Goal: Task Accomplishment & Management: Manage account settings

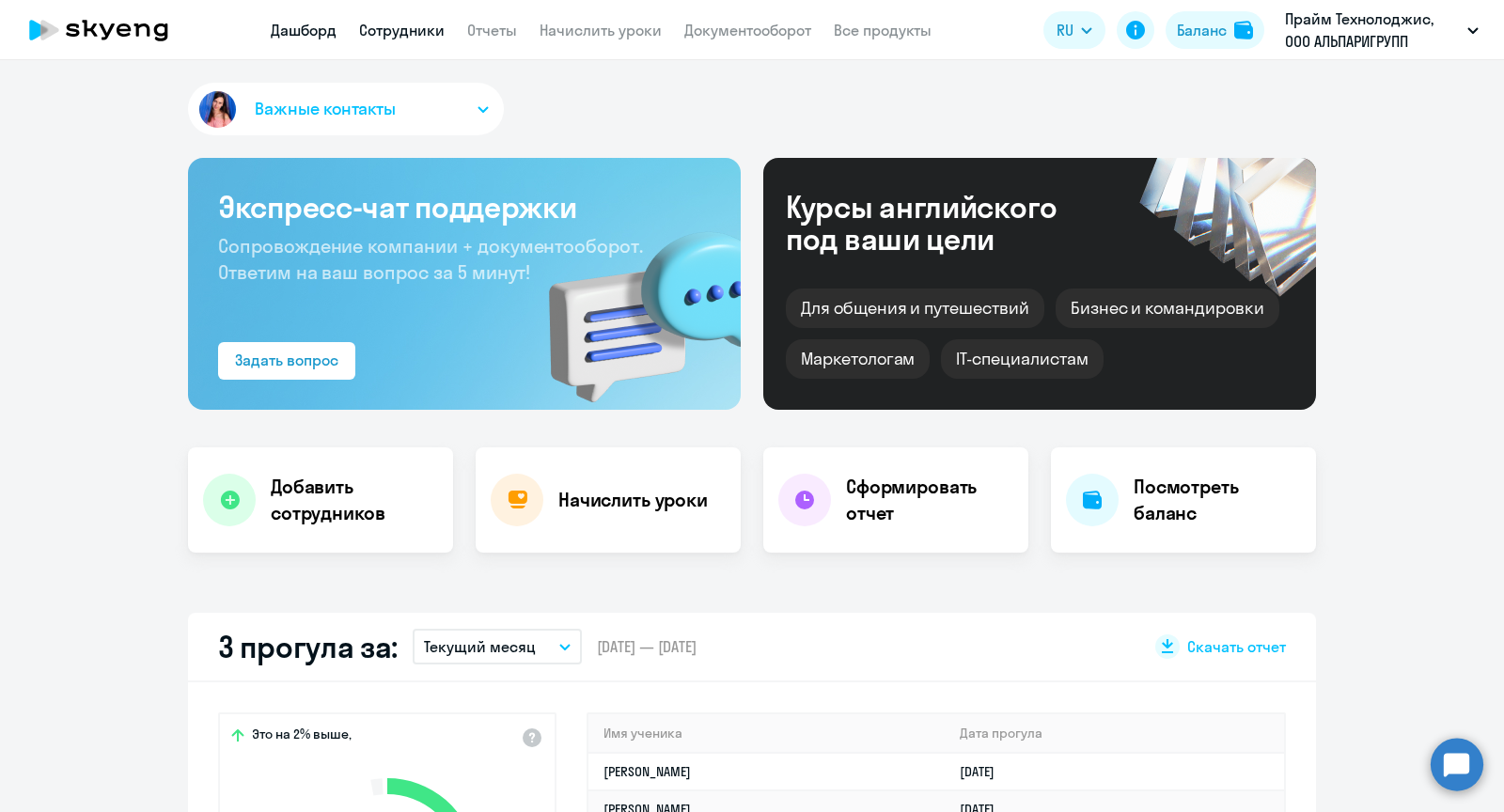
click at [418, 34] on link "Сотрудники" at bounding box center [401, 31] width 85 height 19
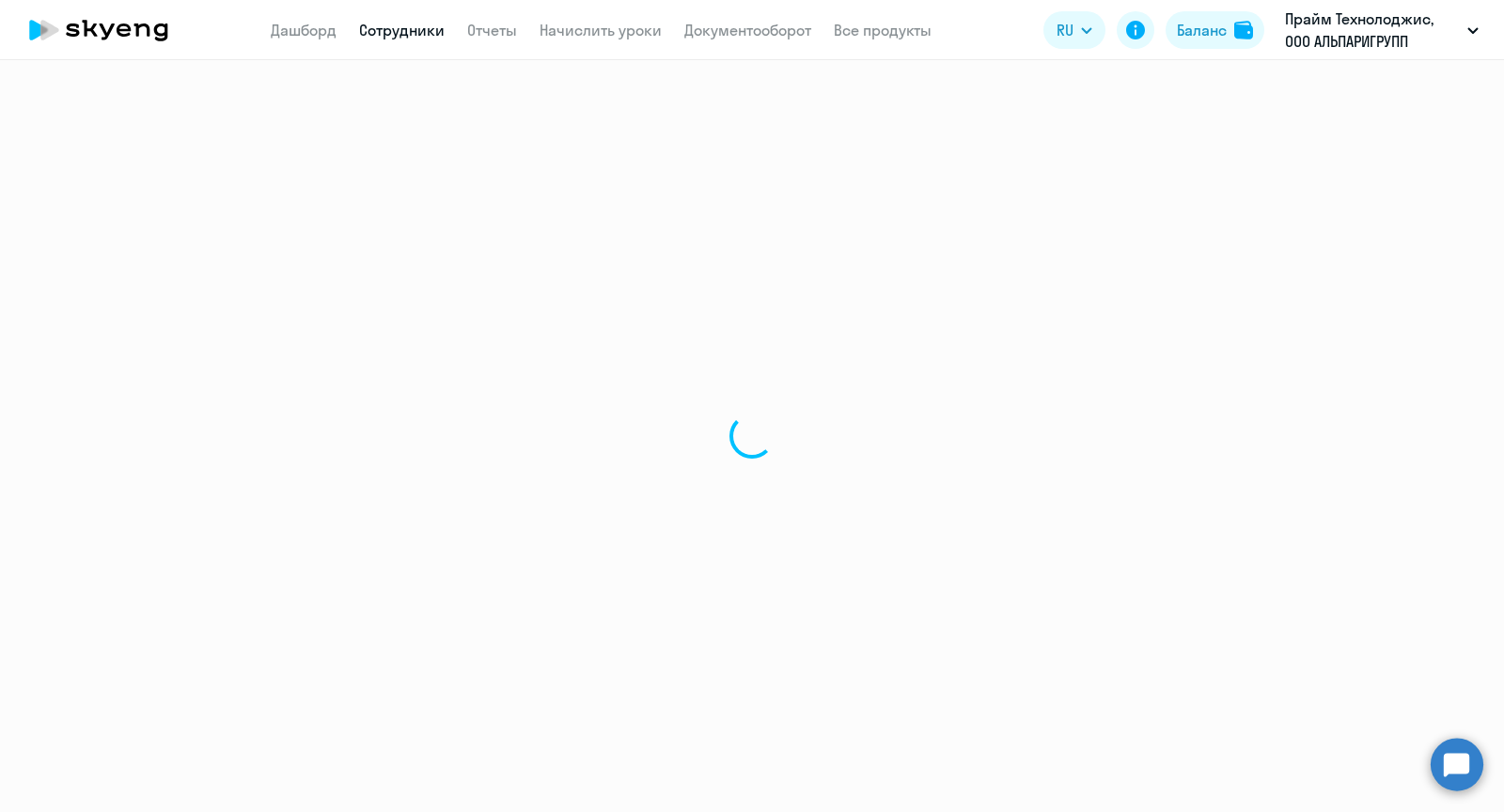
select select "30"
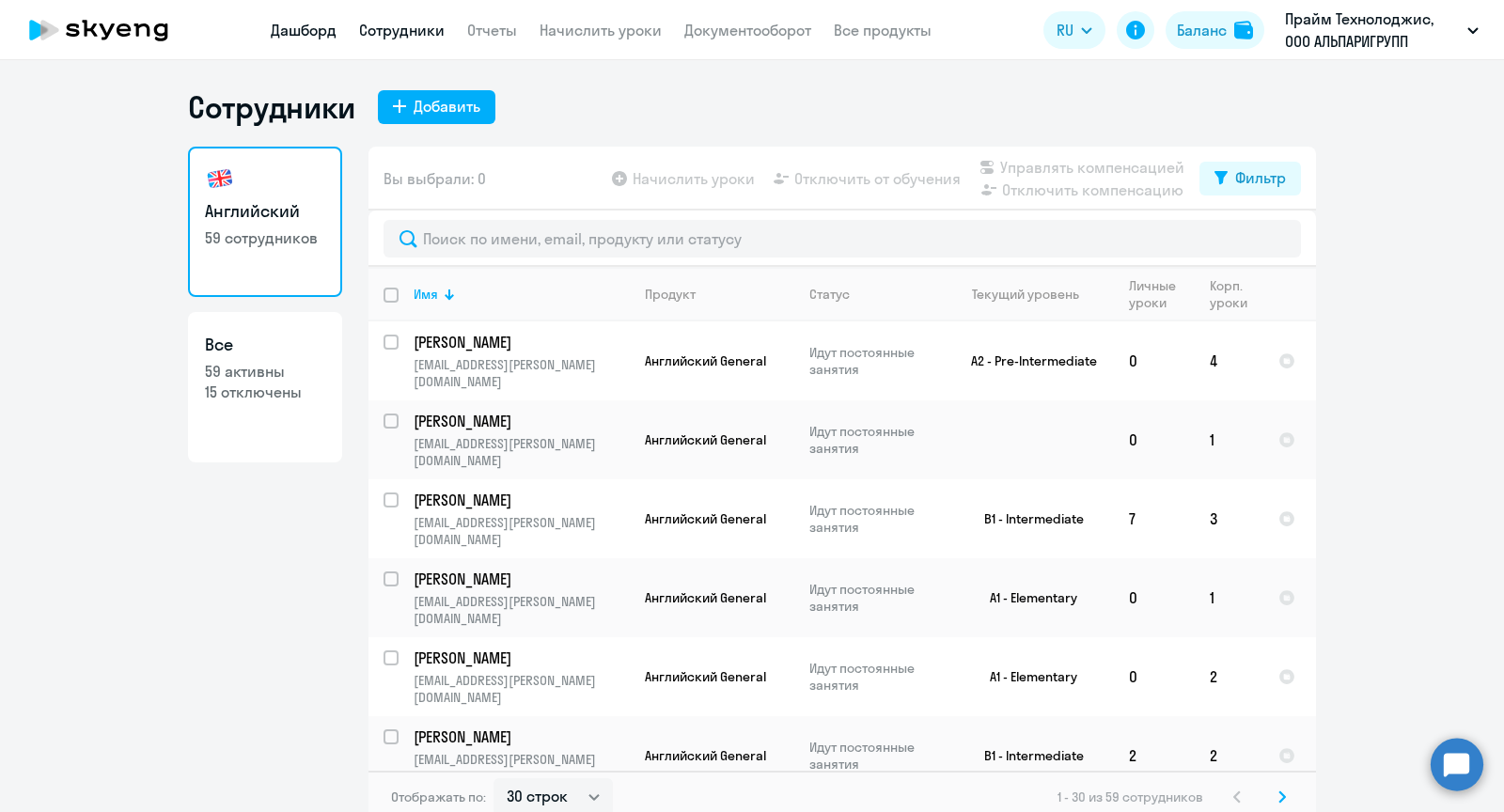
click at [290, 35] on link "Дашборд" at bounding box center [304, 31] width 66 height 19
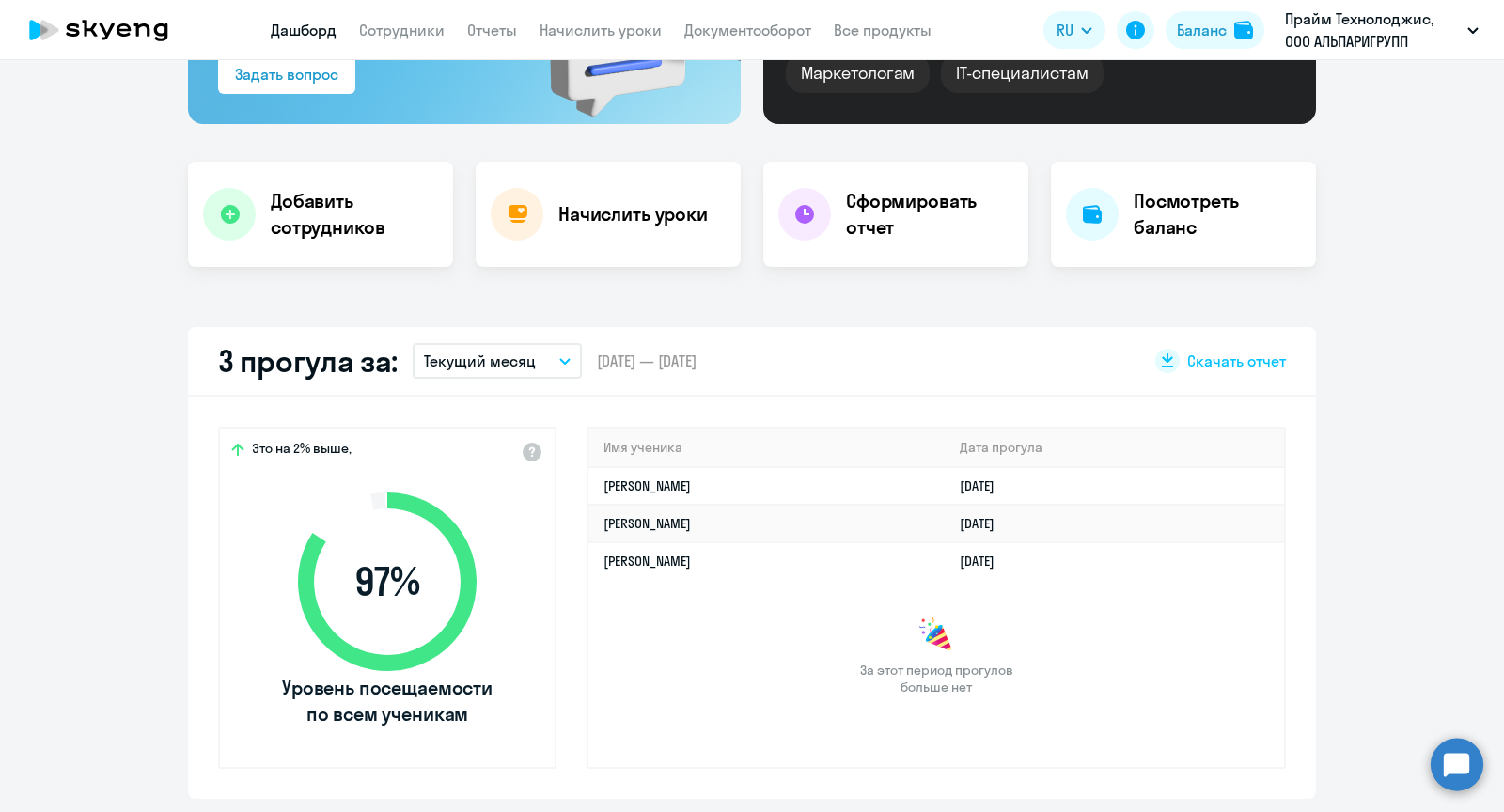
scroll to position [358, 0]
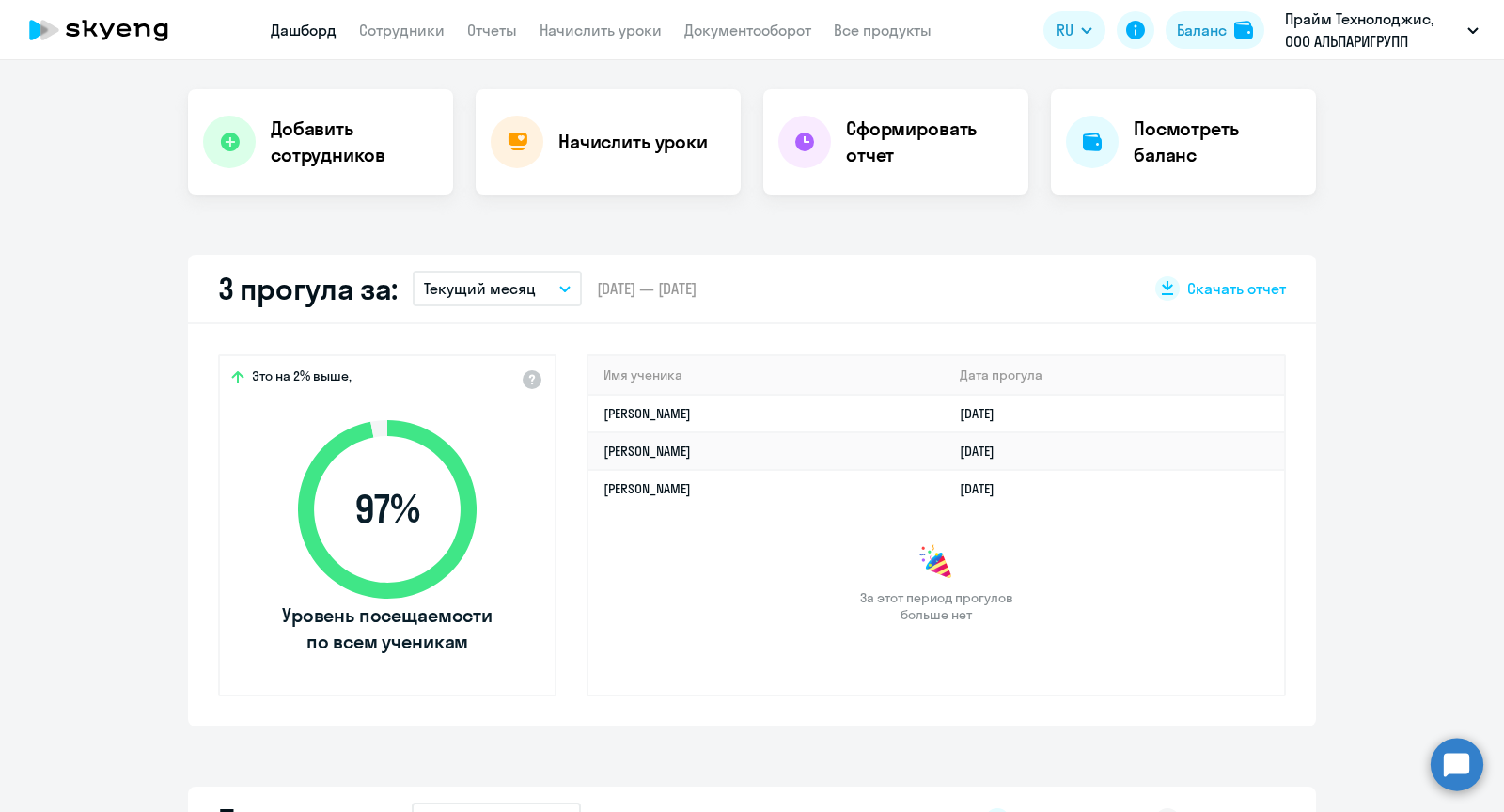
click at [512, 291] on p "Текущий месяц" at bounding box center [480, 289] width 112 height 23
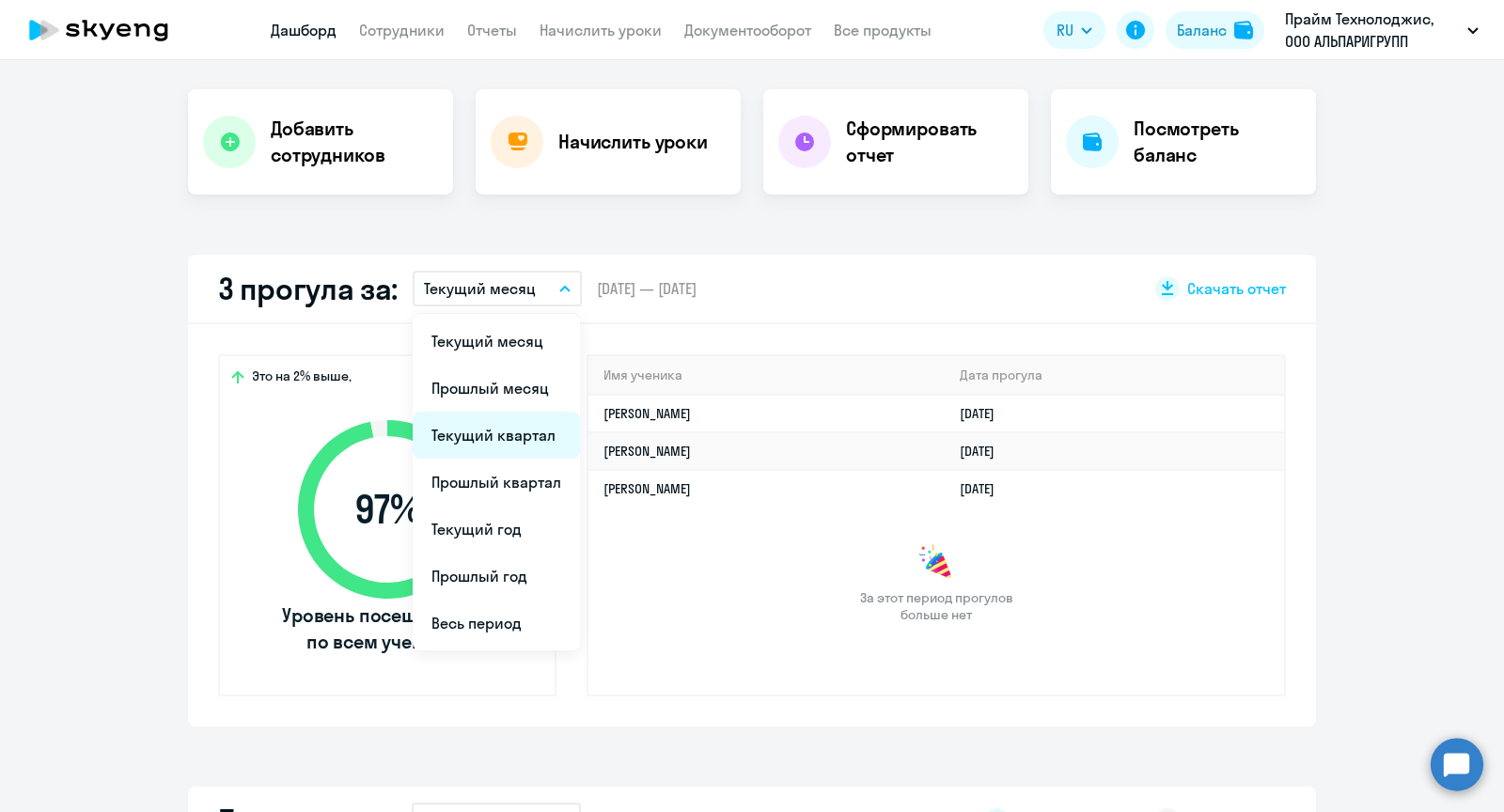
click at [517, 435] on li "Текущий квартал" at bounding box center [496, 435] width 168 height 47
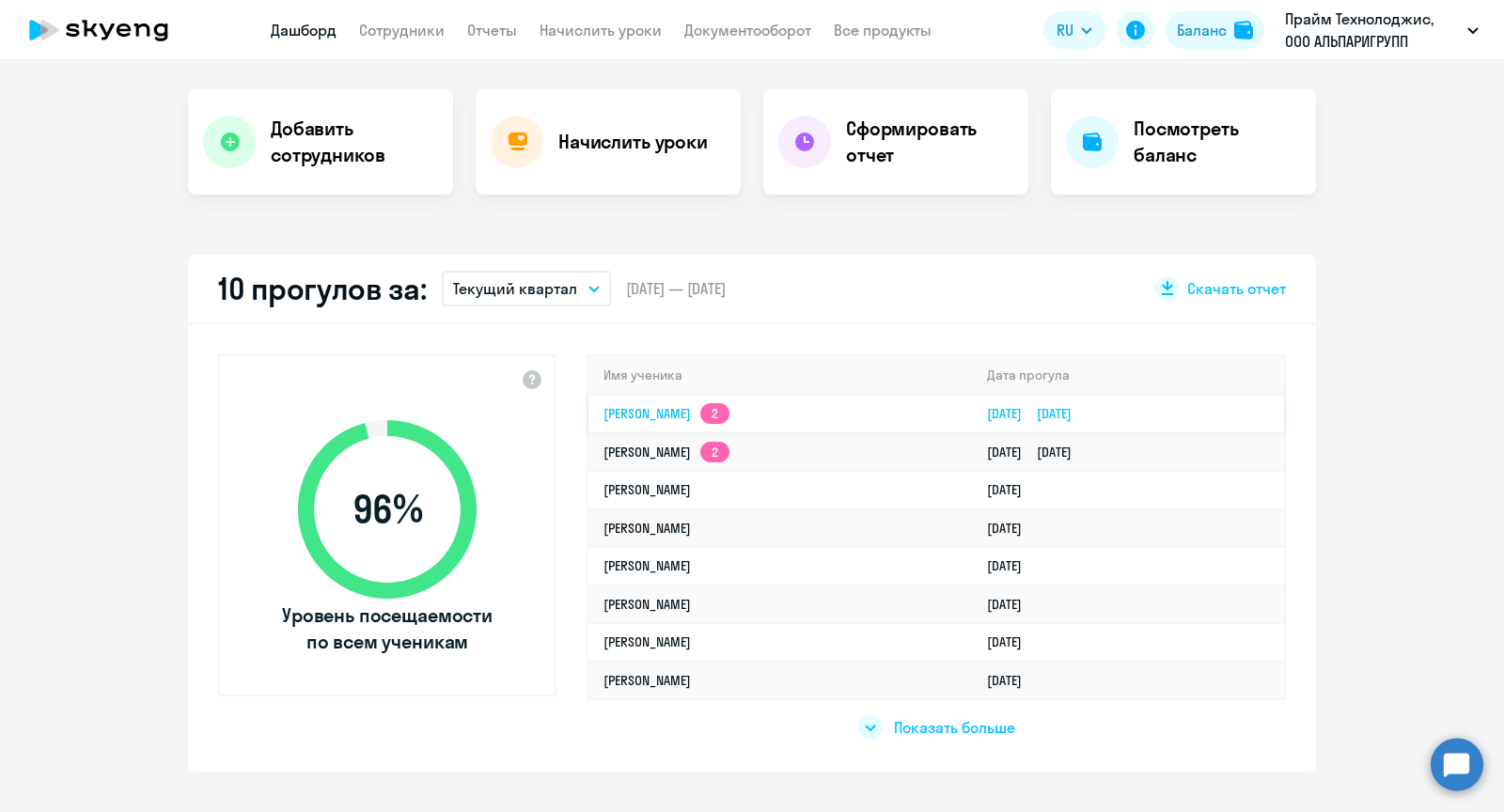
select select "30"
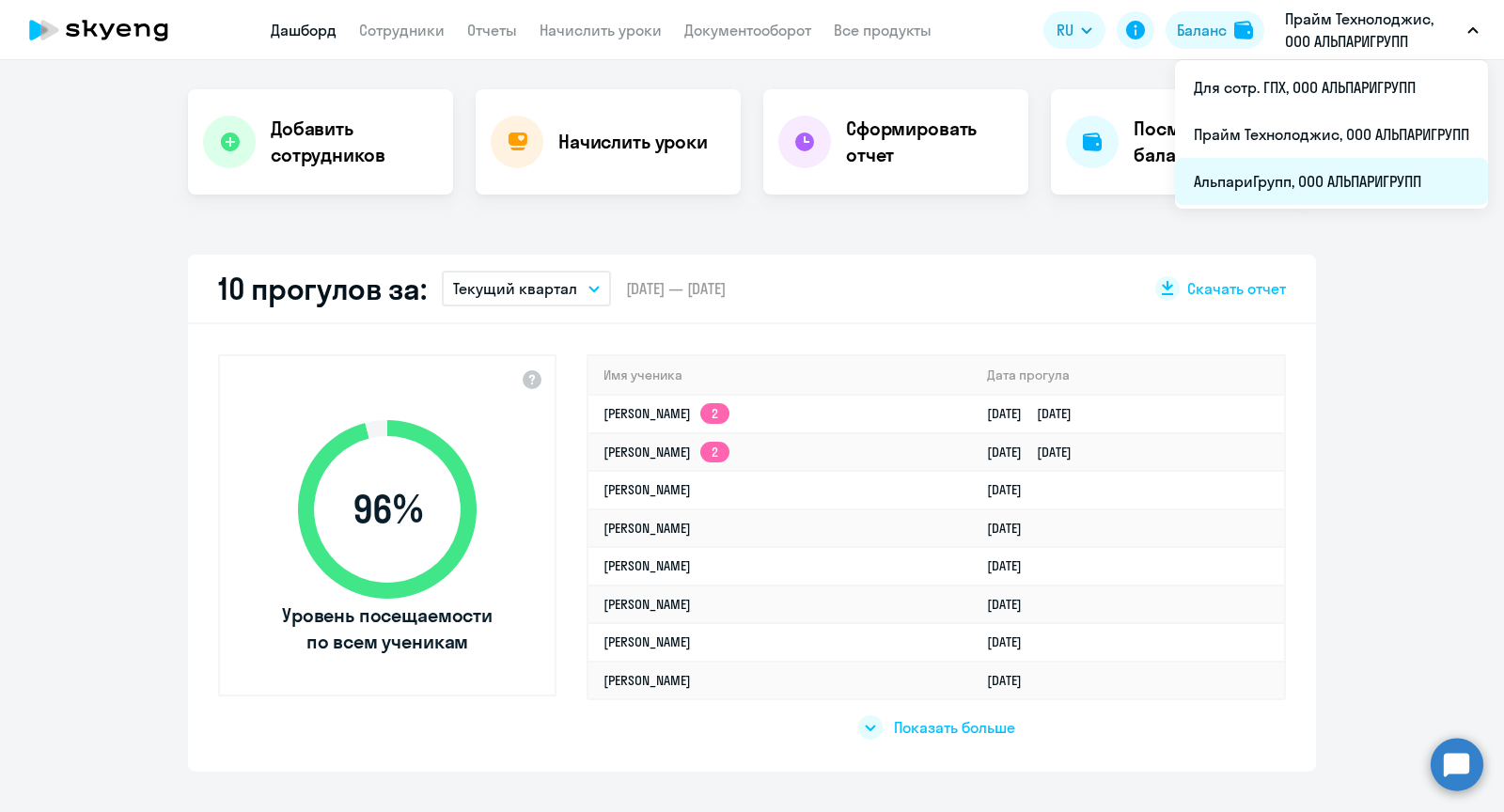
click at [1265, 171] on li "АльпариГрупп, ООО АЛЬПАРИГРУПП" at bounding box center [1332, 181] width 313 height 47
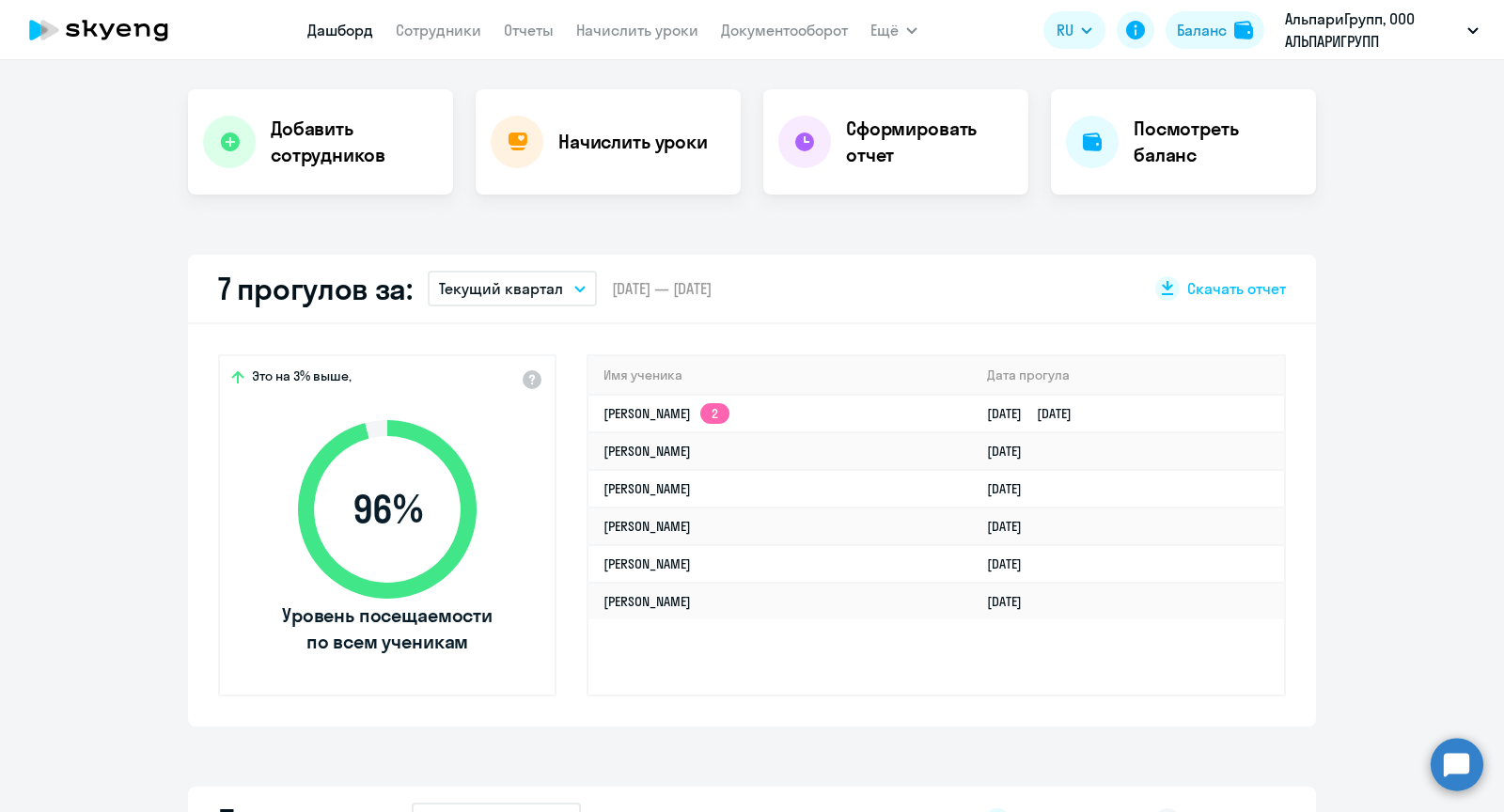
select select "30"
click at [439, 29] on link "Сотрудники" at bounding box center [438, 31] width 85 height 19
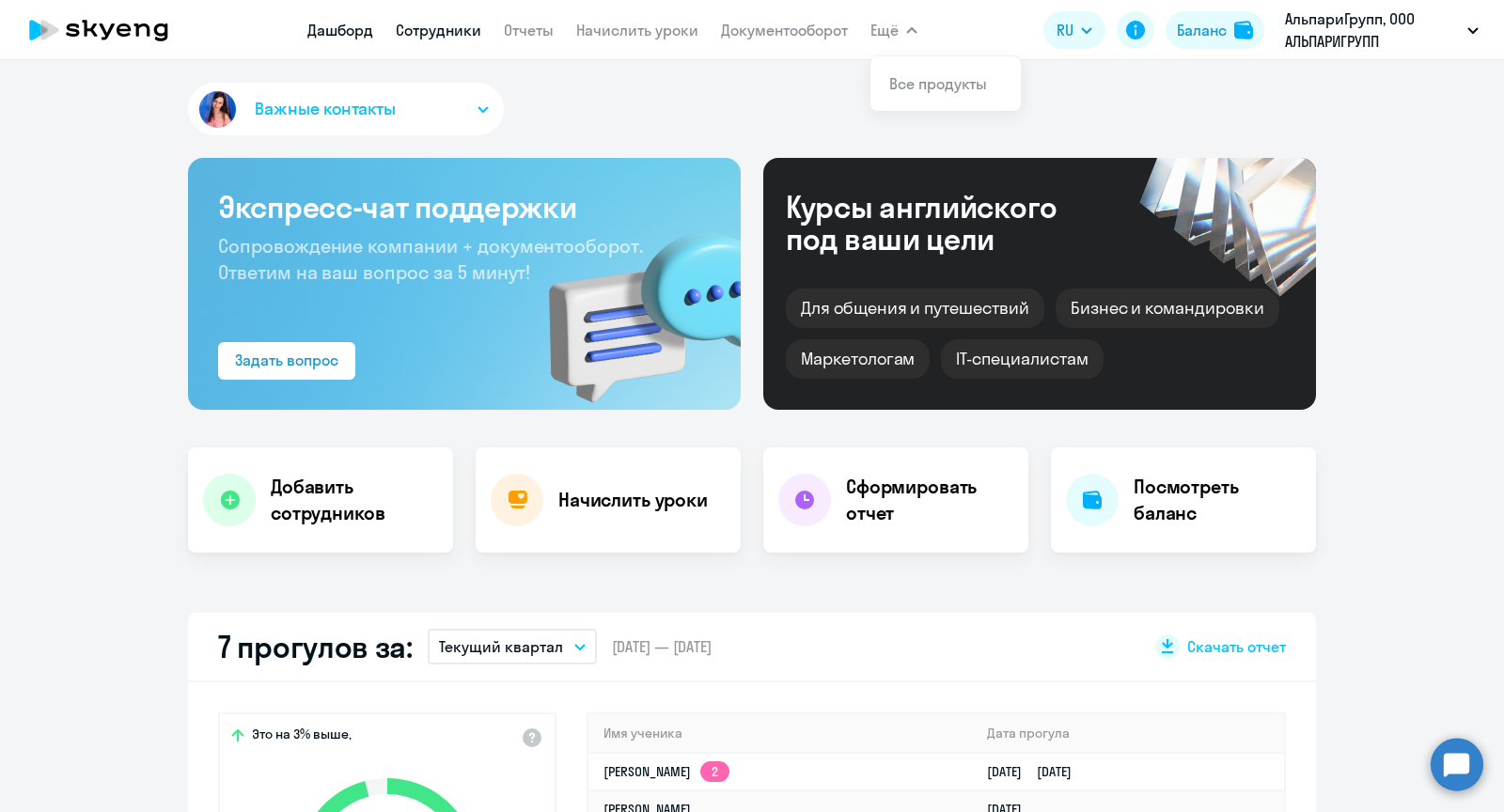
select select "30"
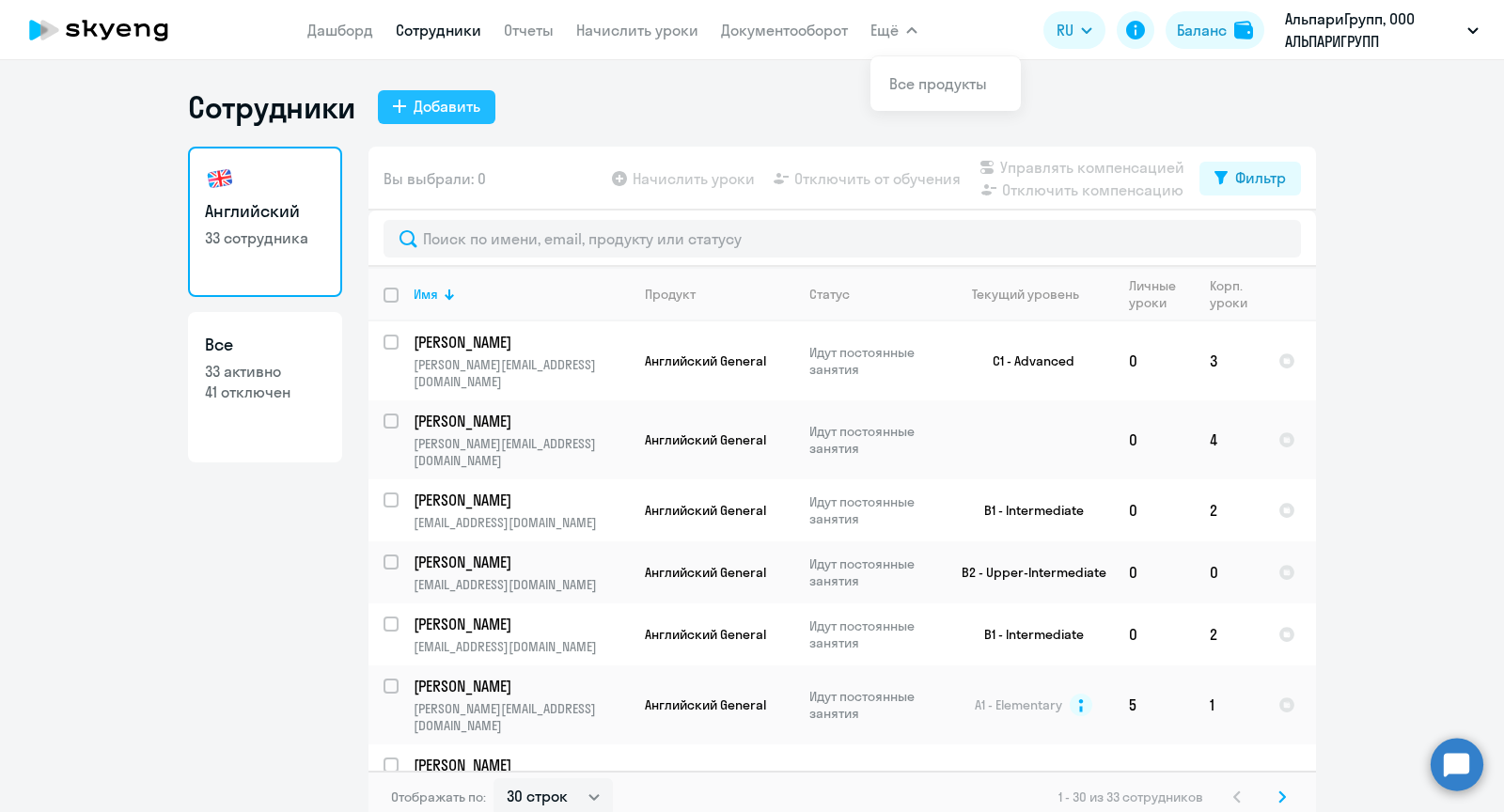
click at [422, 104] on div "Добавить" at bounding box center [447, 106] width 67 height 23
select select "english_adult_not_native_speaker"
select select "3"
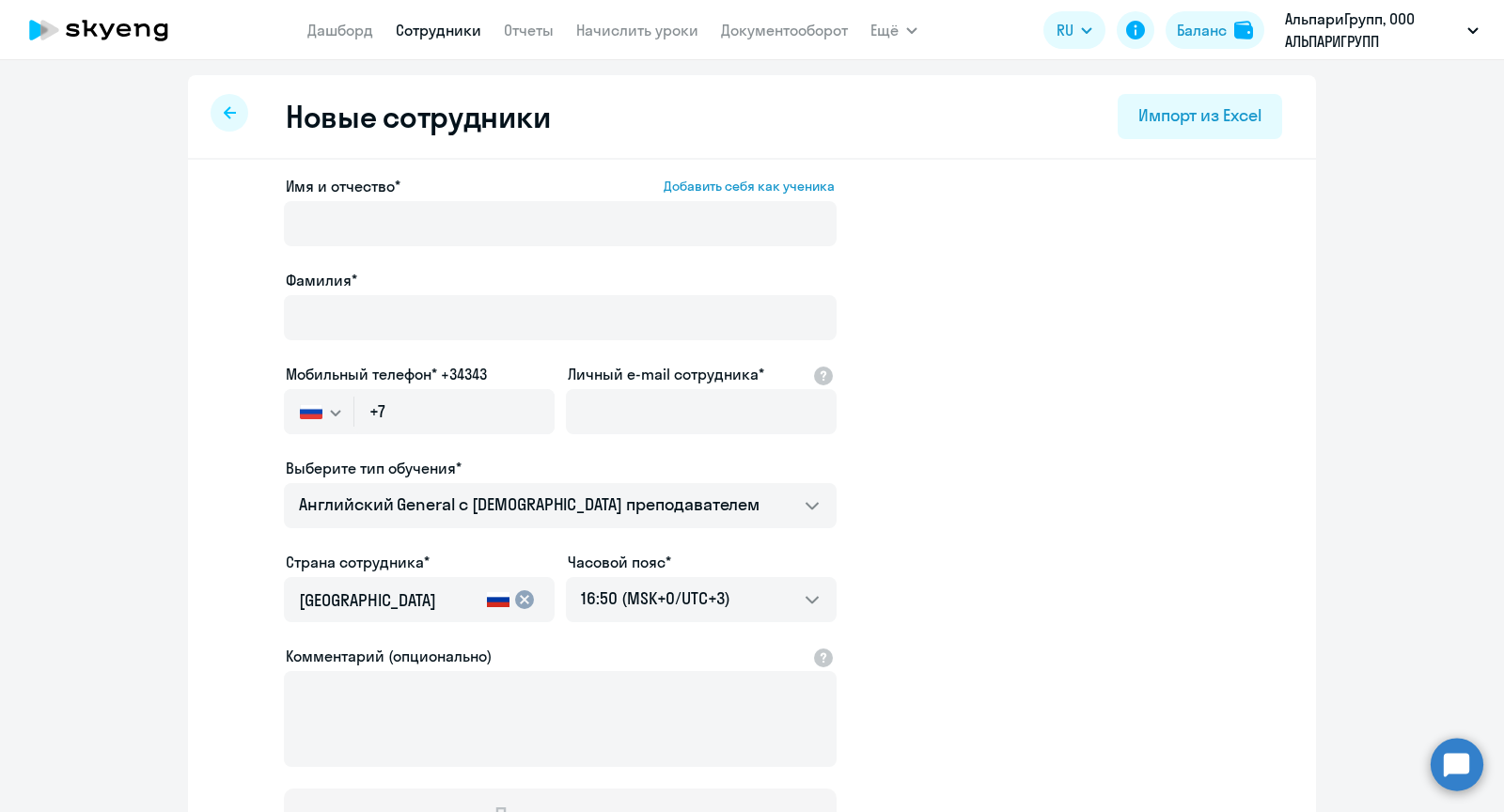
click at [454, 192] on label "Имя и отчество* Добавить себя как ученика" at bounding box center [559, 187] width 549 height 23
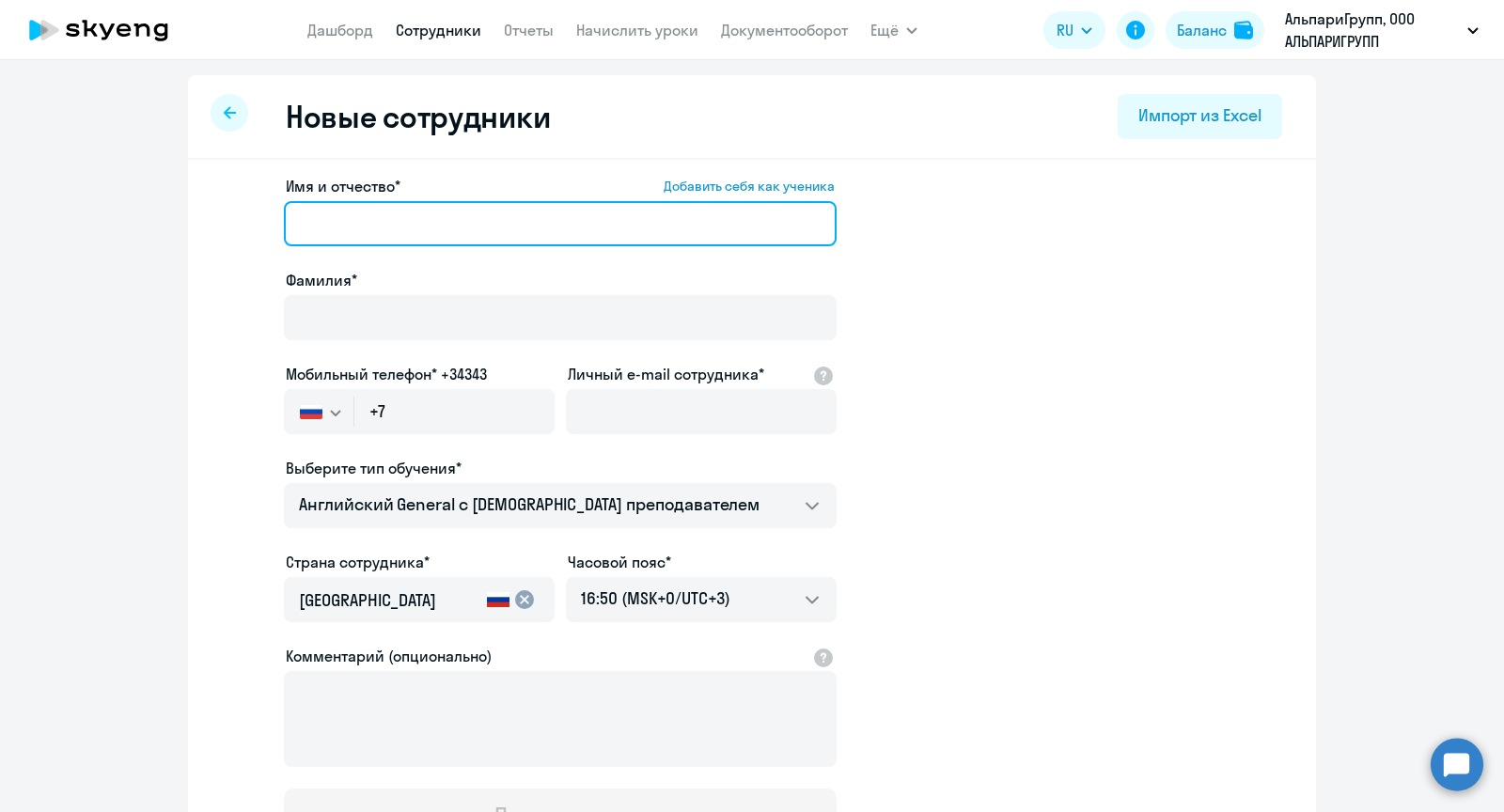
click at [454, 201] on input "Имя и отчество* Добавить себя как ученика" at bounding box center [559, 223] width 553 height 45
paste input "[PERSON_NAME]"
drag, startPoint x: 378, startPoint y: 223, endPoint x: 194, endPoint y: 223, distance: 184.0
click at [194, 223] on div "Имя и отчество* Добавить себя как ученика [PERSON_NAME]* Мобильный телефон* +34…" at bounding box center [752, 573] width 1128 height 826
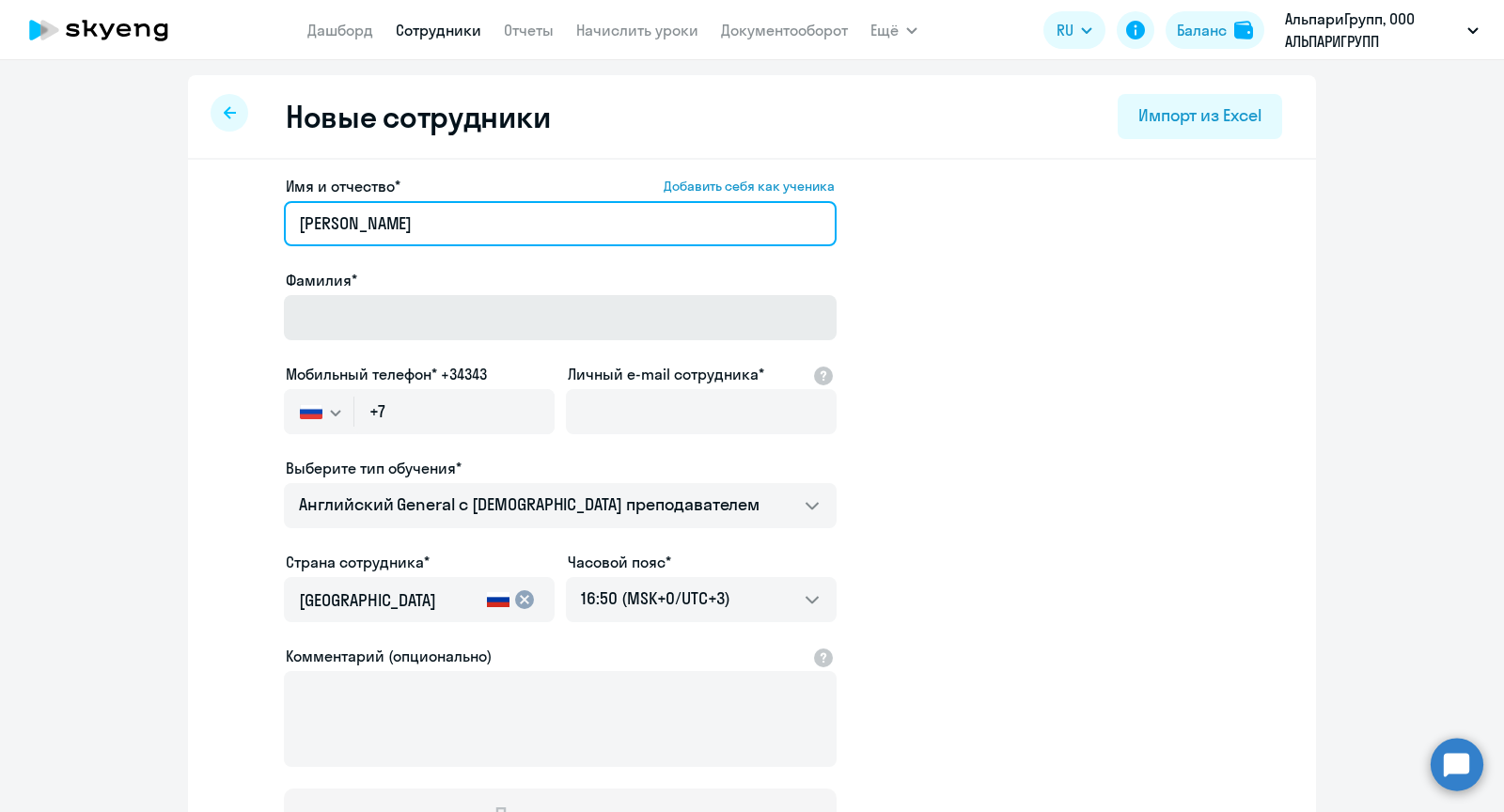
type input "[PERSON_NAME]"
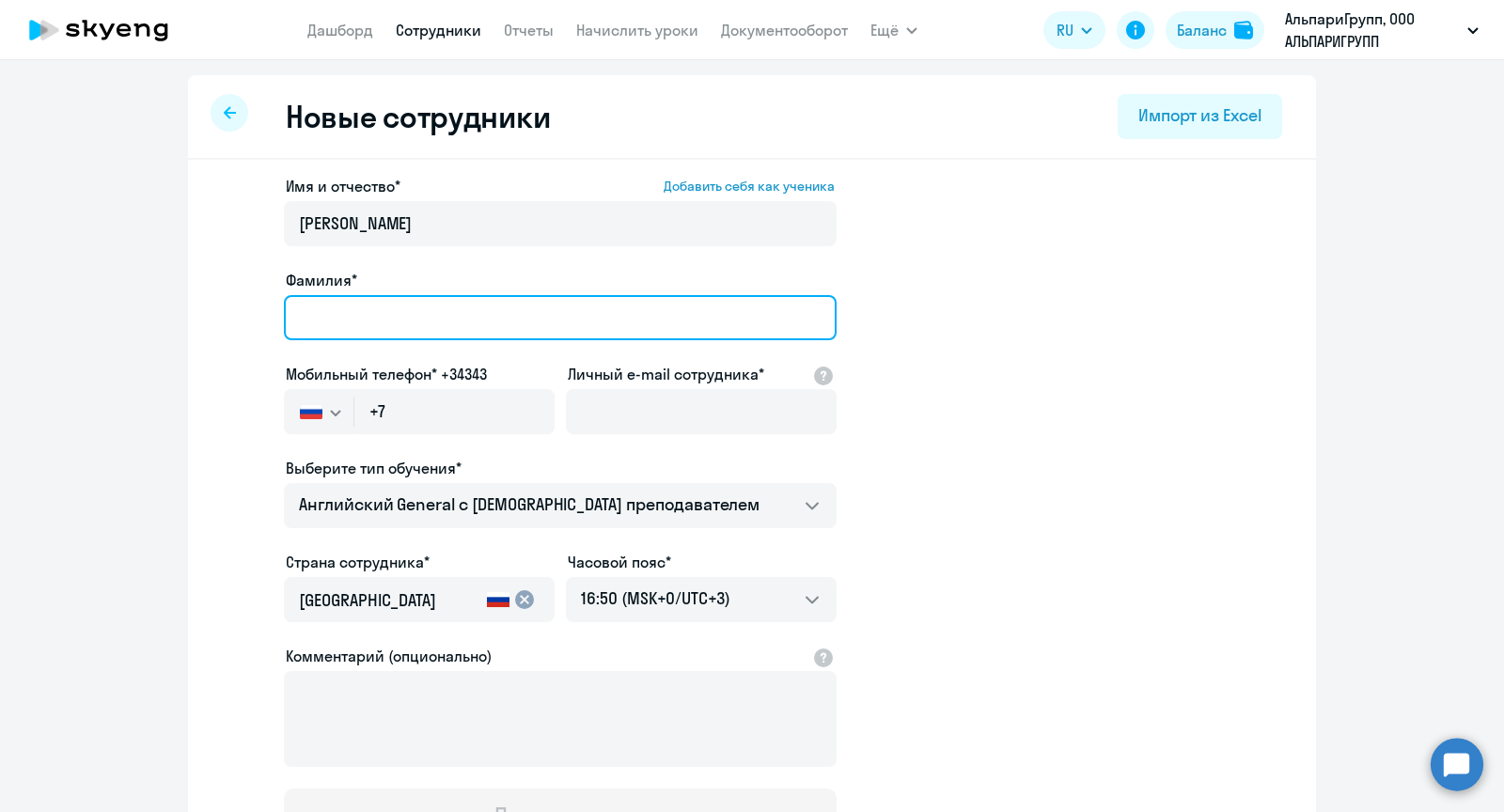
click at [359, 296] on input "Фамилия*" at bounding box center [559, 317] width 553 height 45
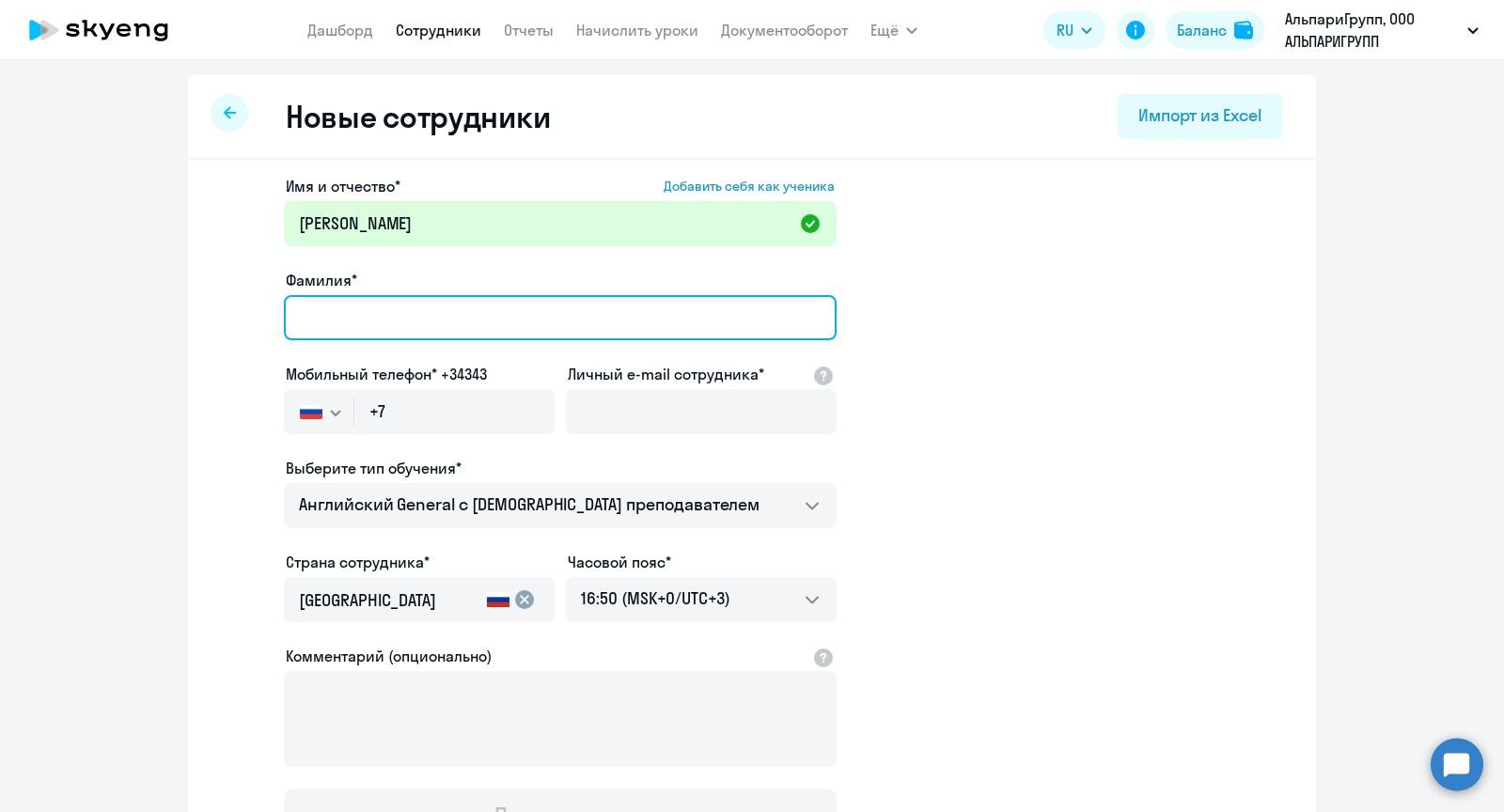
paste input "[PERSON_NAME]"
type input "[PERSON_NAME]"
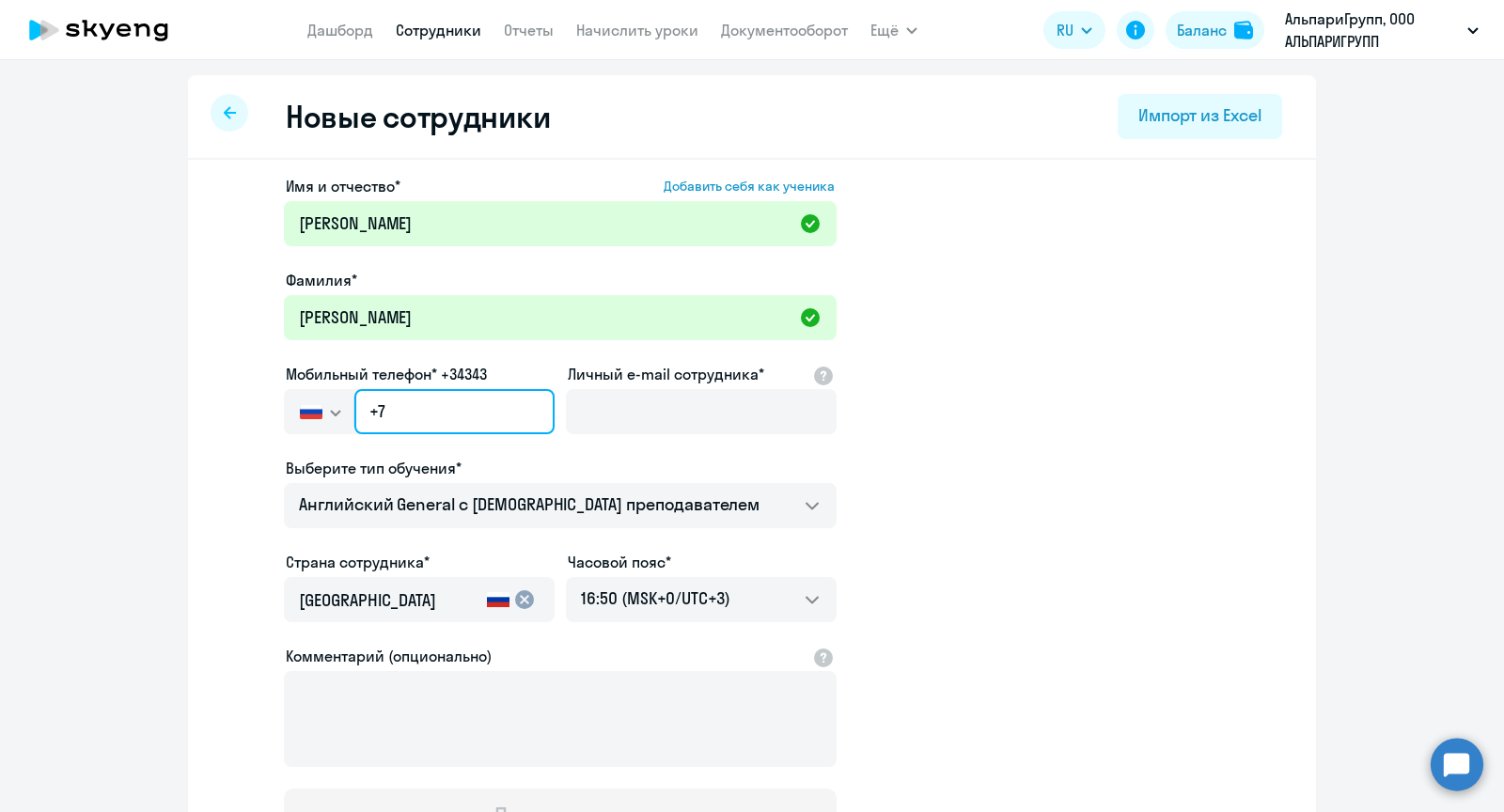
click at [404, 415] on input "+7" at bounding box center [454, 411] width 200 height 45
paste input "[PHONE_NUMBER]"
type input "[PHONE_NUMBER]"
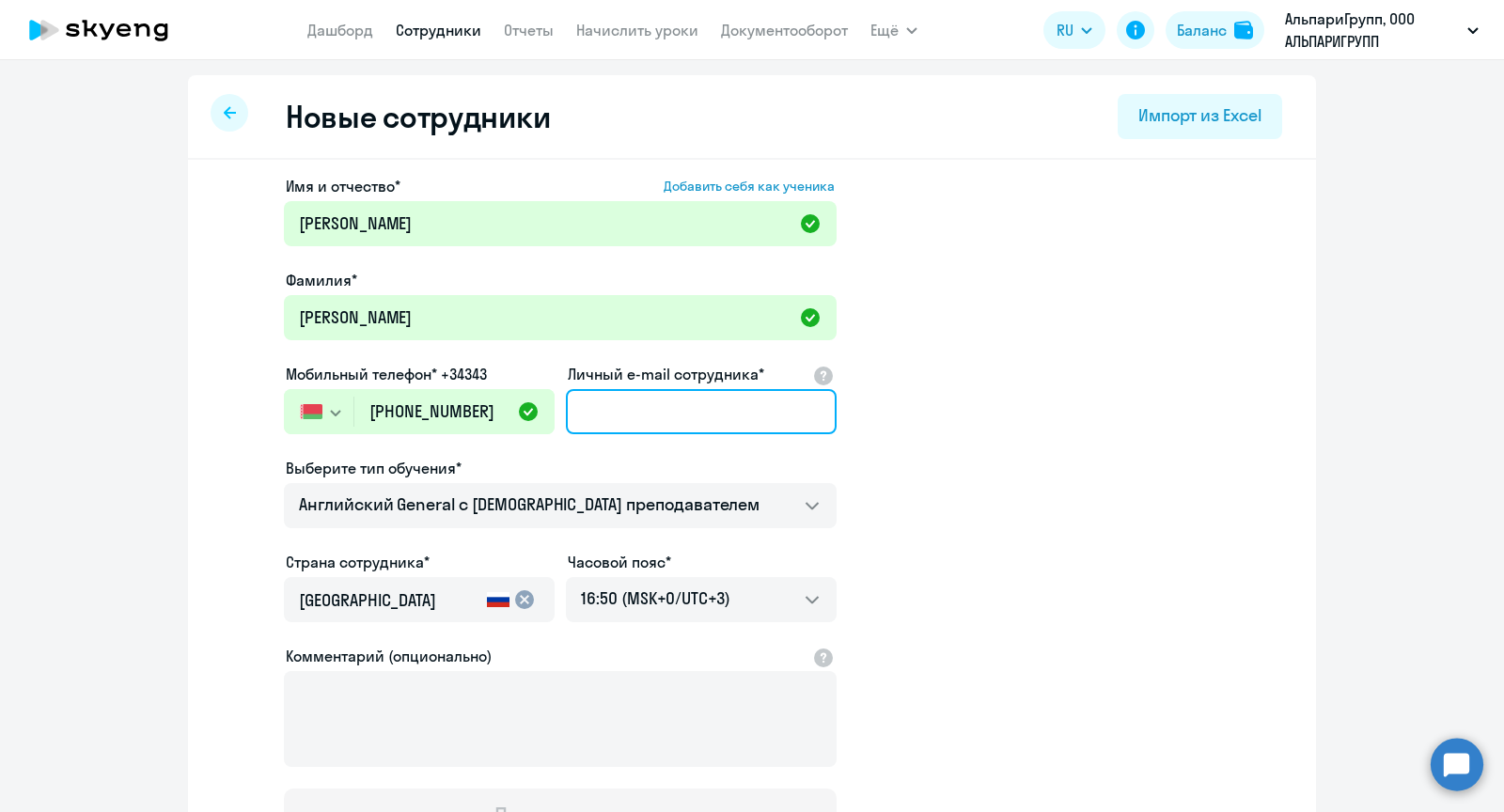
click at [643, 417] on input "Личный e-mail сотрудника*" at bounding box center [701, 411] width 271 height 45
paste input "[PERSON_NAME][EMAIL_ADDRESS][DOMAIN_NAME]"
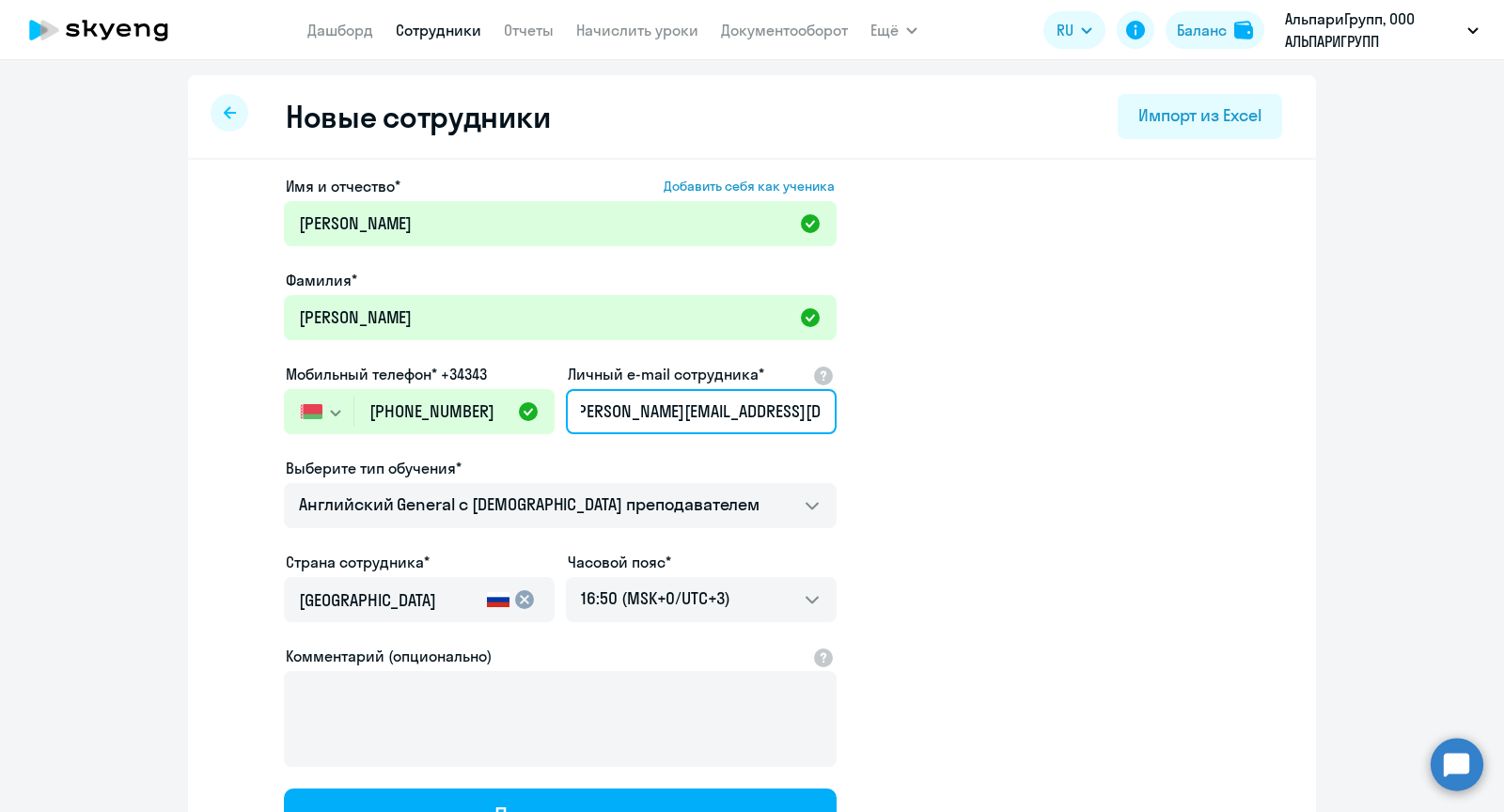
type input "[PERSON_NAME][EMAIL_ADDRESS][DOMAIN_NAME]"
click at [906, 502] on app-new-student-form "Имя и отчество* Добавить себя как ученика [PERSON_NAME]* [PERSON_NAME] телефон*…" at bounding box center [752, 510] width 1068 height 670
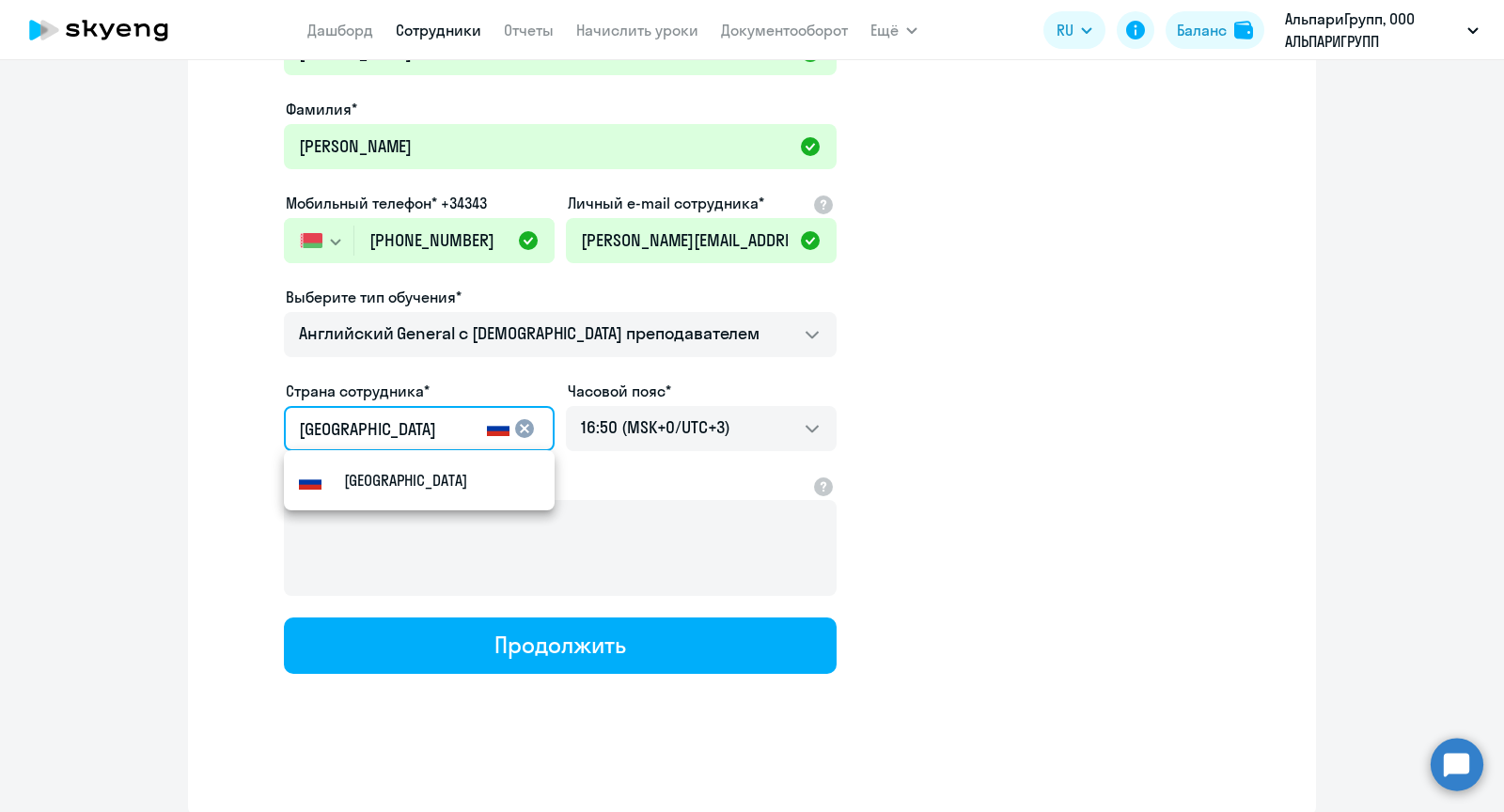
click at [423, 427] on input "[GEOGRAPHIC_DATA]" at bounding box center [389, 430] width 180 height 25
click at [528, 426] on mat-icon "cancel" at bounding box center [525, 429] width 23 height 23
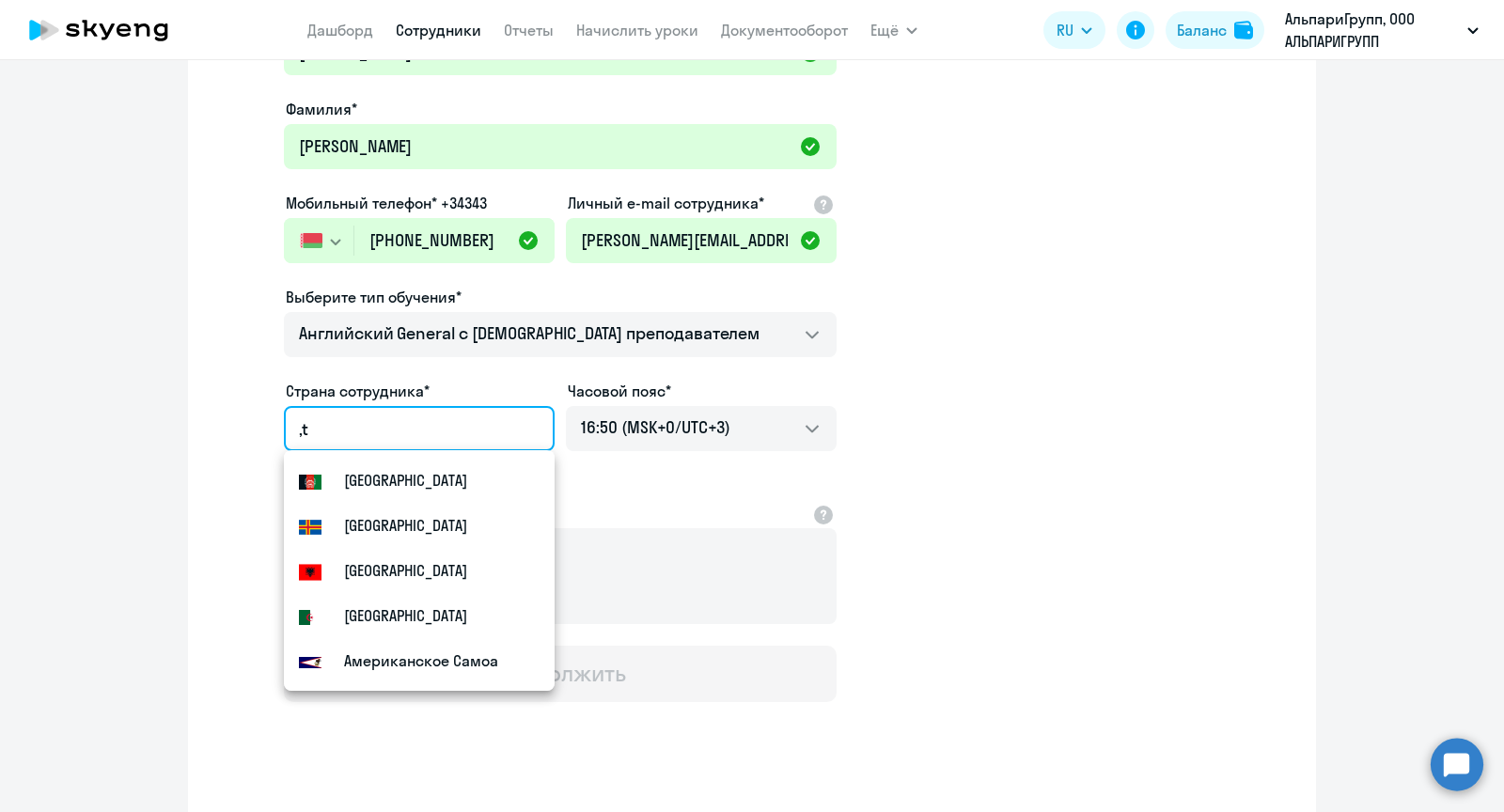
type input ","
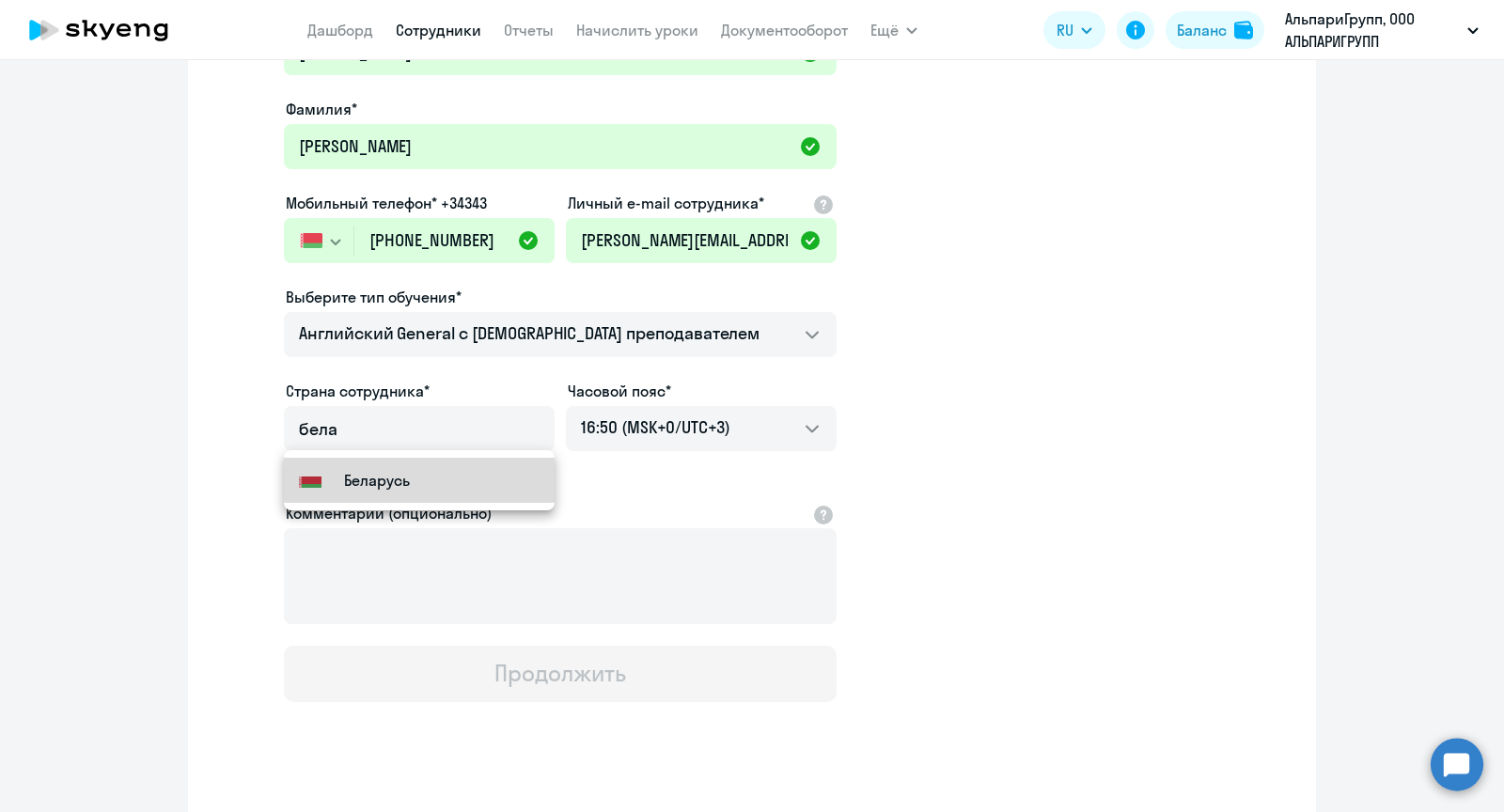
click at [388, 478] on small "Беларусь" at bounding box center [376, 481] width 66 height 23
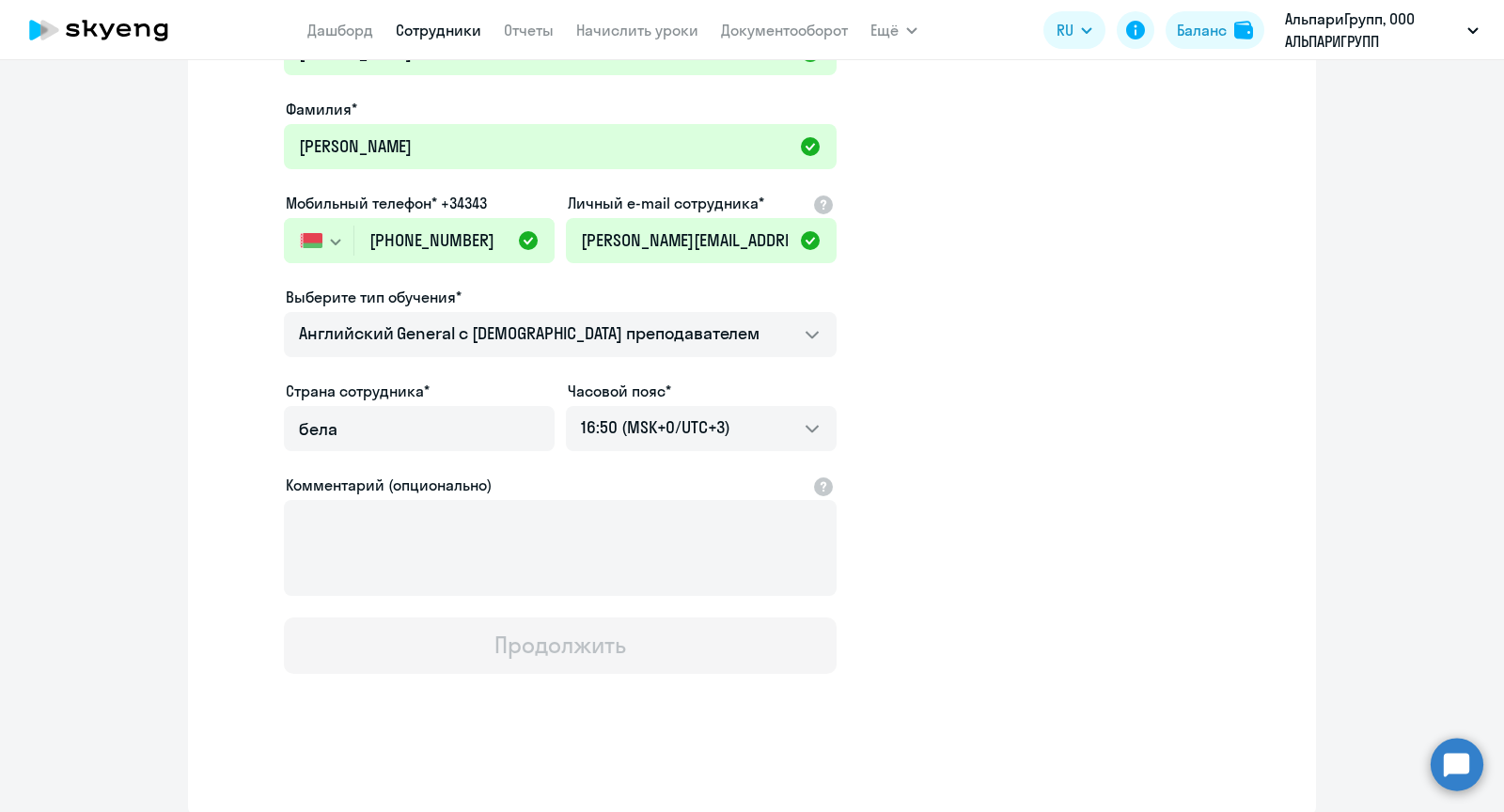
type input "Беларусь"
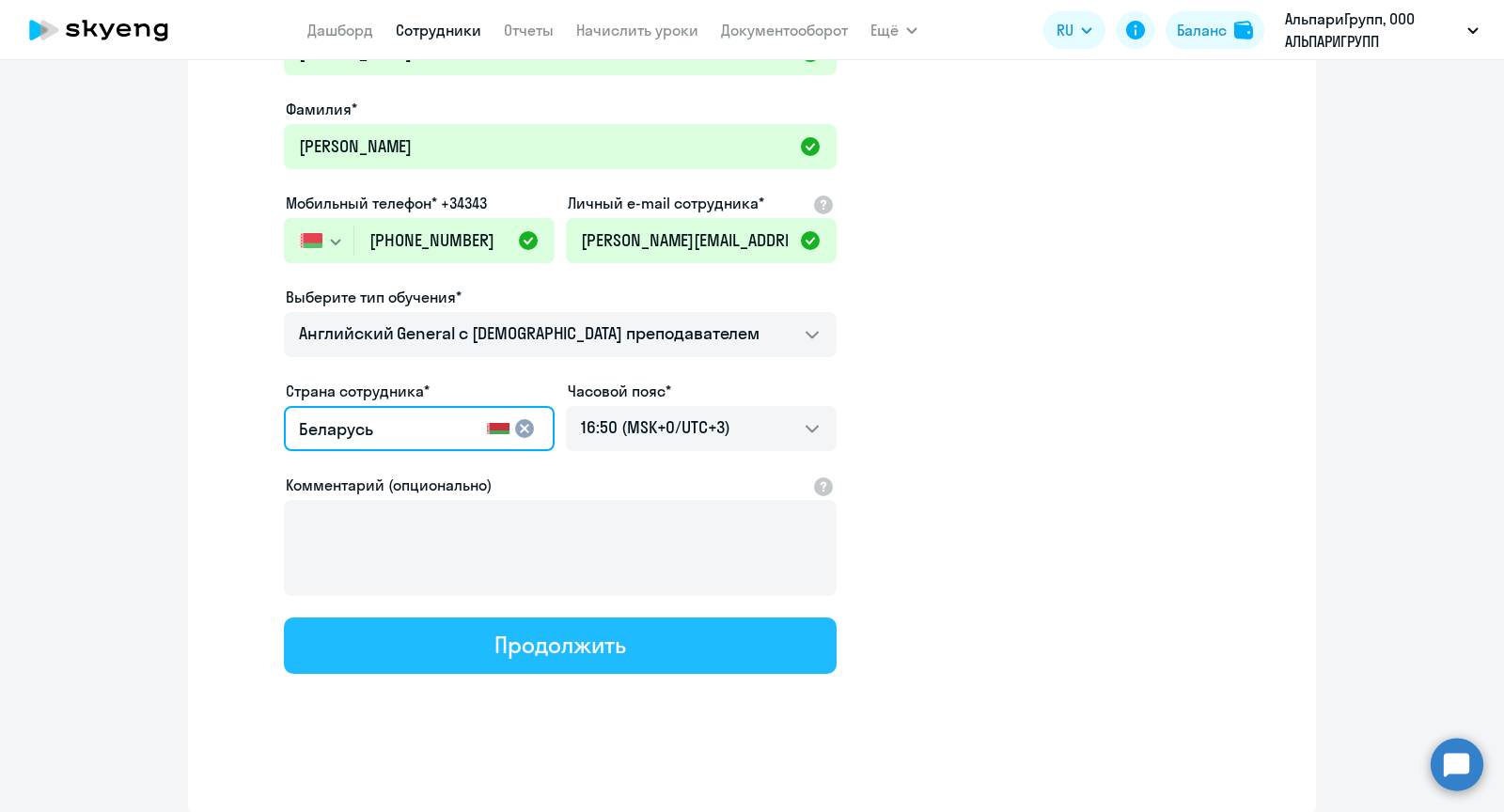
click at [691, 642] on button "Продолжить" at bounding box center [559, 645] width 553 height 56
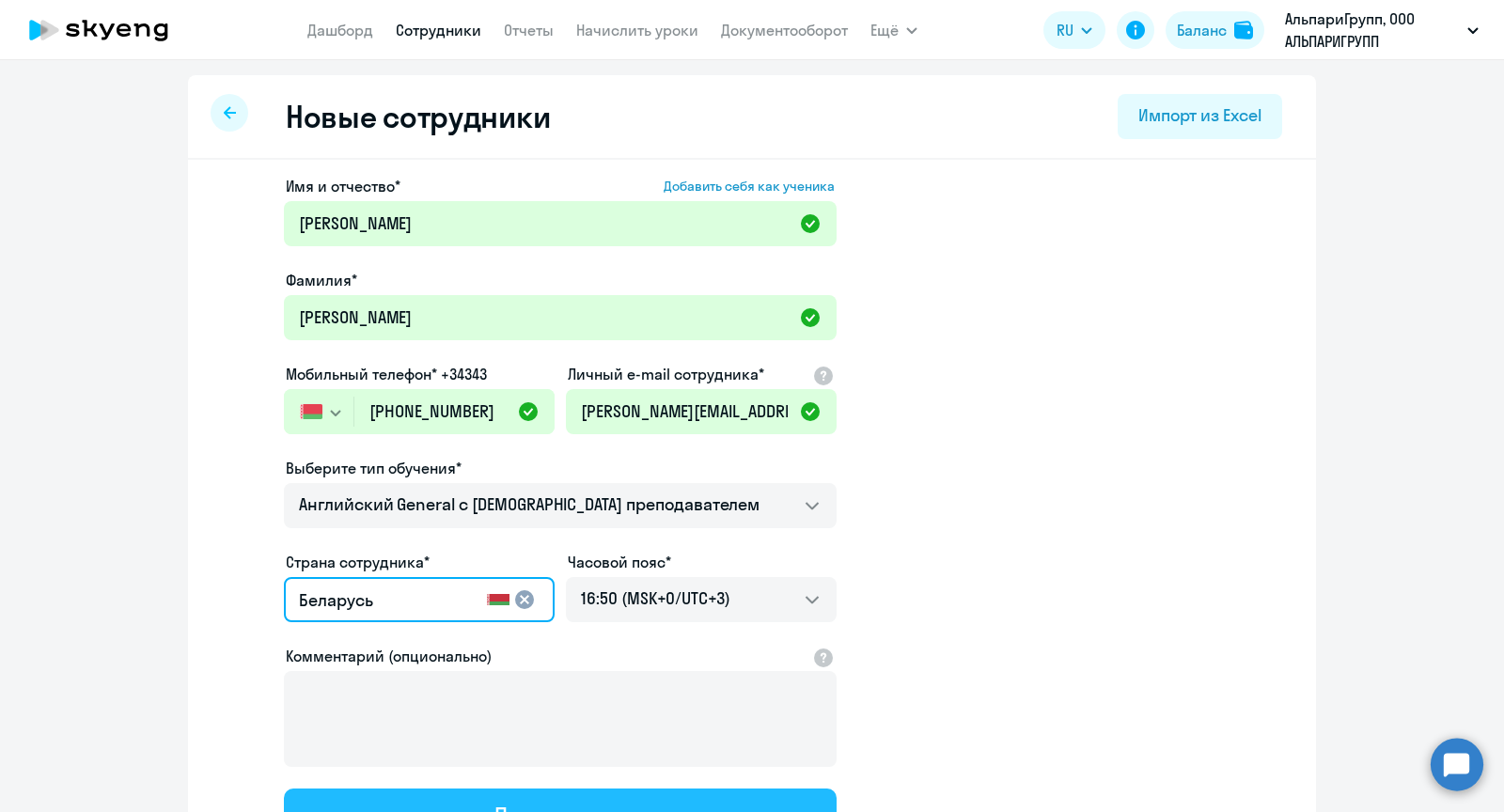
select select "english_adult_not_native_speaker"
select select "3"
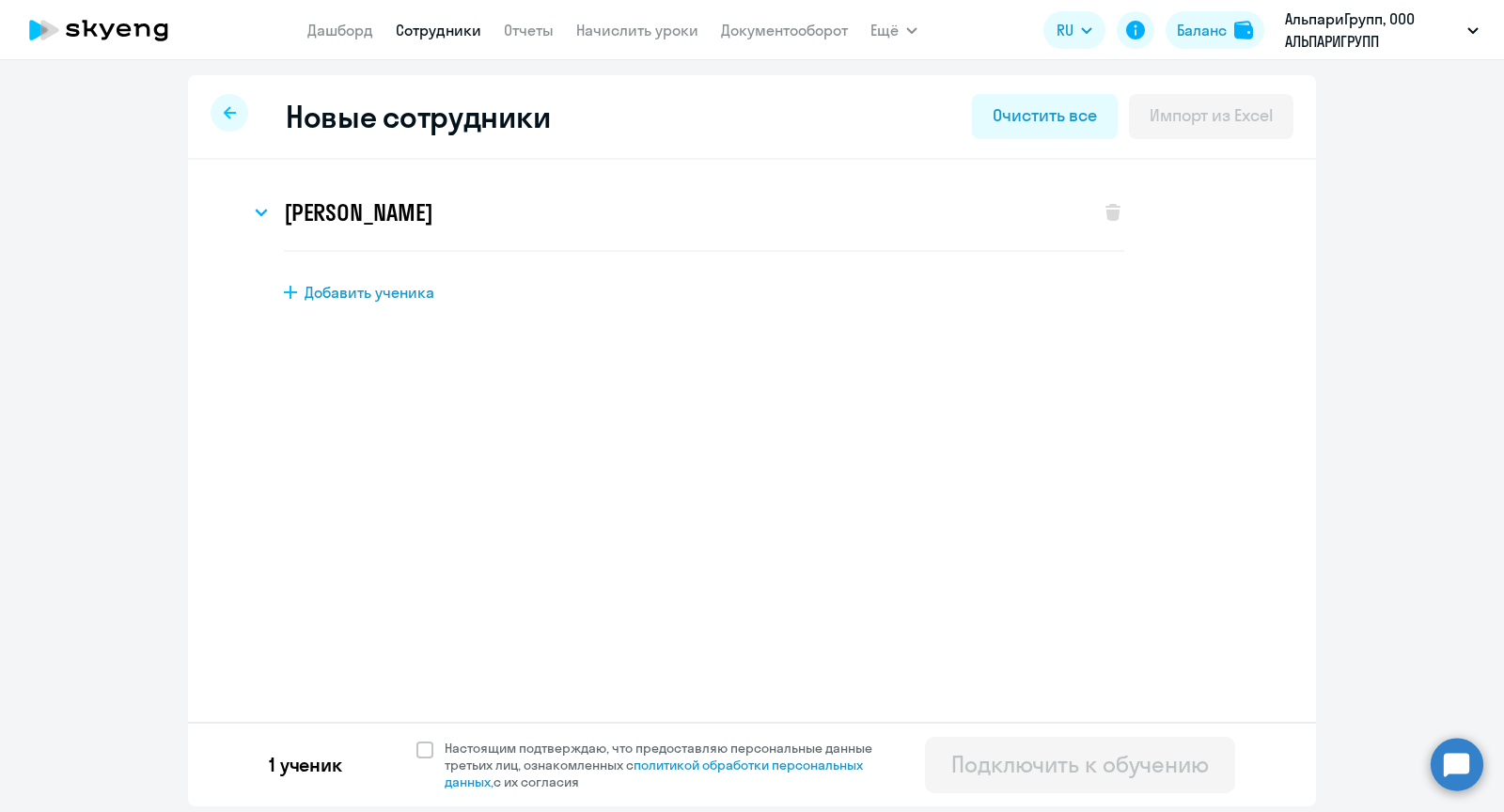
scroll to position [0, 0]
click at [434, 749] on span "Настоящим подтверждаю, что предоставляю персональные данные третьих лиц, ознако…" at bounding box center [664, 764] width 462 height 51
click at [417, 739] on input "Настоящим подтверждаю, что предоставляю персональные данные третьих лиц, ознако…" at bounding box center [416, 738] width 1 height 1
checkbox input "true"
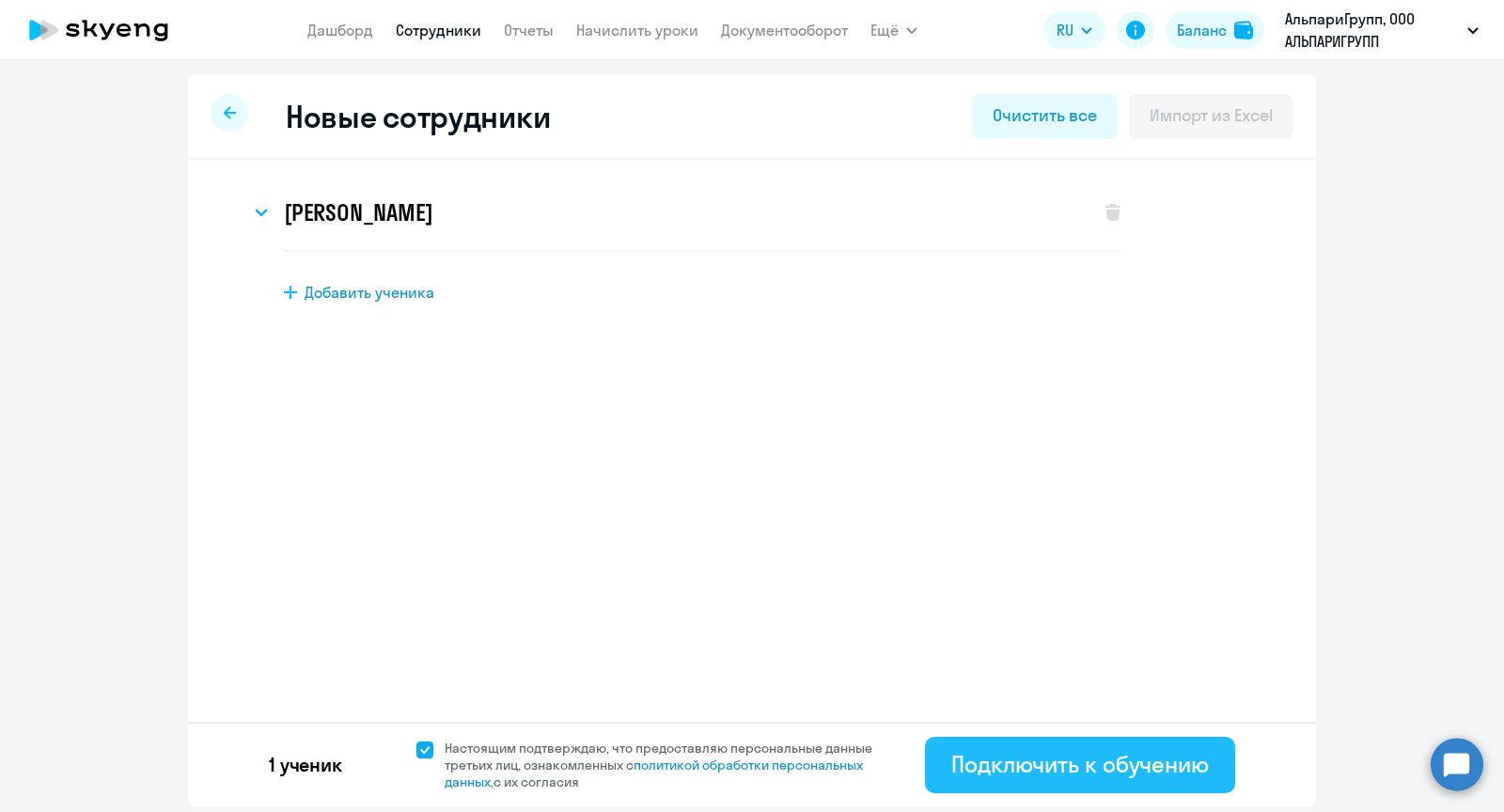
click at [1151, 764] on div "Подключить к обучению" at bounding box center [1080, 763] width 258 height 30
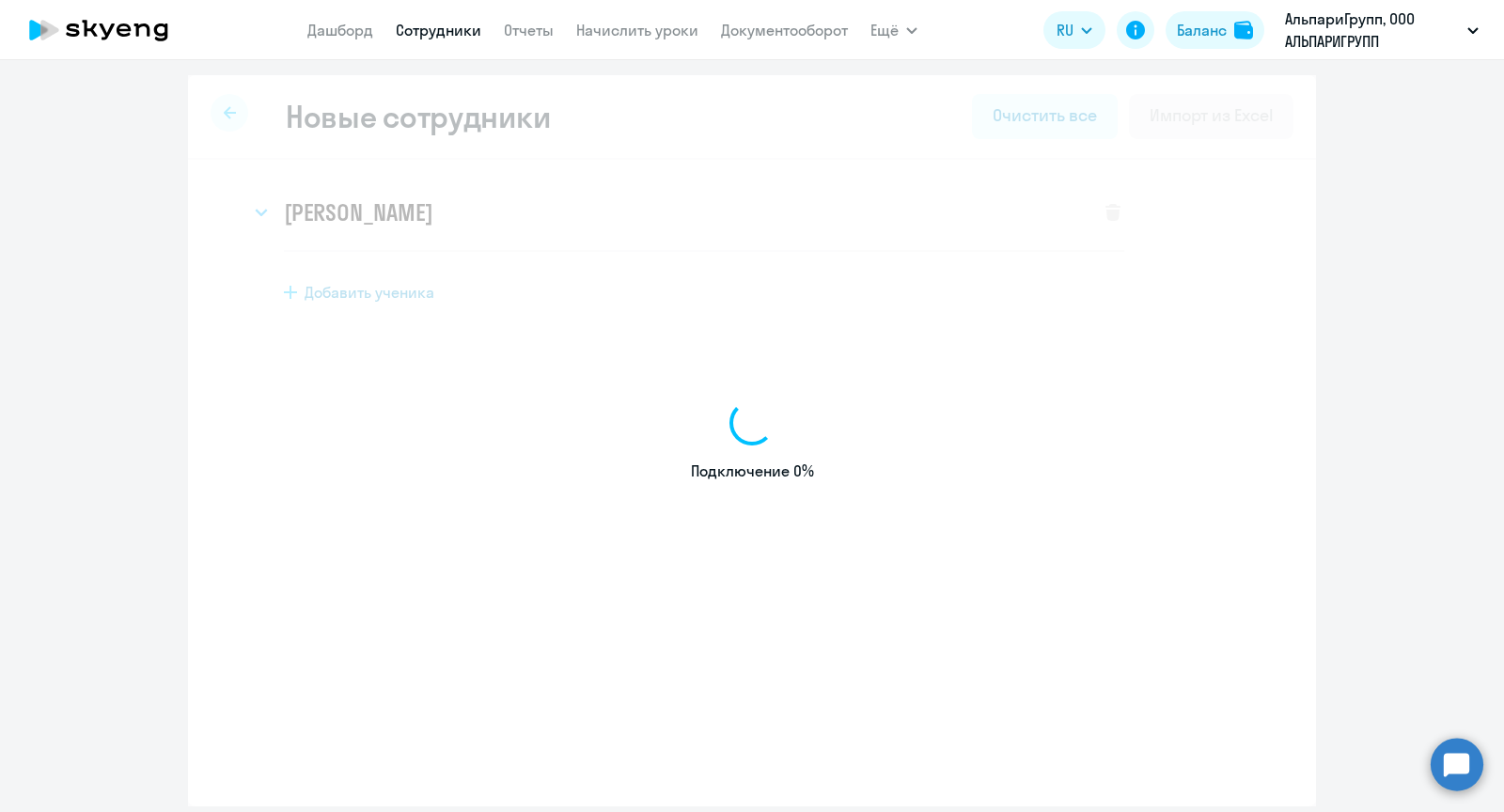
select select "english_adult_not_native_speaker"
select select "3"
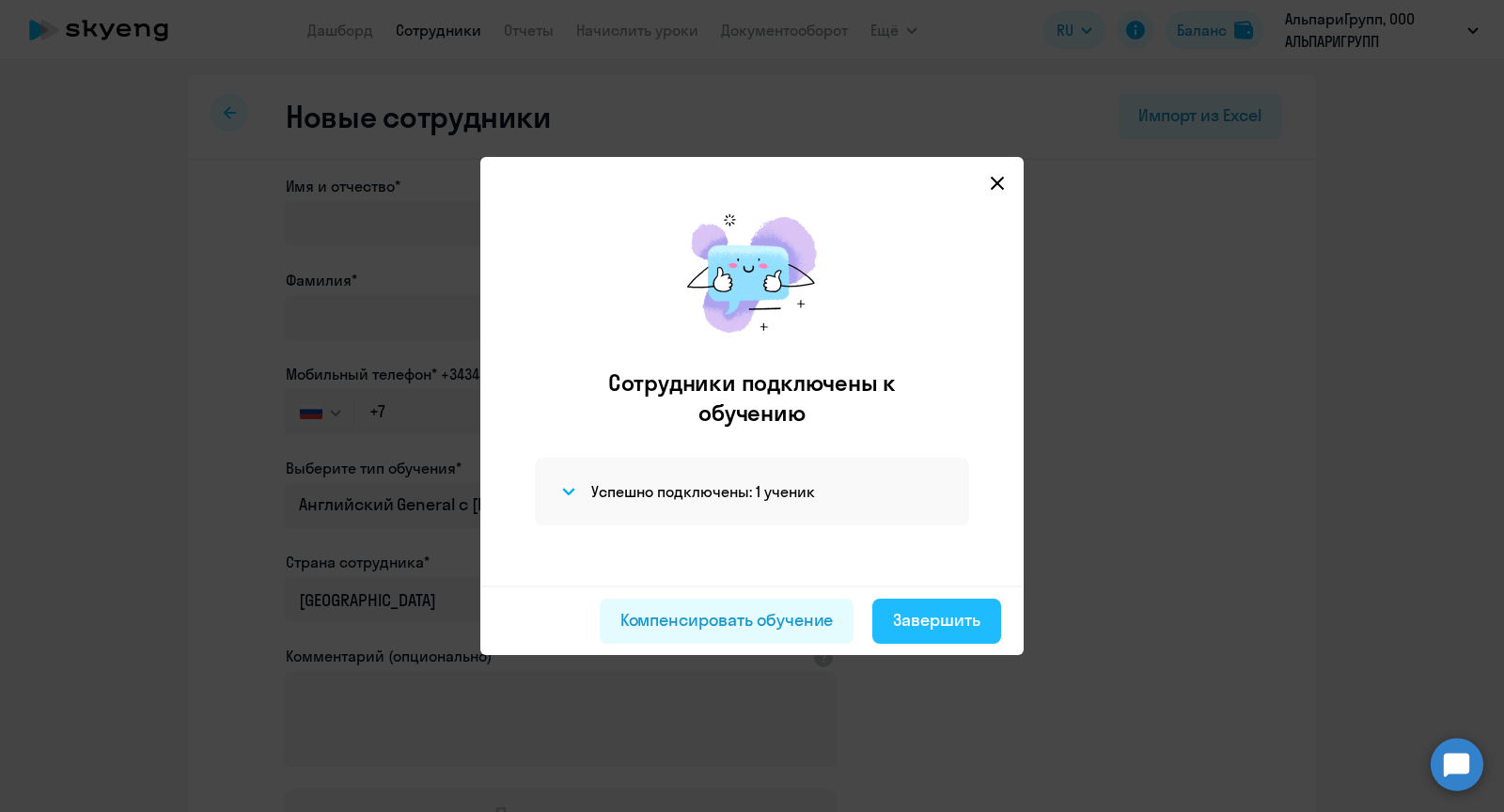
click at [937, 630] on div "Завершить" at bounding box center [936, 620] width 87 height 25
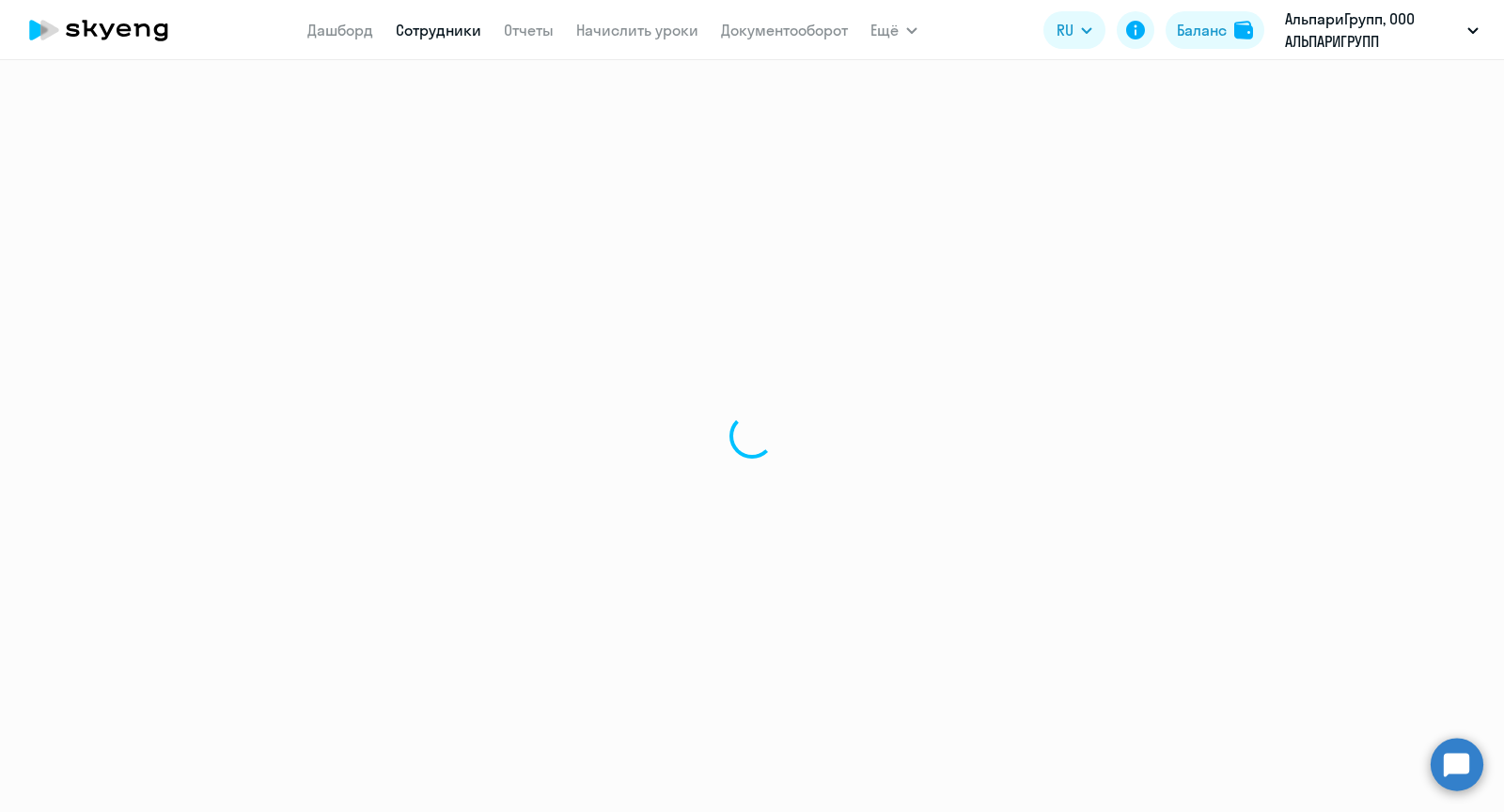
select select "30"
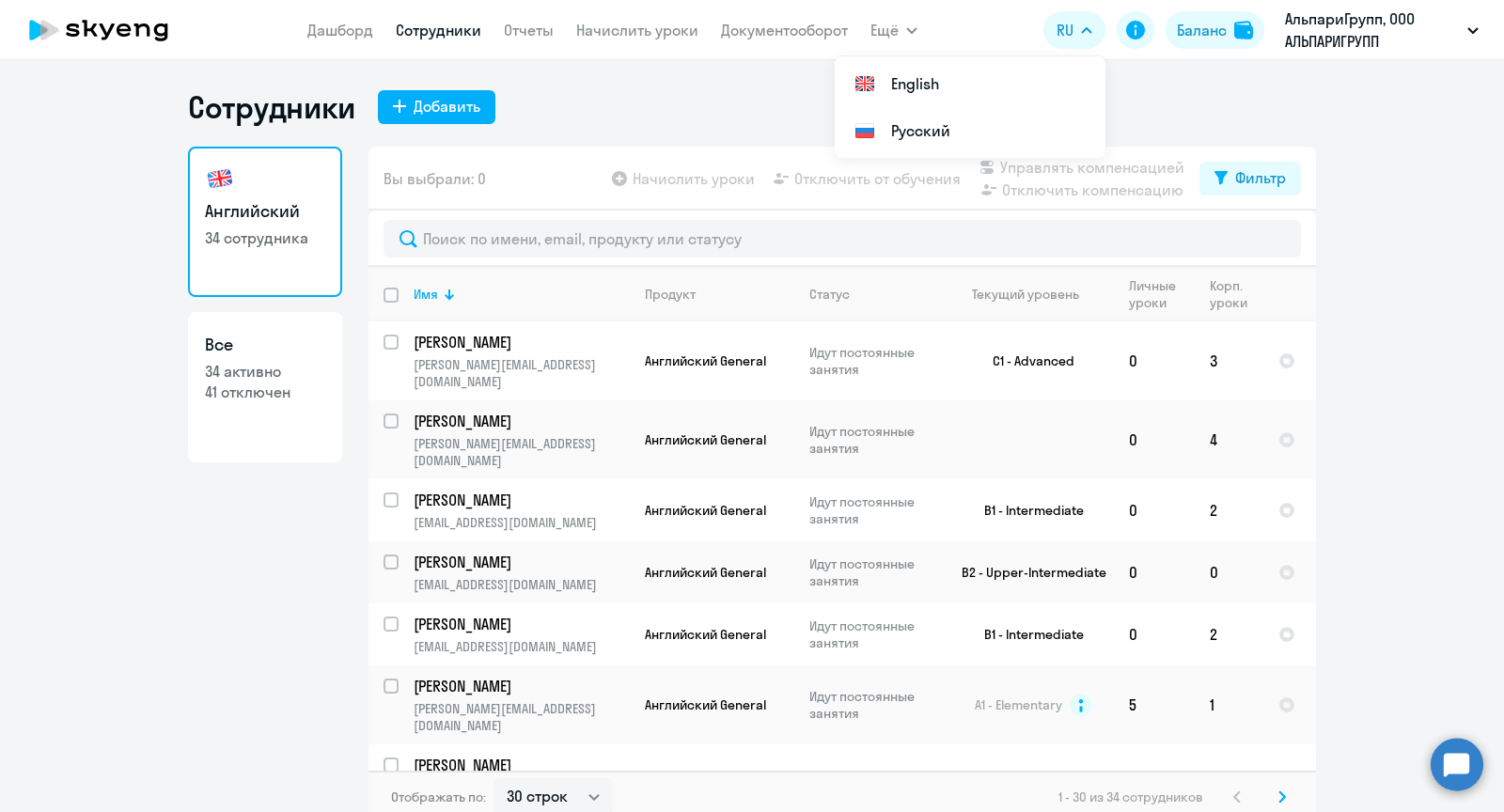
click at [1458, 760] on circle at bounding box center [1457, 763] width 53 height 53
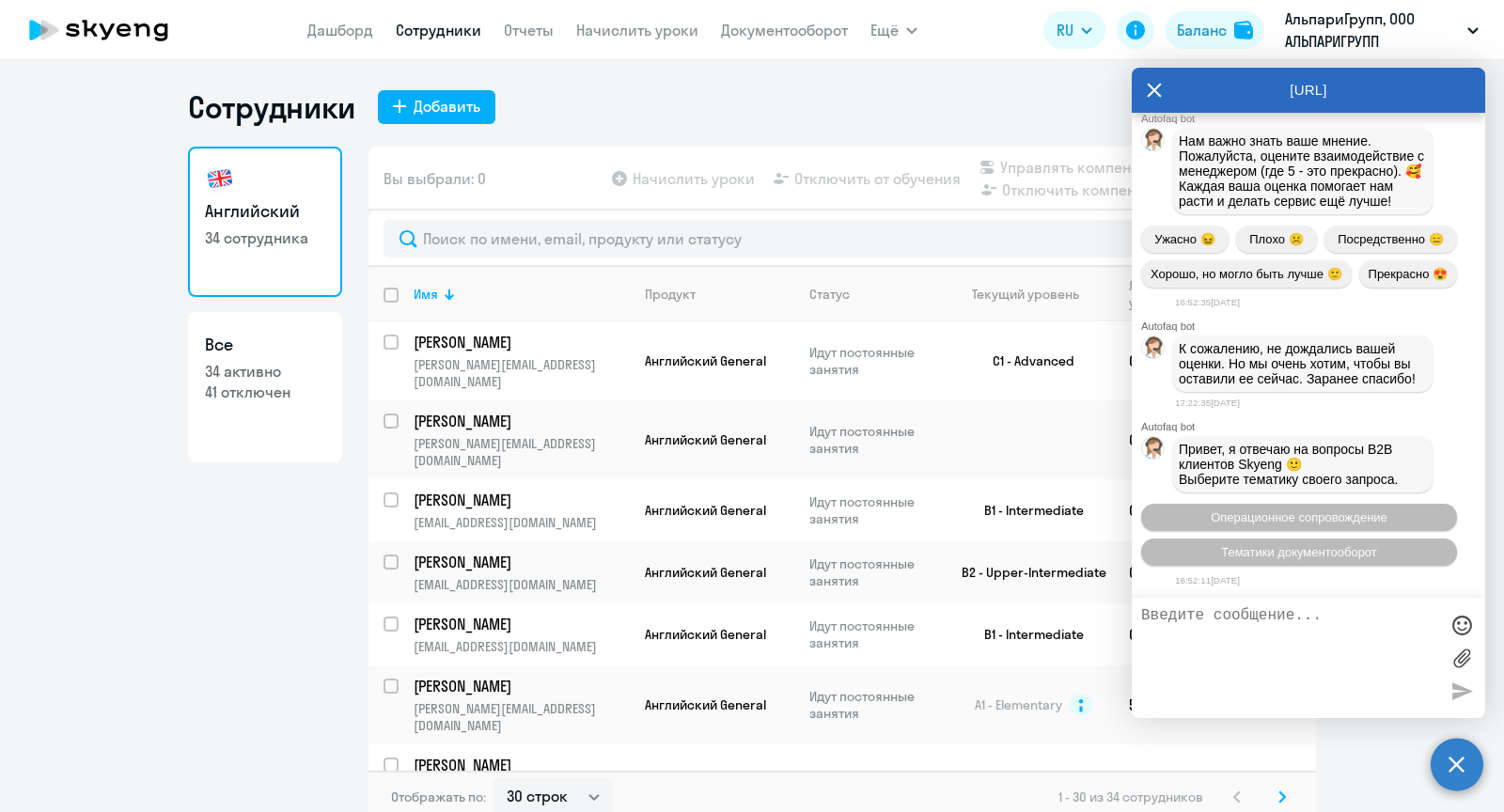
scroll to position [55141, 0]
click at [426, 106] on div "Добавить" at bounding box center [447, 106] width 67 height 23
select select "english_adult_not_native_speaker"
select select "3"
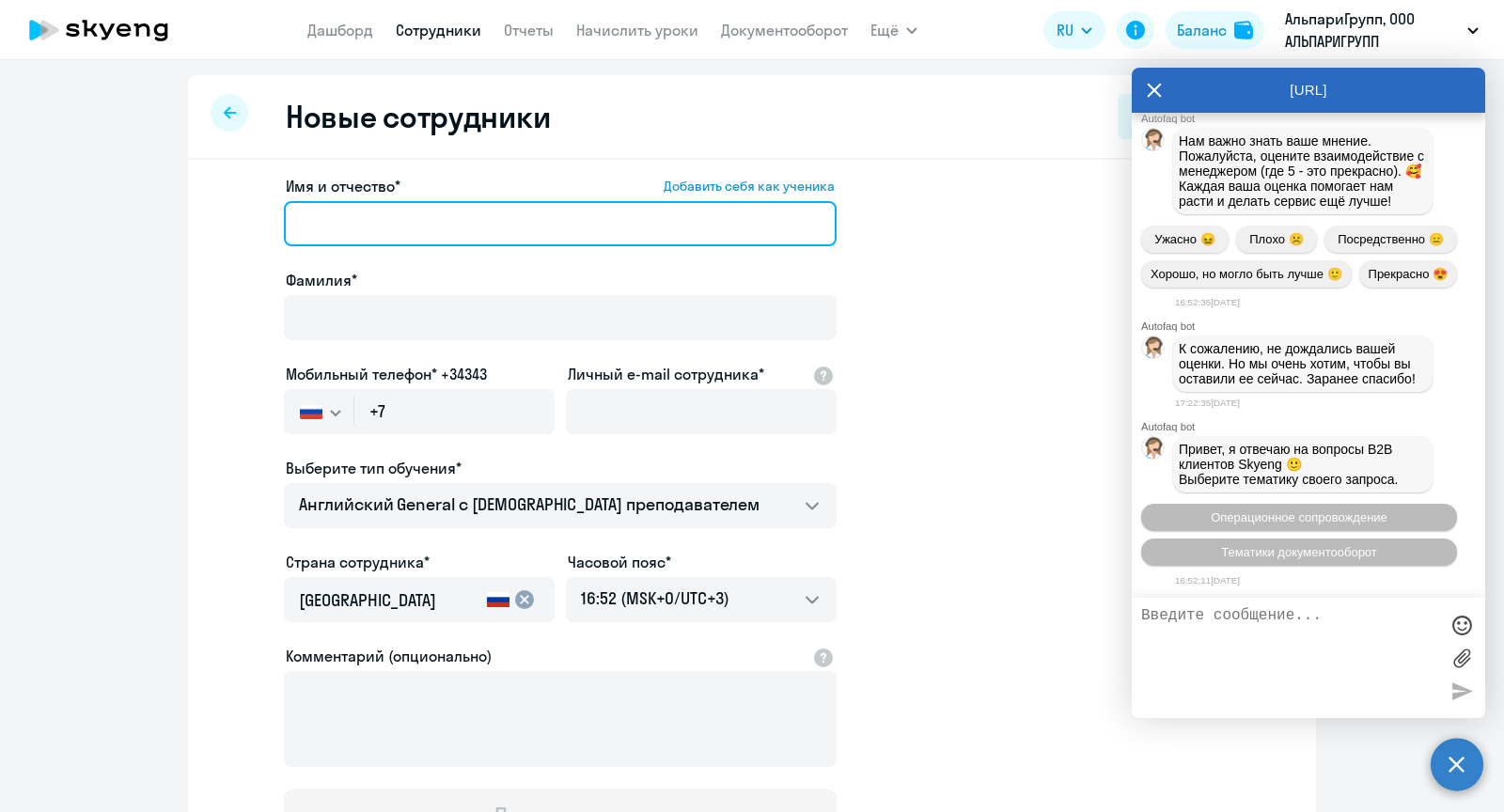
click at [427, 217] on input "Имя и отчество* Добавить себя как ученика" at bounding box center [559, 223] width 553 height 45
paste input "[PERSON_NAME]"
drag, startPoint x: 383, startPoint y: 224, endPoint x: 187, endPoint y: 224, distance: 196.0
click at [187, 224] on ng-component "Новые сотрудники Импорт из Excel Имя и отчество* Добавить себя как ученика [PER…" at bounding box center [752, 530] width 1504 height 911
click at [469, 227] on input "[PERSON_NAME]" at bounding box center [559, 223] width 553 height 45
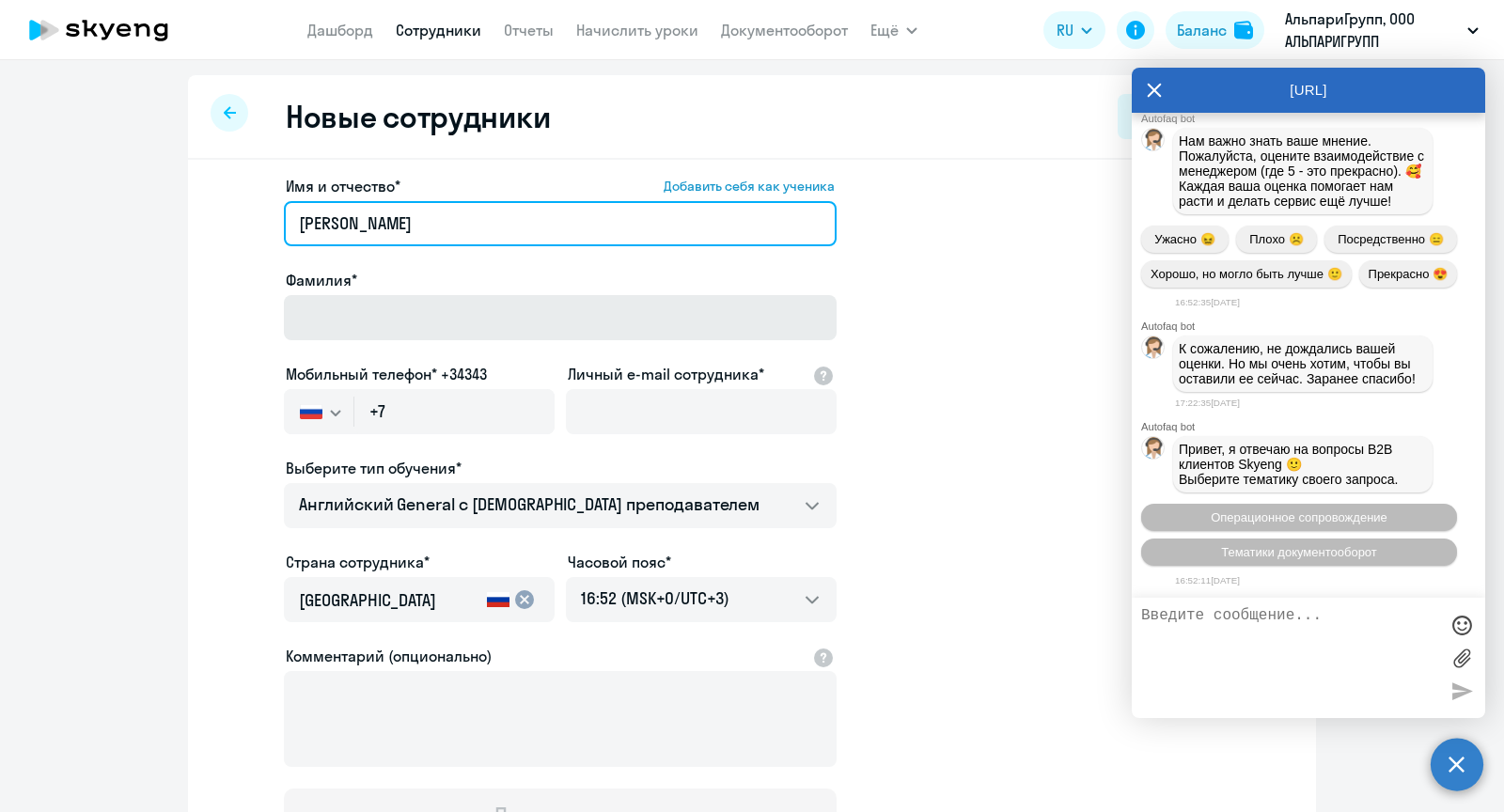
type input "[PERSON_NAME]"
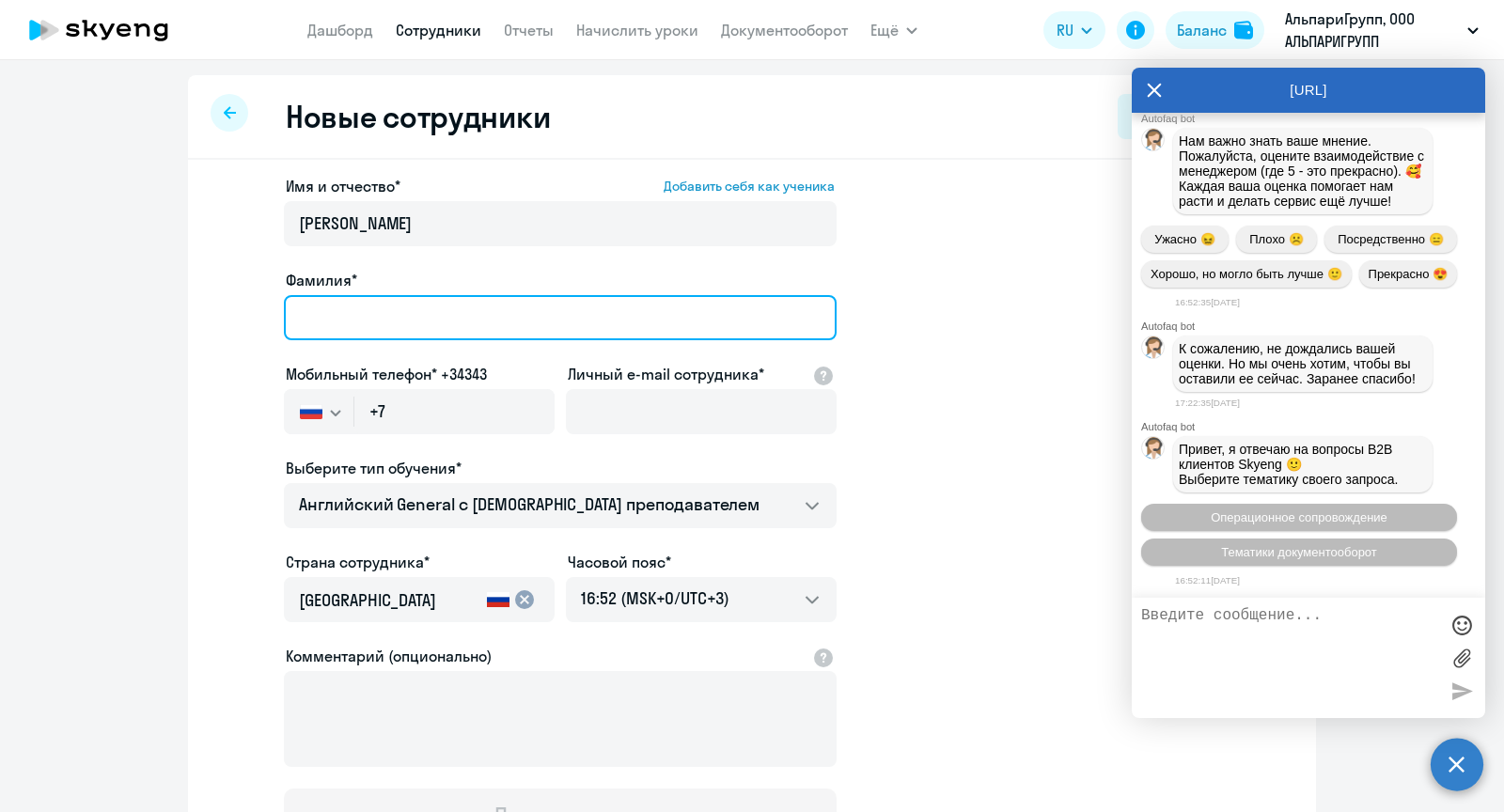
click at [380, 317] on input "Фамилия*" at bounding box center [559, 317] width 553 height 45
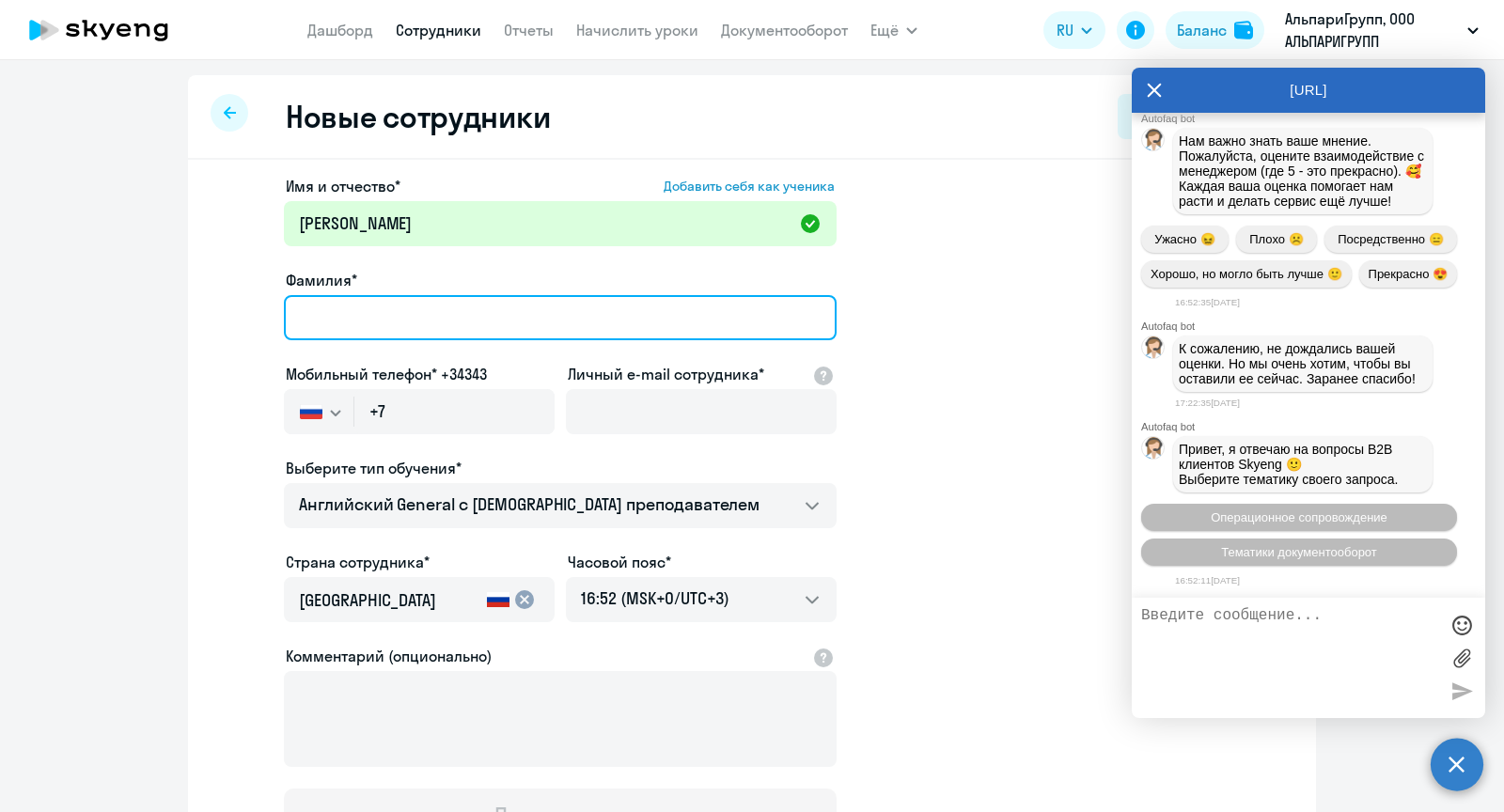
paste input "[PERSON_NAME]"
type input "[PERSON_NAME]"
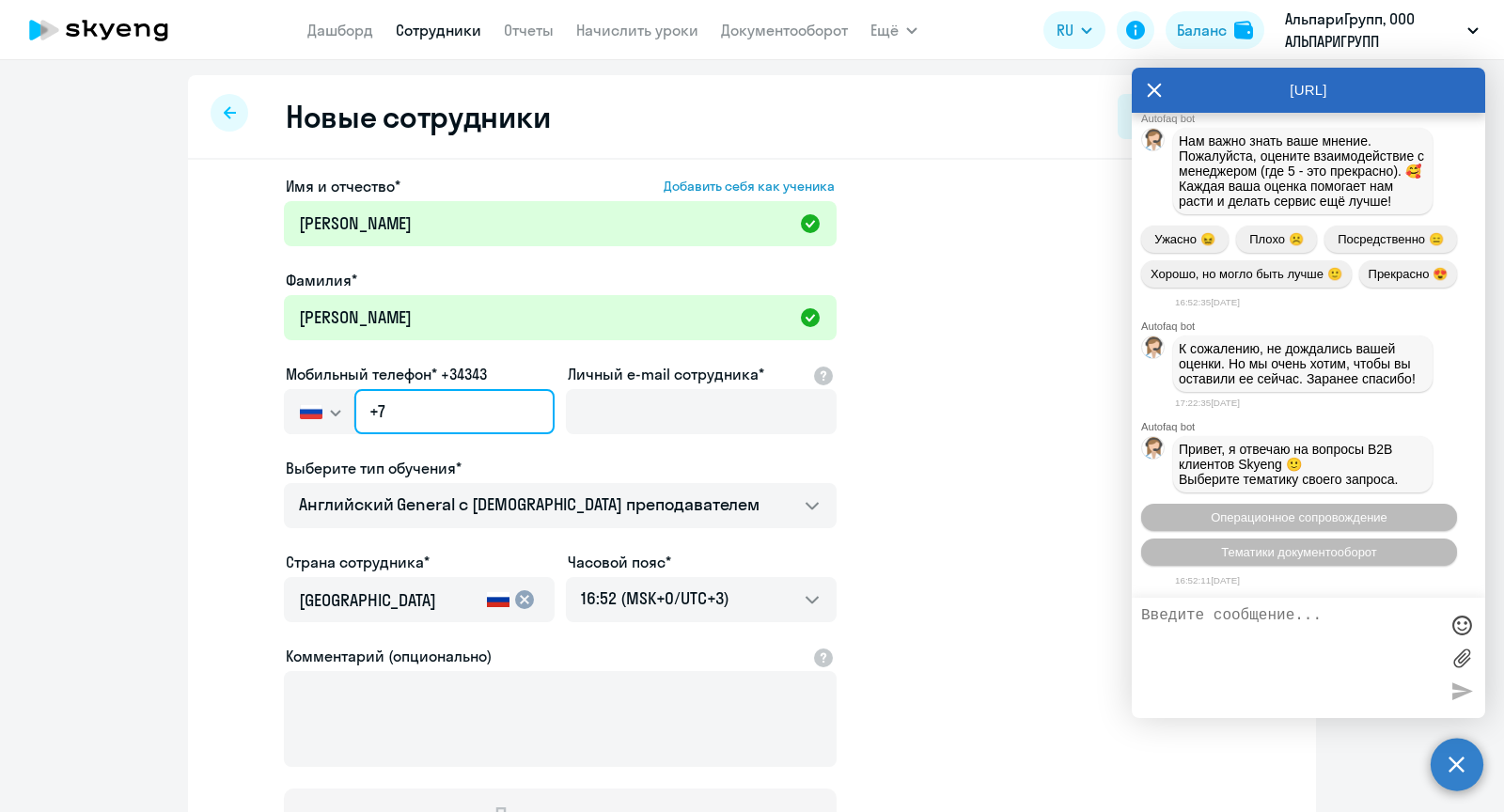
click at [450, 398] on input "+7" at bounding box center [454, 411] width 200 height 45
paste input "[PHONE_NUMBER]"
type input "[PHONE_NUMBER]"
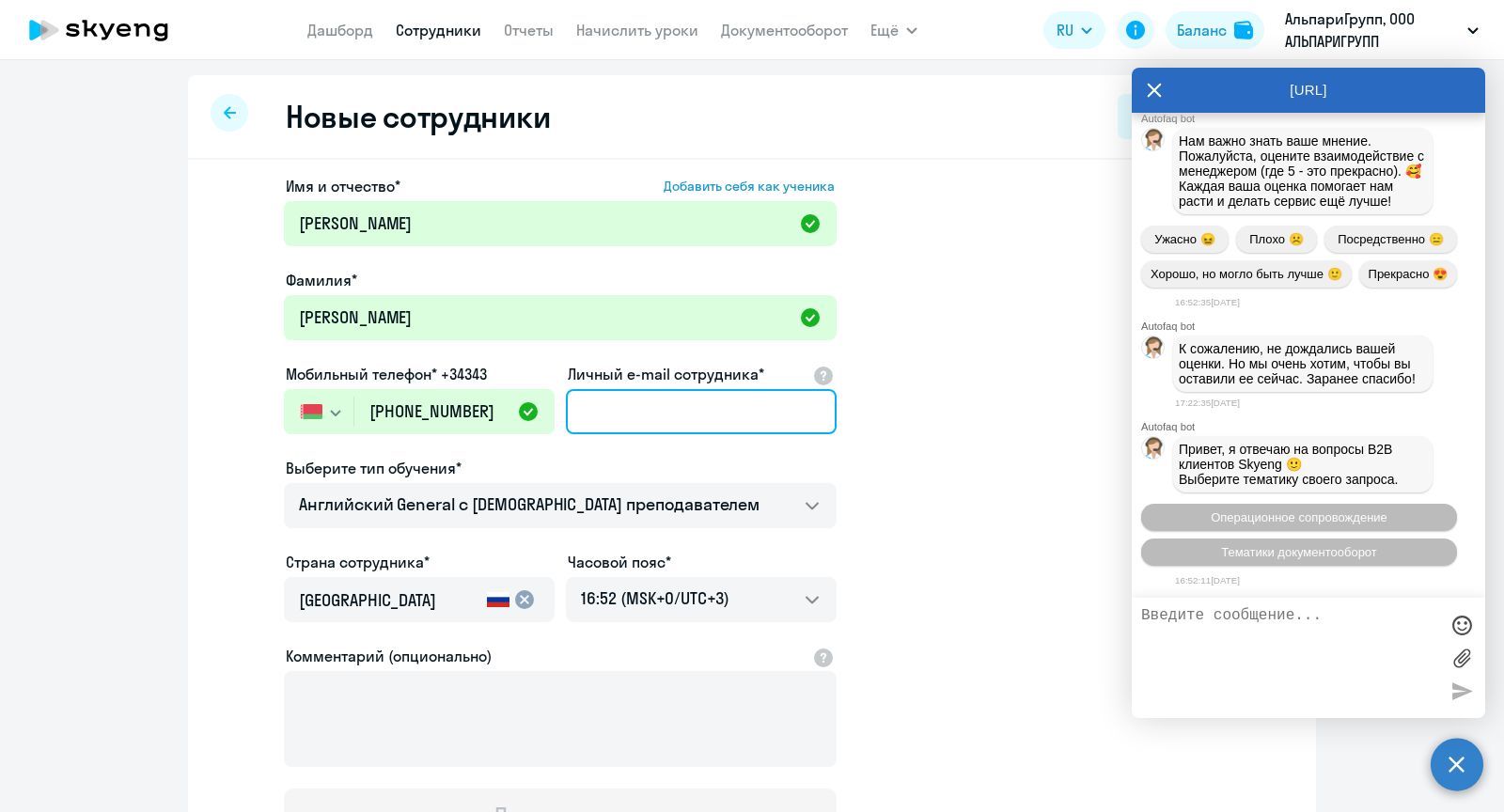
click at [638, 409] on input "Личный e-mail сотрудника*" at bounding box center [701, 411] width 271 height 45
paste input "[PERSON_NAME][EMAIL_ADDRESS][DOMAIN_NAME]"
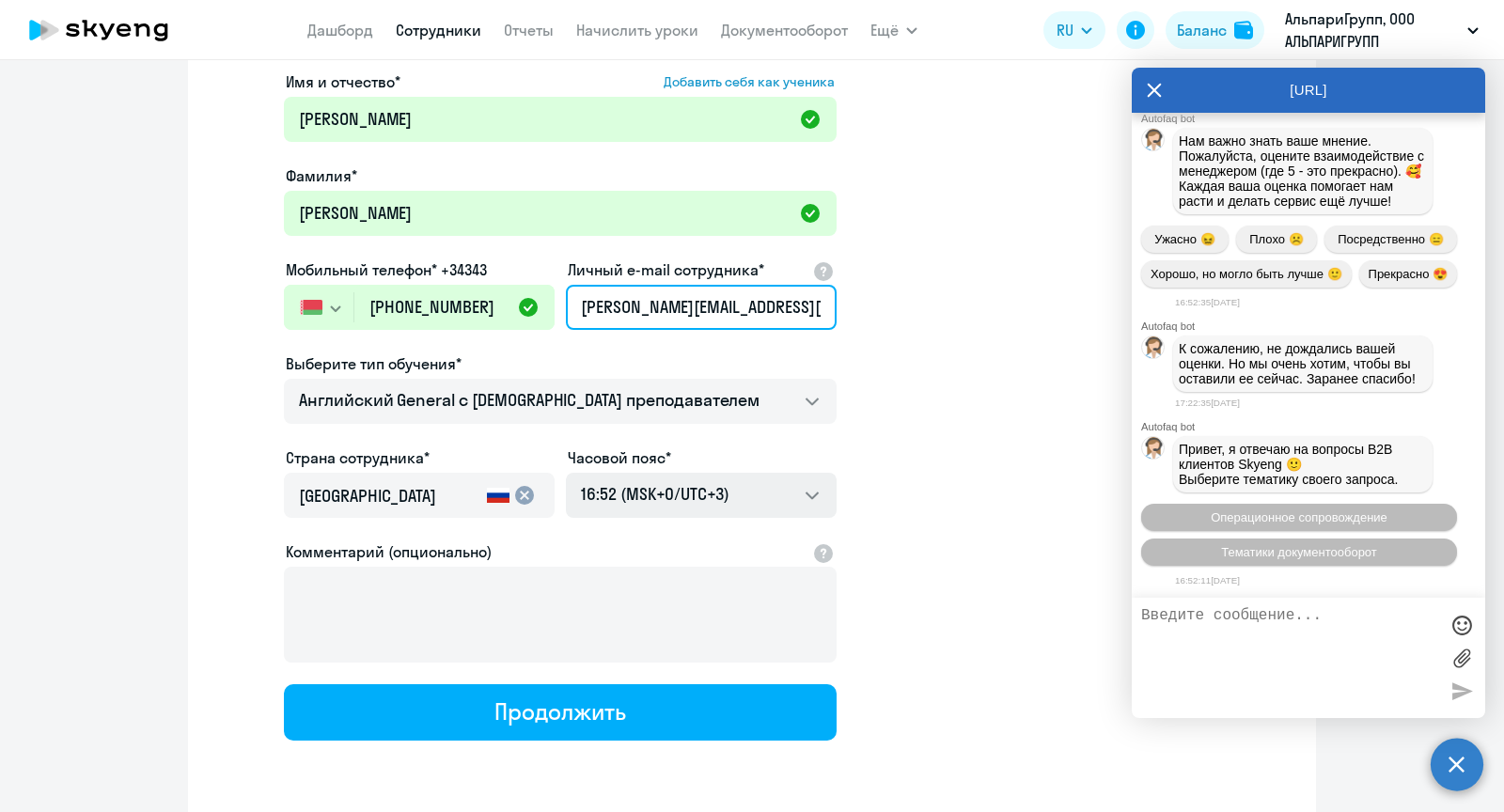
scroll to position [135, 0]
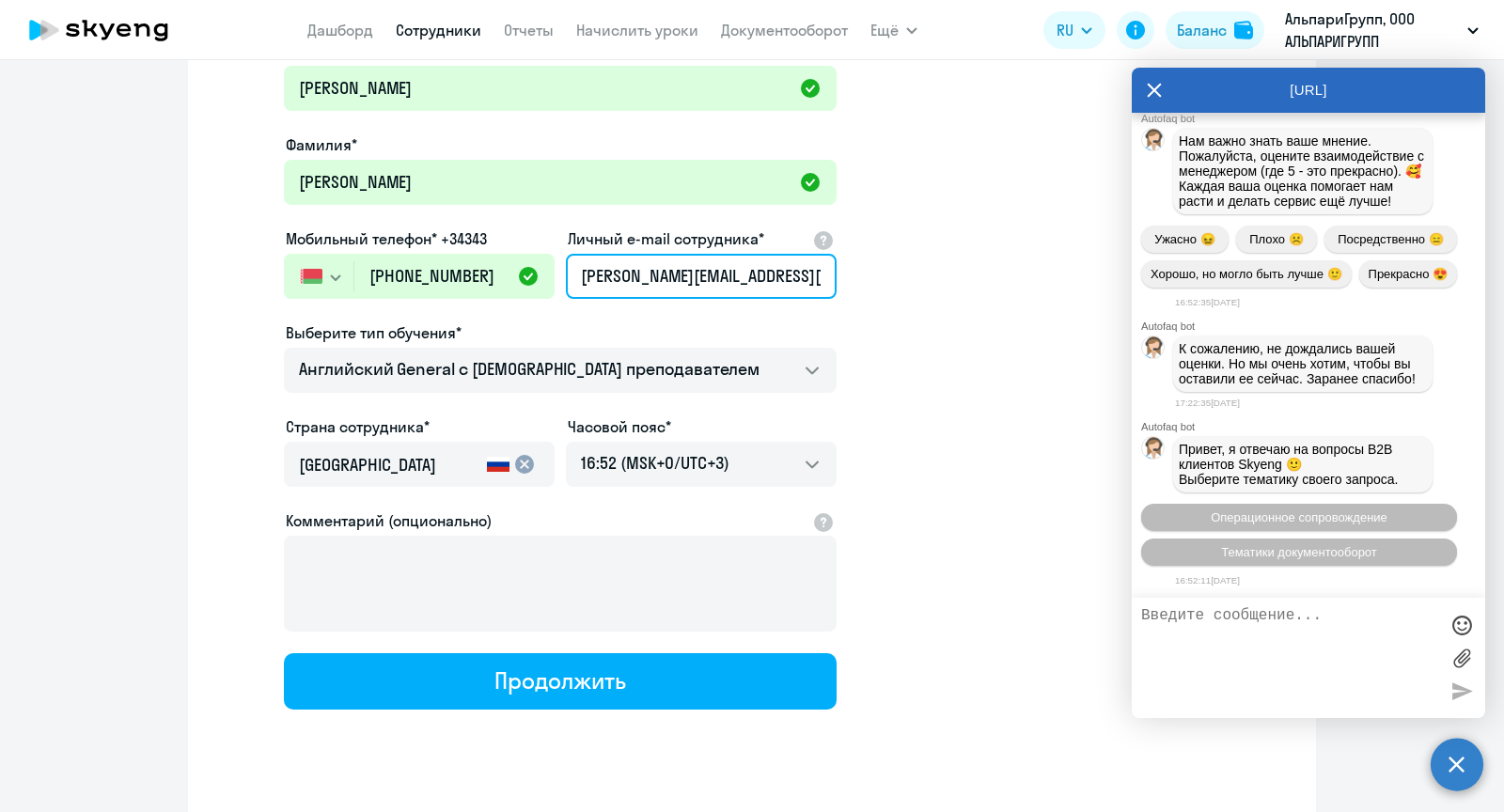
type input "[PERSON_NAME][EMAIL_ADDRESS][DOMAIN_NAME]"
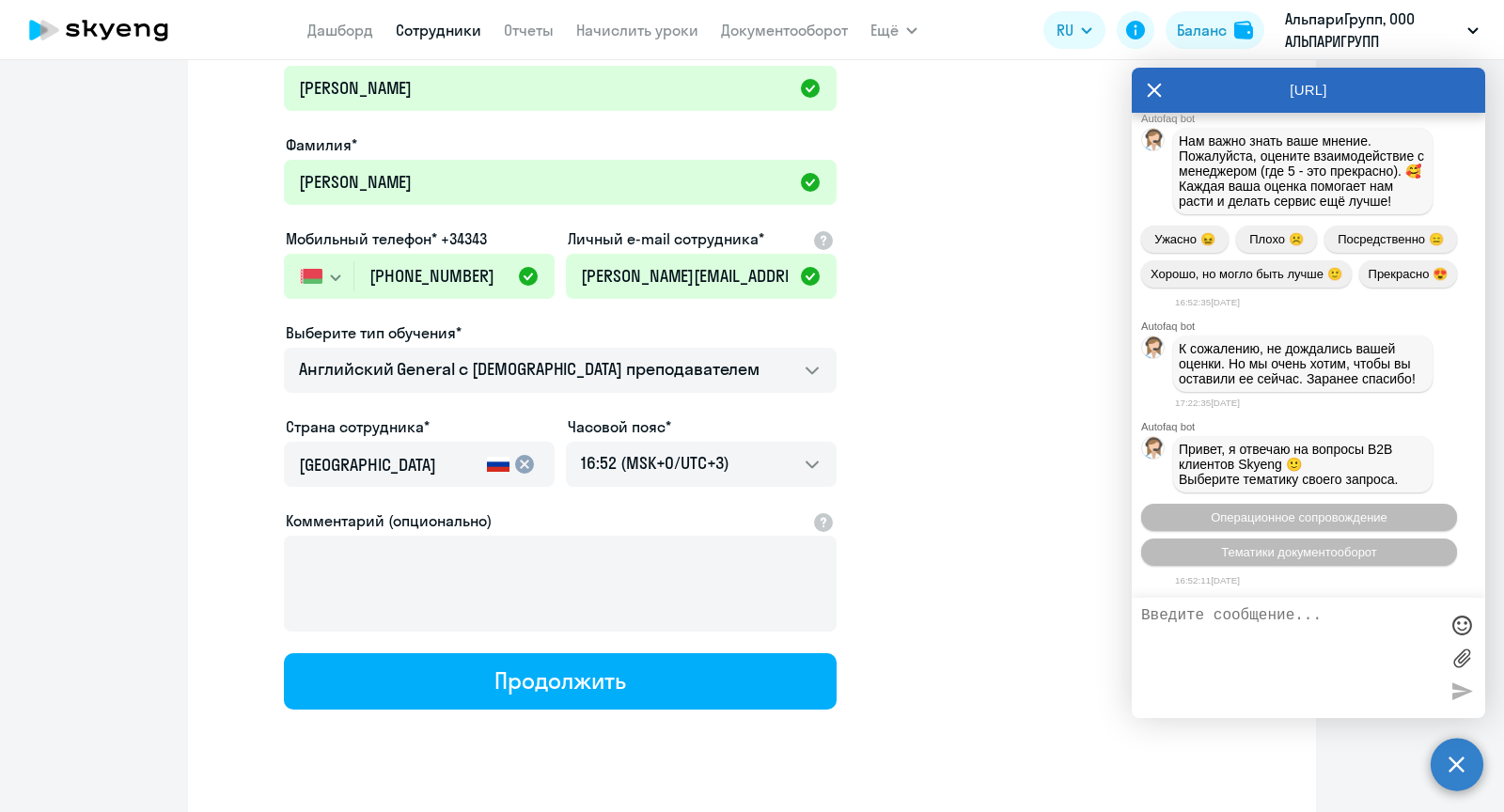
click at [522, 466] on mat-icon "cancel" at bounding box center [525, 464] width 23 height 23
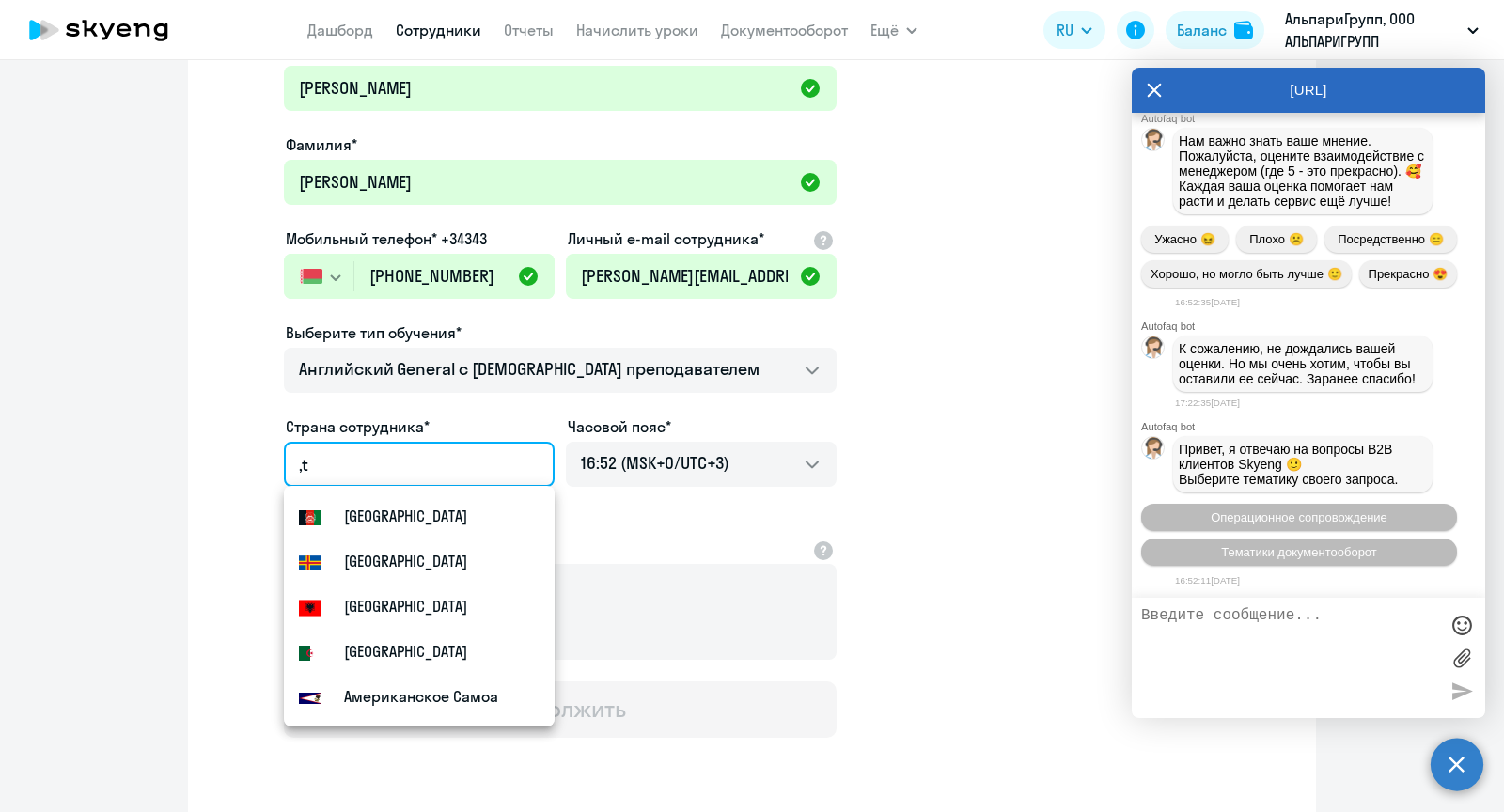
type input ","
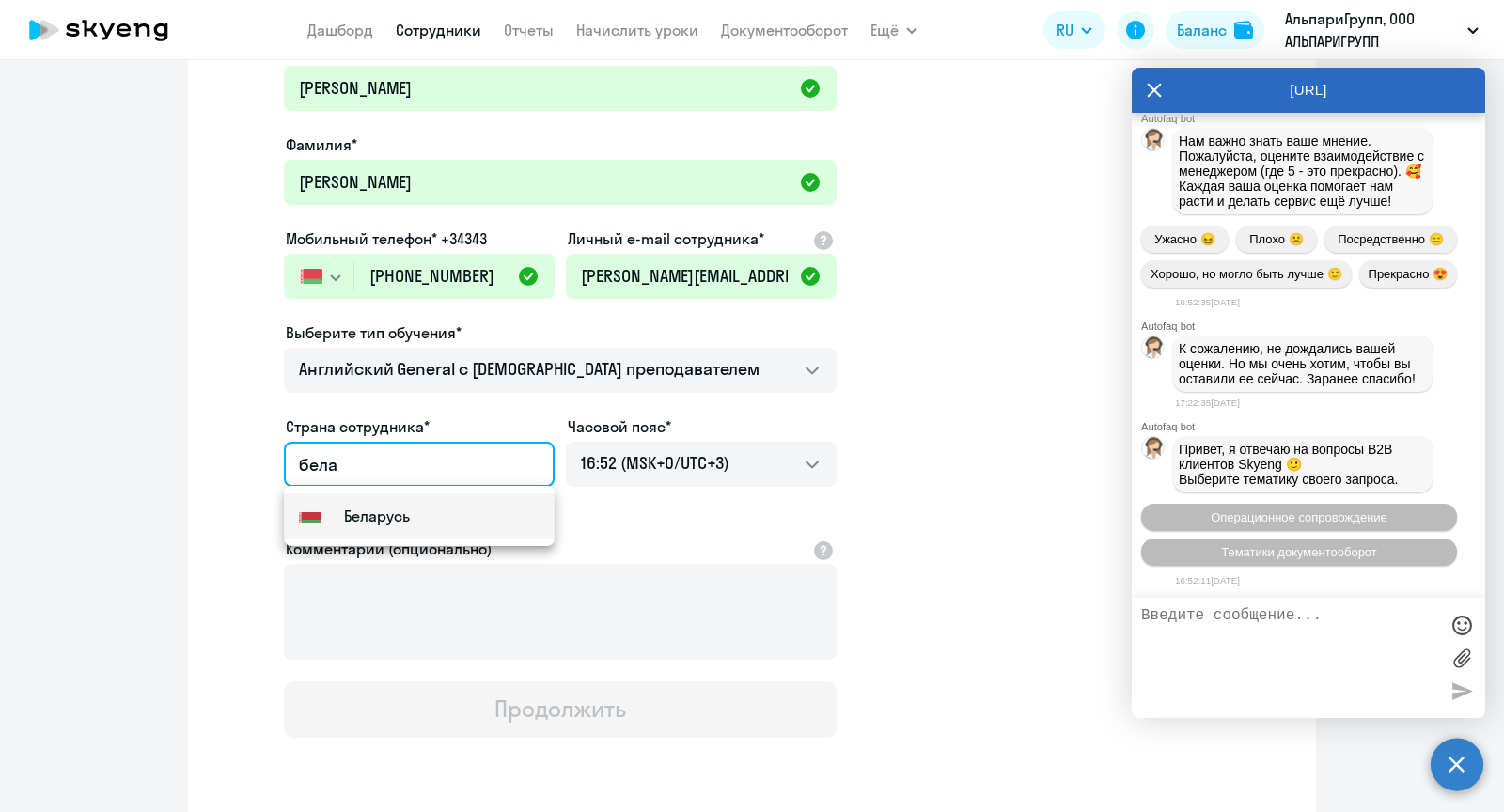
click at [508, 516] on mat-option "Flag of [GEOGRAPHIC_DATA] [GEOGRAPHIC_DATA]" at bounding box center [419, 515] width 271 height 45
type input "Беларусь"
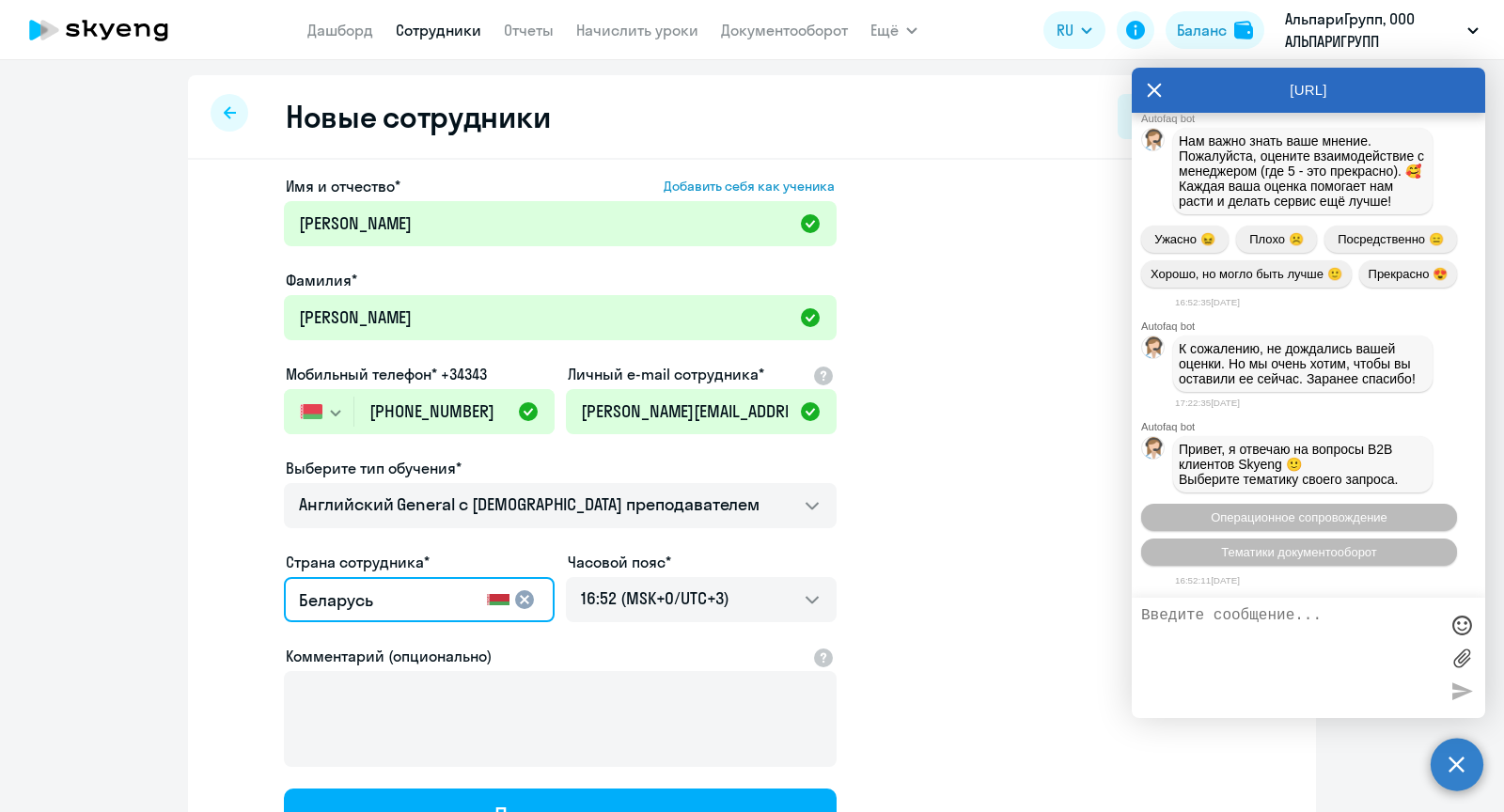
scroll to position [171, 0]
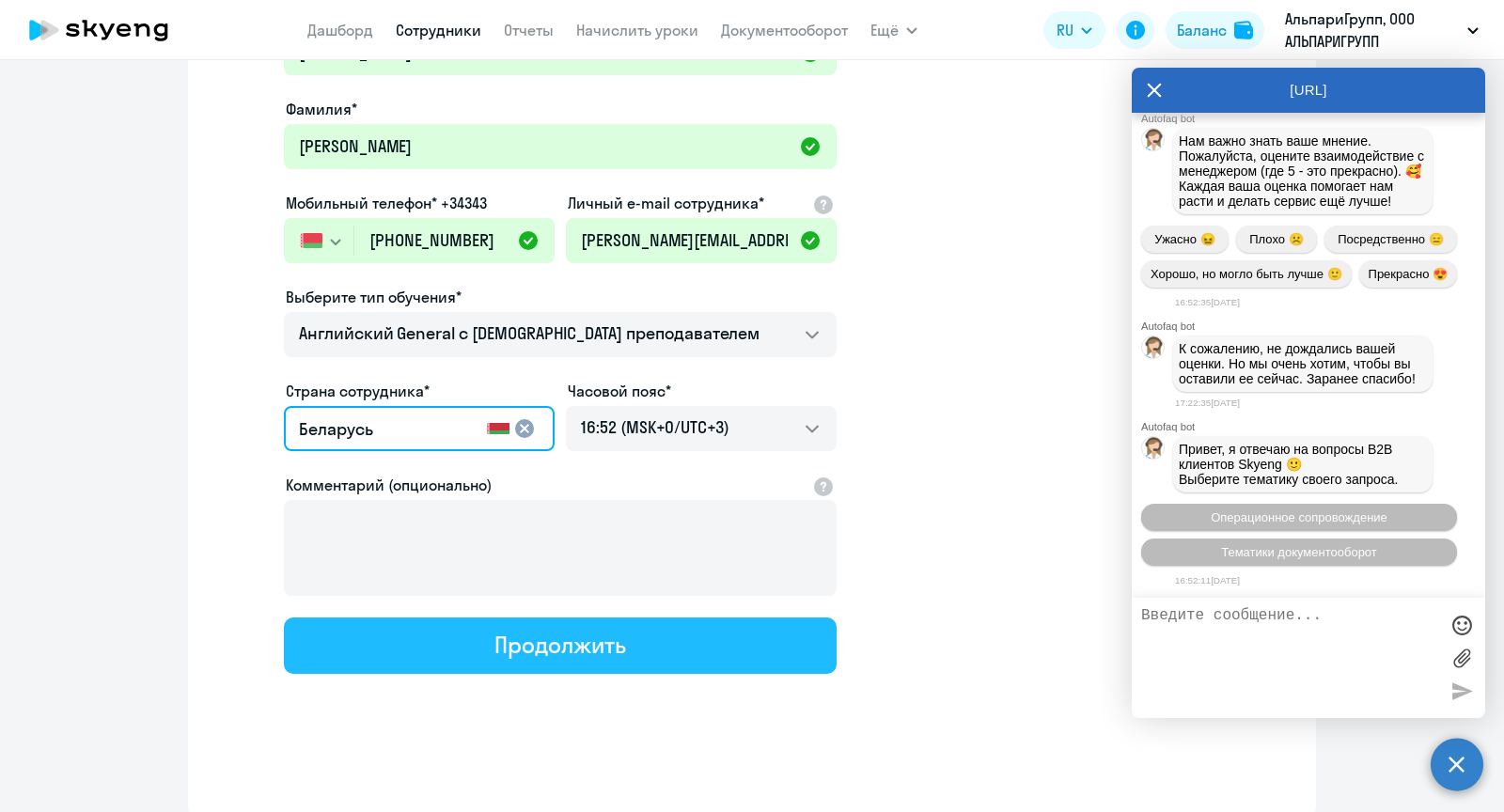
click at [535, 652] on div "Продолжить" at bounding box center [559, 644] width 130 height 30
select select "english_adult_not_native_speaker"
select select "3"
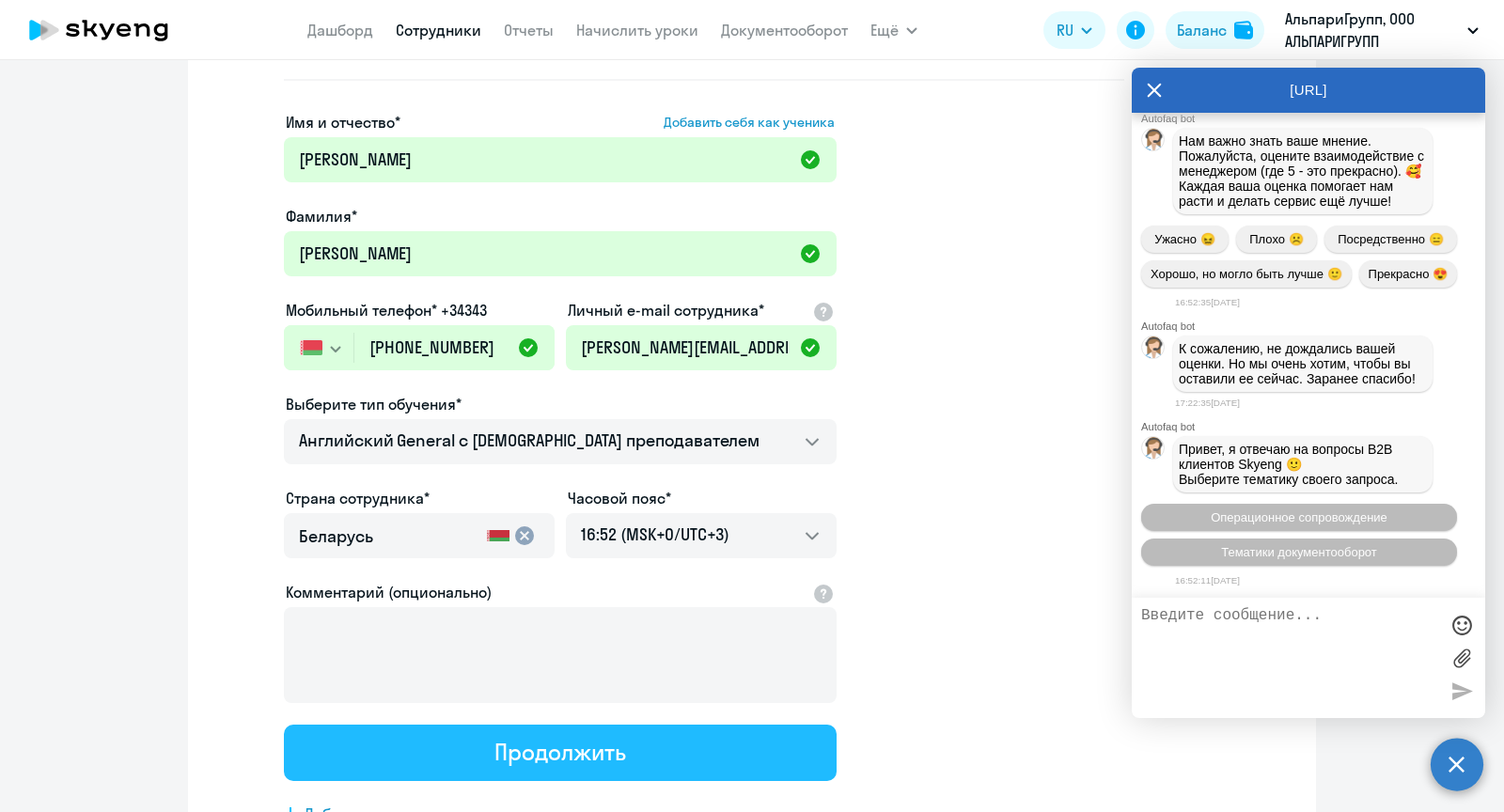
scroll to position [0, 0]
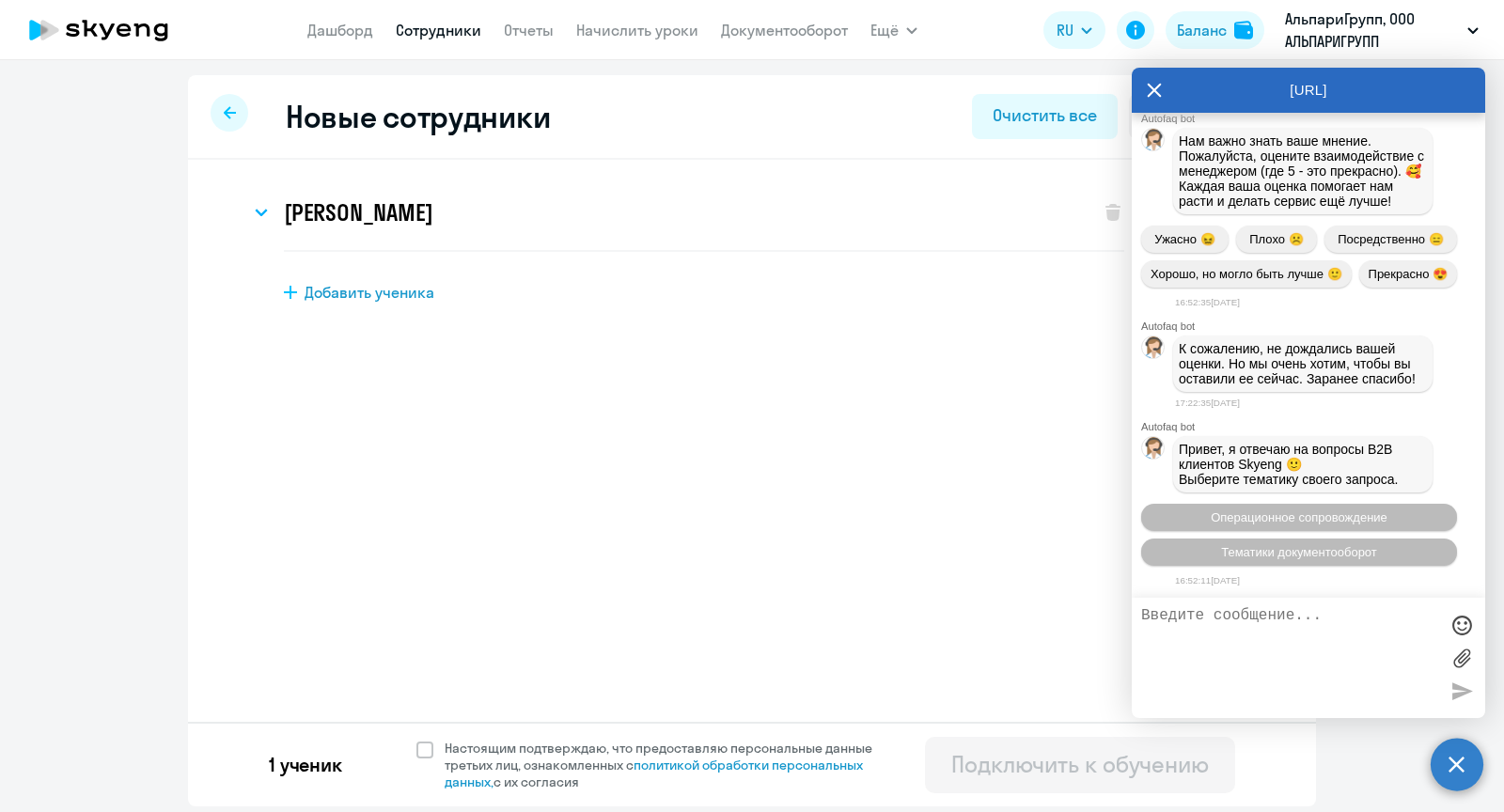
click at [415, 756] on div "1 ученик Настоящим подтверждаю, что предоставляю персональные данные третьих ли…" at bounding box center [752, 764] width 1128 height 84
click at [421, 752] on span at bounding box center [425, 750] width 17 height 17
click at [417, 739] on input "Настоящим подтверждаю, что предоставляю персональные данные третьих лиц, ознако…" at bounding box center [416, 738] width 1 height 1
checkbox input "true"
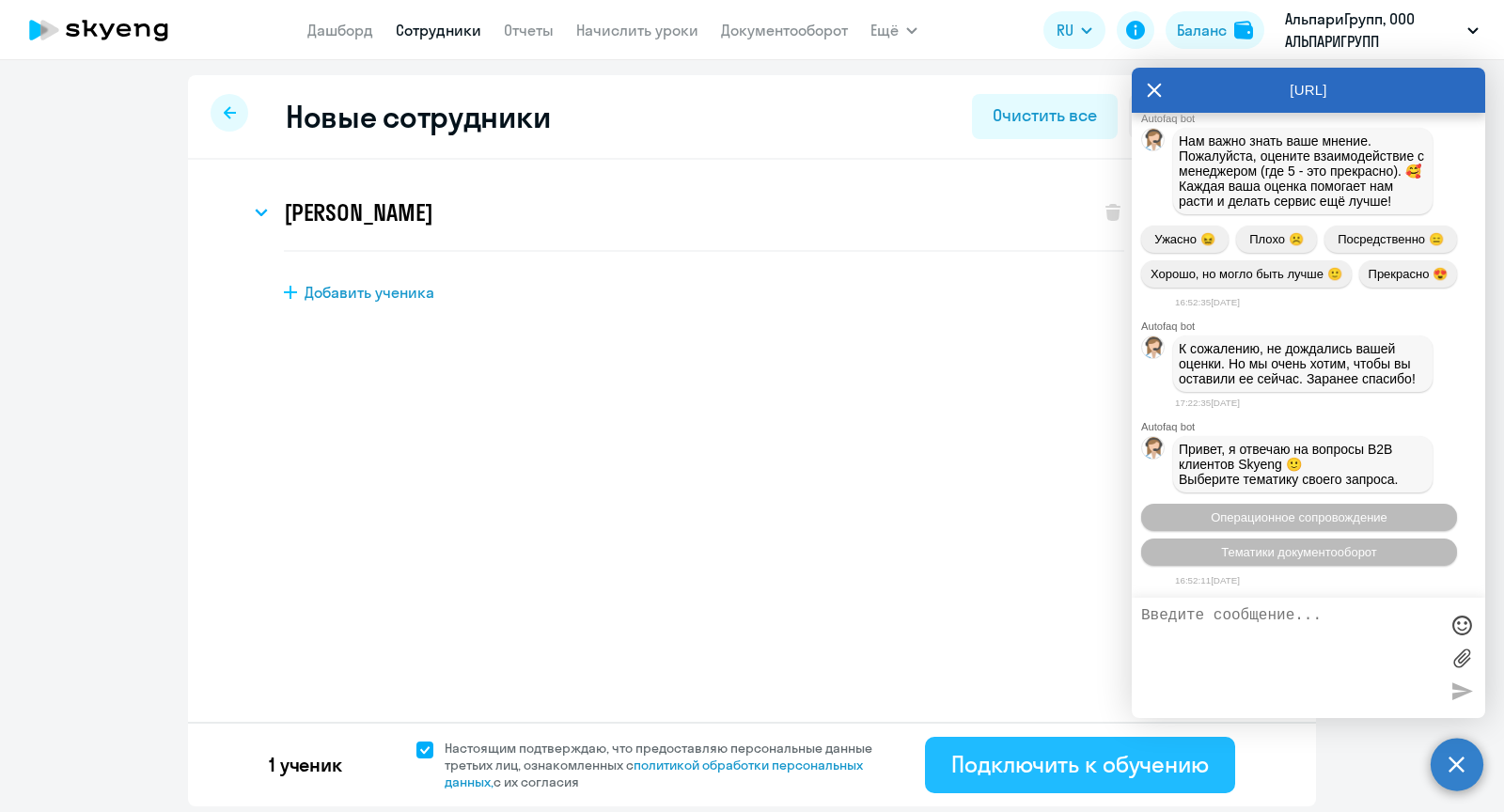
click at [1008, 778] on div "Подключить к обучению" at bounding box center [1080, 763] width 258 height 30
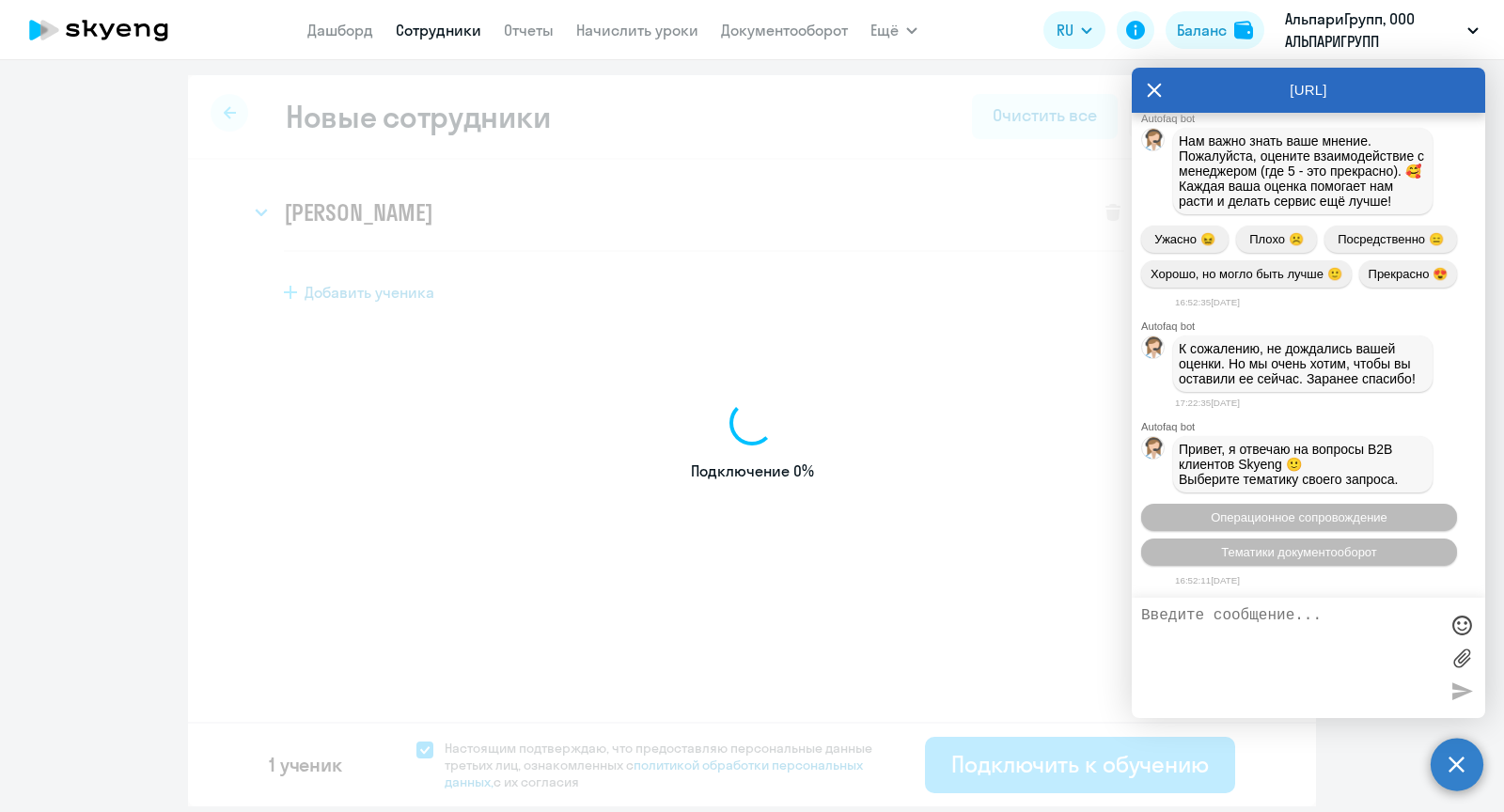
select select "english_adult_not_native_speaker"
select select "3"
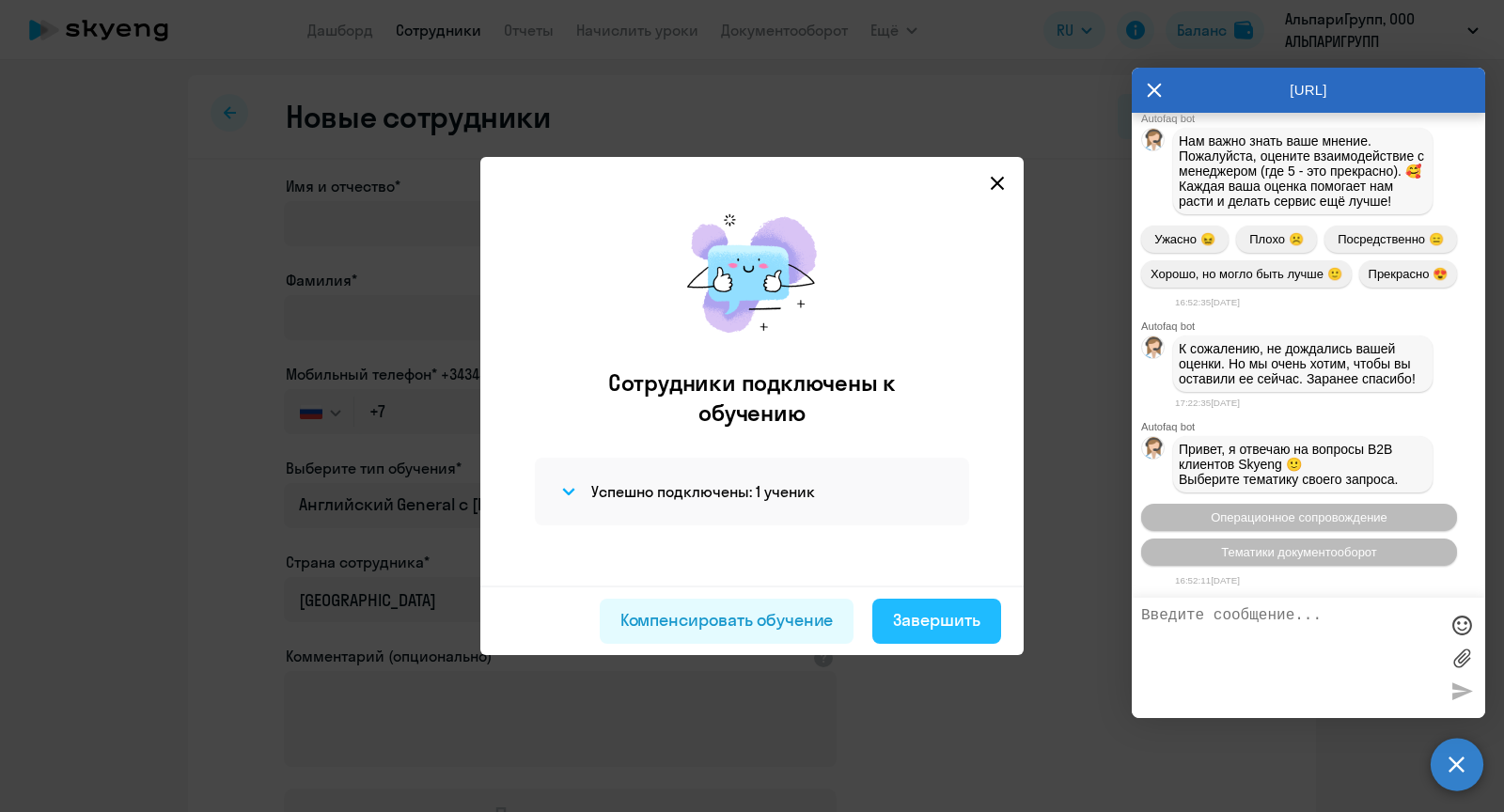
click at [931, 618] on div "Завершить" at bounding box center [936, 620] width 87 height 25
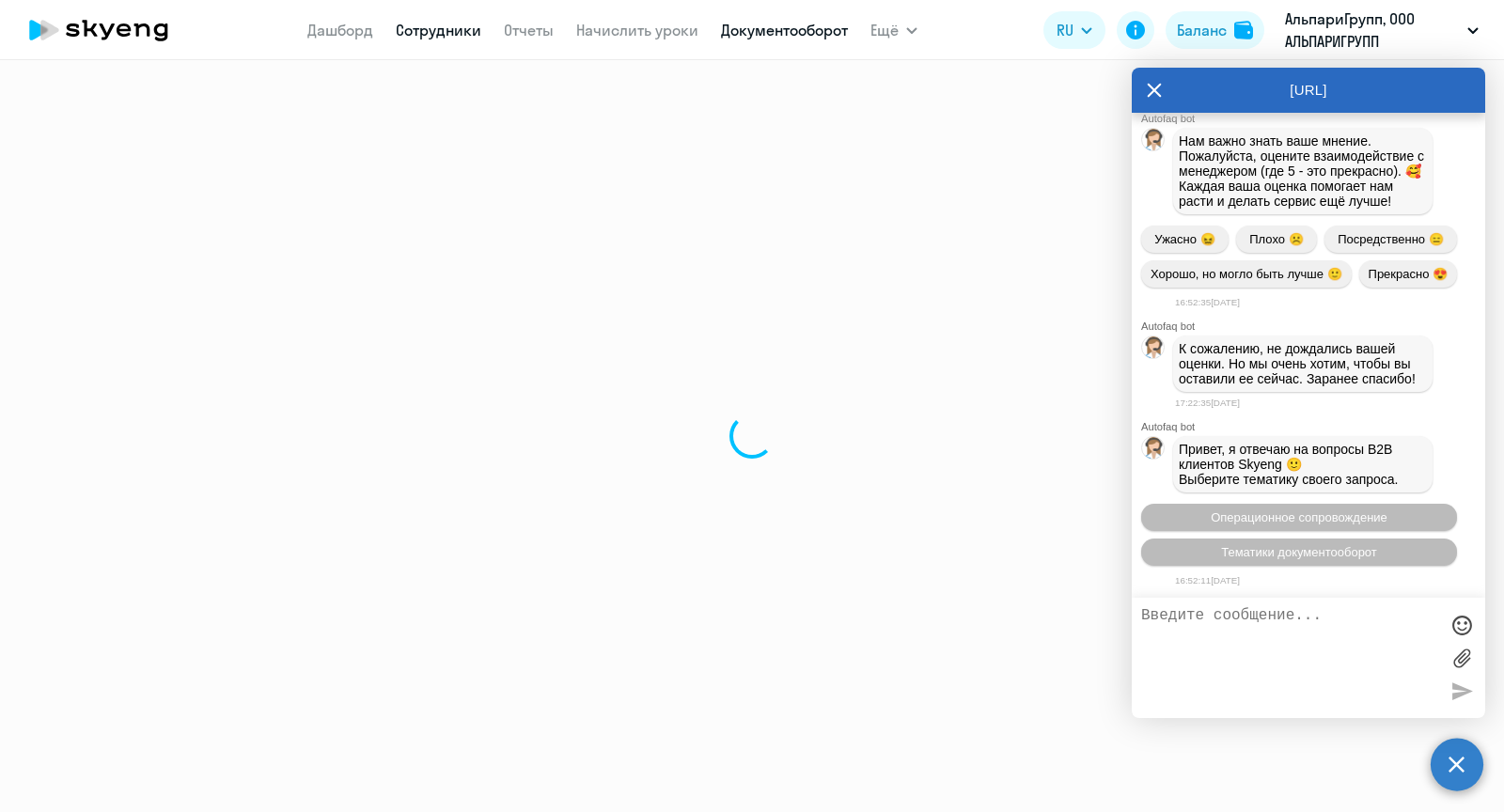
select select "30"
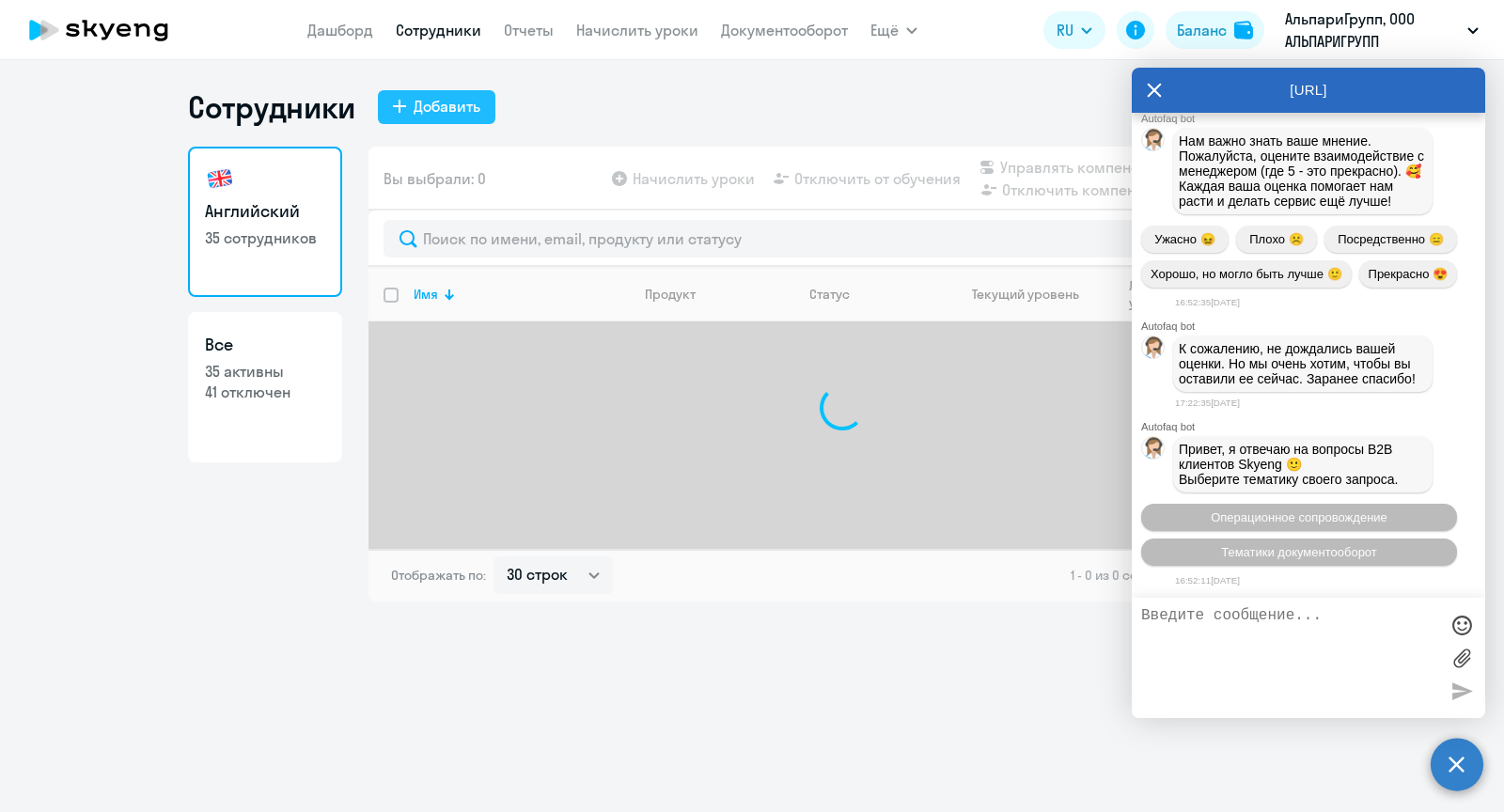
click at [458, 106] on div "Добавить" at bounding box center [447, 106] width 67 height 23
select select "english_adult_not_native_speaker"
select select "3"
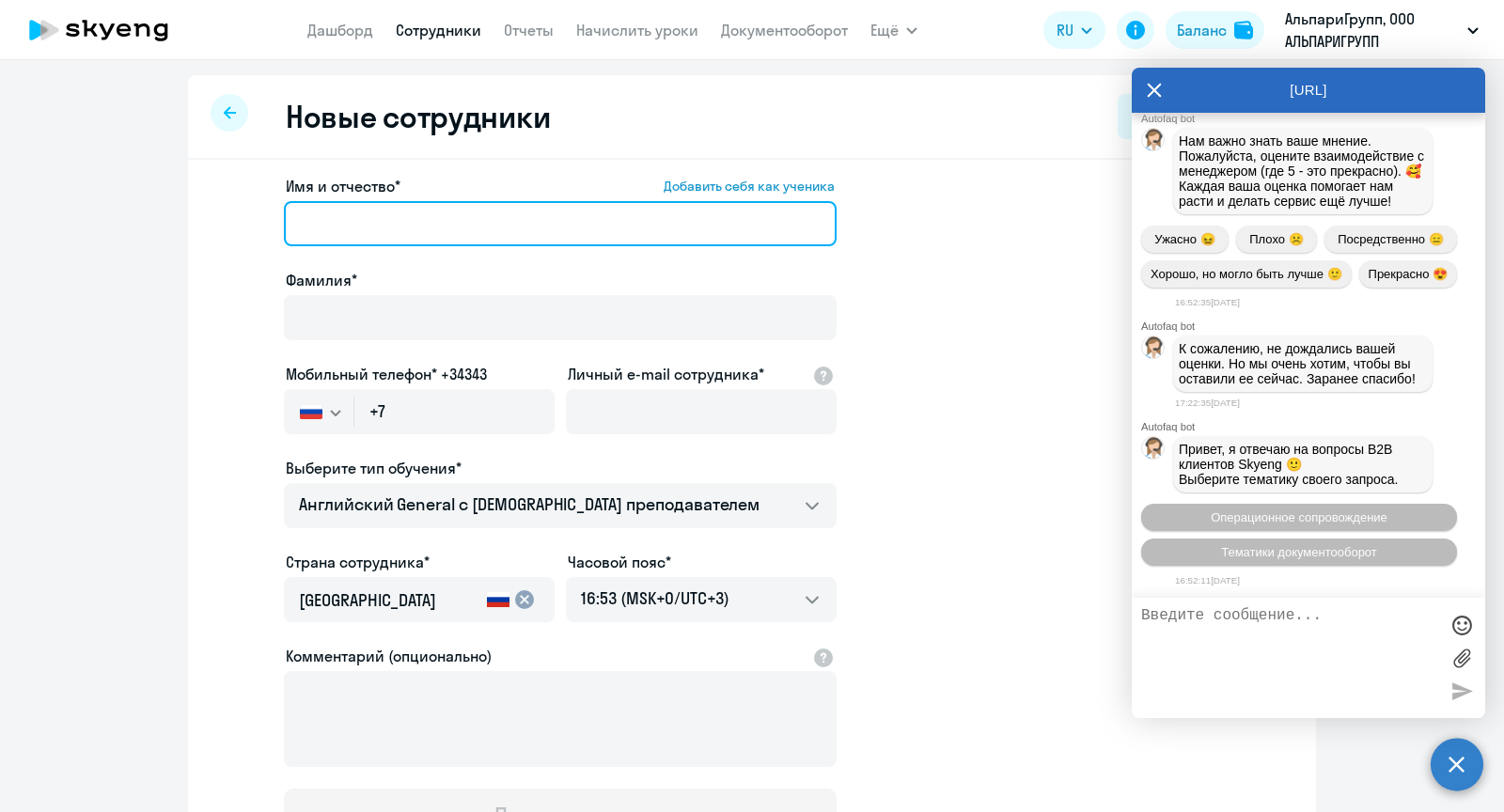
click at [376, 212] on input "Имя и отчество* Добавить себя как ученика" at bounding box center [559, 223] width 553 height 45
paste input "[PERSON_NAME]"
drag, startPoint x: 379, startPoint y: 217, endPoint x: 221, endPoint y: 218, distance: 158.0
click at [221, 218] on app-new-student-form "Имя и отчество* Добавить себя как ученика [PERSON_NAME]* Мобильный телефон* +34…" at bounding box center [752, 510] width 1068 height 670
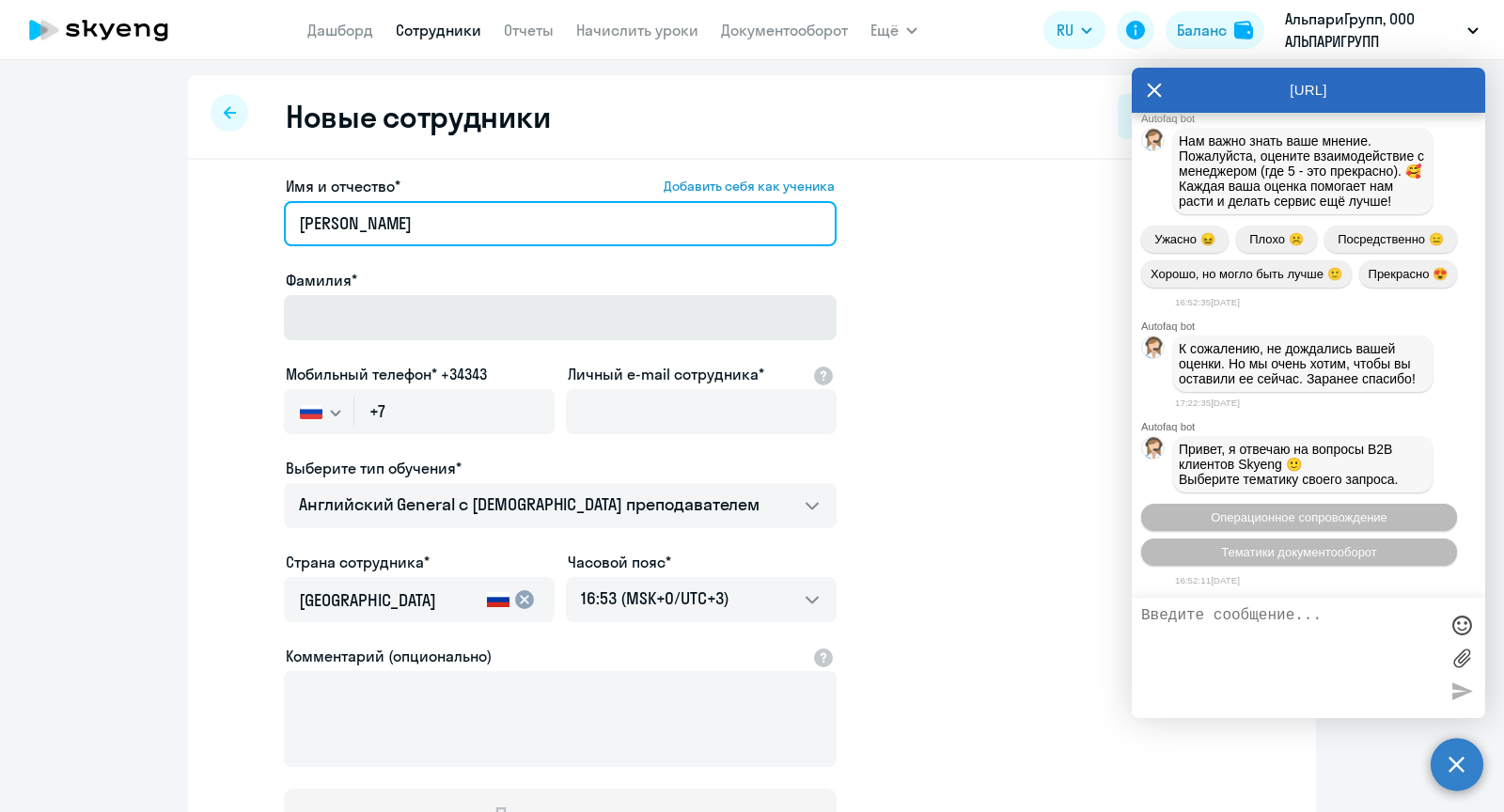
type input "[PERSON_NAME]"
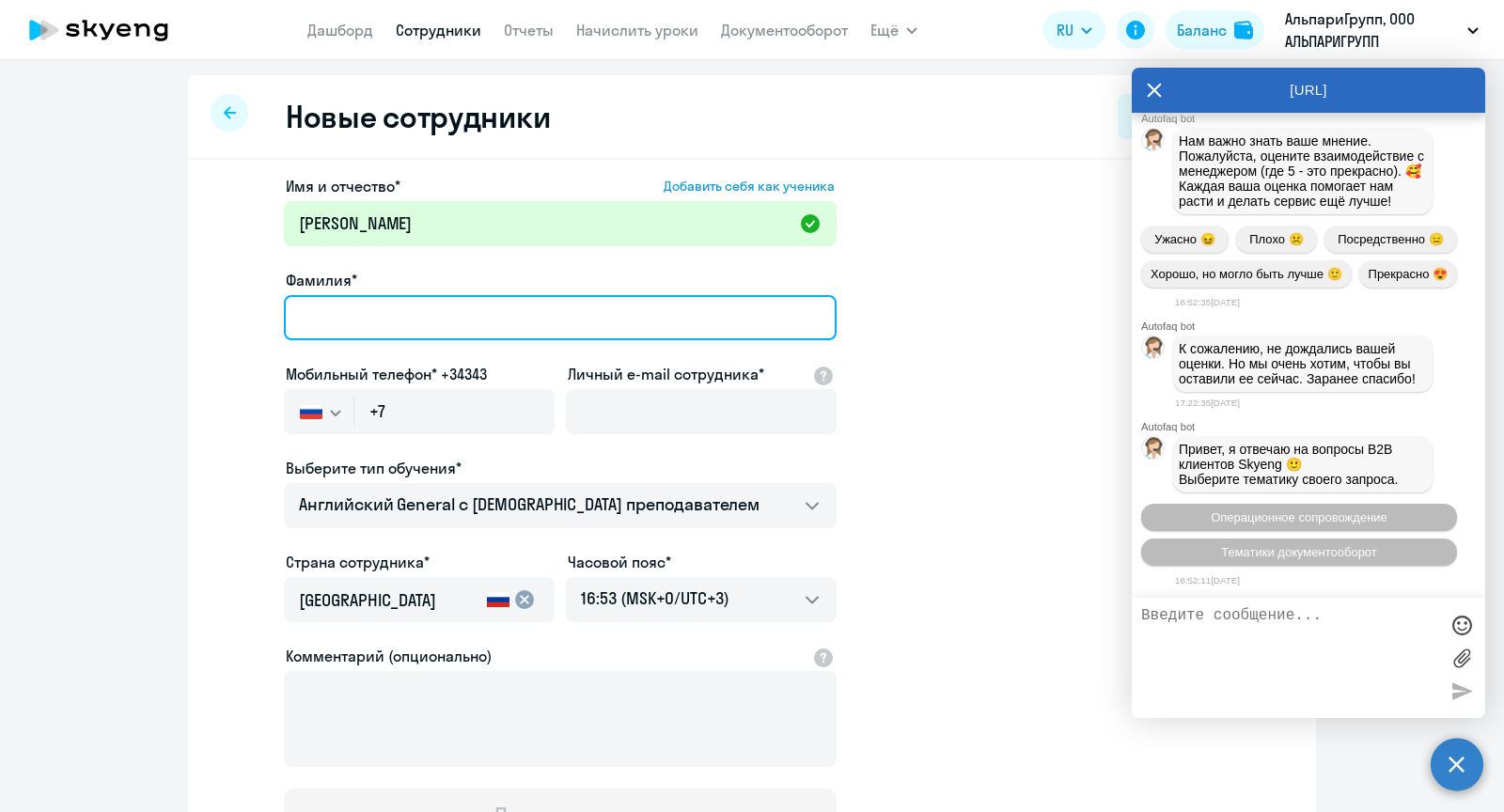
click at [405, 314] on input "Фамилия*" at bounding box center [559, 317] width 553 height 45
paste input "[PERSON_NAME]"
type input "[PERSON_NAME]"
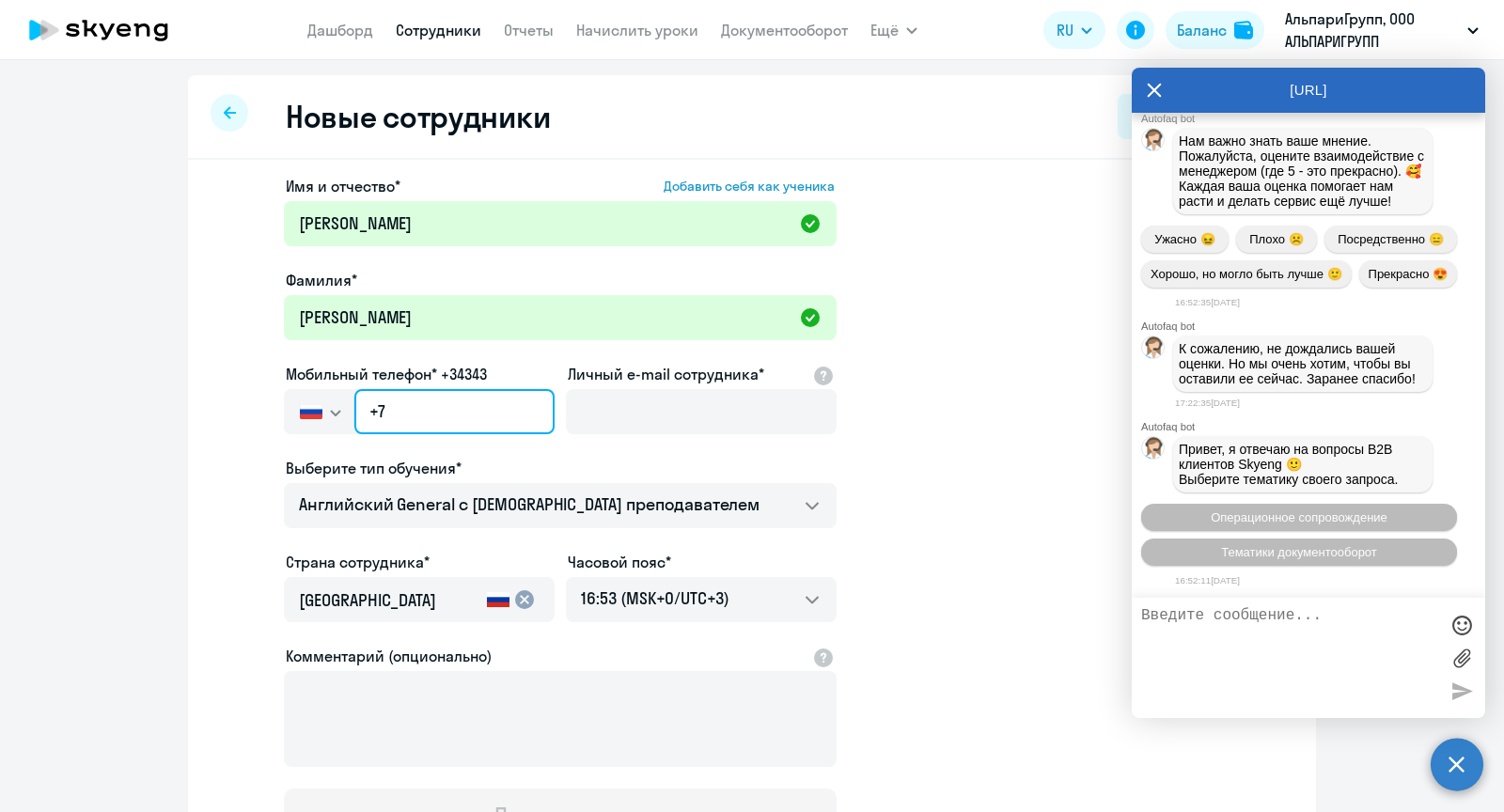
click at [473, 408] on input "+7" at bounding box center [454, 411] width 200 height 45
paste input "[PHONE_NUMBER]"
type input "[PHONE_NUMBER]"
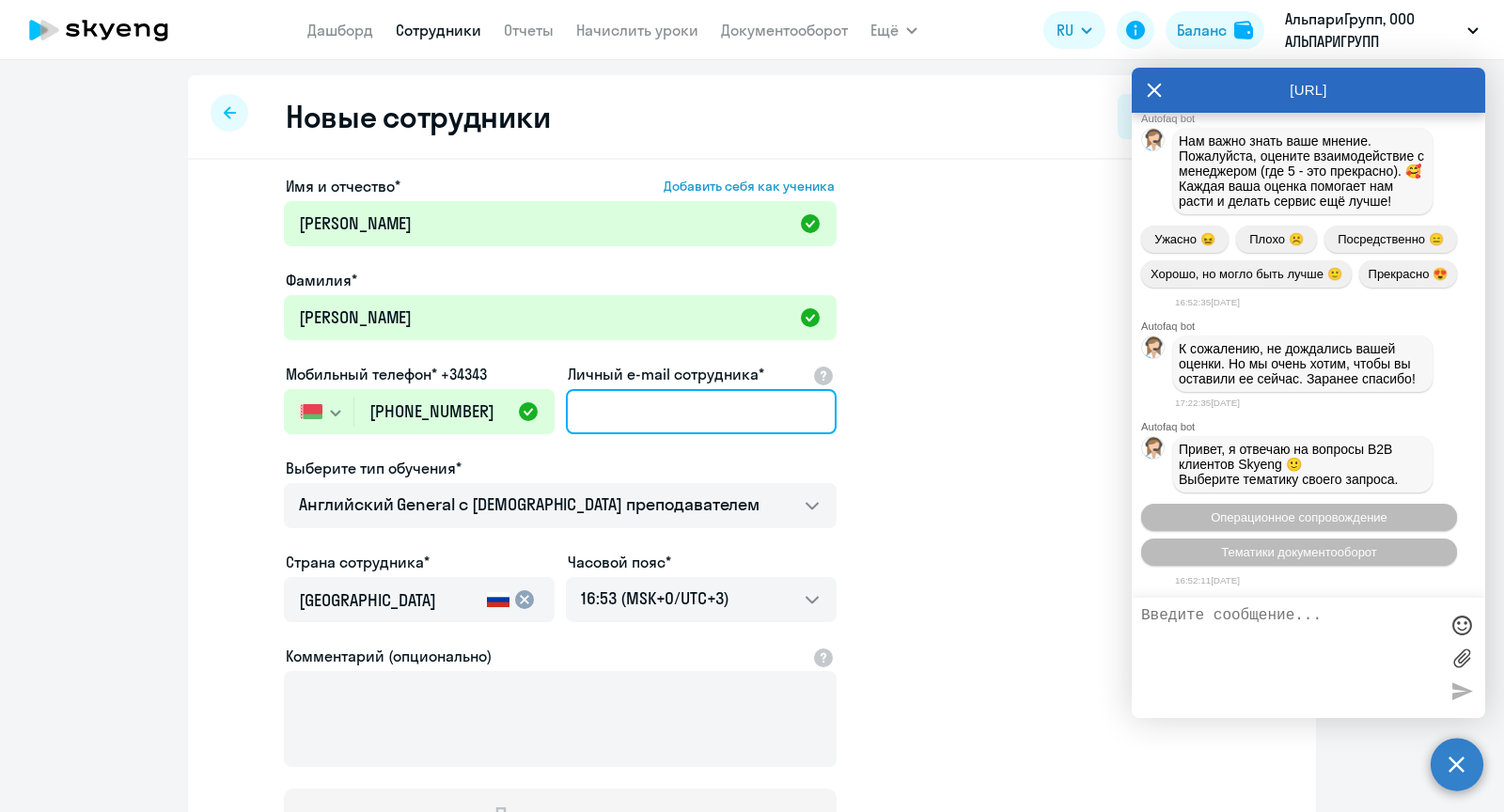
click at [721, 405] on input "Личный e-mail сотрудника*" at bounding box center [701, 411] width 271 height 45
paste input "[EMAIL_ADDRESS][DOMAIN_NAME]"
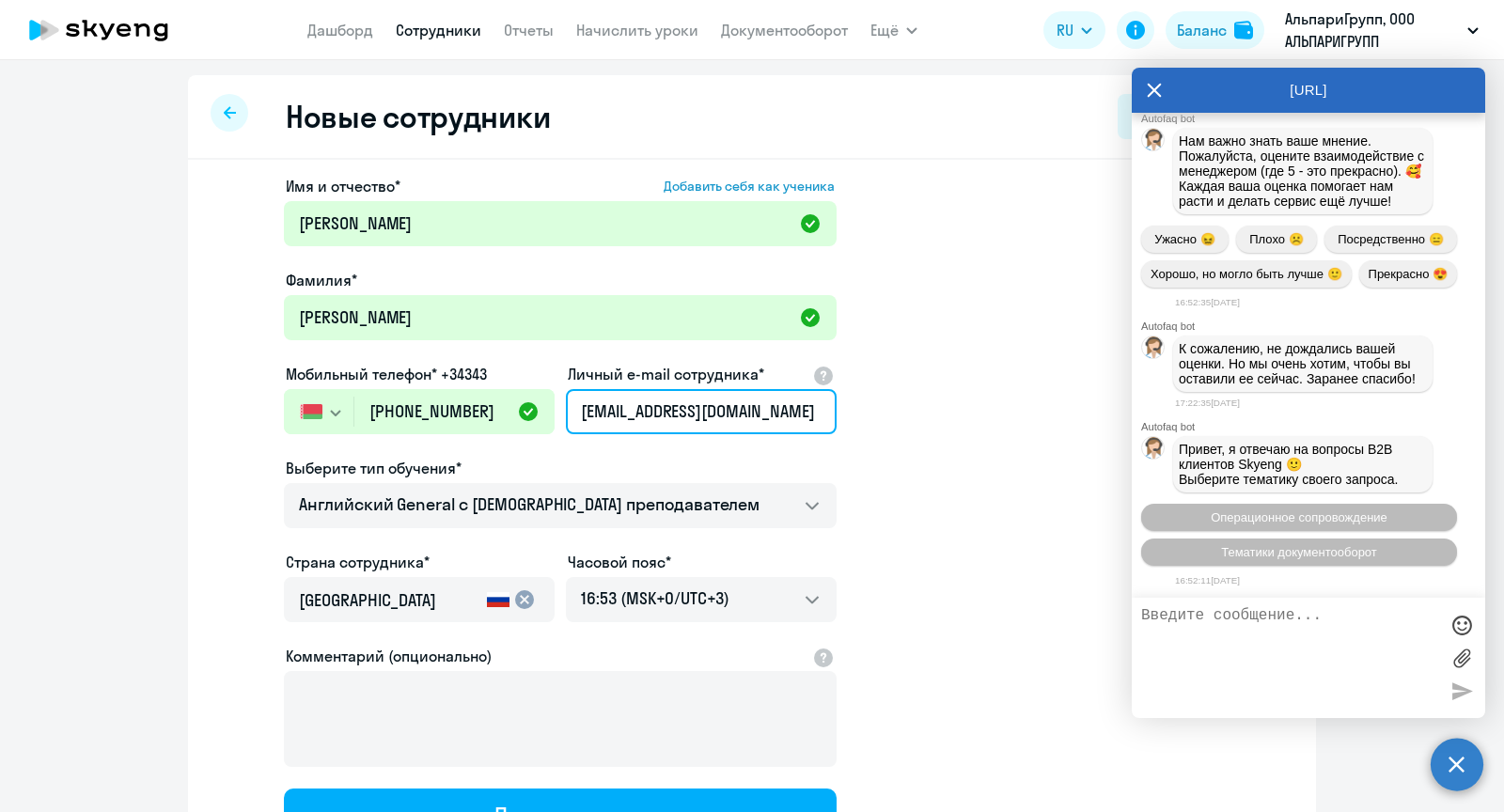
type input "[EMAIL_ADDRESS][DOMAIN_NAME]"
click at [519, 601] on mat-icon "cancel" at bounding box center [525, 599] width 23 height 23
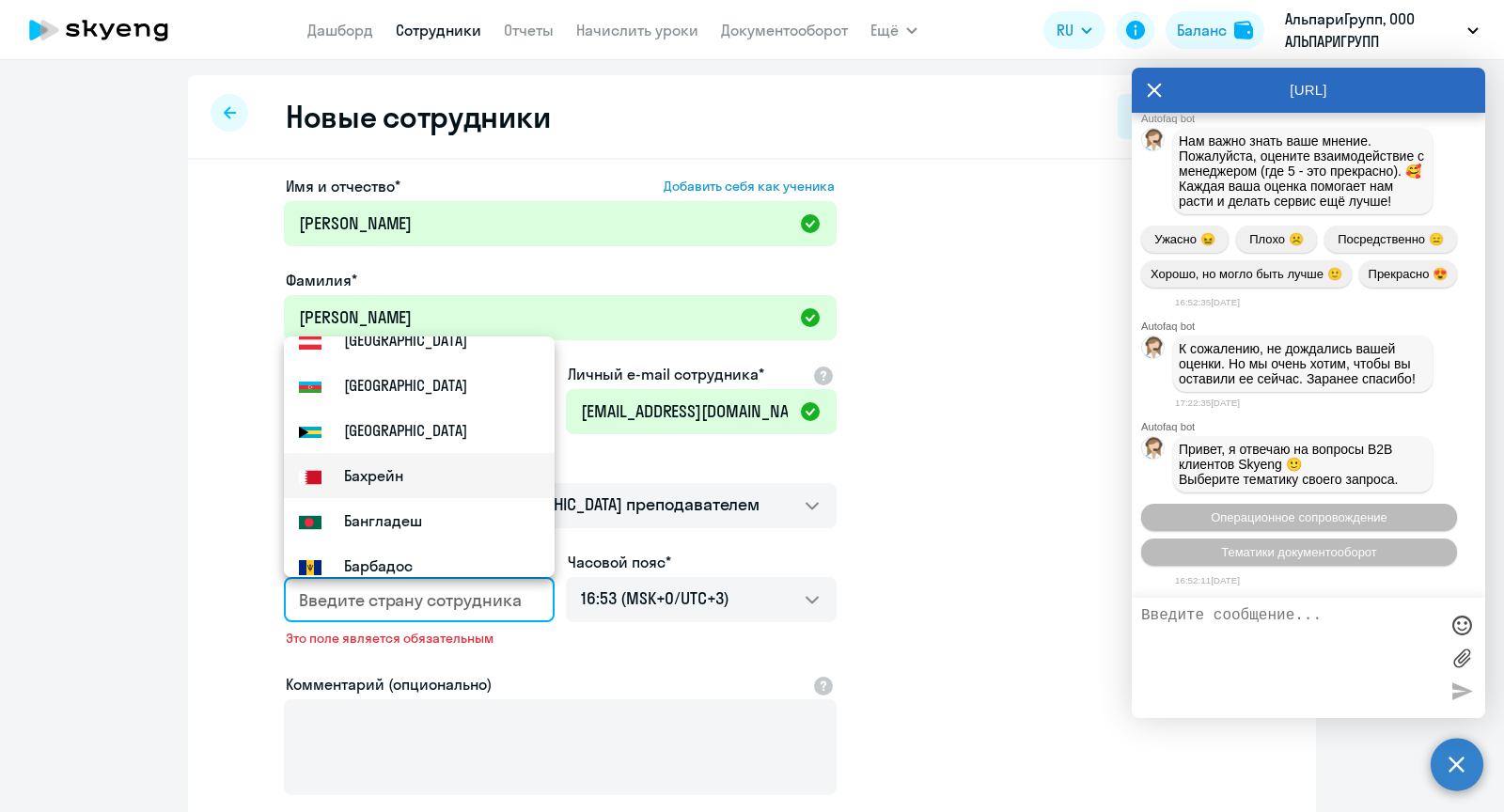
scroll to position [677, 0]
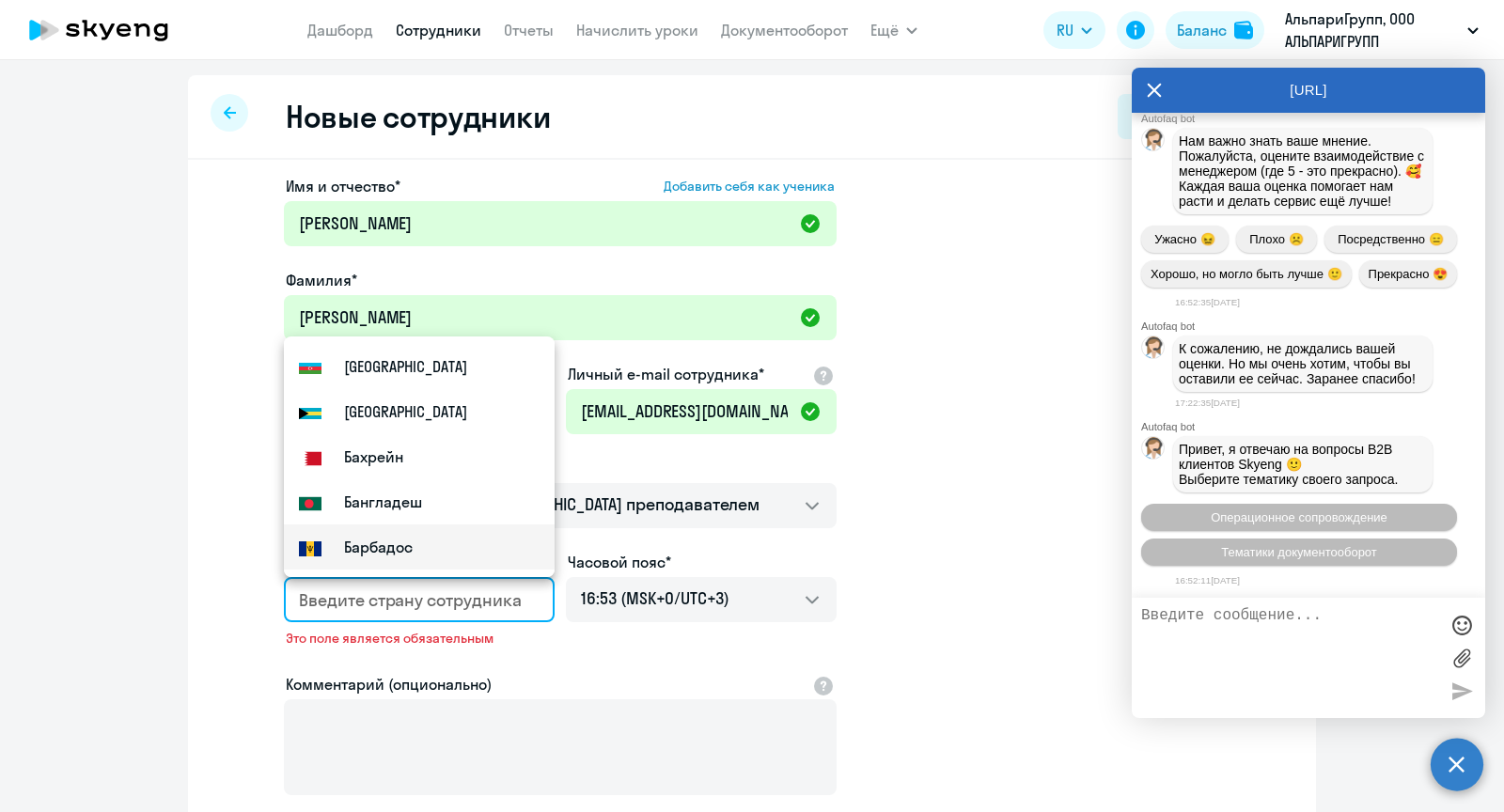
type input ","
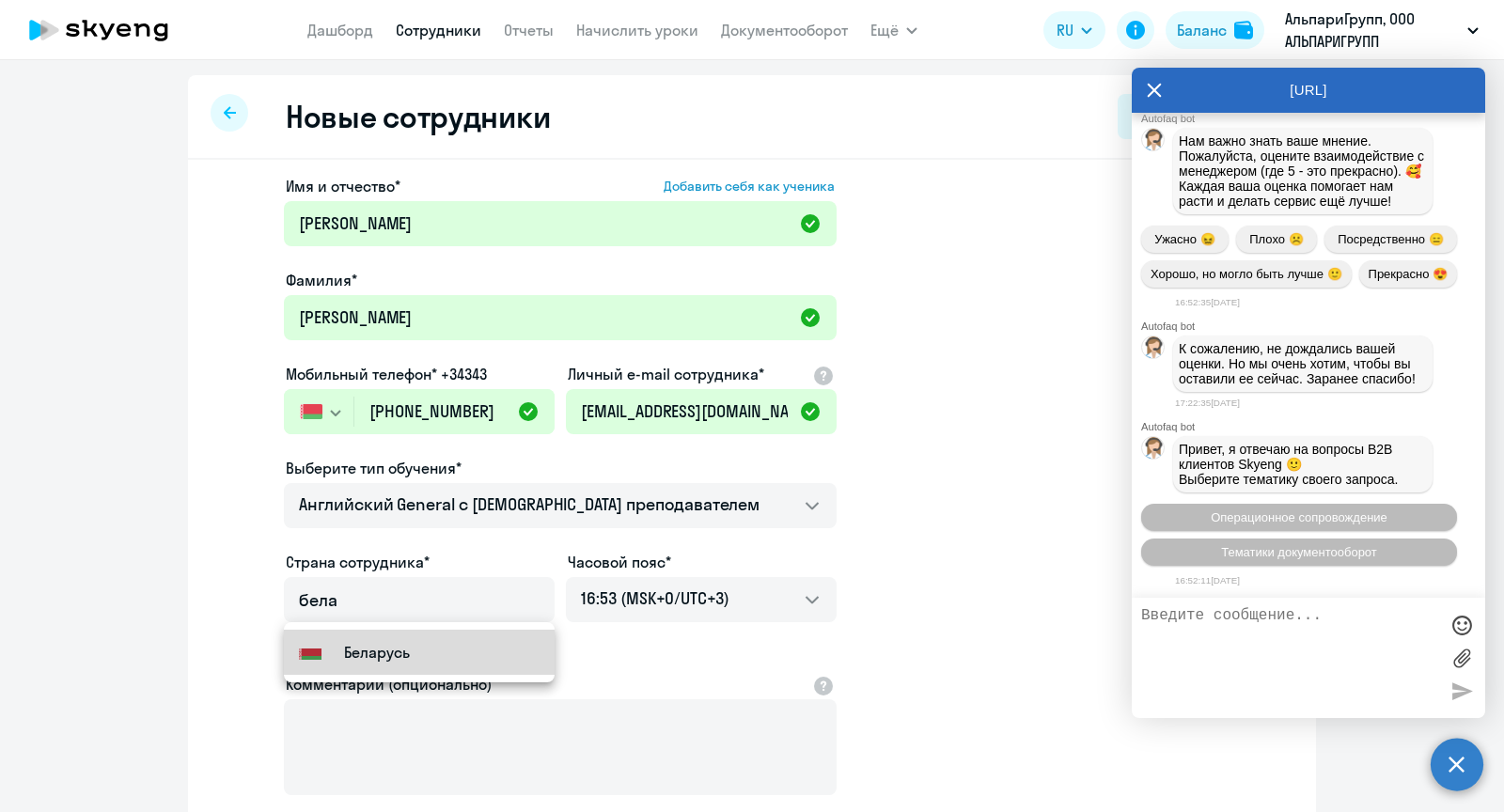
click at [374, 657] on small "Беларусь" at bounding box center [376, 652] width 66 height 23
type input "Беларусь"
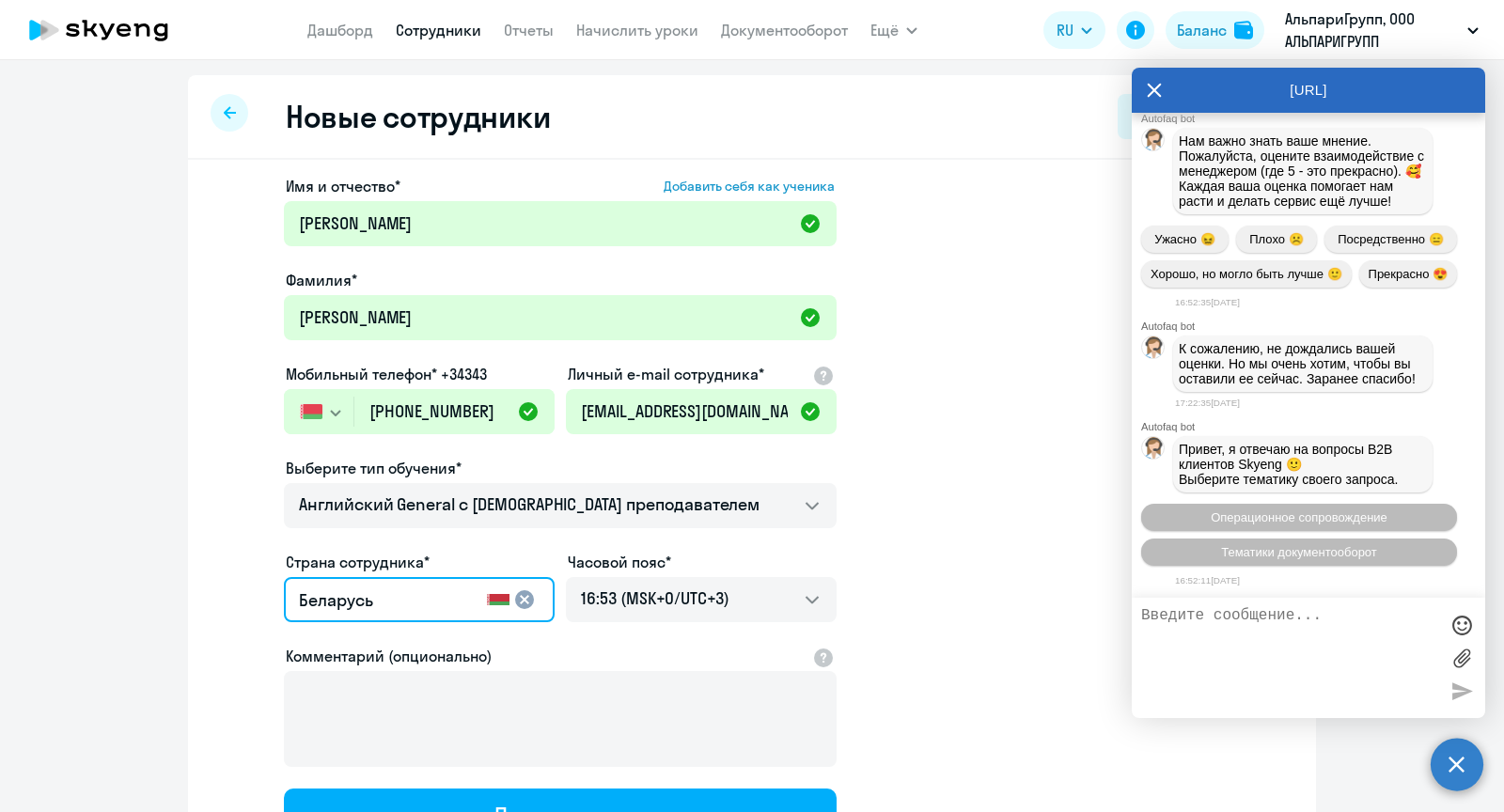
scroll to position [70, 0]
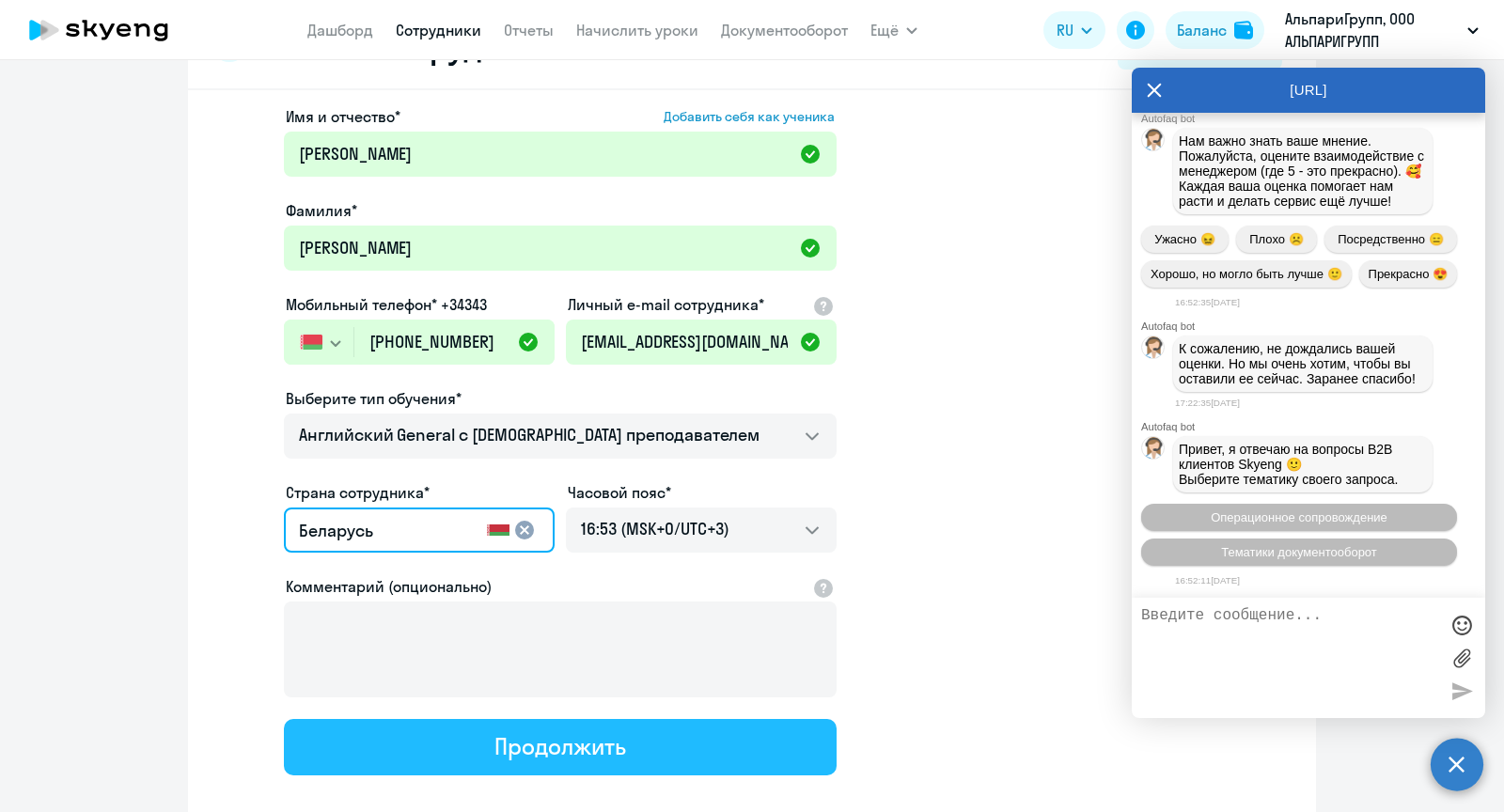
click at [649, 760] on button "Продолжить" at bounding box center [559, 747] width 553 height 56
select select "english_adult_not_native_speaker"
select select "3"
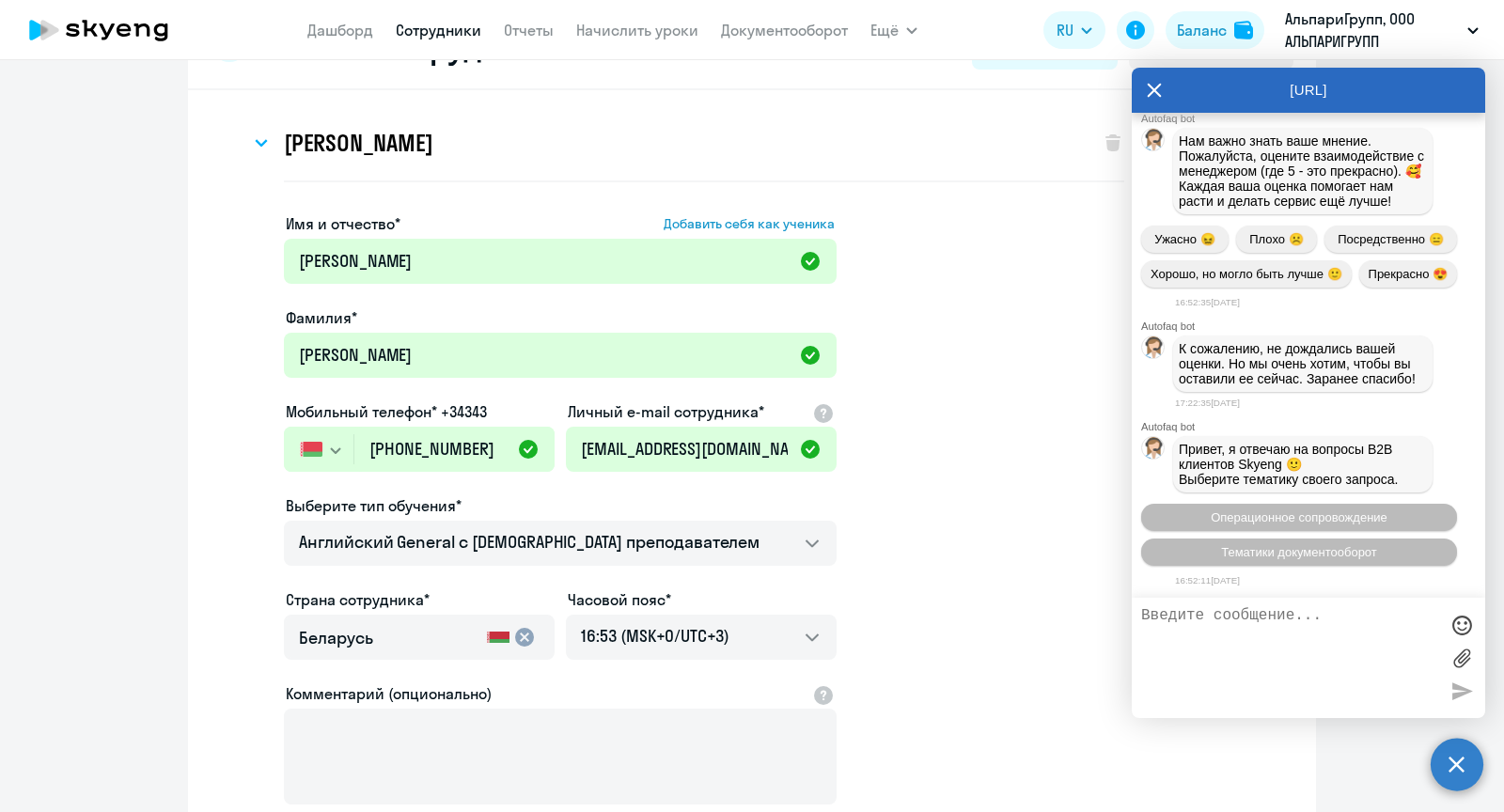
scroll to position [0, 0]
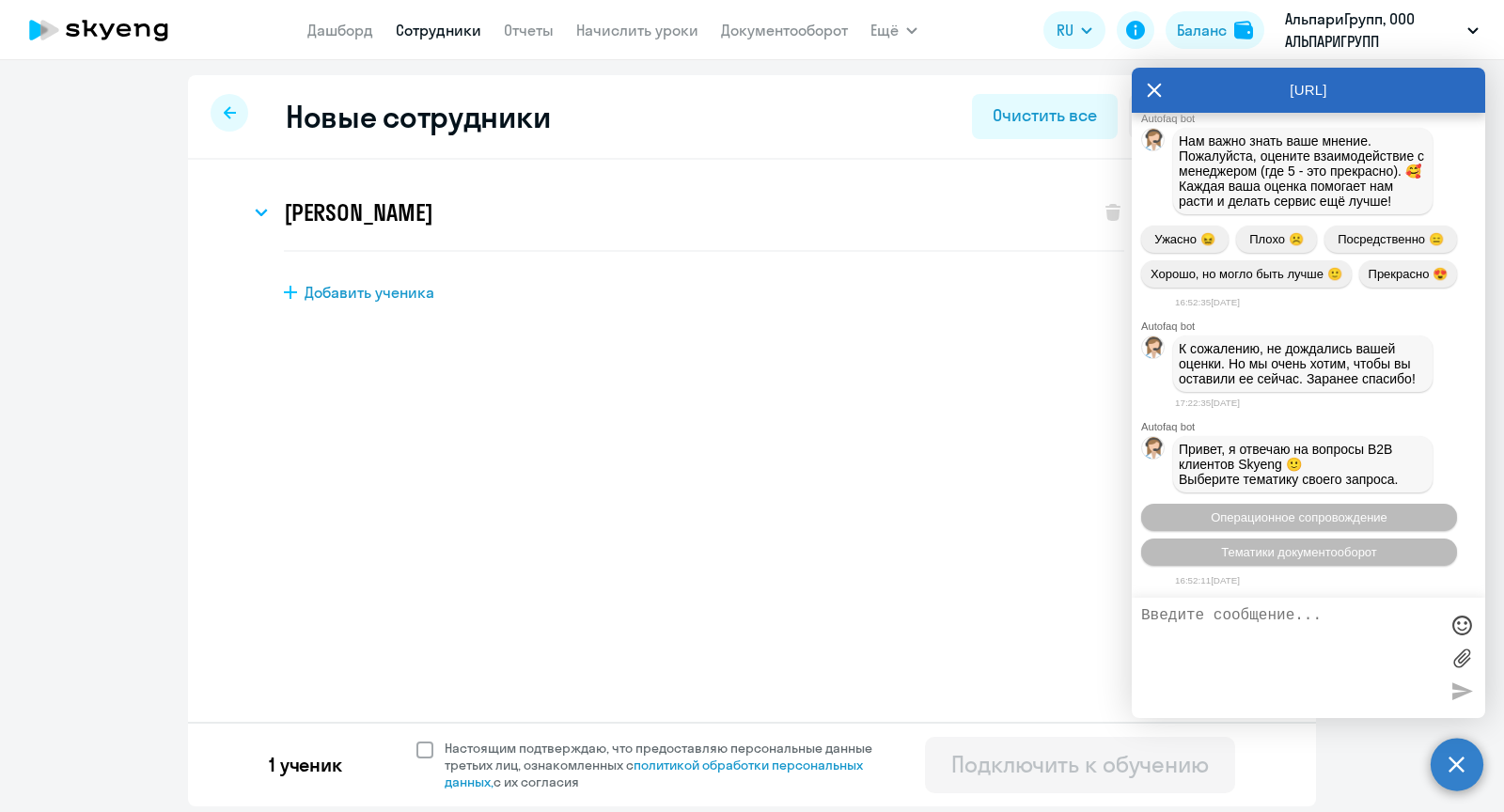
click at [422, 756] on span at bounding box center [425, 750] width 17 height 17
click at [417, 739] on input "Настоящим подтверждаю, что предоставляю персональные данные третьих лиц, ознако…" at bounding box center [416, 738] width 1 height 1
checkbox input "true"
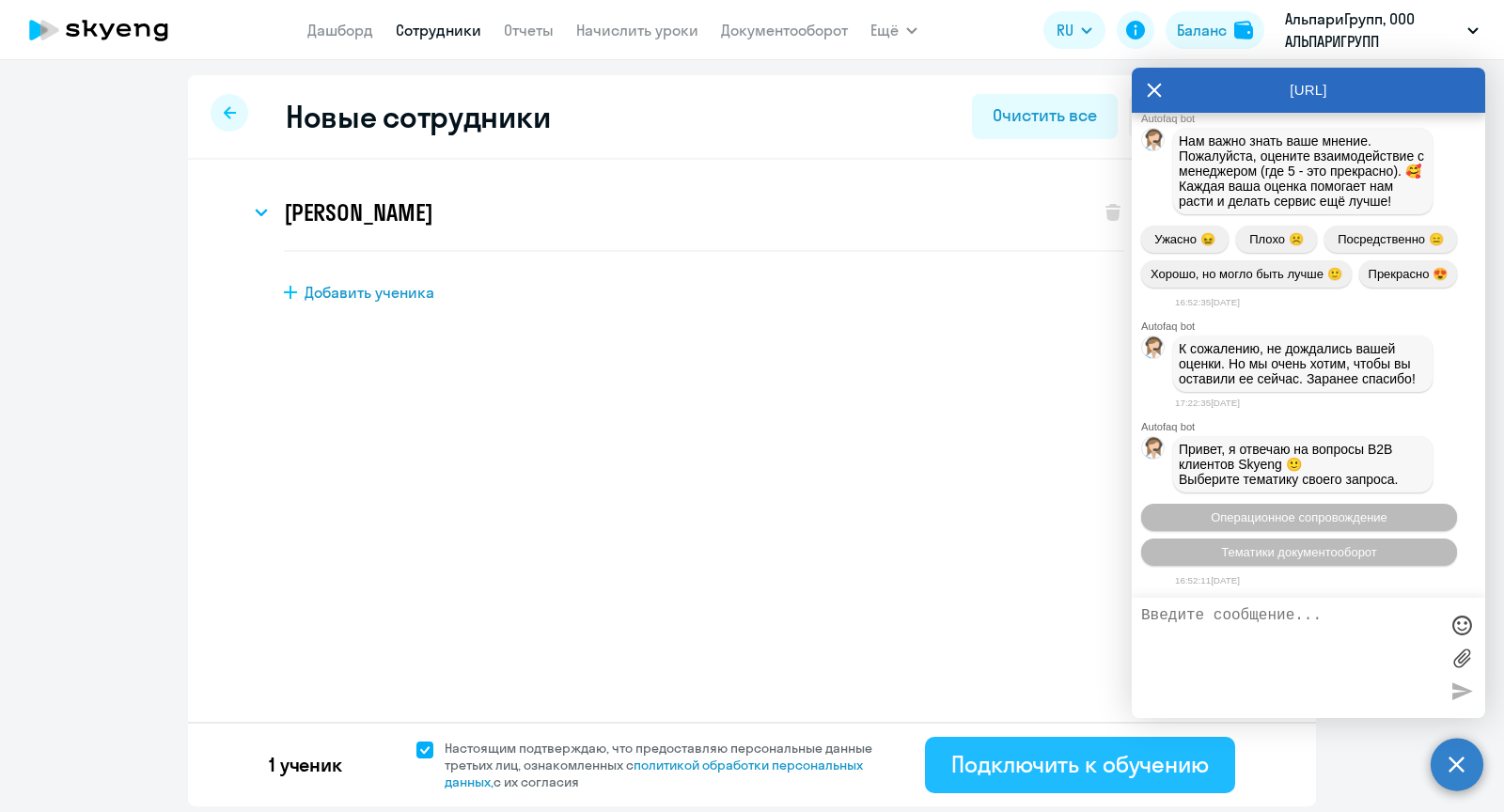
click at [999, 766] on div "Подключить к обучению" at bounding box center [1080, 763] width 258 height 30
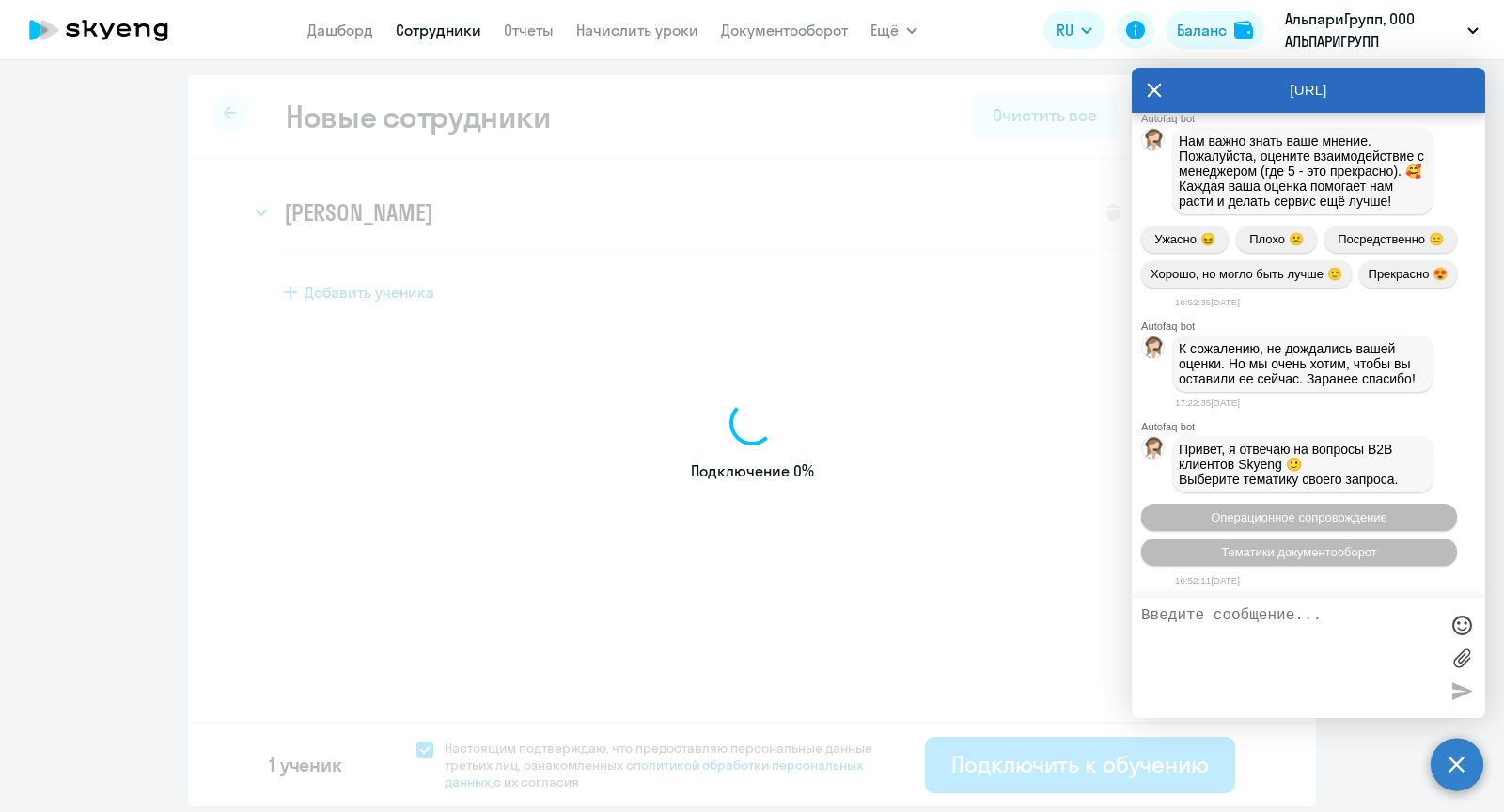
select select "english_adult_not_native_speaker"
select select "3"
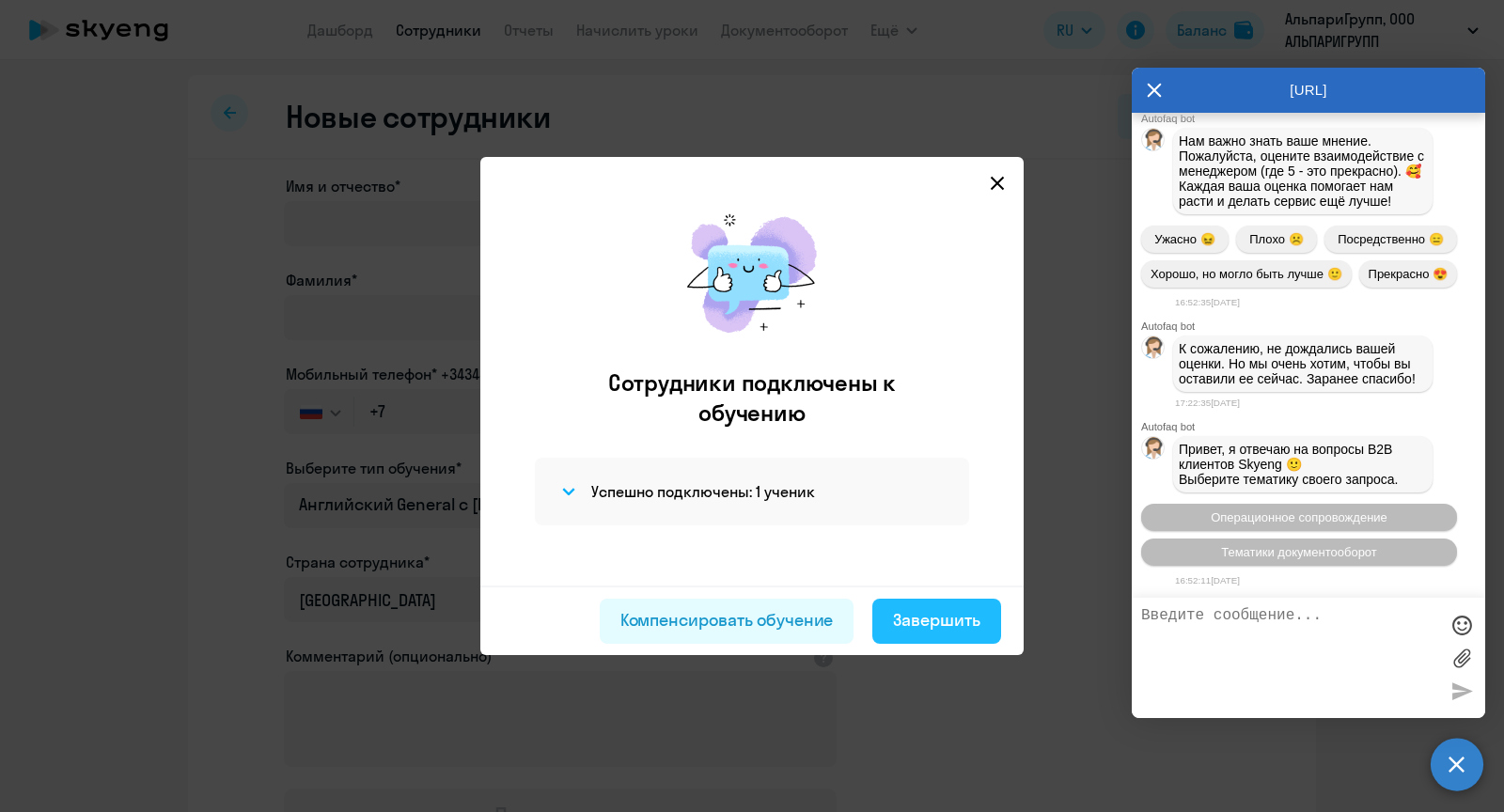
click at [981, 624] on button "Завершить" at bounding box center [937, 620] width 128 height 45
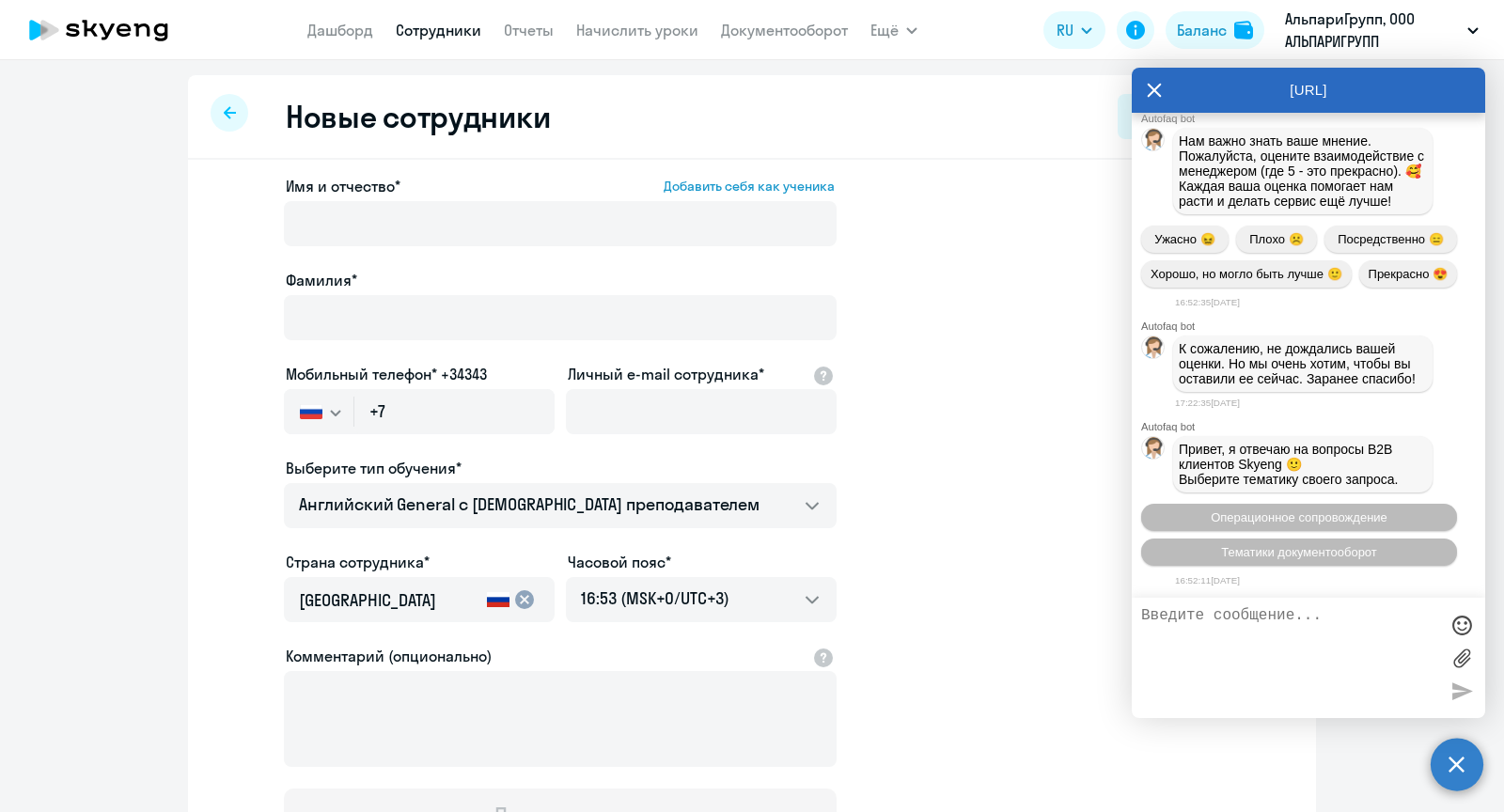
select select "30"
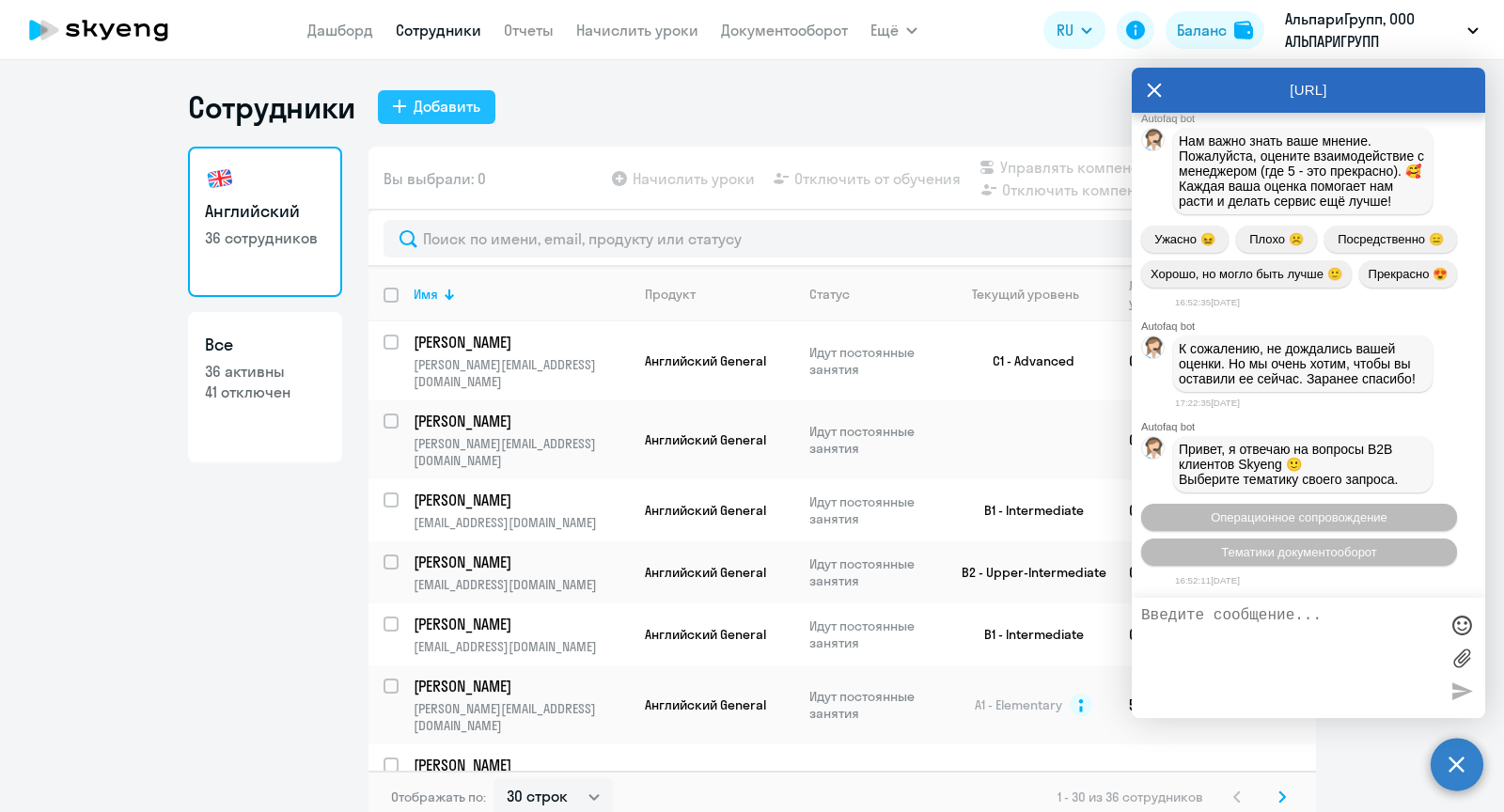
click at [437, 97] on div "Добавить" at bounding box center [447, 106] width 67 height 23
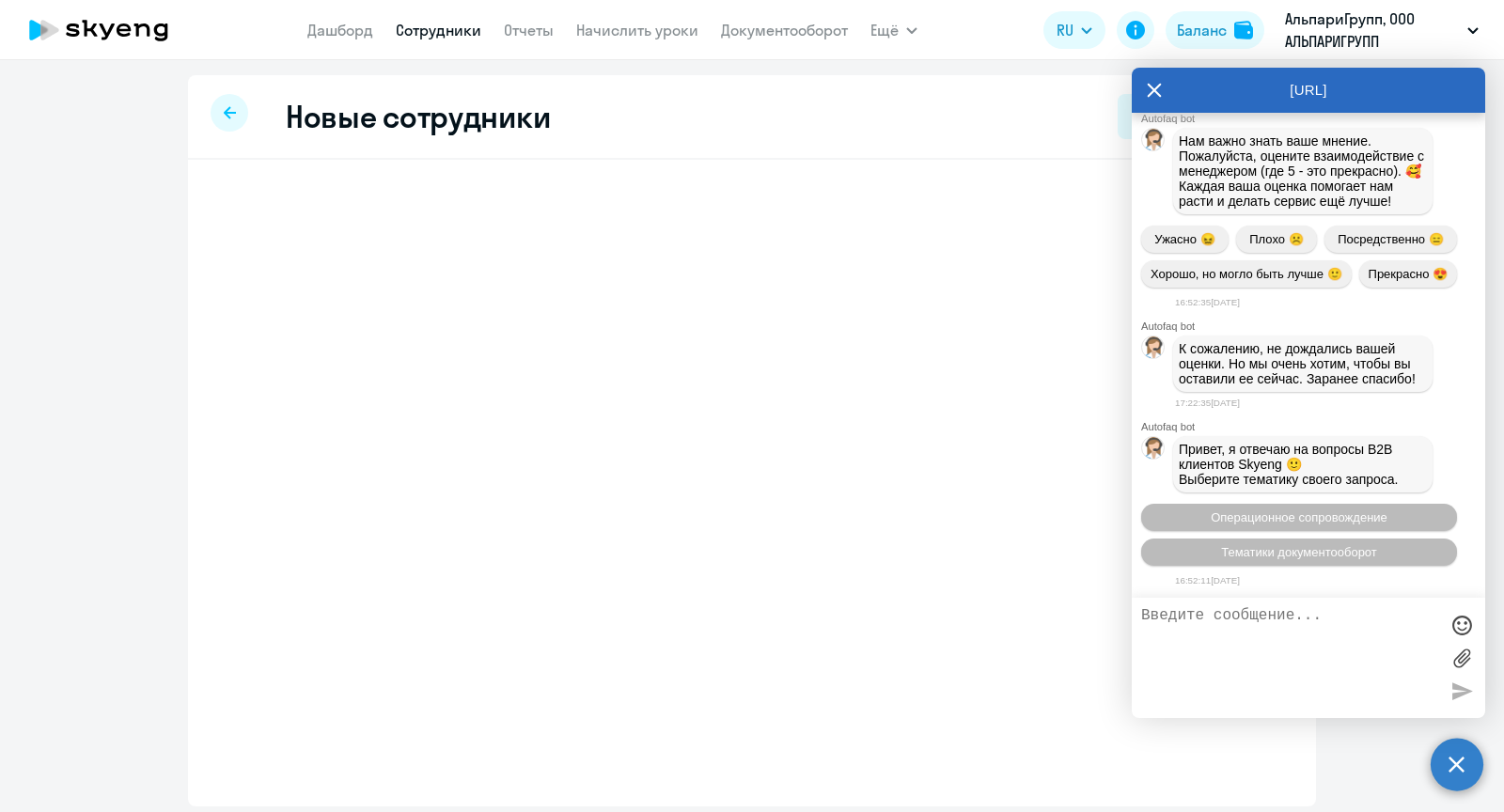
select select "english_adult_not_native_speaker"
select select "3"
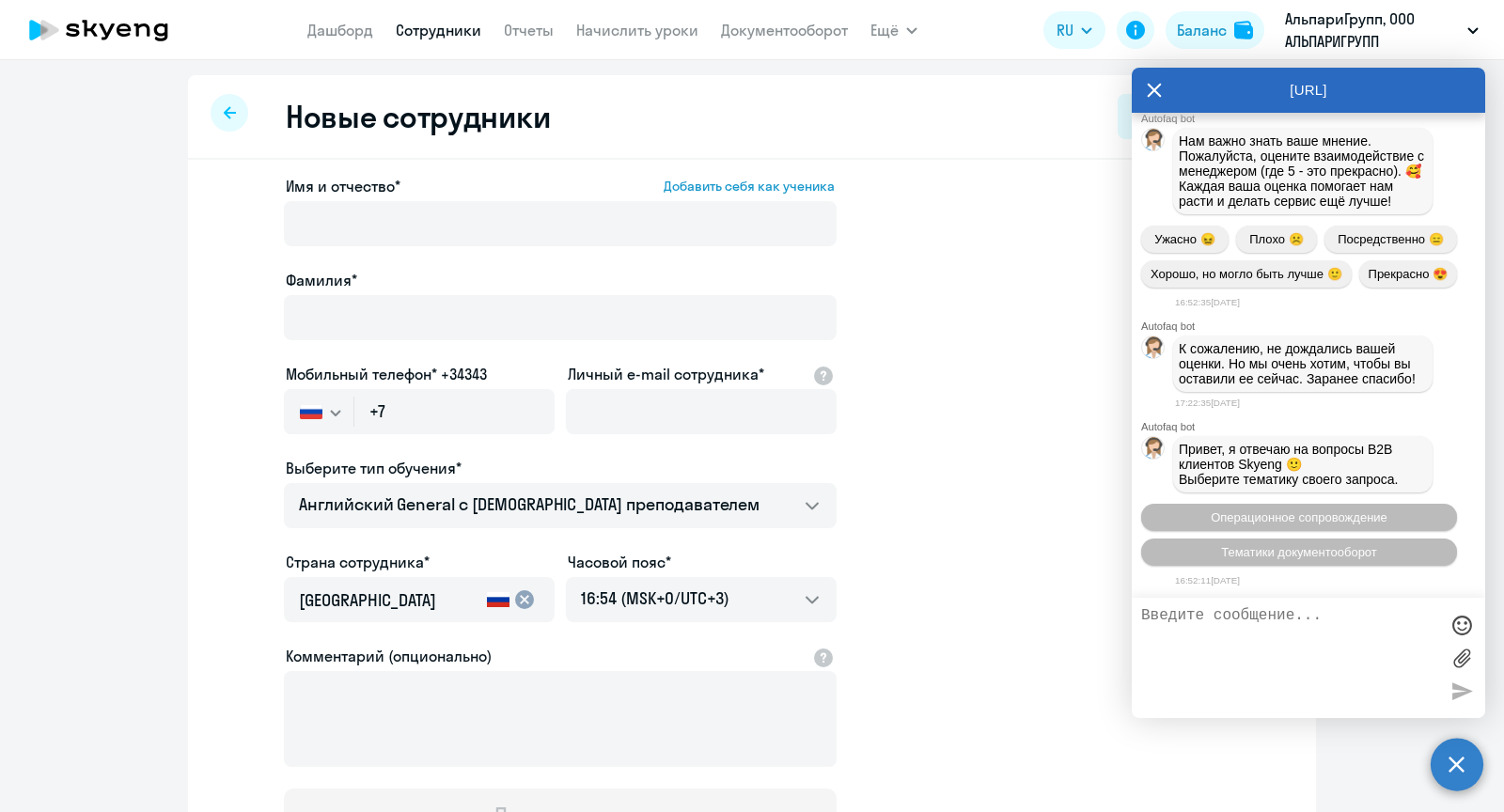
click at [347, 248] on div at bounding box center [559, 250] width 553 height 8
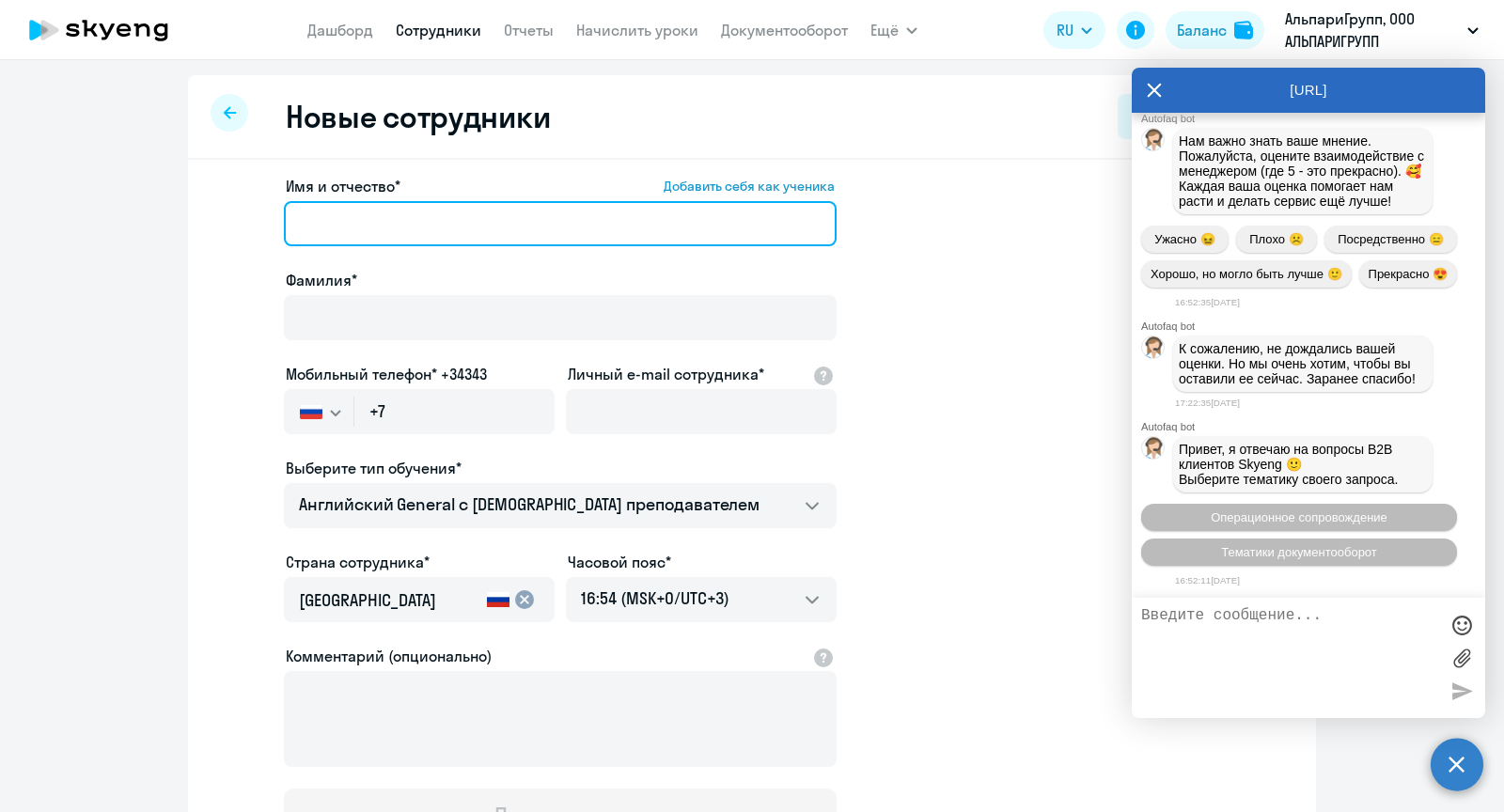
click at [329, 232] on input "Имя и отчество* Добавить себя как ученика" at bounding box center [559, 223] width 553 height 45
paste input "[PERSON_NAME]"
drag, startPoint x: 376, startPoint y: 225, endPoint x: 267, endPoint y: 224, distance: 109.0
click at [270, 225] on app-new-student-form "Имя и отчество* Добавить себя как ученика [PERSON_NAME]* Мобильный телефон* +34…" at bounding box center [752, 510] width 1068 height 670
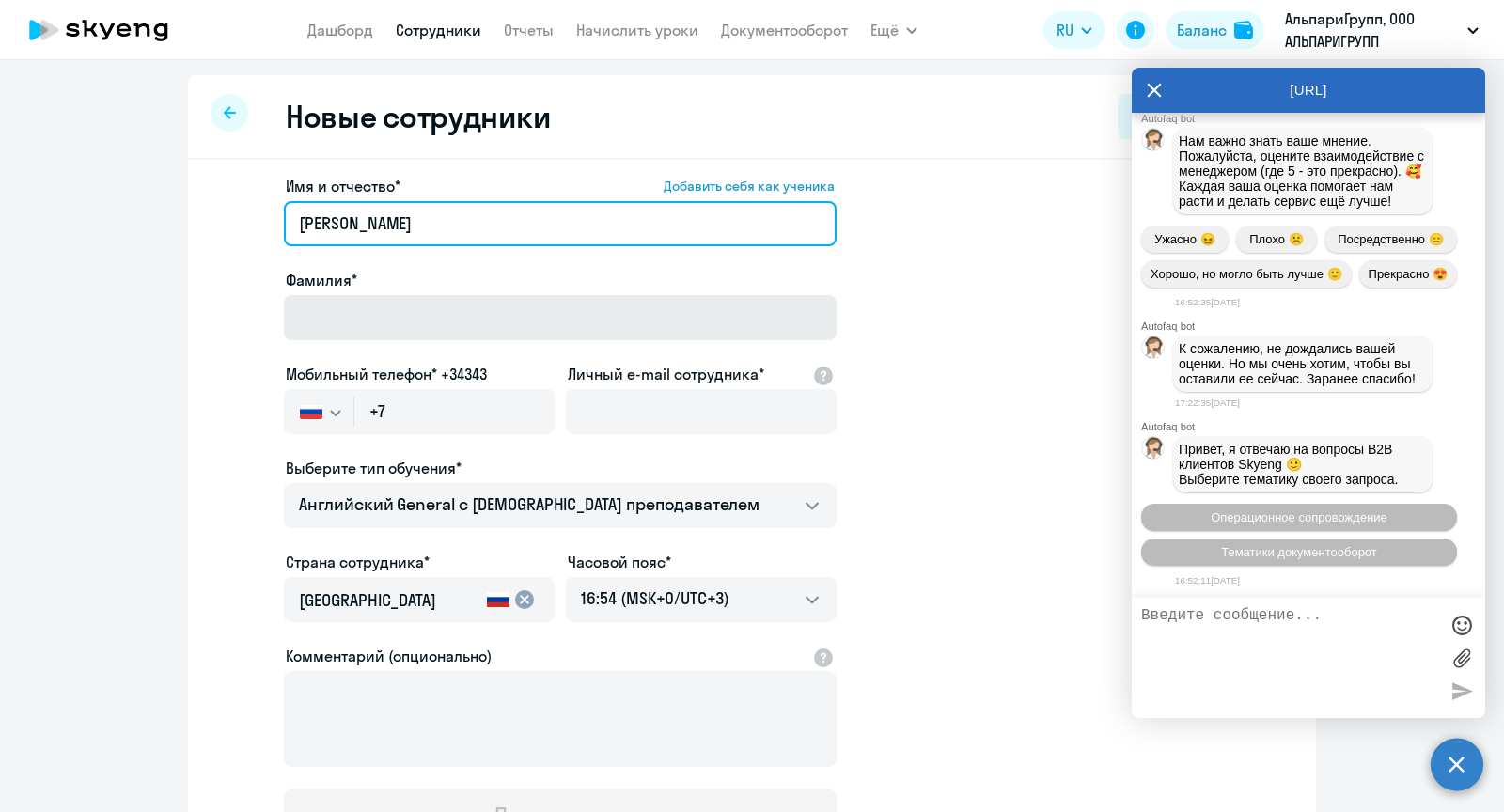
type input "[PERSON_NAME]"
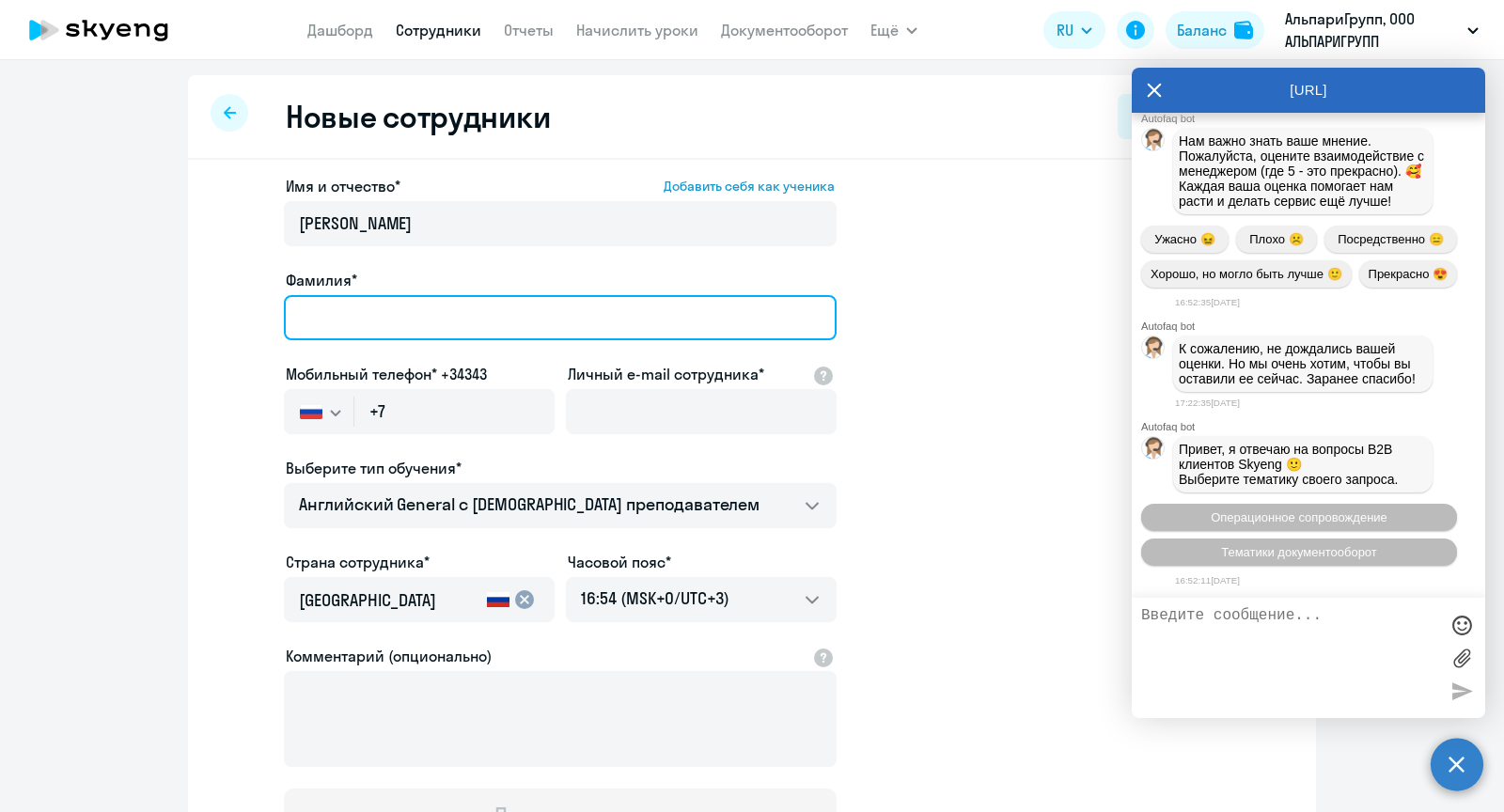
click at [343, 326] on input "Фамилия*" at bounding box center [559, 317] width 553 height 45
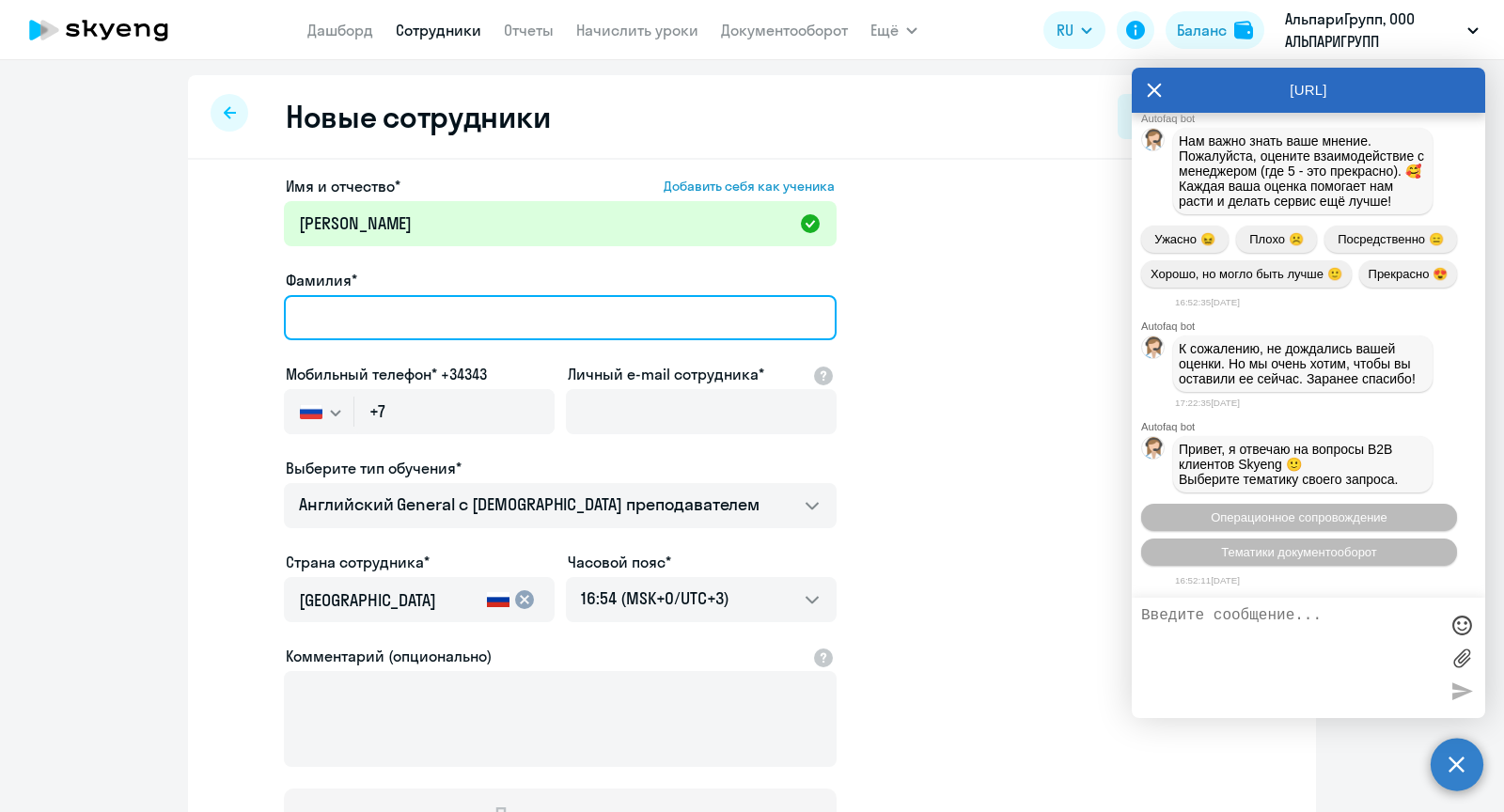
paste input "[PERSON_NAME]"
type input "[PERSON_NAME]"
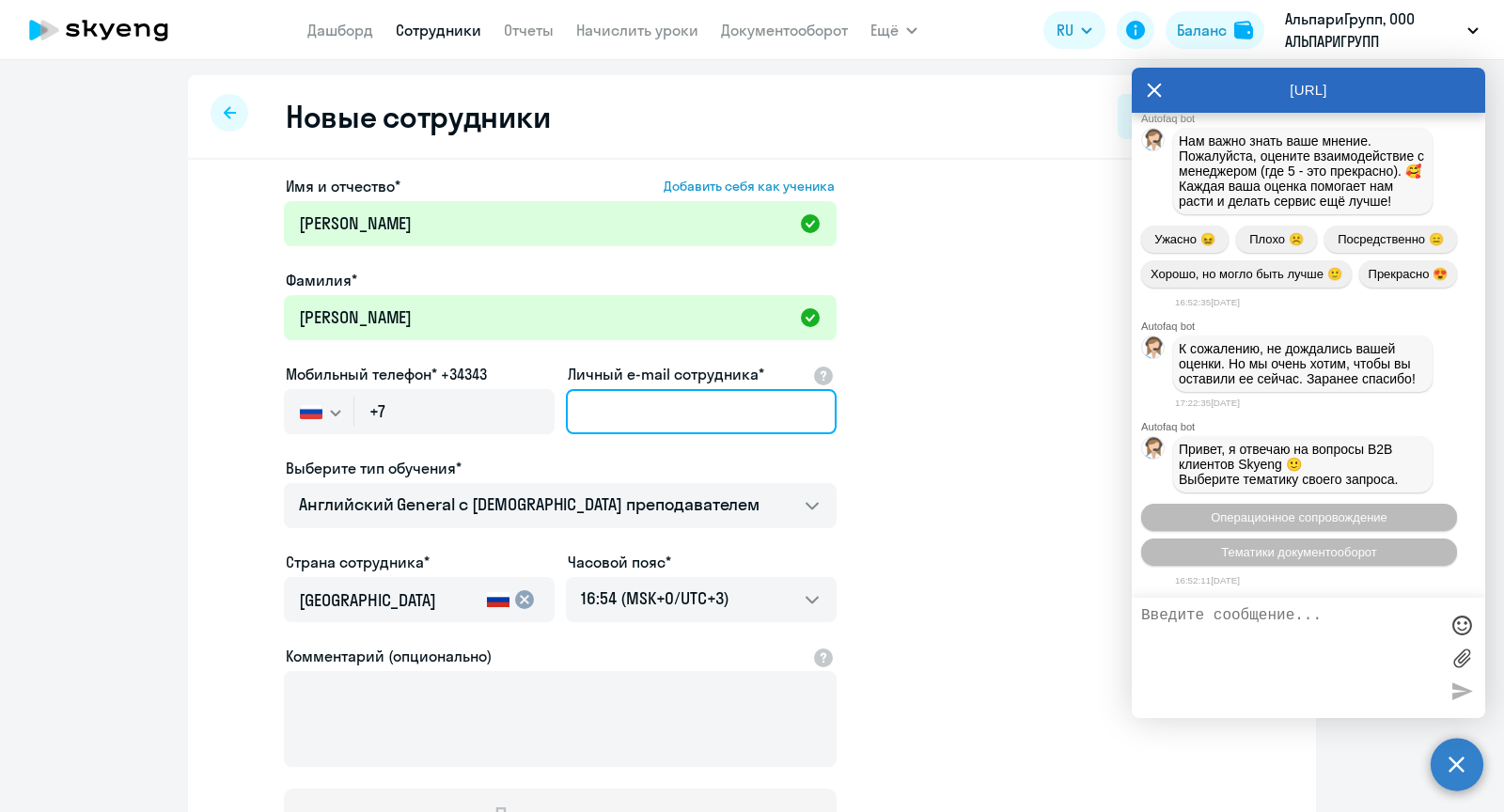
click at [649, 417] on input "Личный e-mail сотрудника*" at bounding box center [701, 411] width 271 height 45
paste input "[PERSON_NAME][EMAIL_ADDRESS][DOMAIN_NAME]"
type input "[PERSON_NAME][EMAIL_ADDRESS][DOMAIN_NAME]"
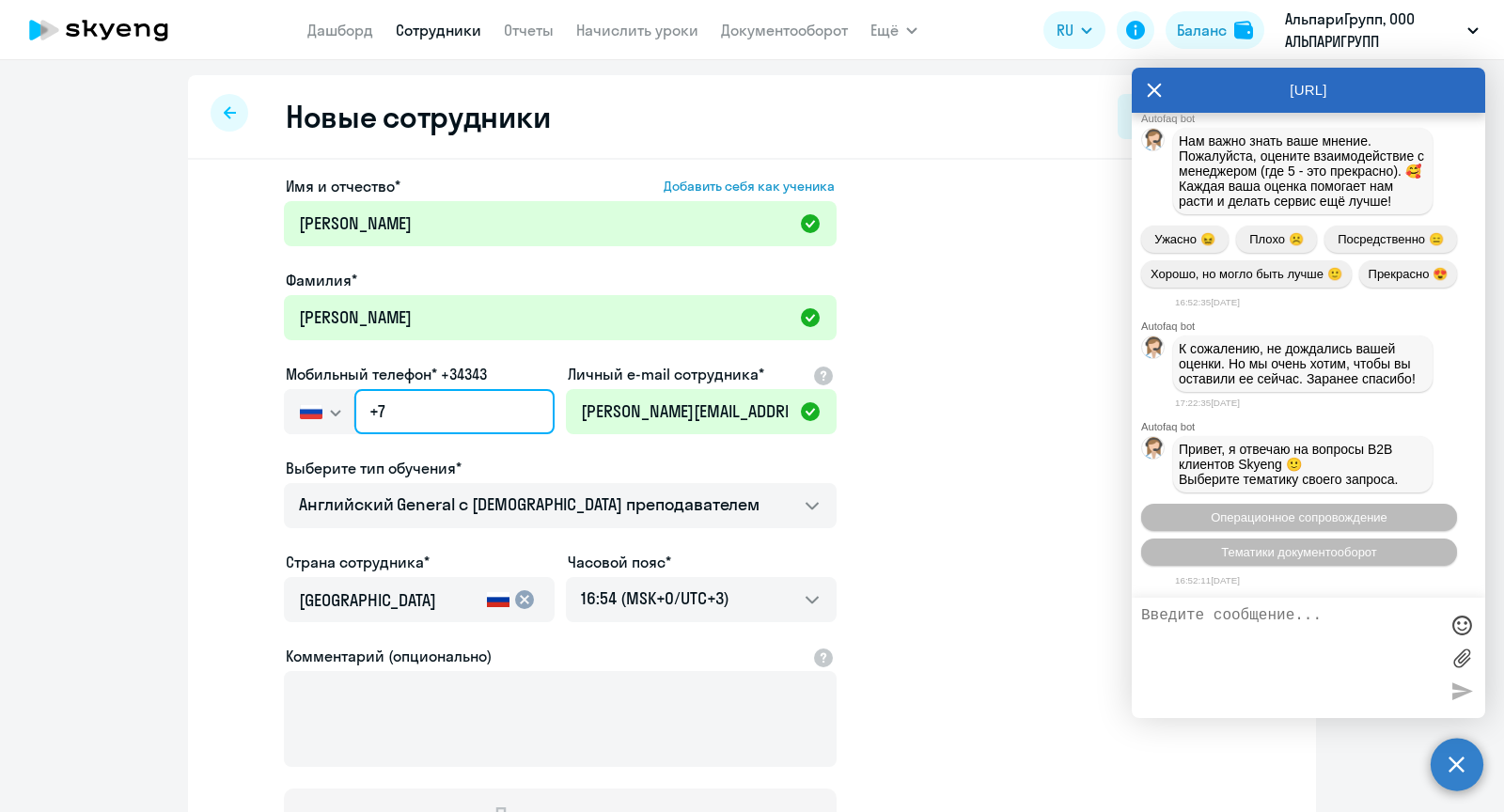
click at [439, 398] on input "+7" at bounding box center [454, 411] width 200 height 45
paste input "[PHONE_NUMBER]"
type input "[PHONE_NUMBER]"
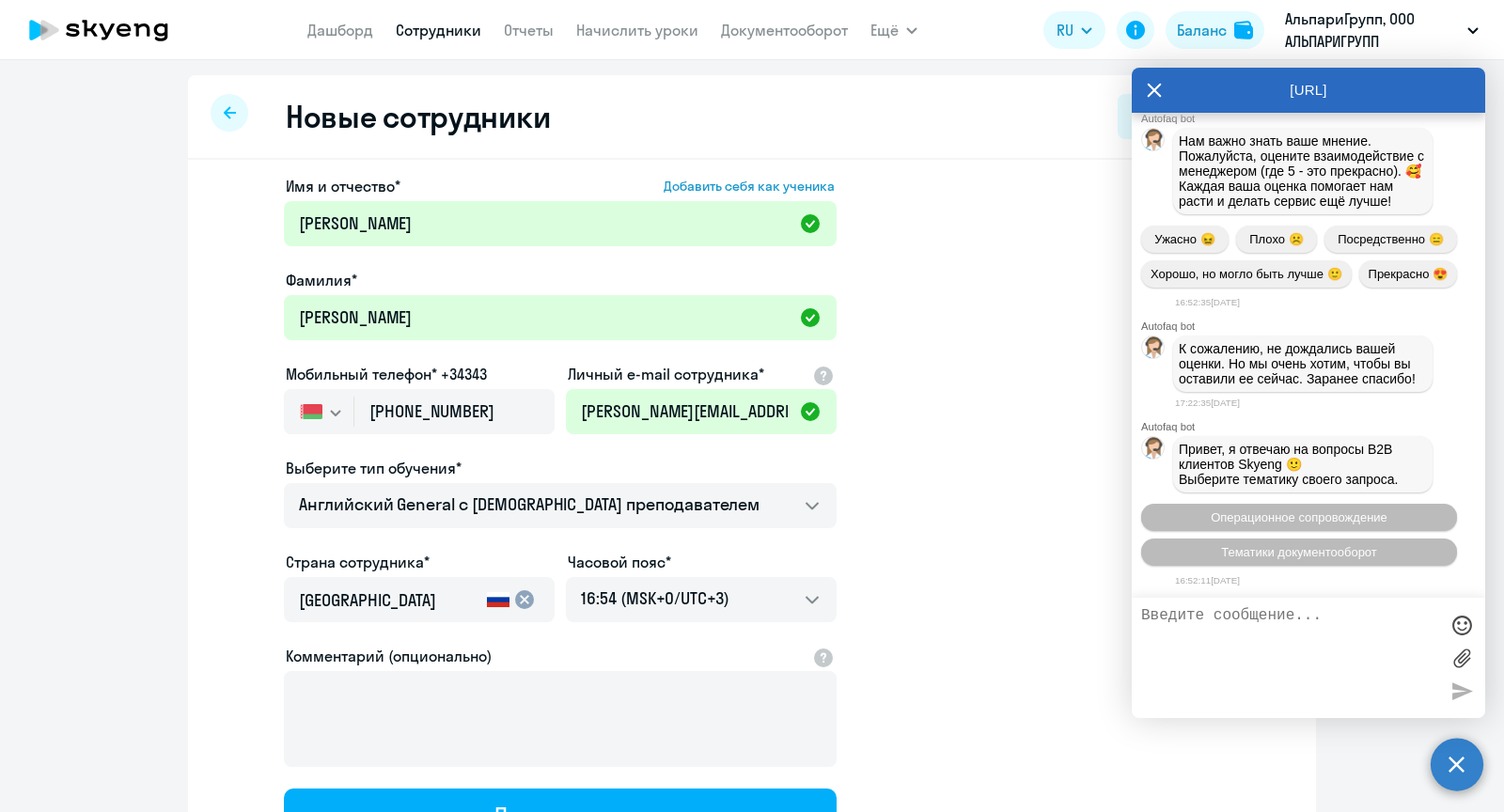
click at [520, 588] on mat-icon "cancel" at bounding box center [525, 599] width 23 height 23
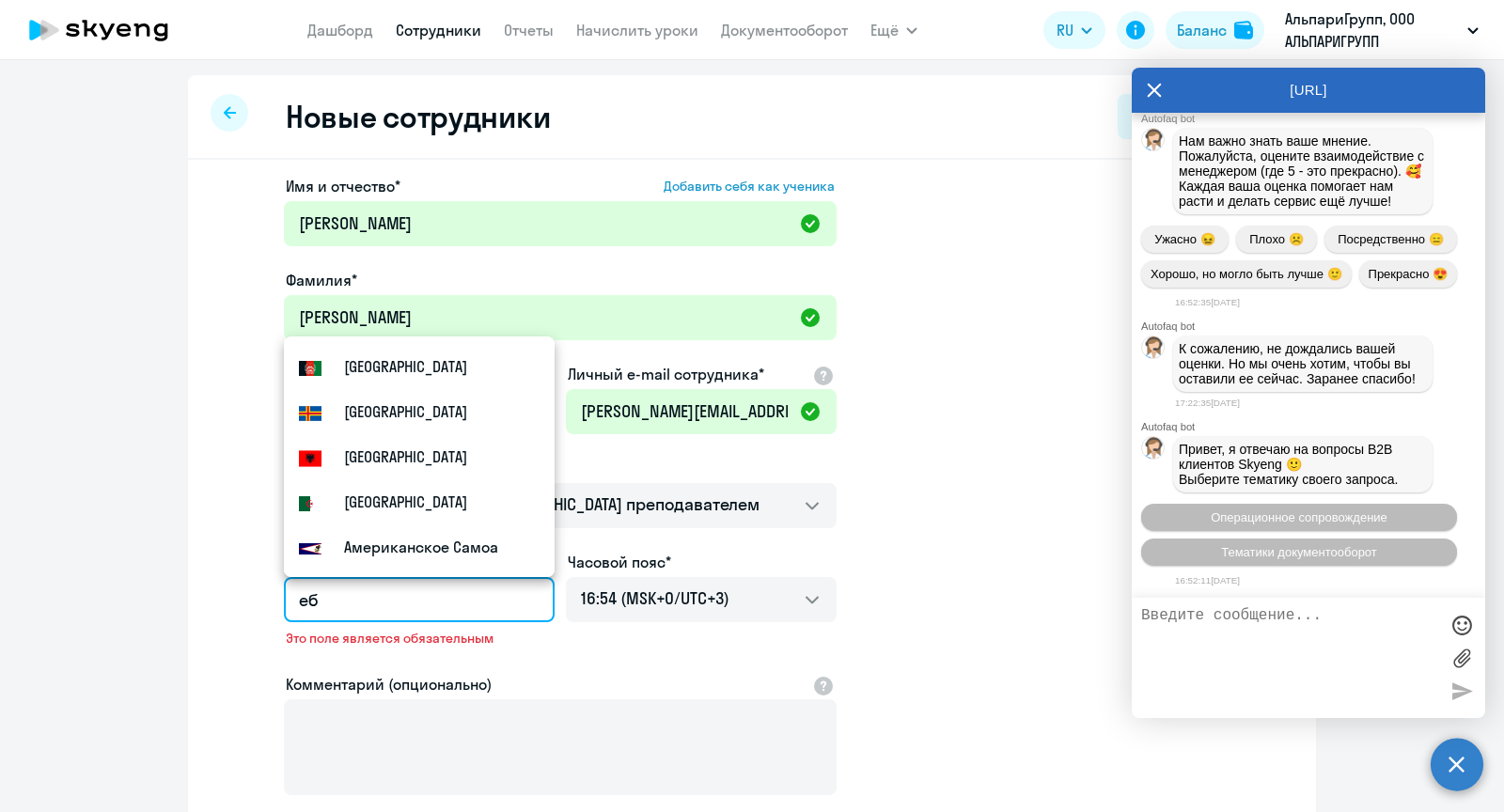
type input "е"
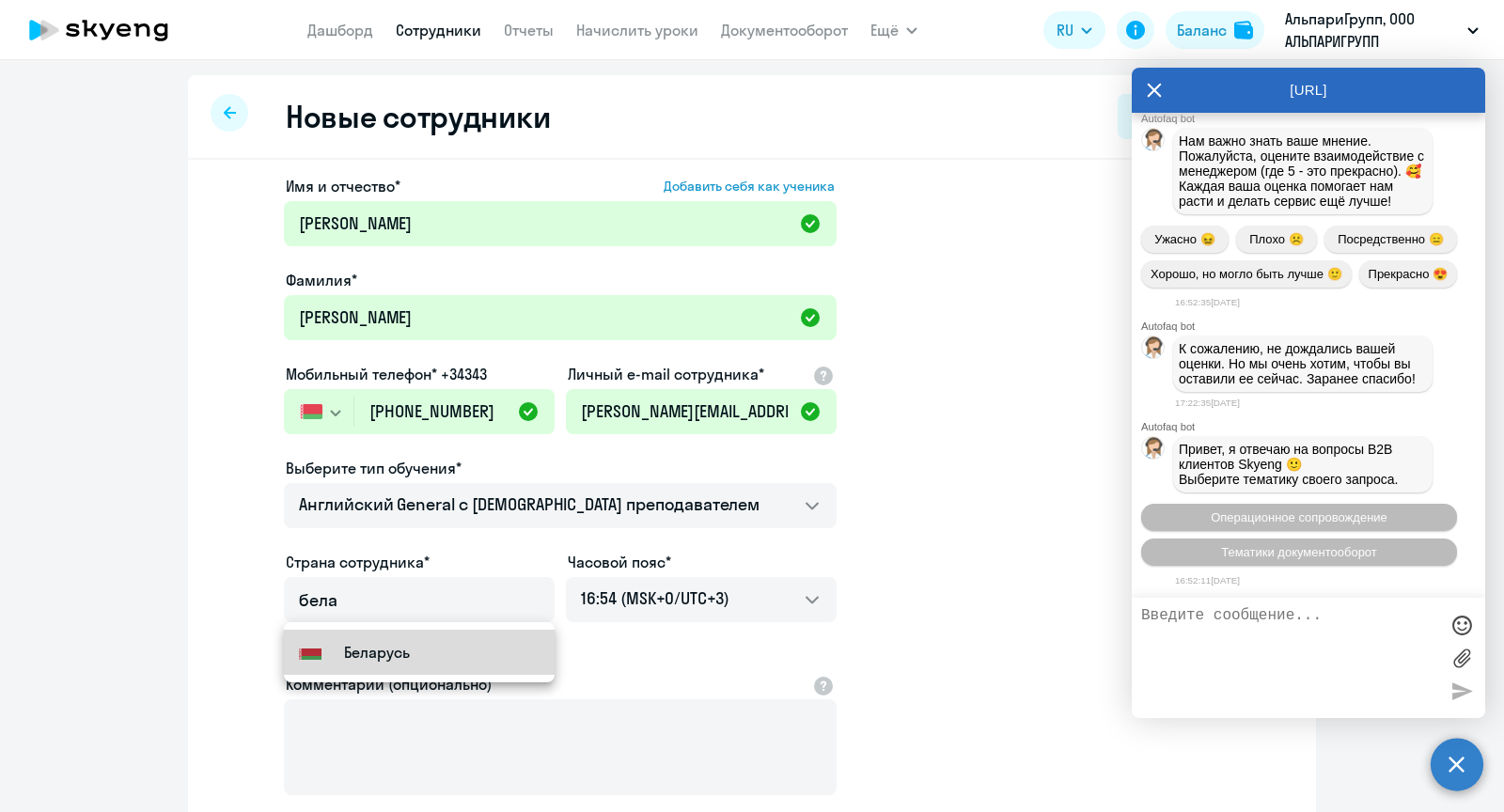
click at [455, 638] on mat-option "Flag of [GEOGRAPHIC_DATA] [GEOGRAPHIC_DATA]" at bounding box center [419, 652] width 271 height 45
type input "Беларусь"
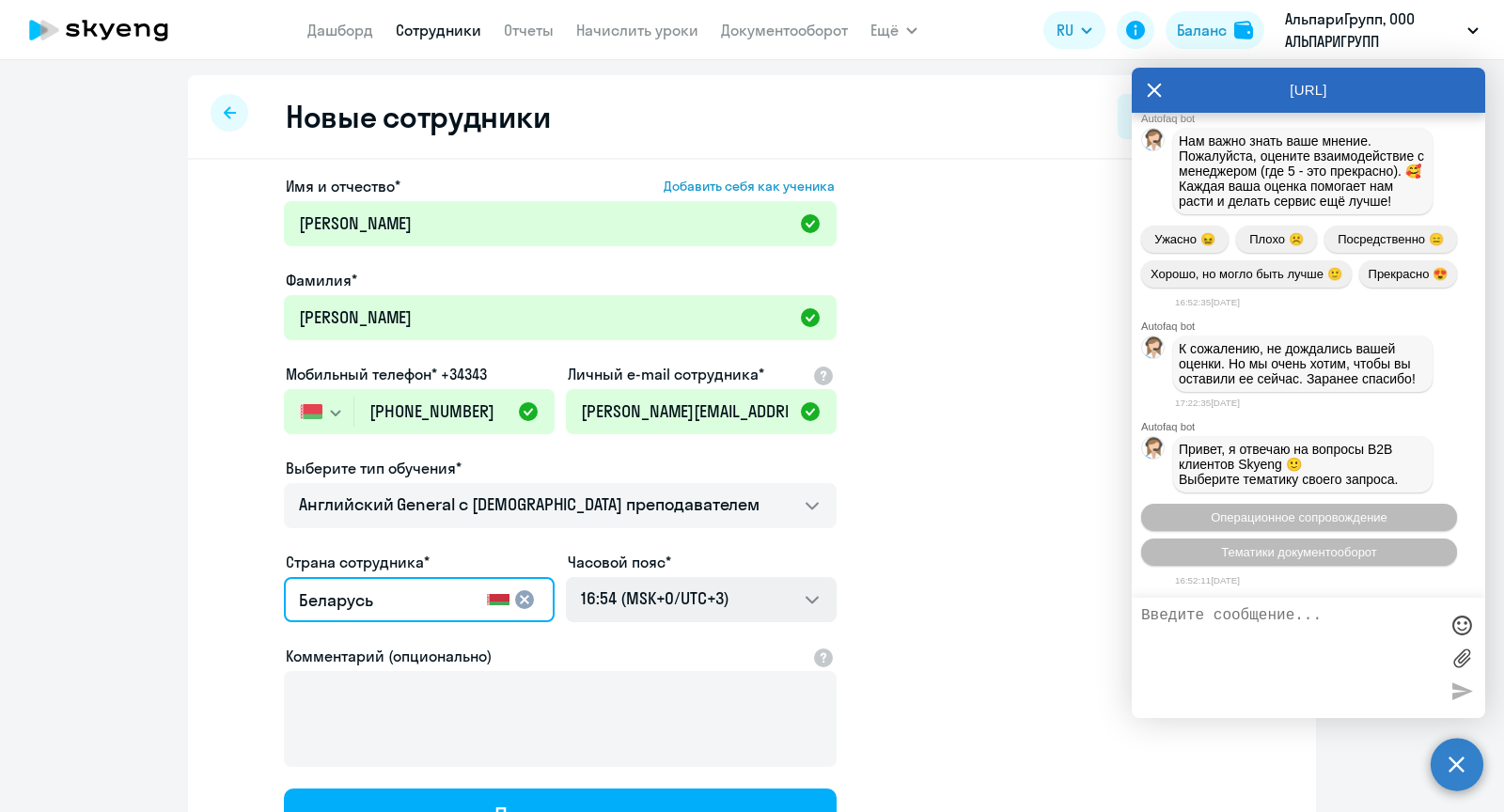
scroll to position [171, 0]
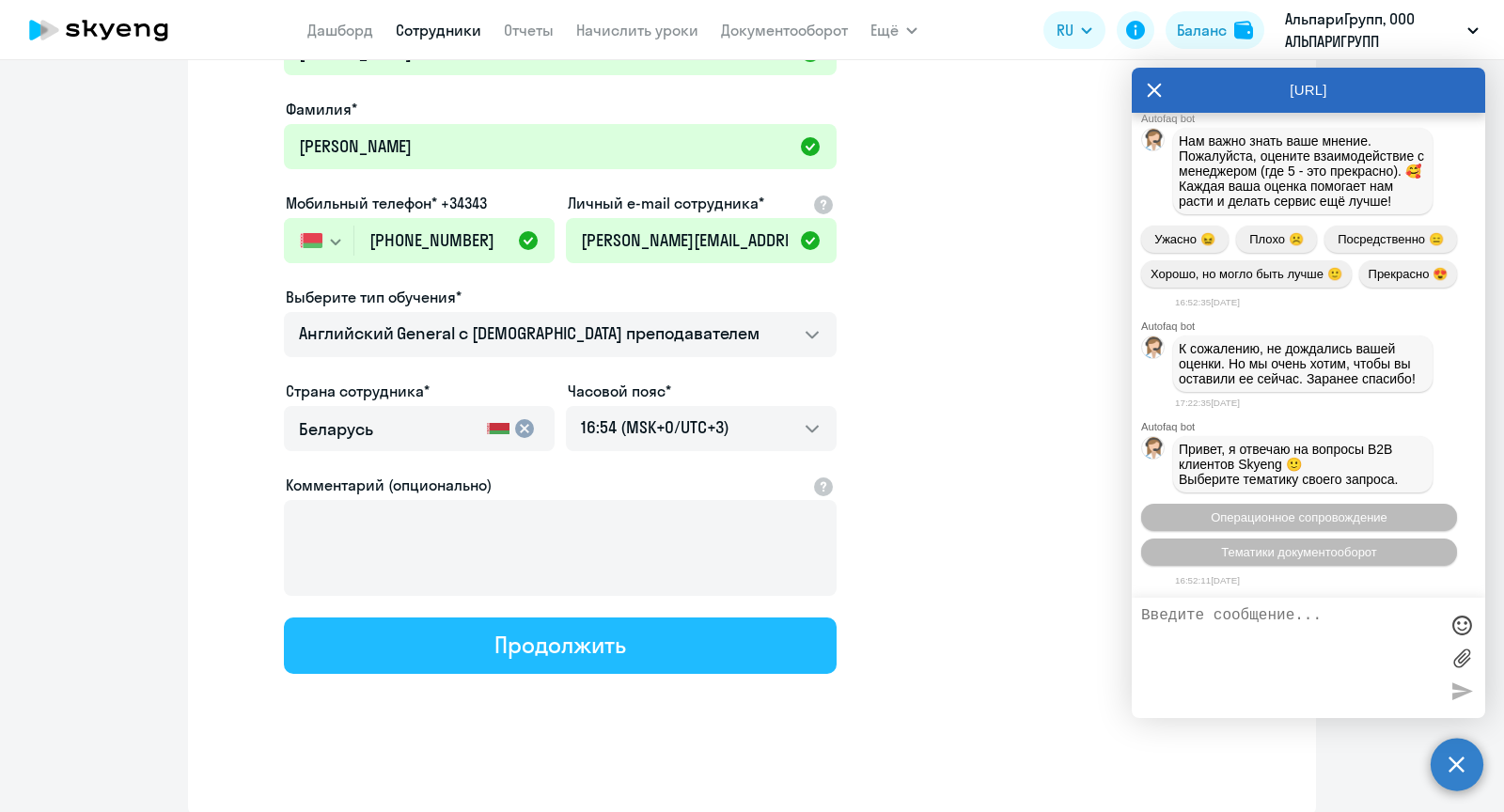
click at [560, 645] on div "Продолжить" at bounding box center [559, 644] width 130 height 30
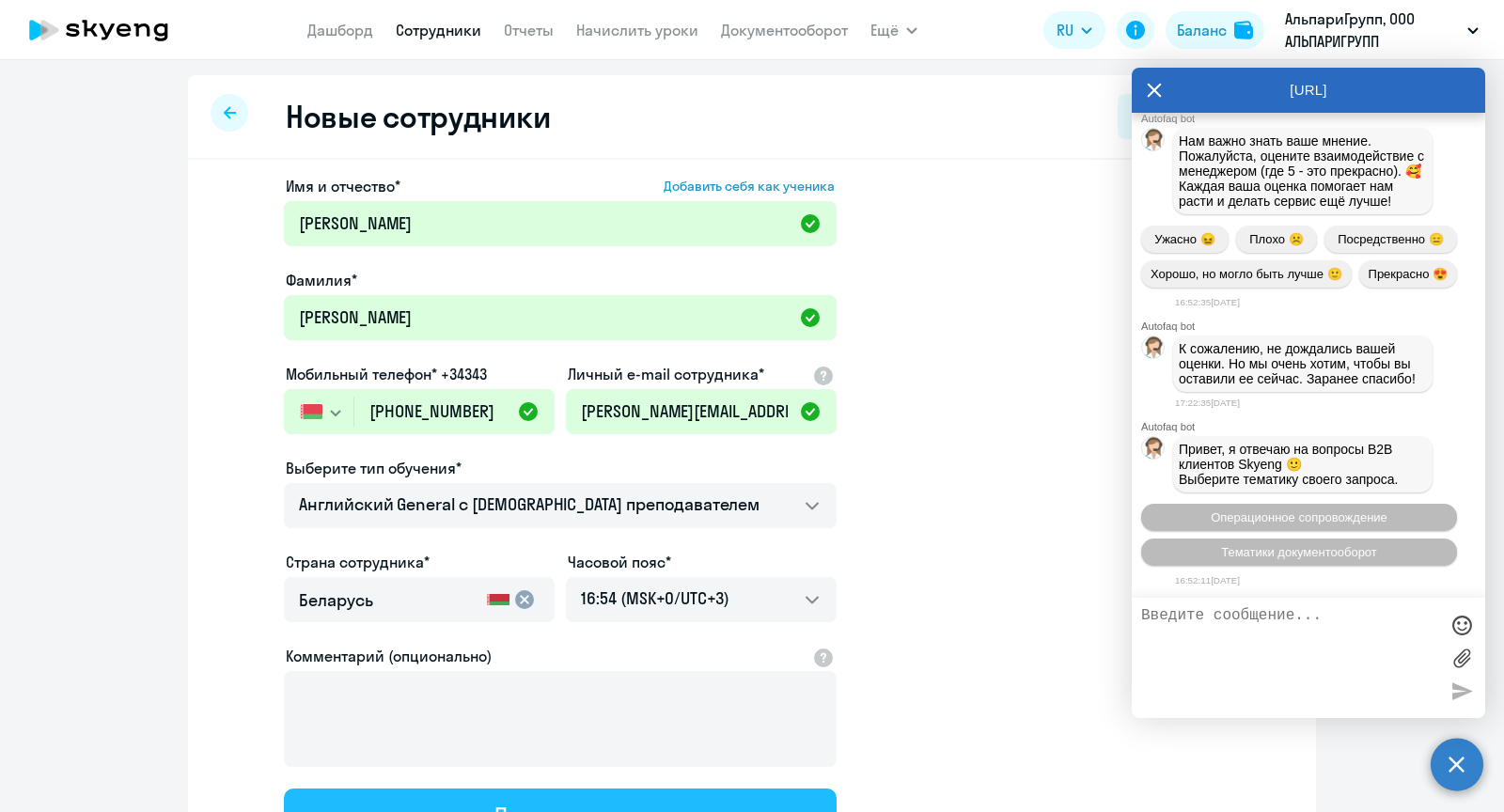
select select "english_adult_not_native_speaker"
select select "3"
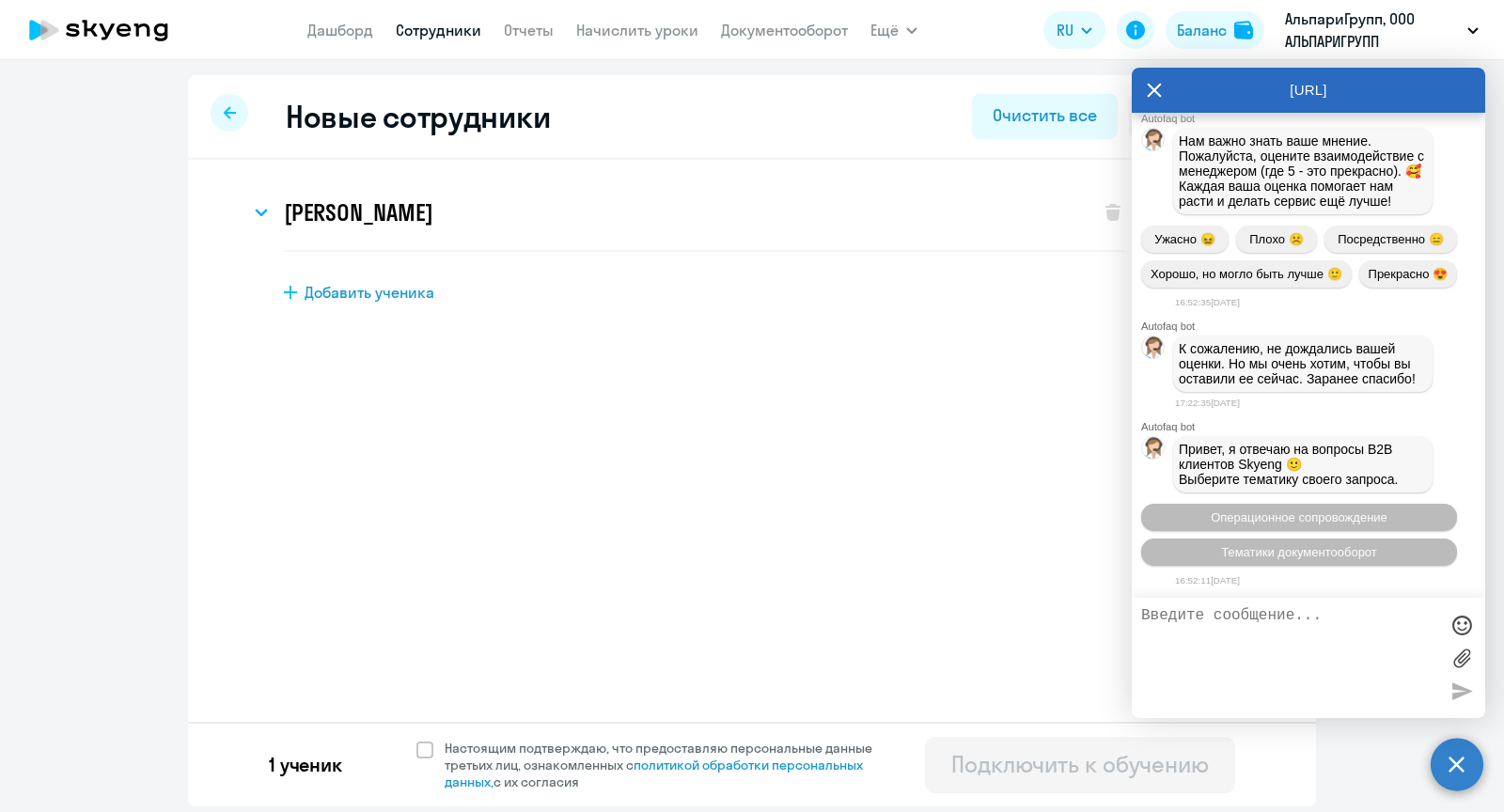
scroll to position [0, 0]
click at [429, 741] on span at bounding box center [425, 750] width 17 height 17
click at [417, 739] on input "Настоящим подтверждаю, что предоставляю персональные данные третьих лиц, ознако…" at bounding box center [416, 738] width 1 height 1
checkbox input "true"
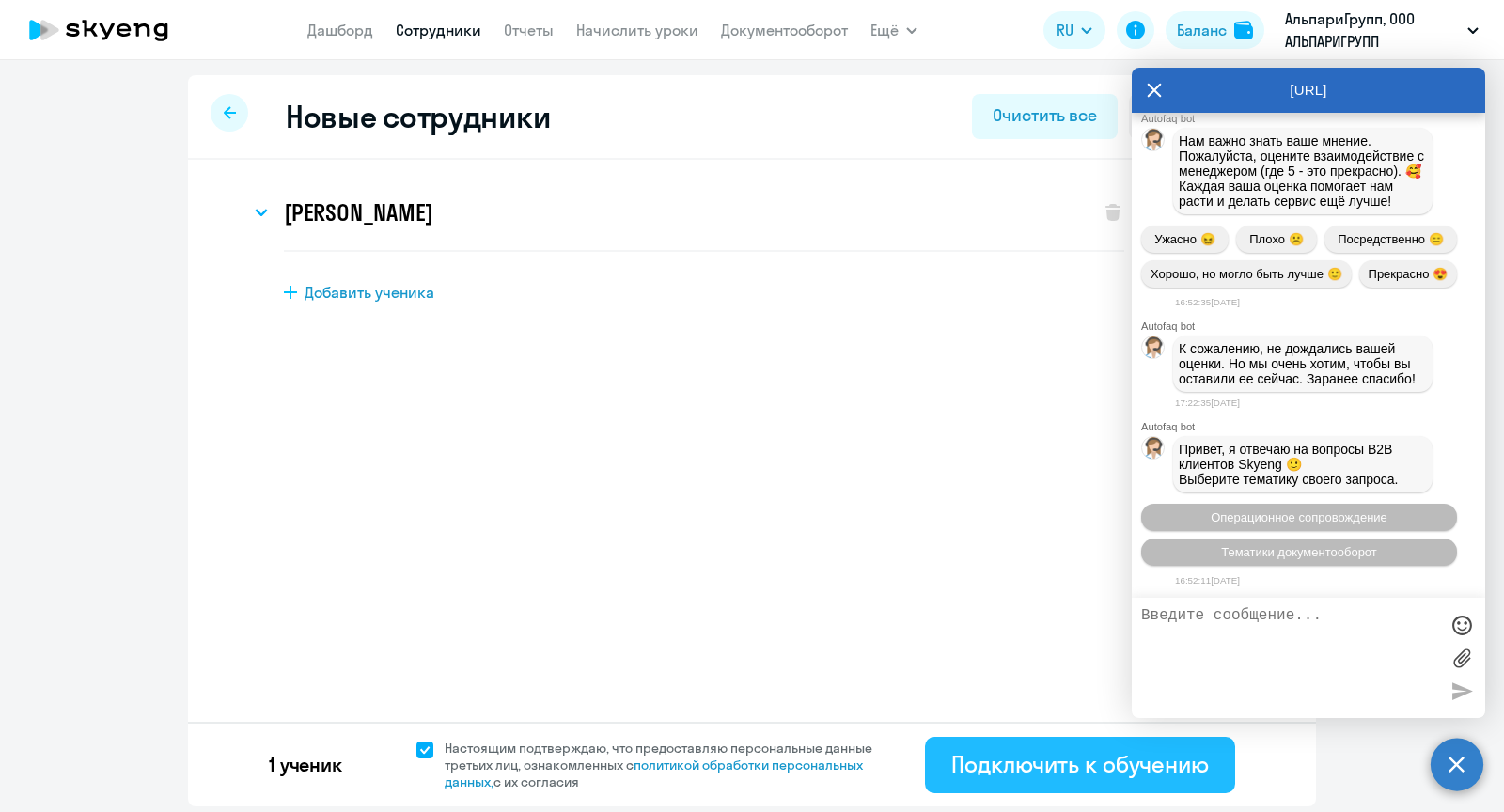
click at [1066, 767] on div "Подключить к обучению" at bounding box center [1080, 763] width 258 height 30
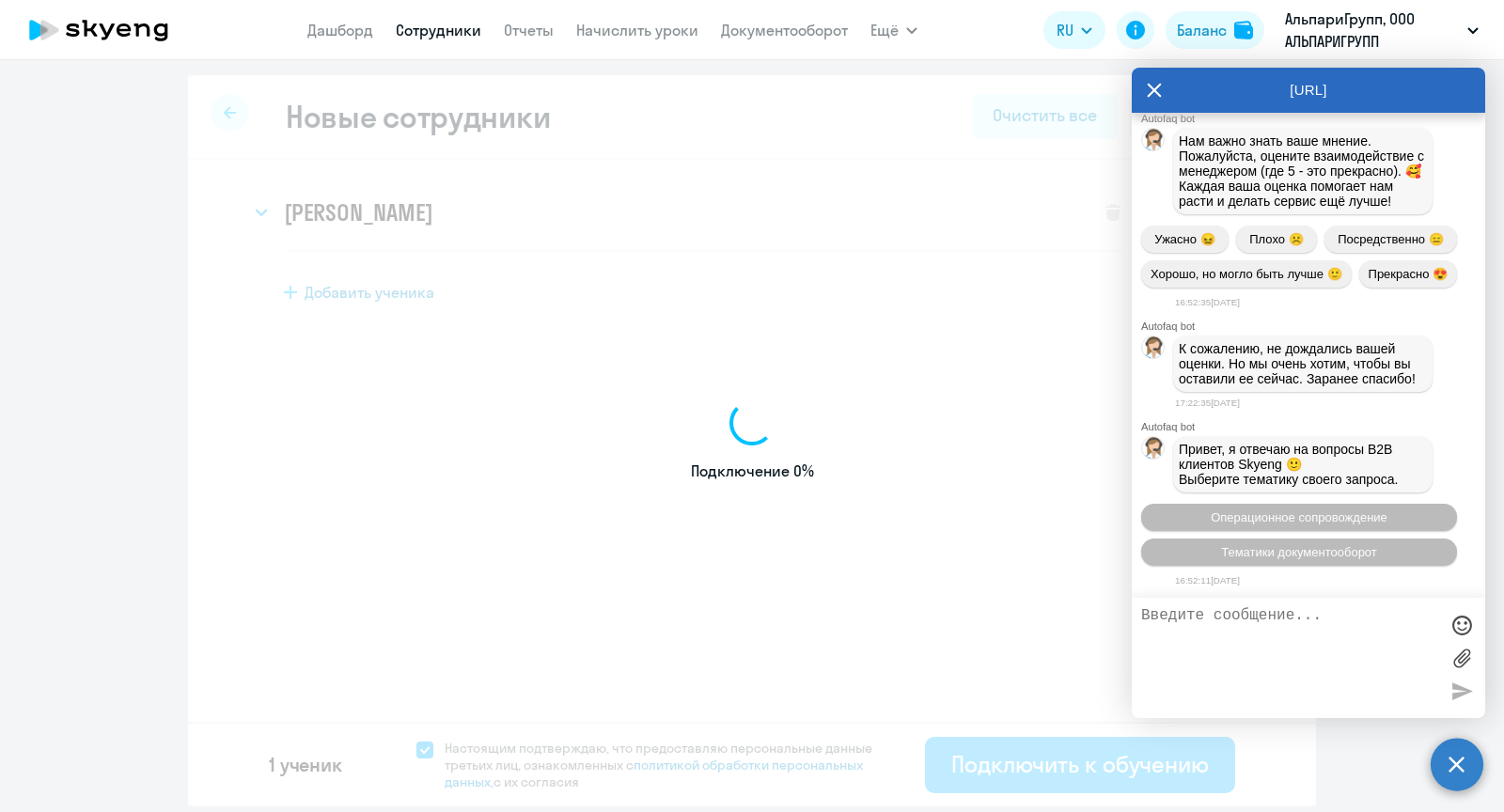
select select "english_adult_not_native_speaker"
select select "3"
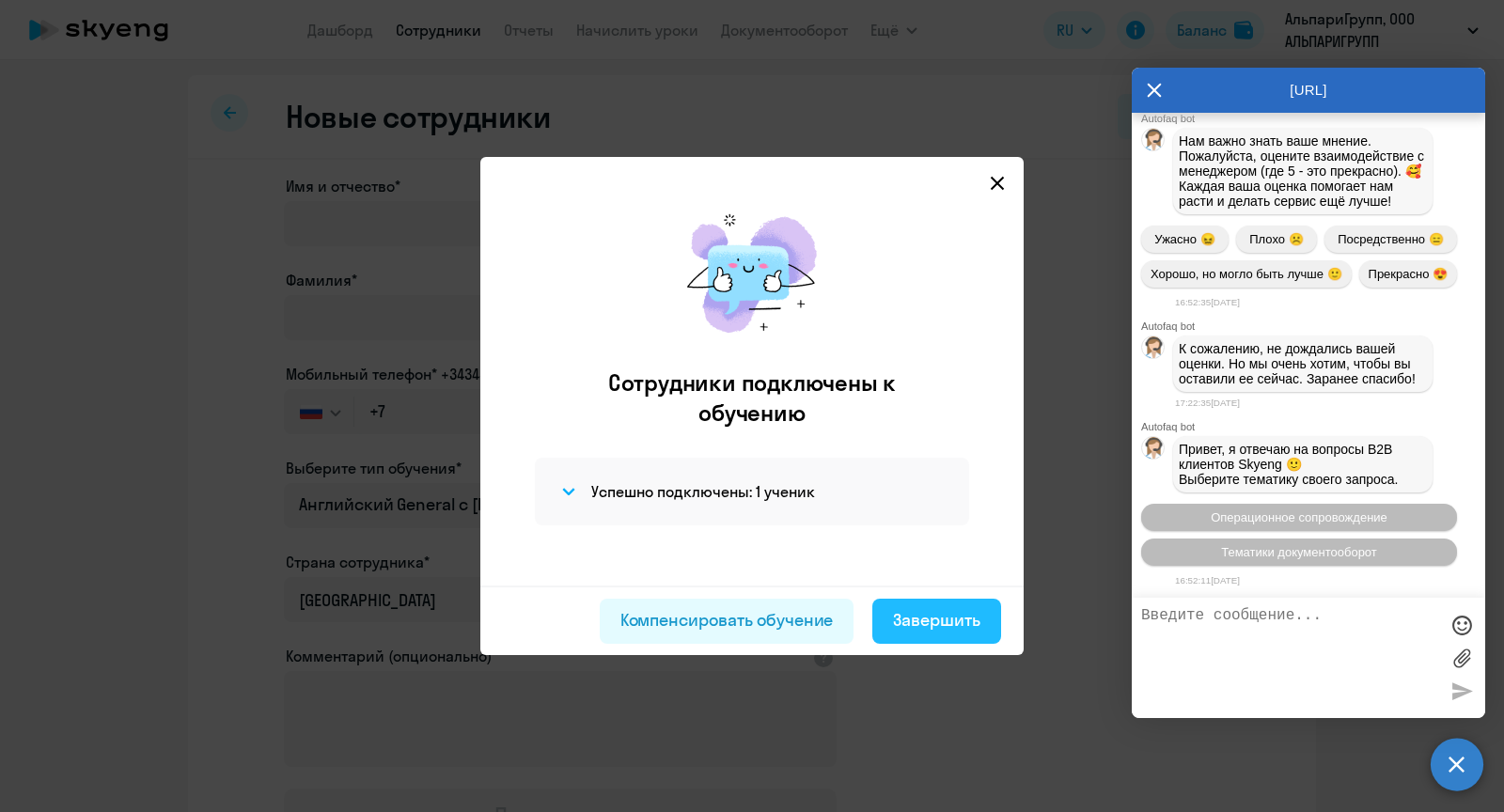
click at [957, 620] on div "Завершить" at bounding box center [936, 620] width 87 height 25
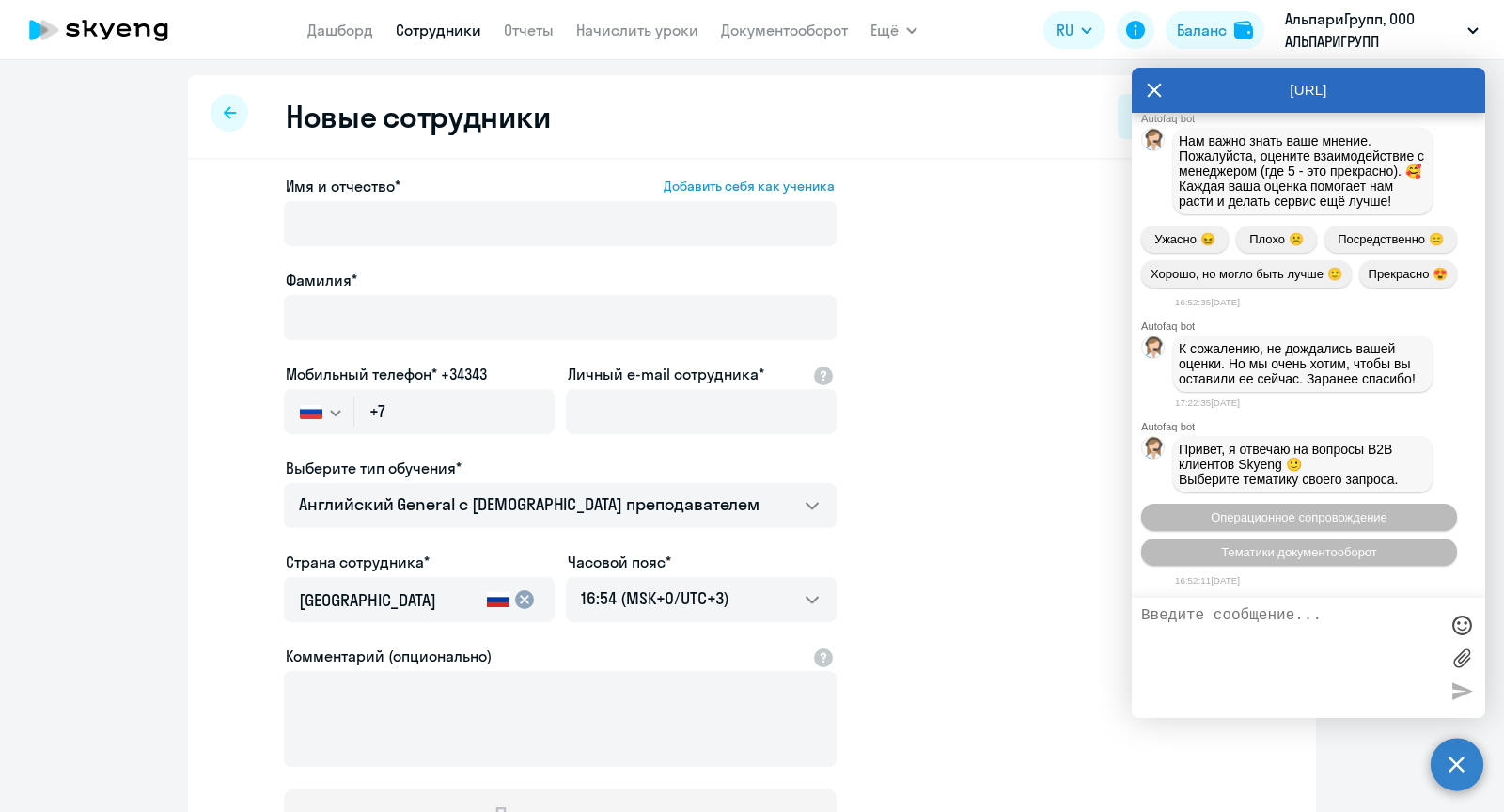
select select "30"
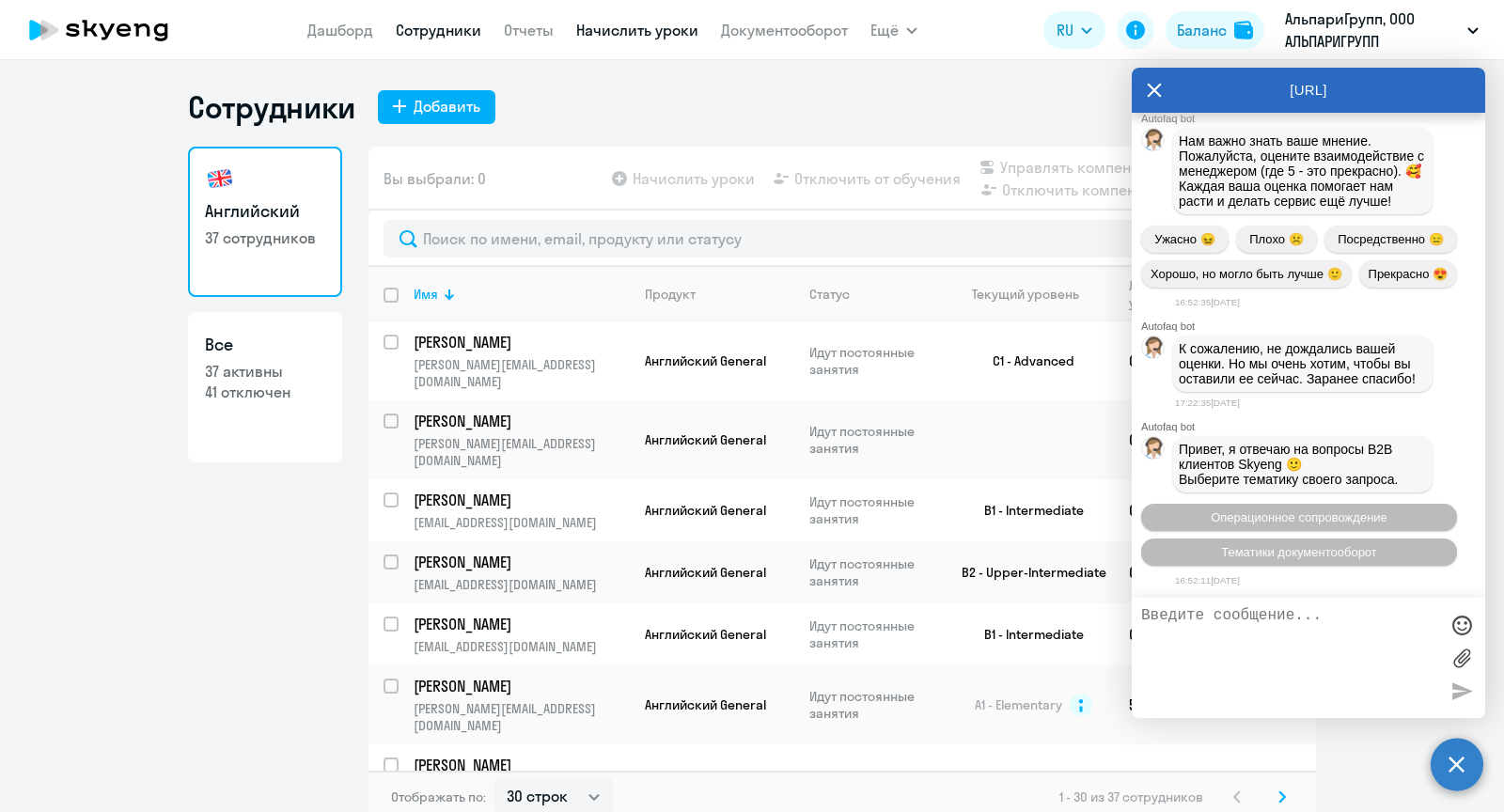
click at [661, 32] on link "Начислить уроки" at bounding box center [638, 31] width 123 height 19
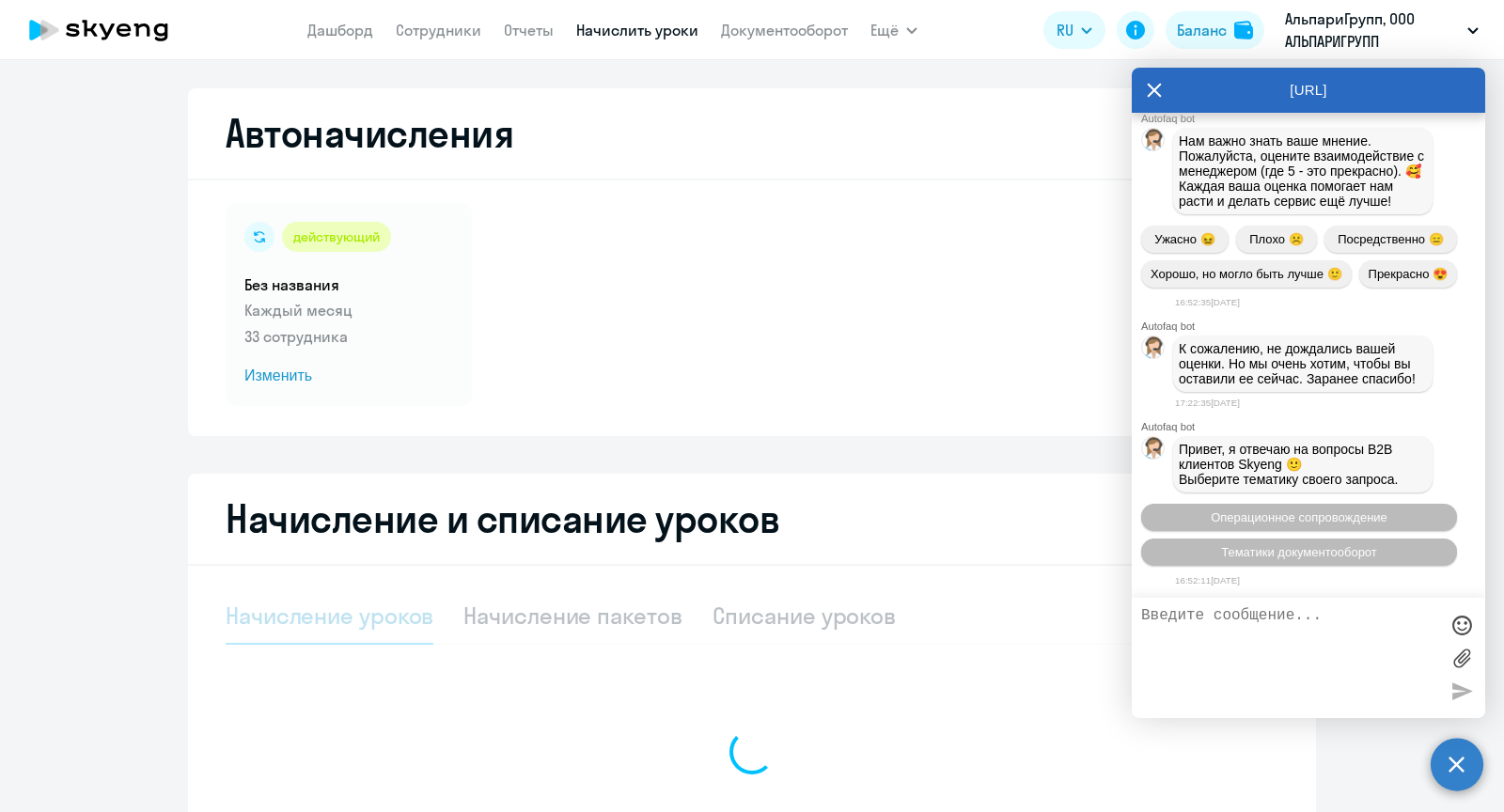
select select "10"
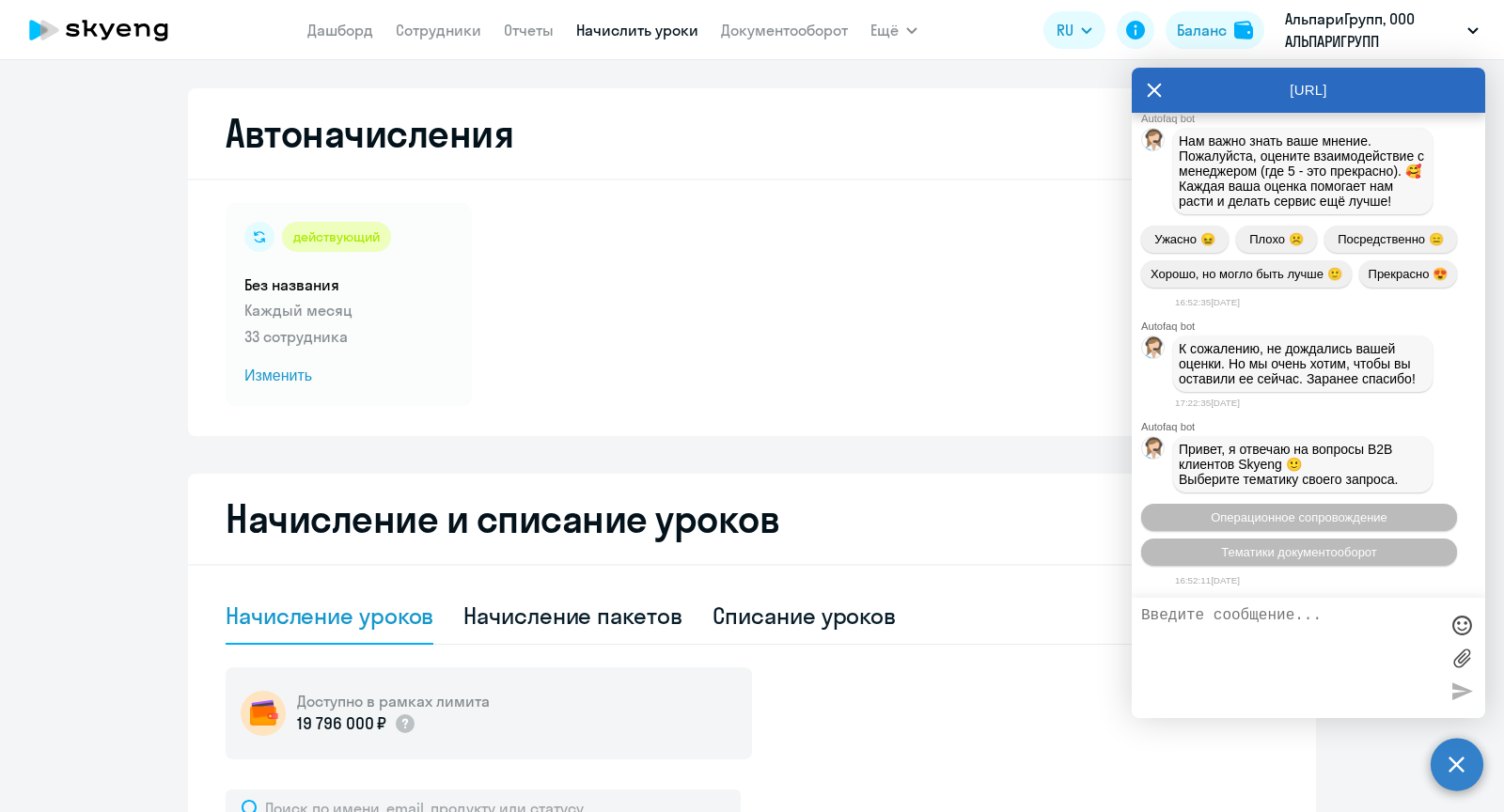
click at [1158, 84] on icon at bounding box center [1154, 90] width 15 height 45
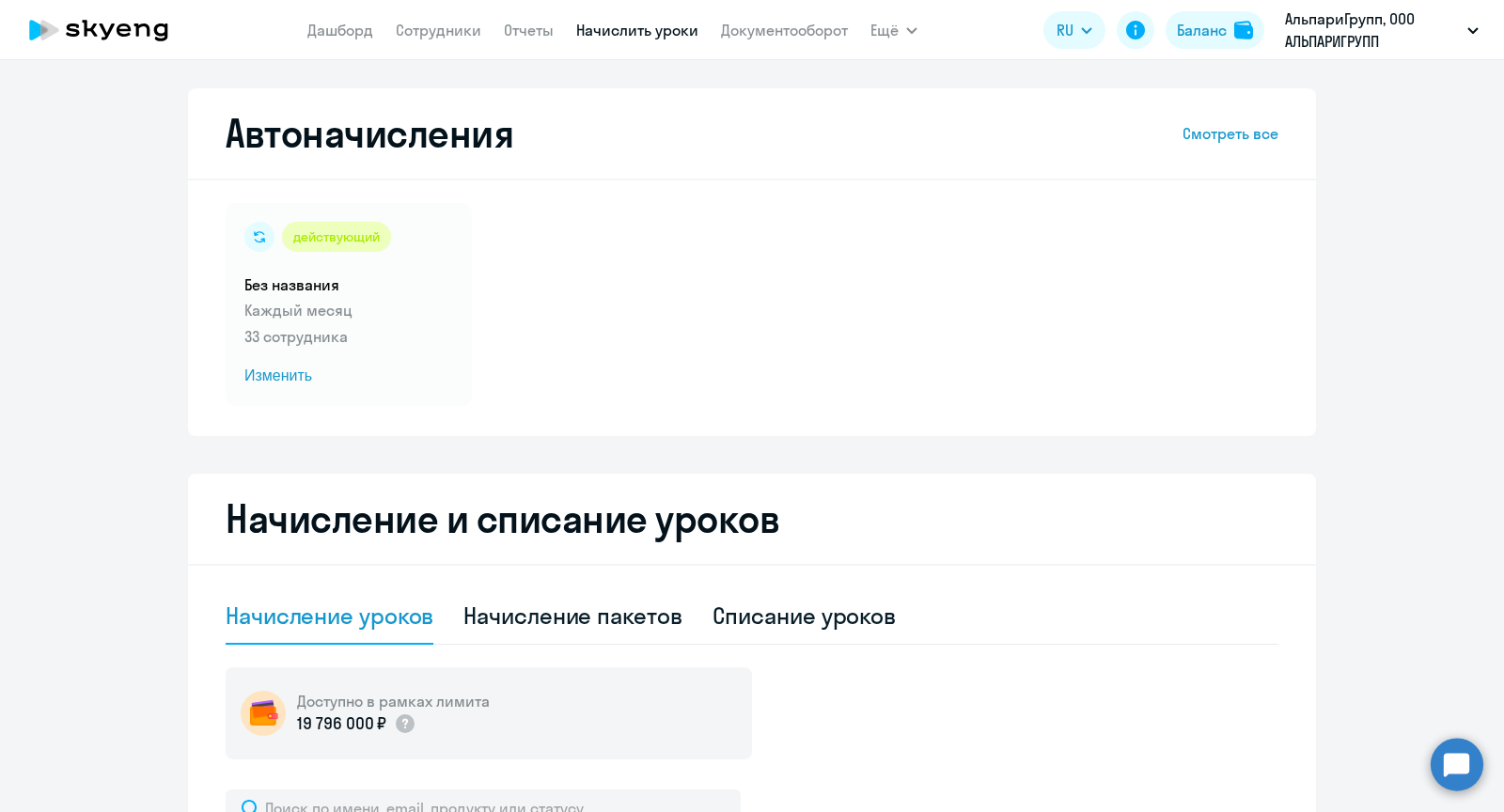
click at [1208, 139] on link "Смотреть все" at bounding box center [1231, 134] width 96 height 23
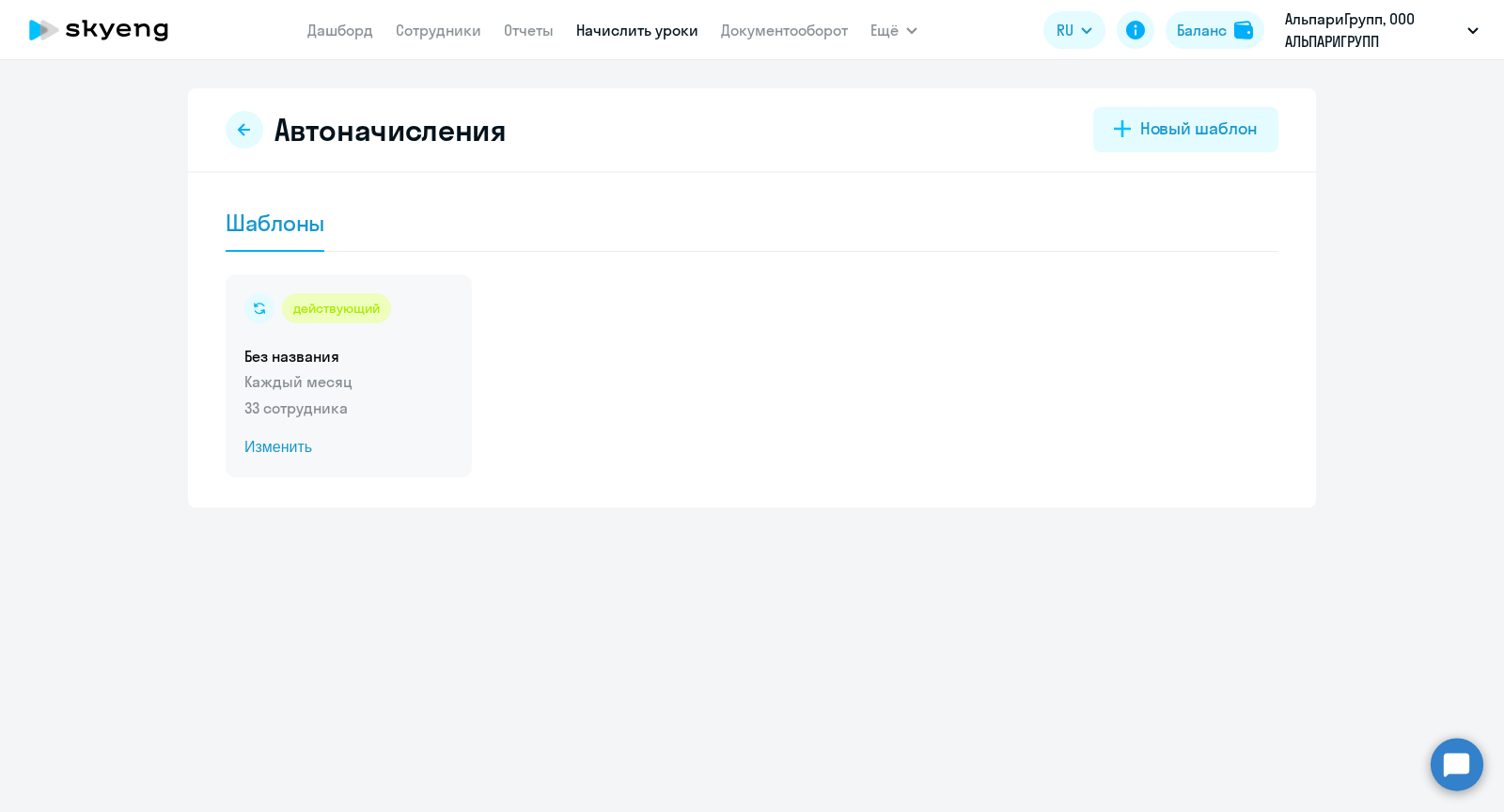
click at [368, 386] on p "Каждый месяц" at bounding box center [349, 382] width 209 height 23
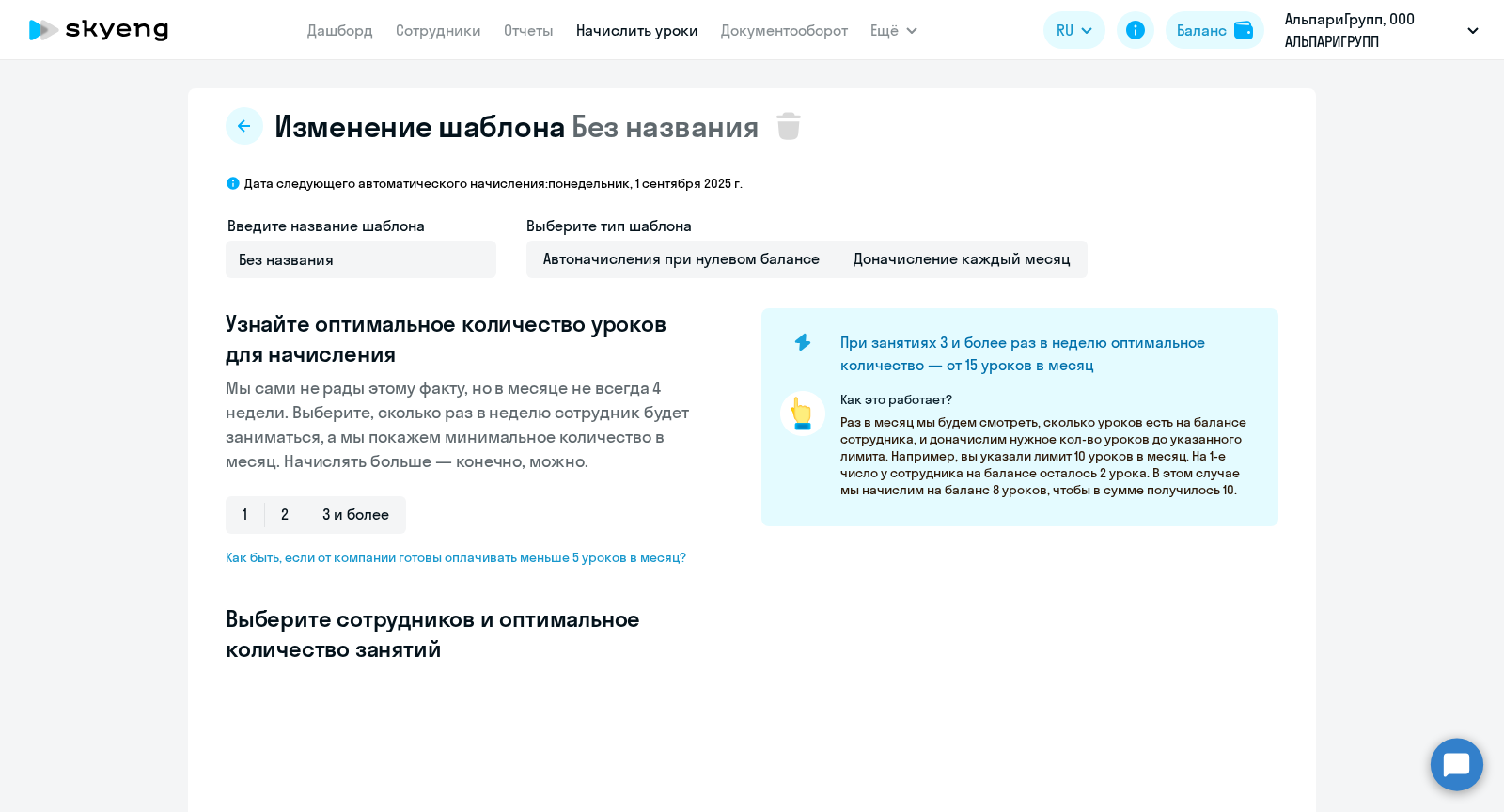
select select "10"
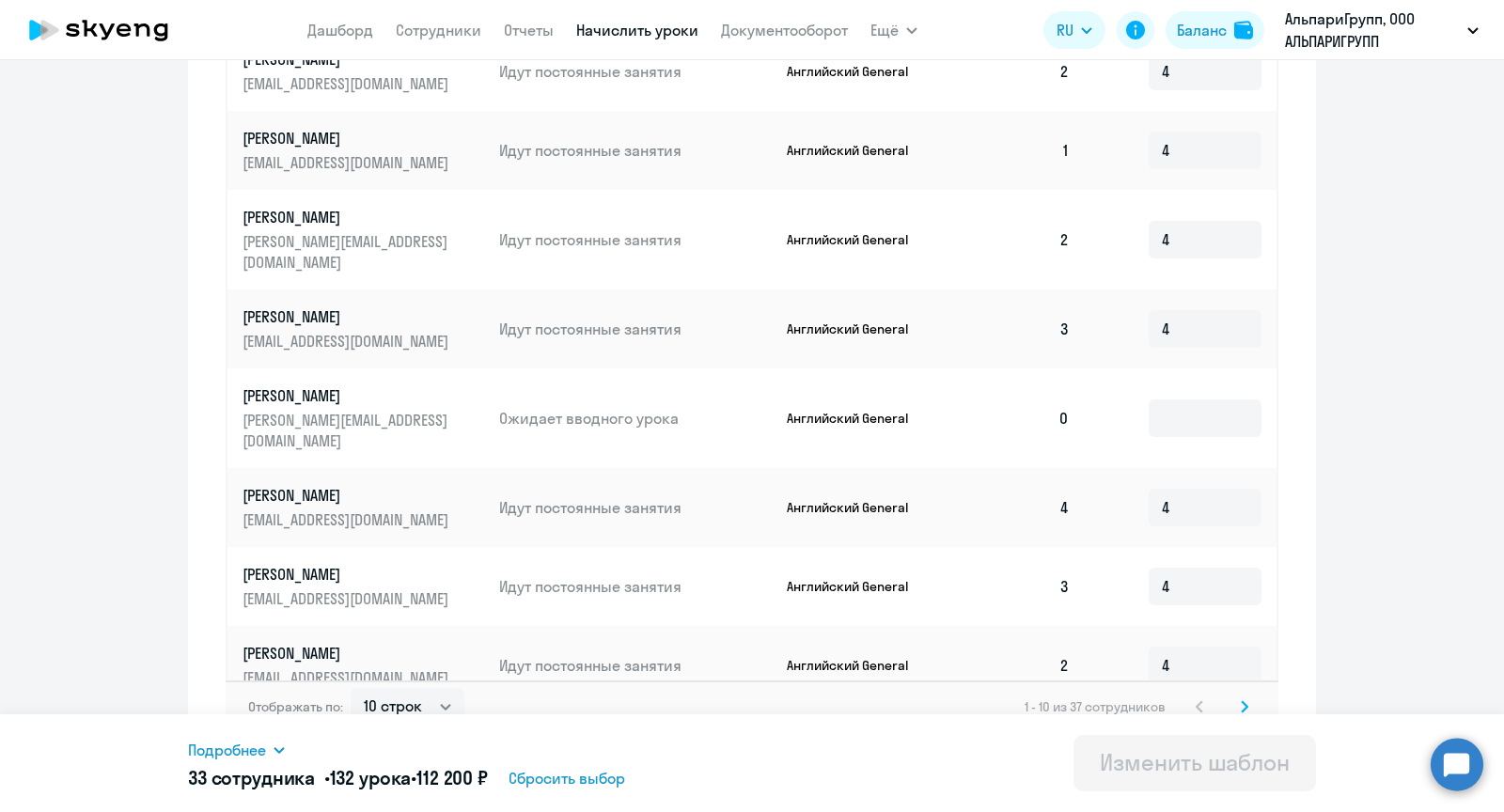
scroll to position [924, 0]
click at [1173, 400] on input at bounding box center [1205, 418] width 113 height 37
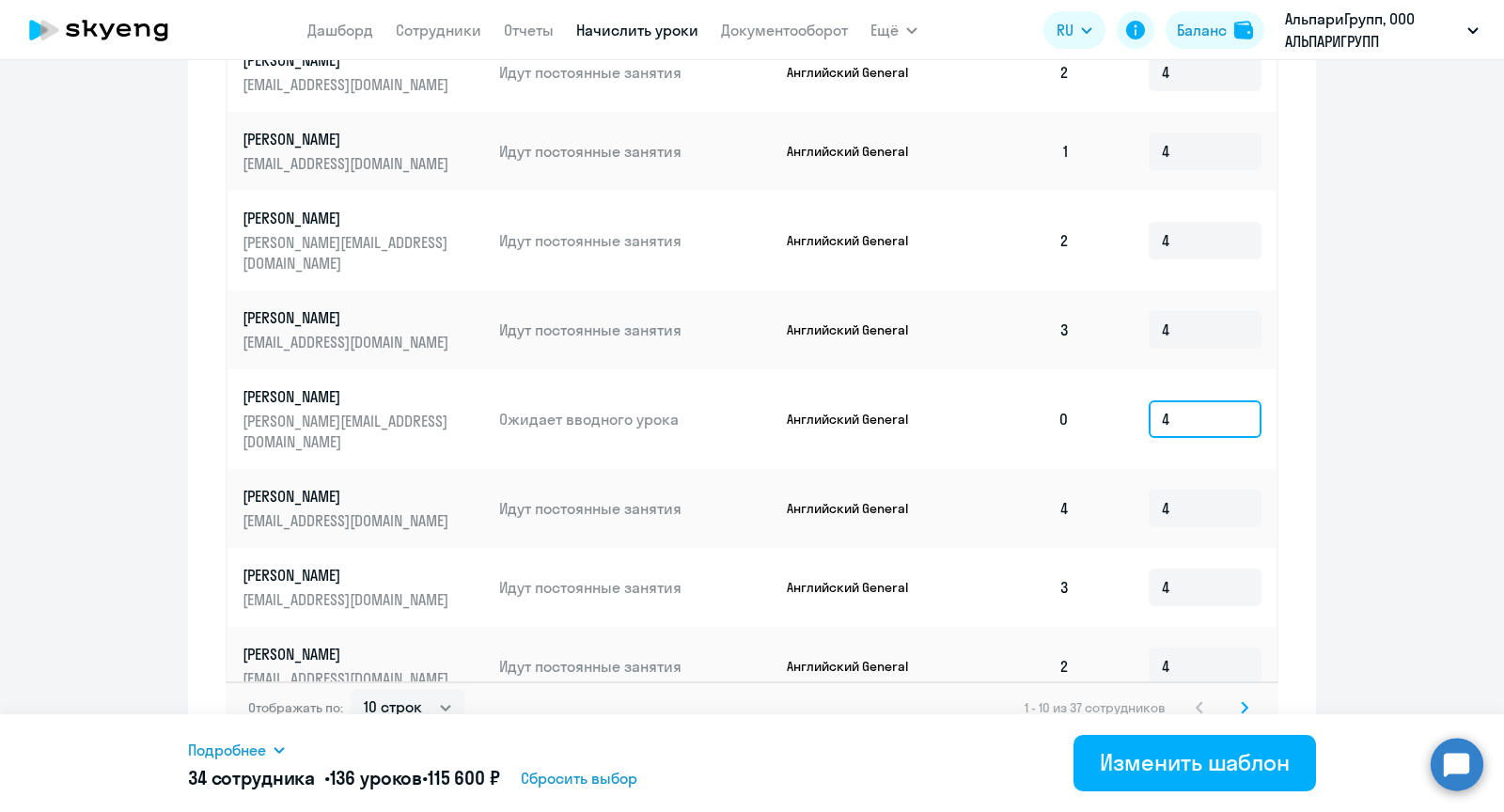
scroll to position [934, 0]
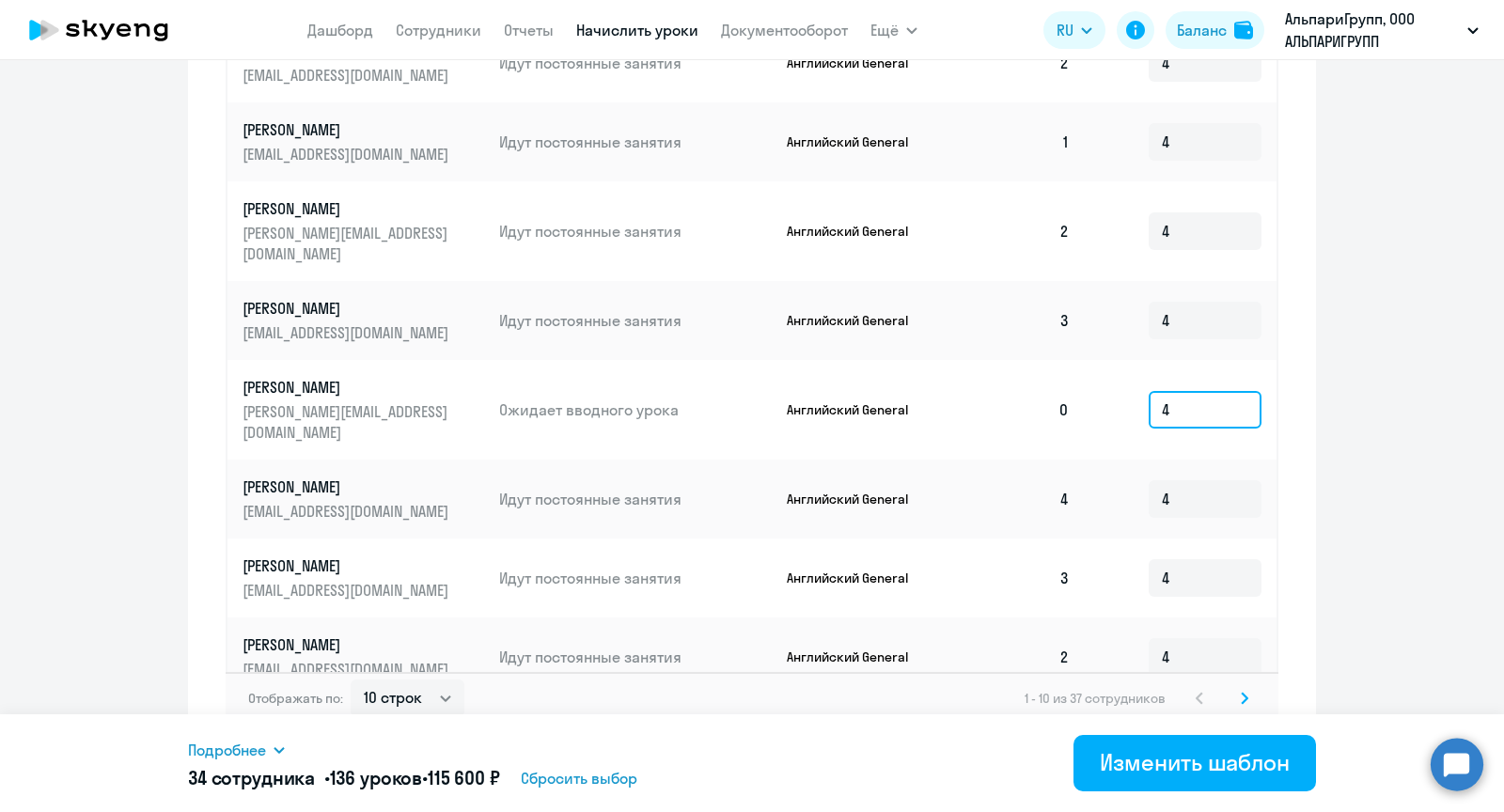
type input "4"
click at [1242, 691] on icon at bounding box center [1245, 698] width 8 height 13
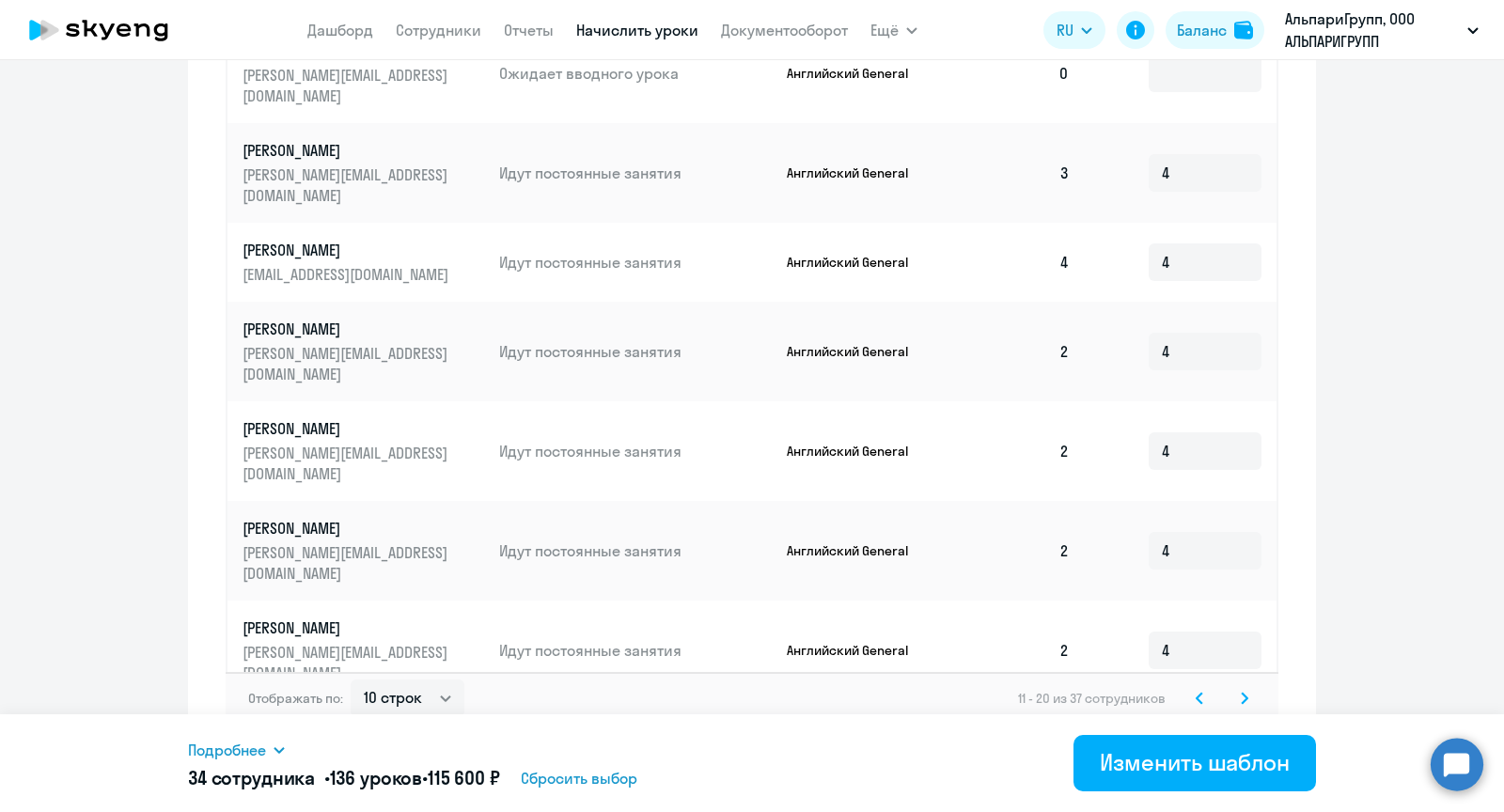
click at [1192, 732] on input at bounding box center [1205, 750] width 113 height 37
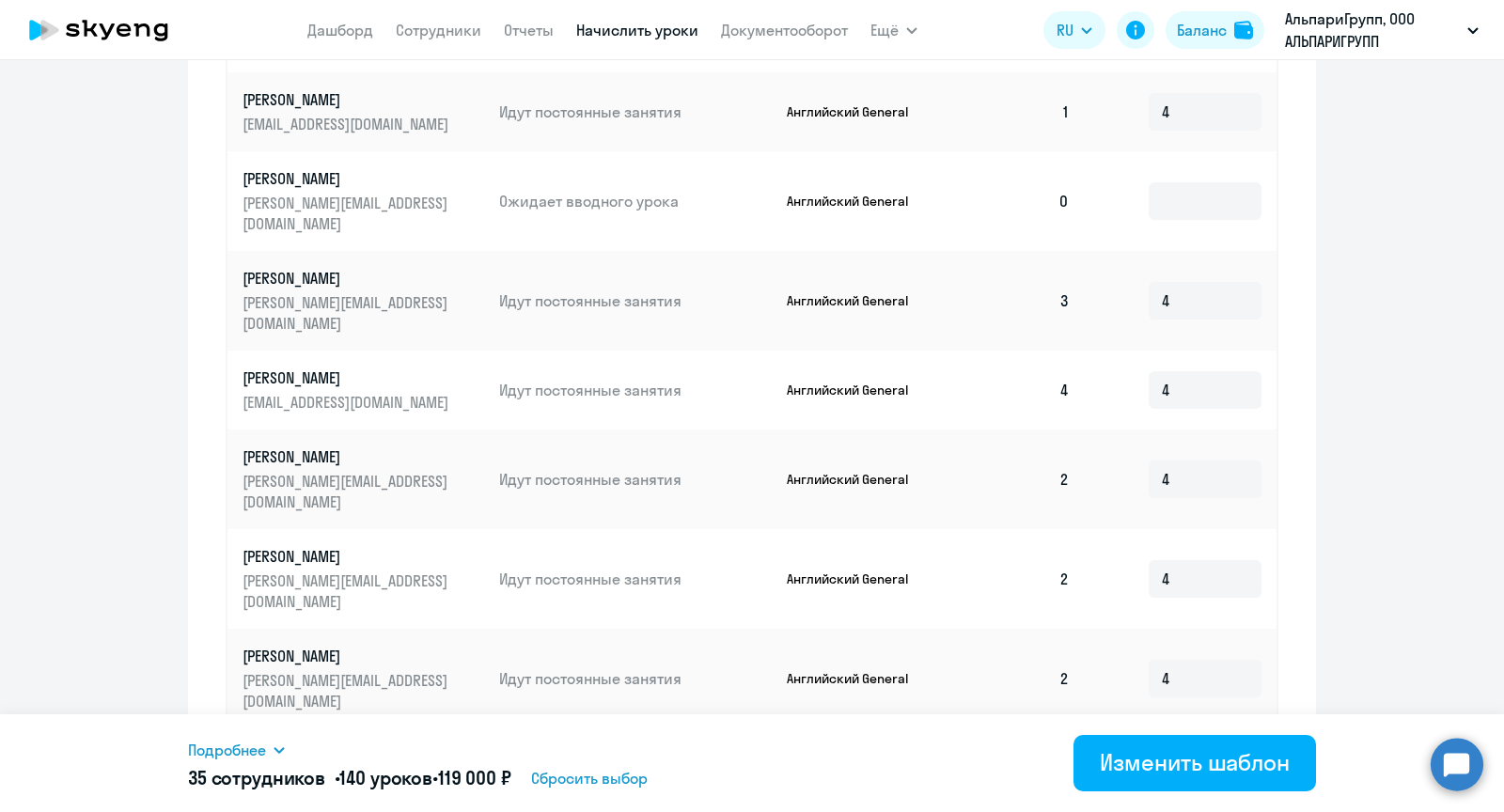
scroll to position [664, 0]
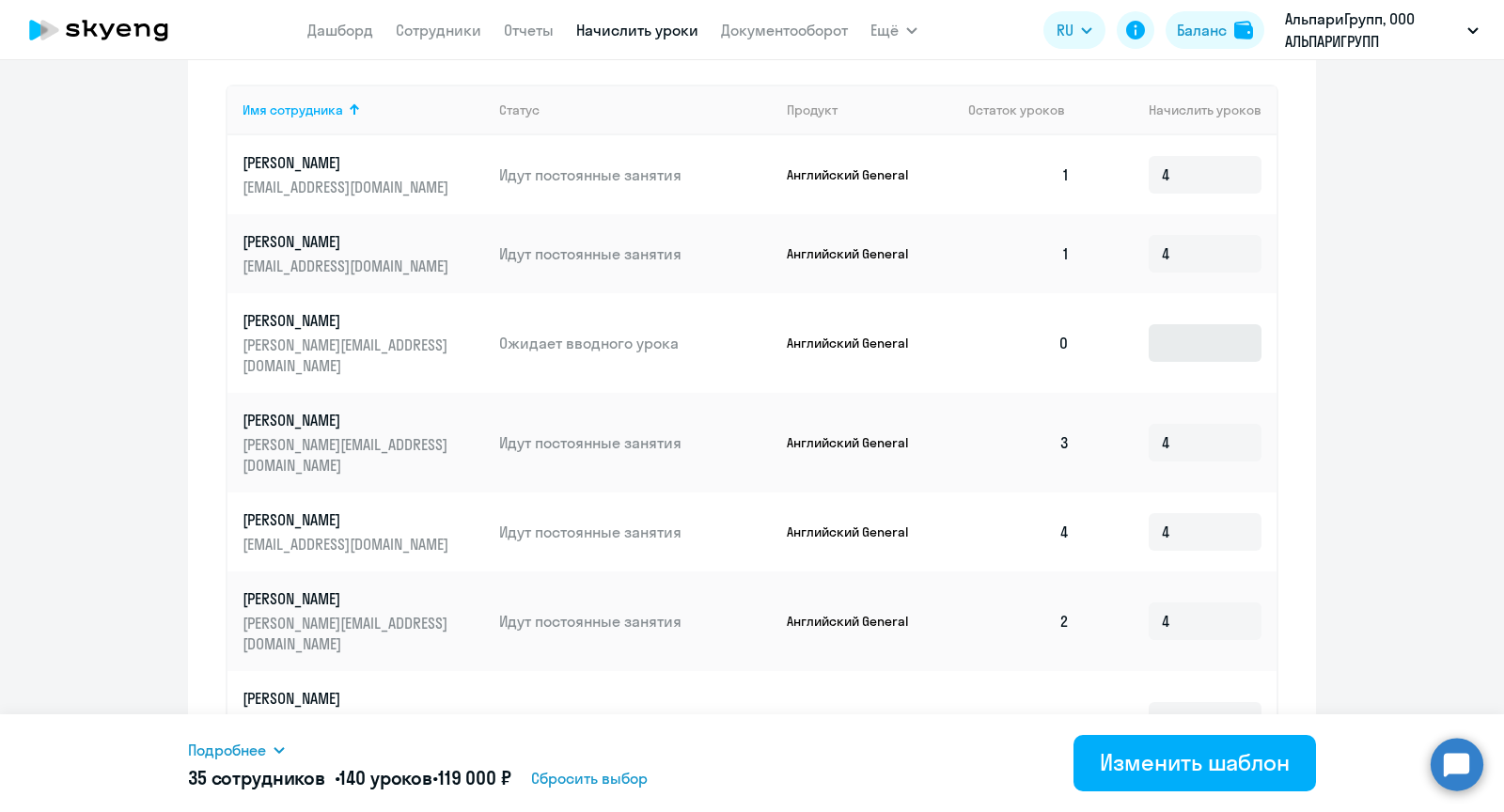
type input "4"
click at [1171, 329] on input at bounding box center [1205, 343] width 113 height 37
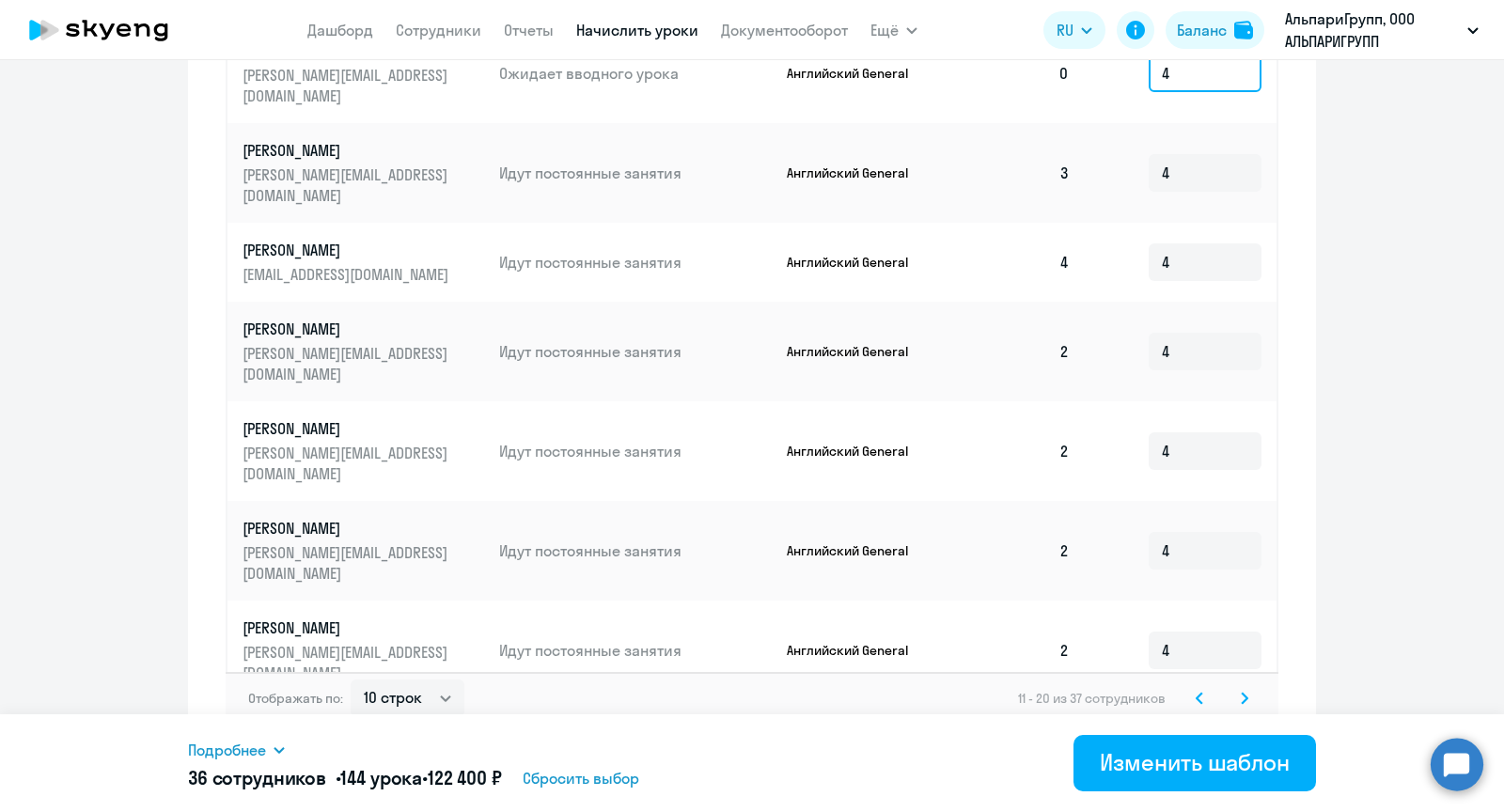
scroll to position [931, 0]
type input "4"
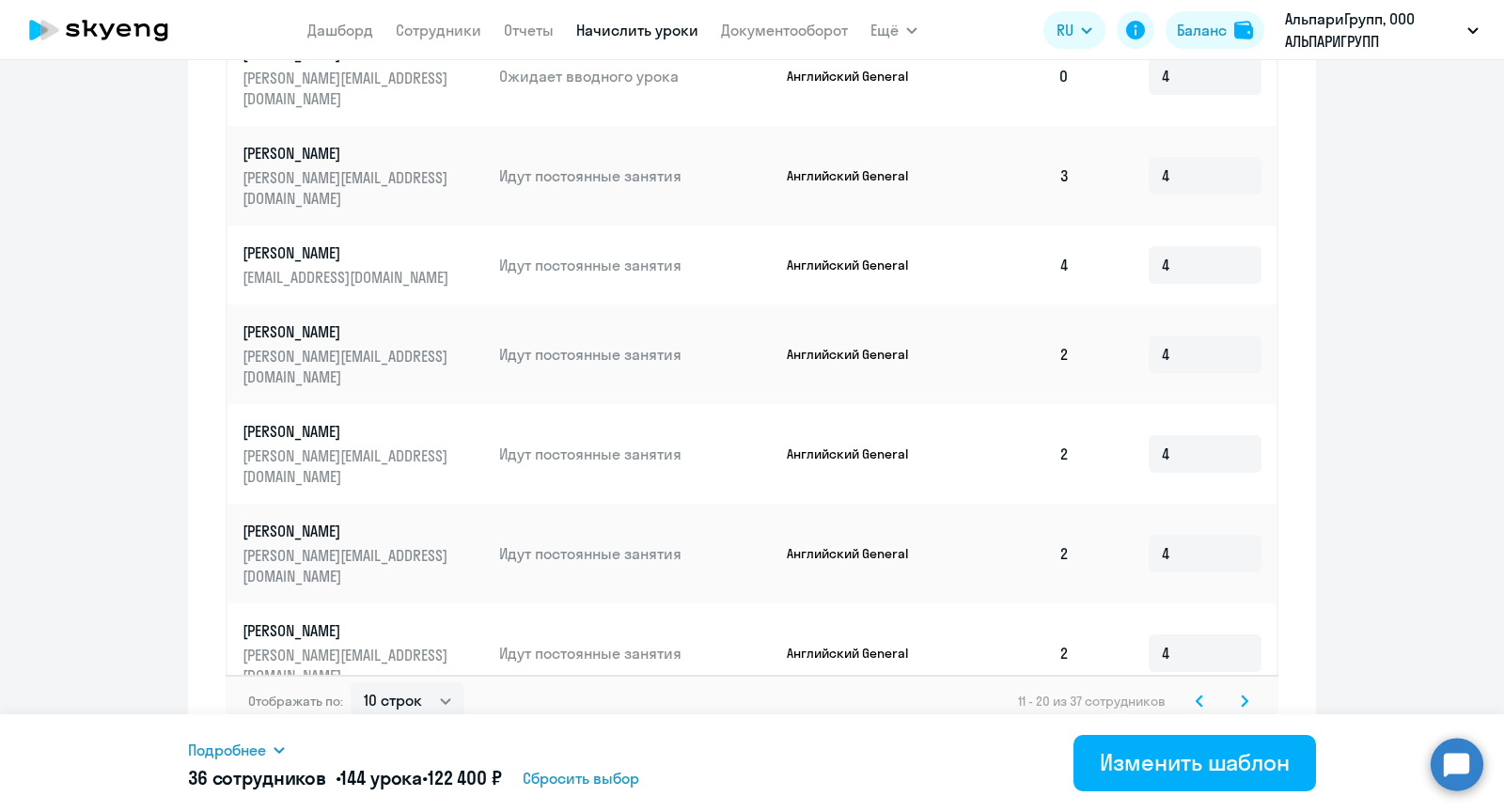
click at [1253, 689] on svg-icon at bounding box center [1245, 701] width 23 height 23
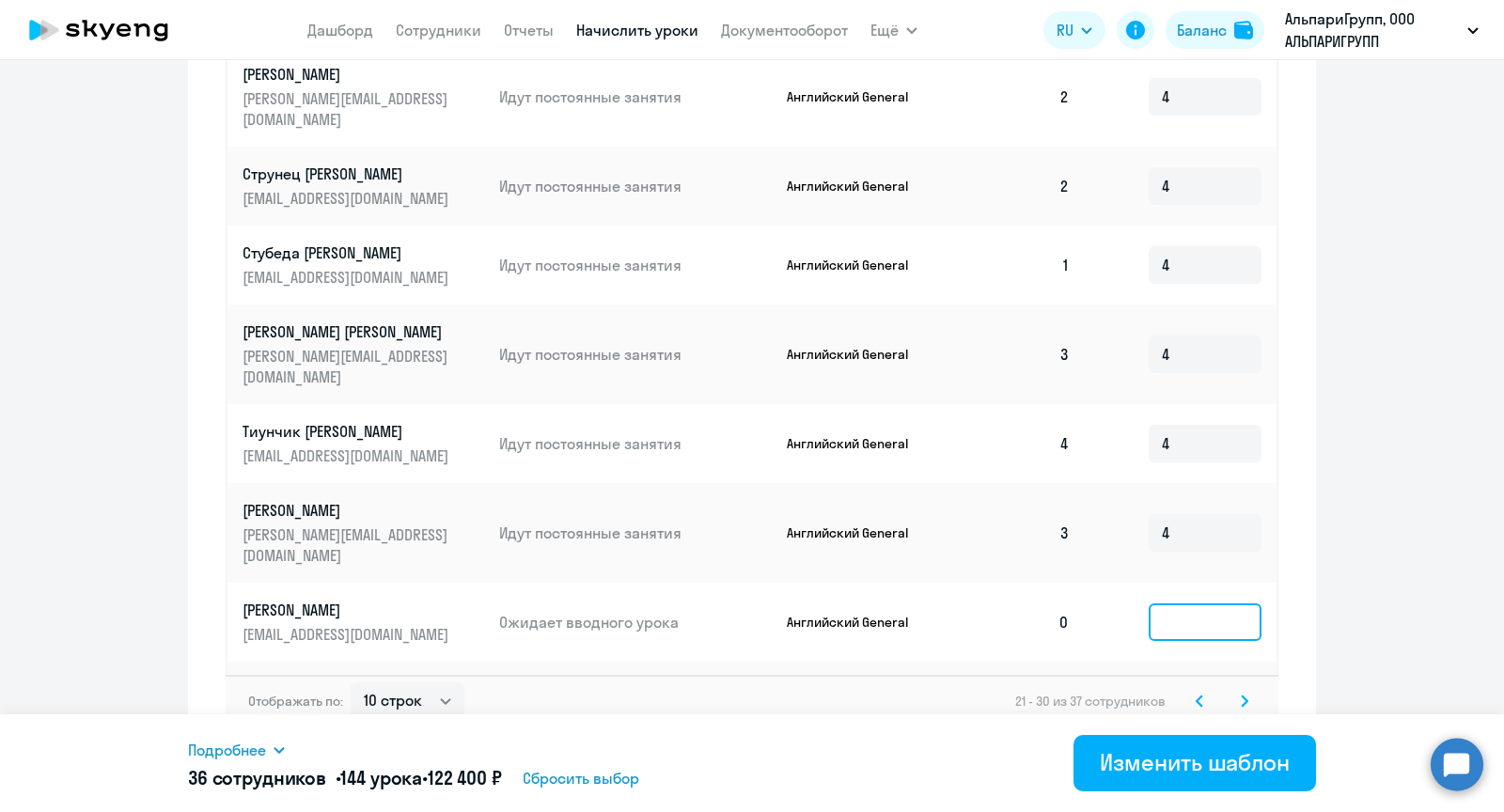
click at [1155, 603] on input at bounding box center [1205, 621] width 113 height 37
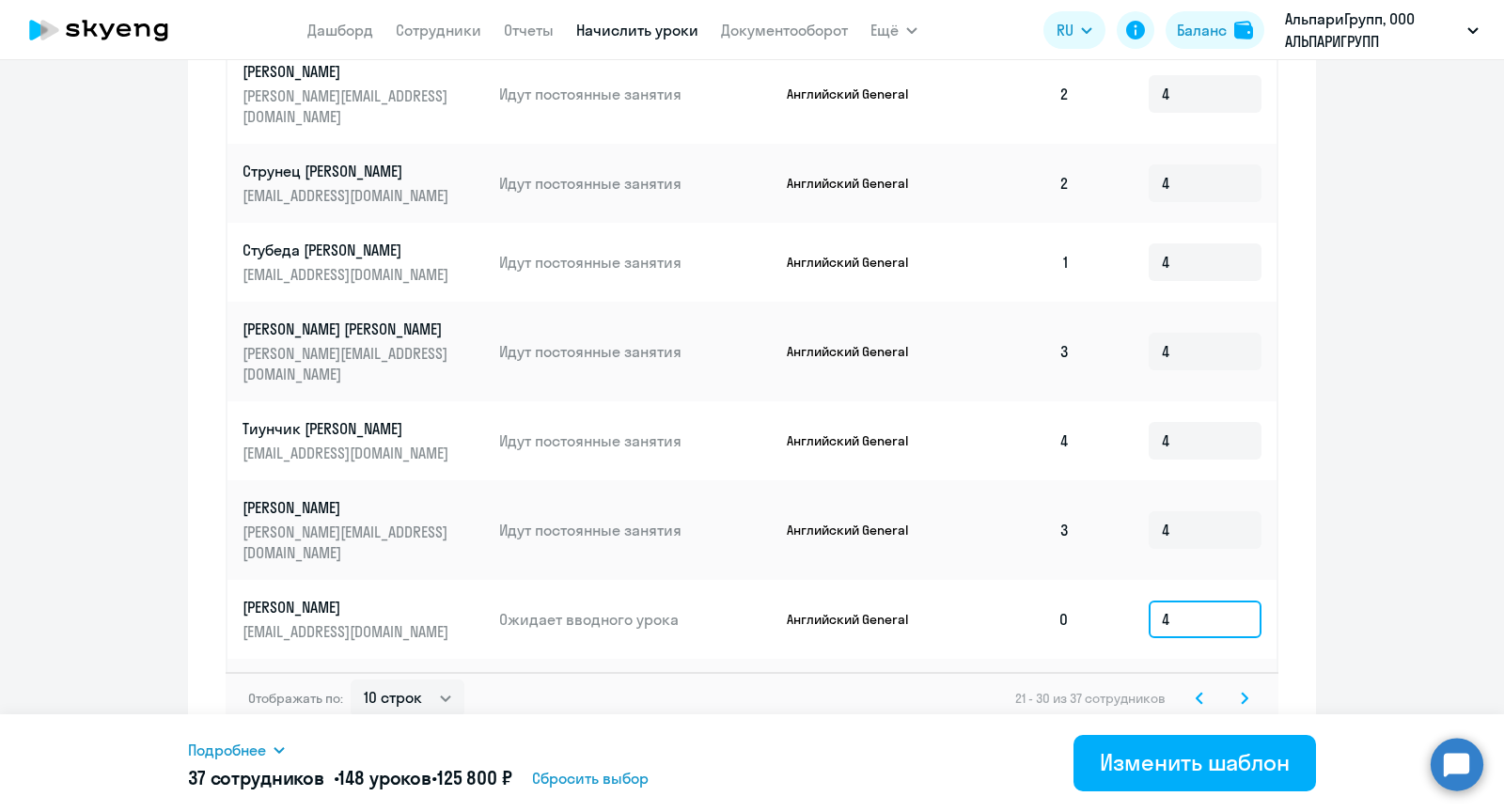
type input "4"
click at [1244, 692] on icon at bounding box center [1245, 697] width 6 height 11
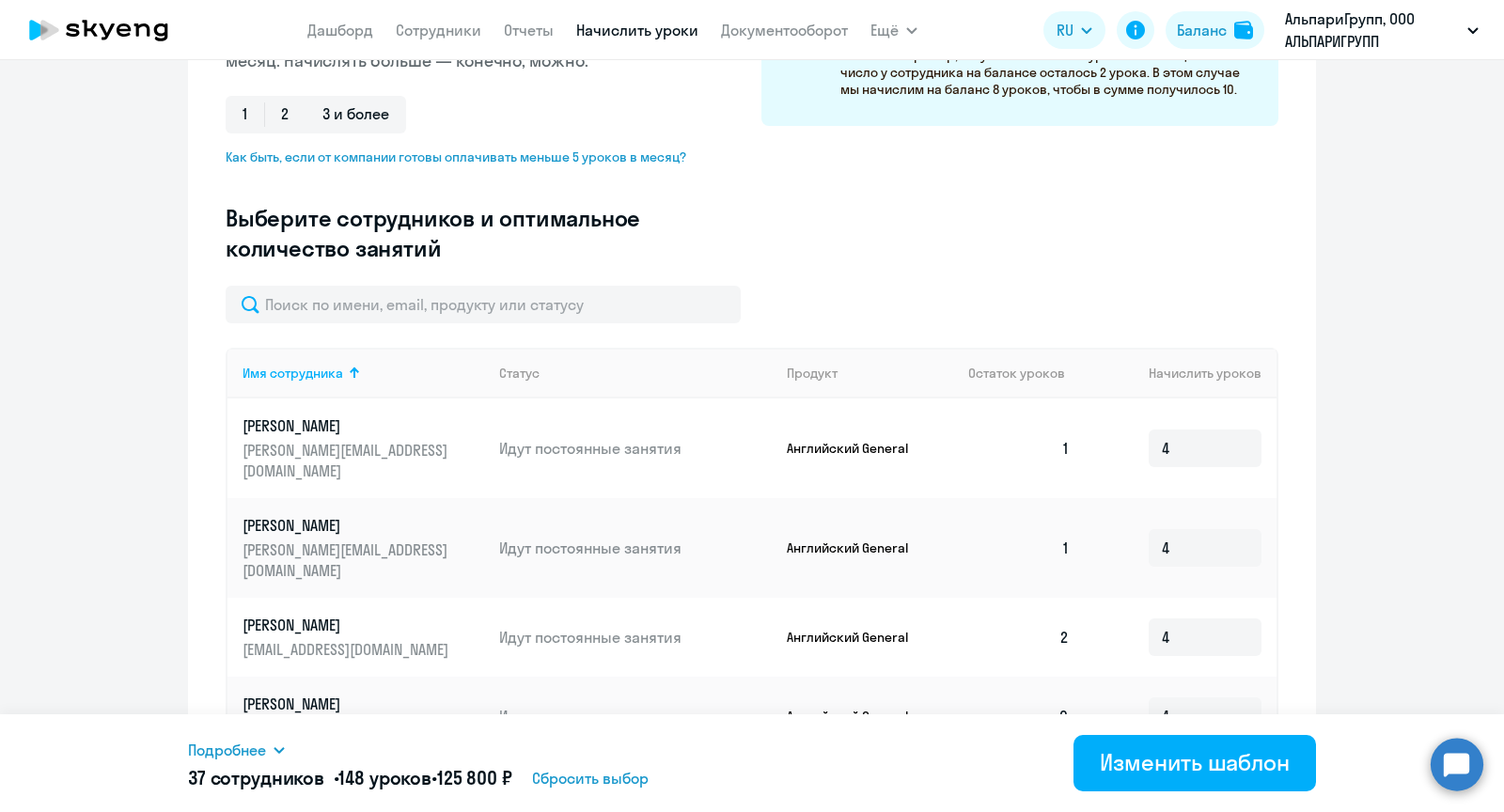
scroll to position [696, 0]
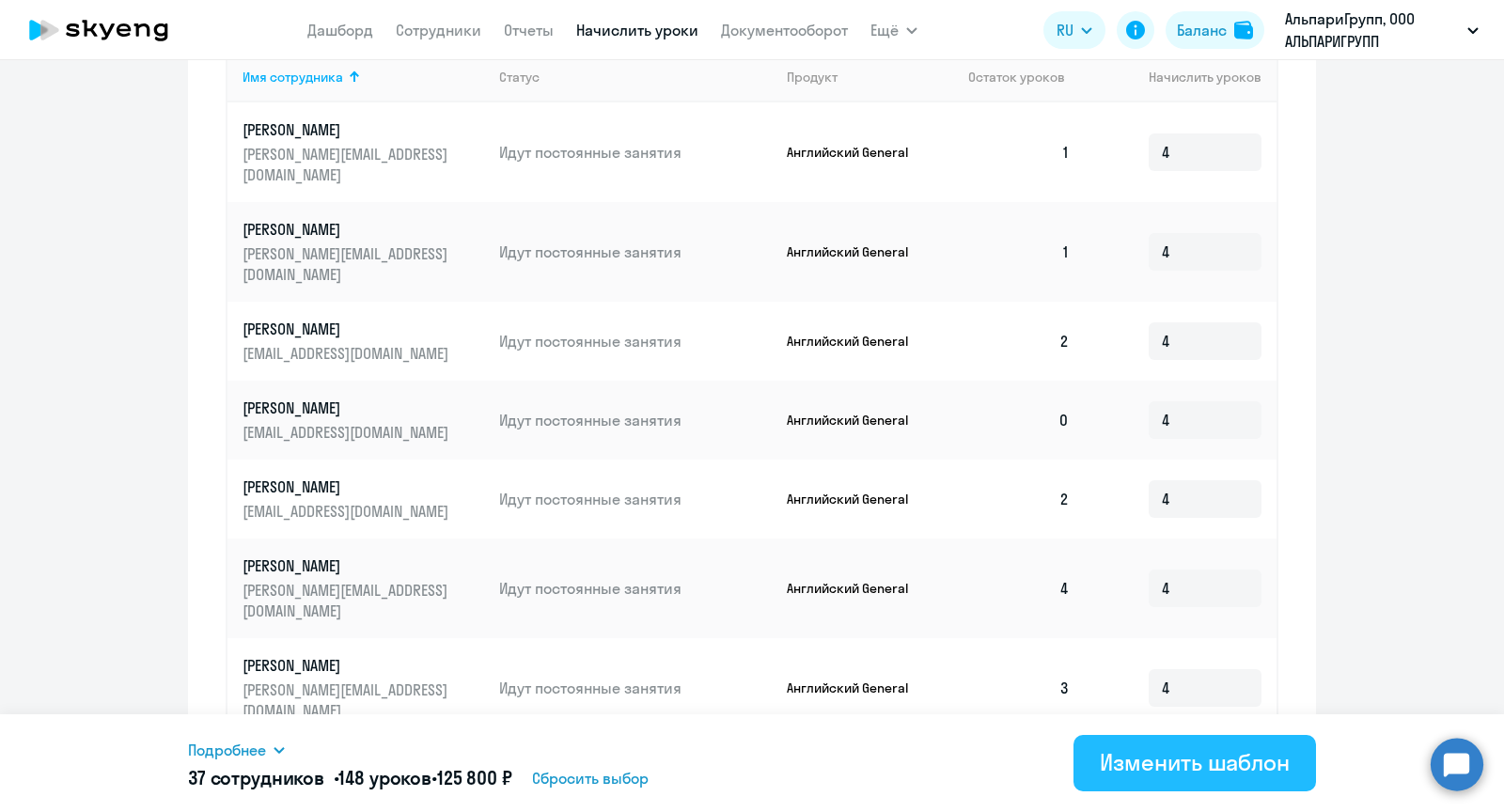
click at [1174, 767] on div "Изменить шаблон" at bounding box center [1195, 761] width 190 height 30
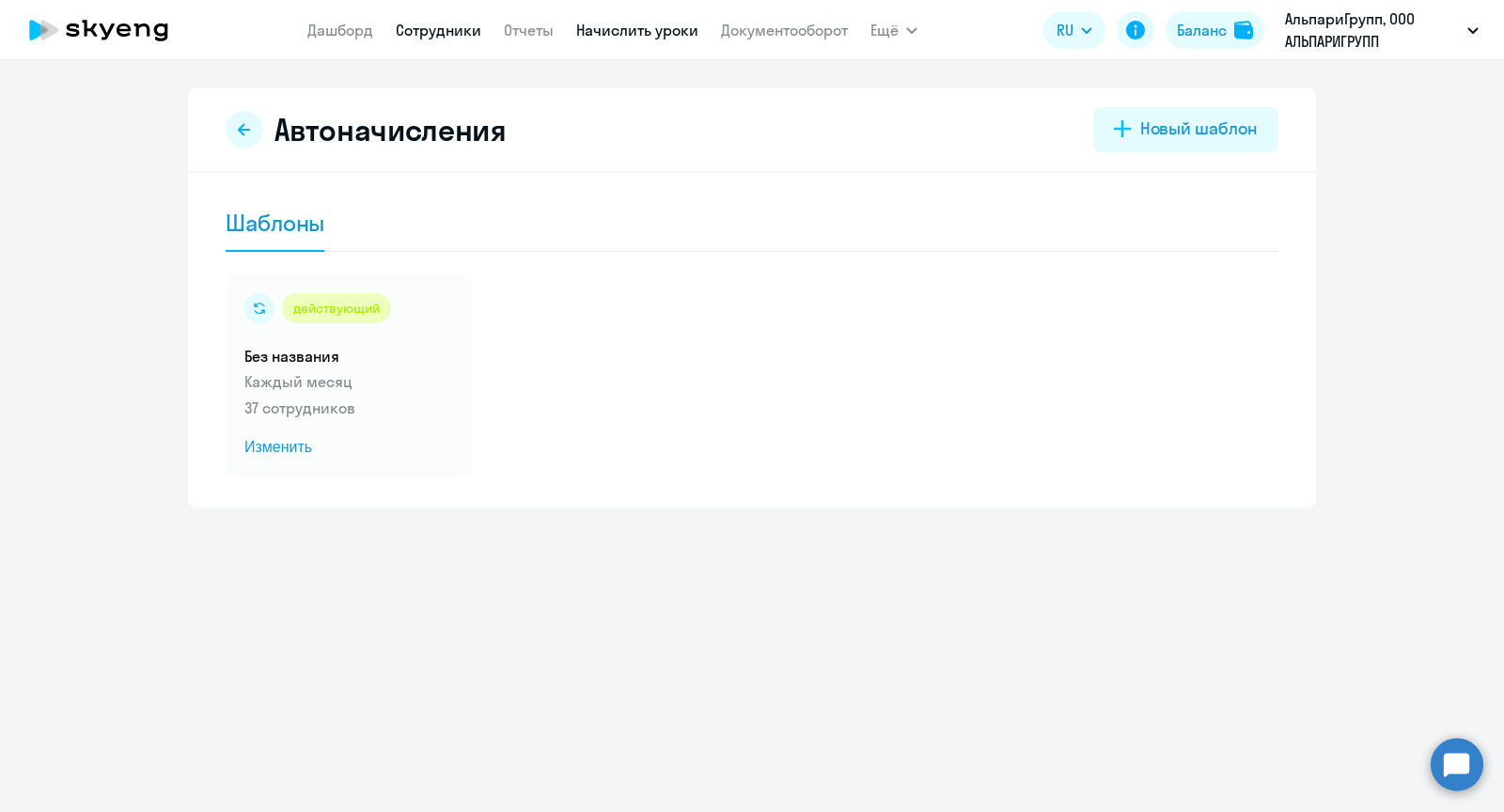
click at [425, 28] on link "Сотрудники" at bounding box center [438, 31] width 85 height 19
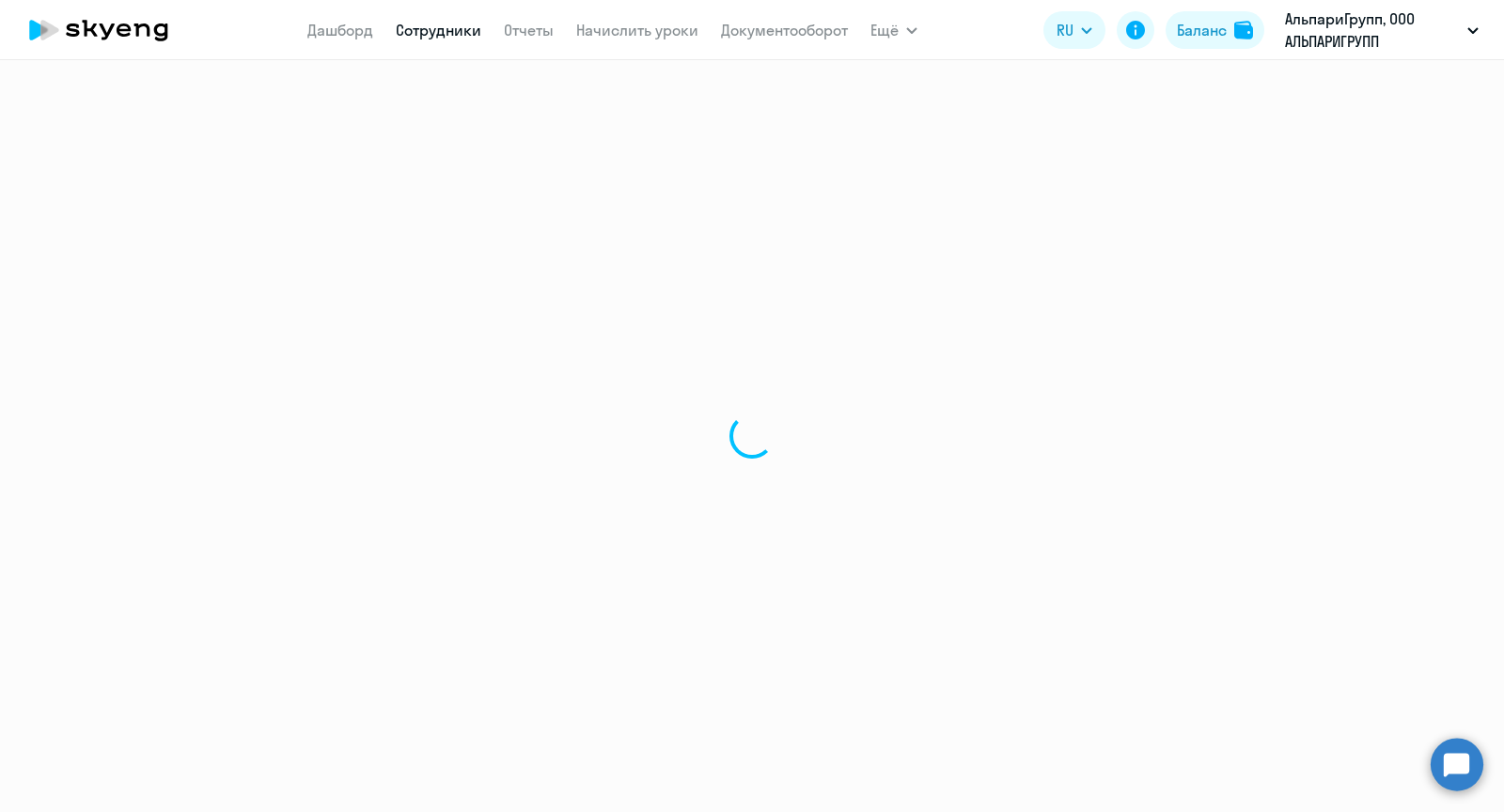
select select "30"
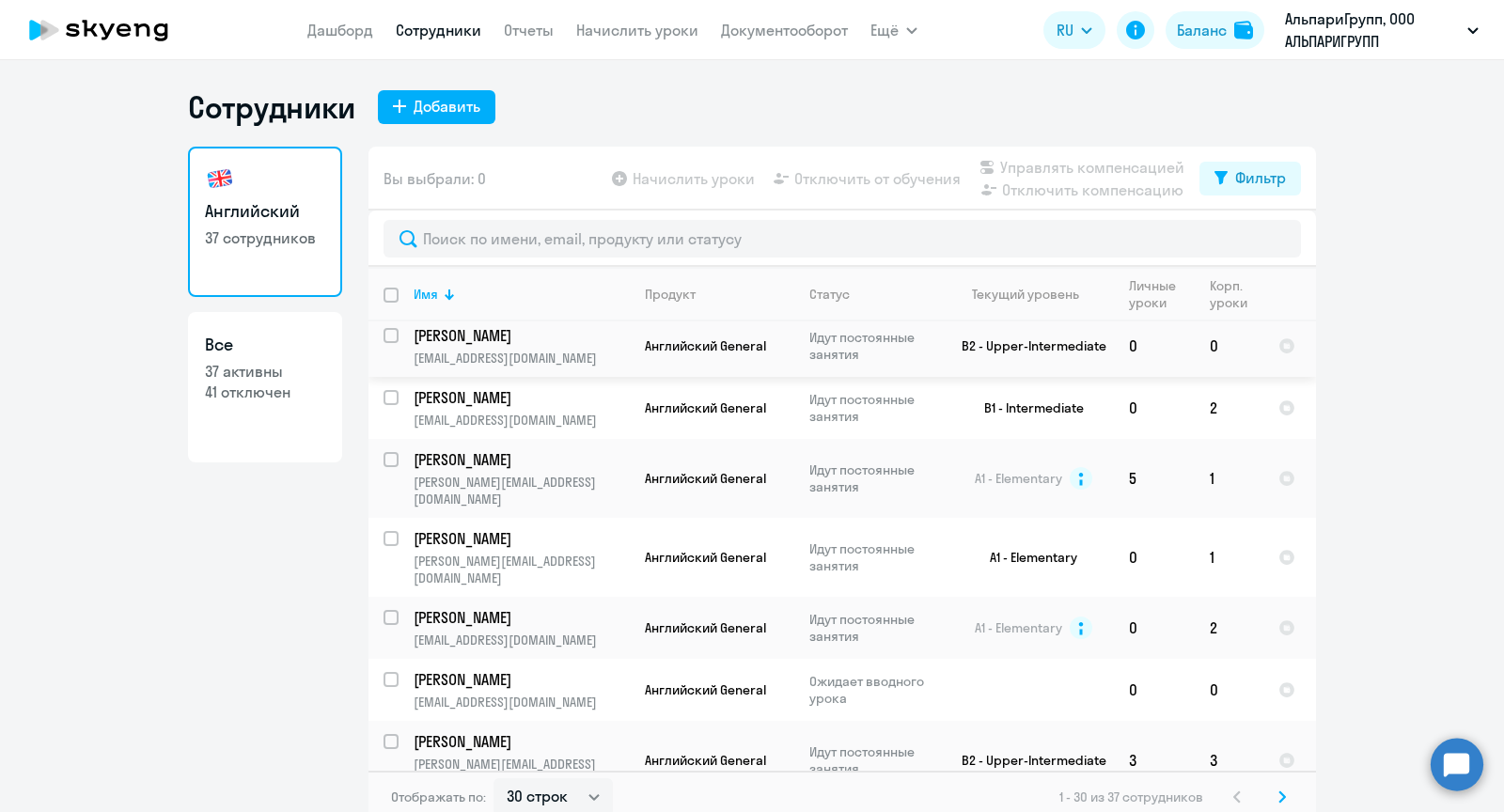
scroll to position [236, 0]
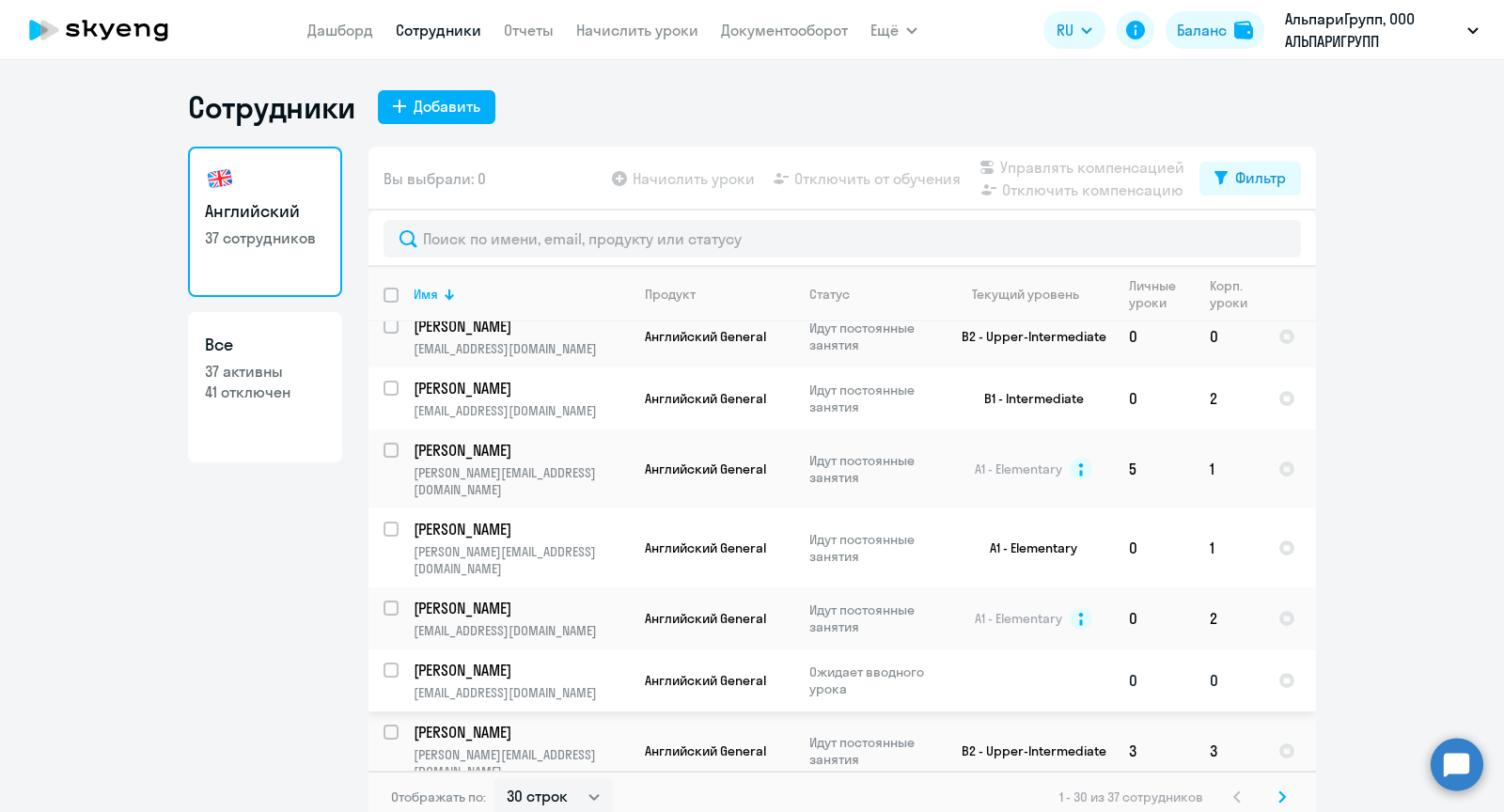
click at [389, 663] on input "select row 42317832" at bounding box center [401, 681] width 37 height 37
checkbox input "true"
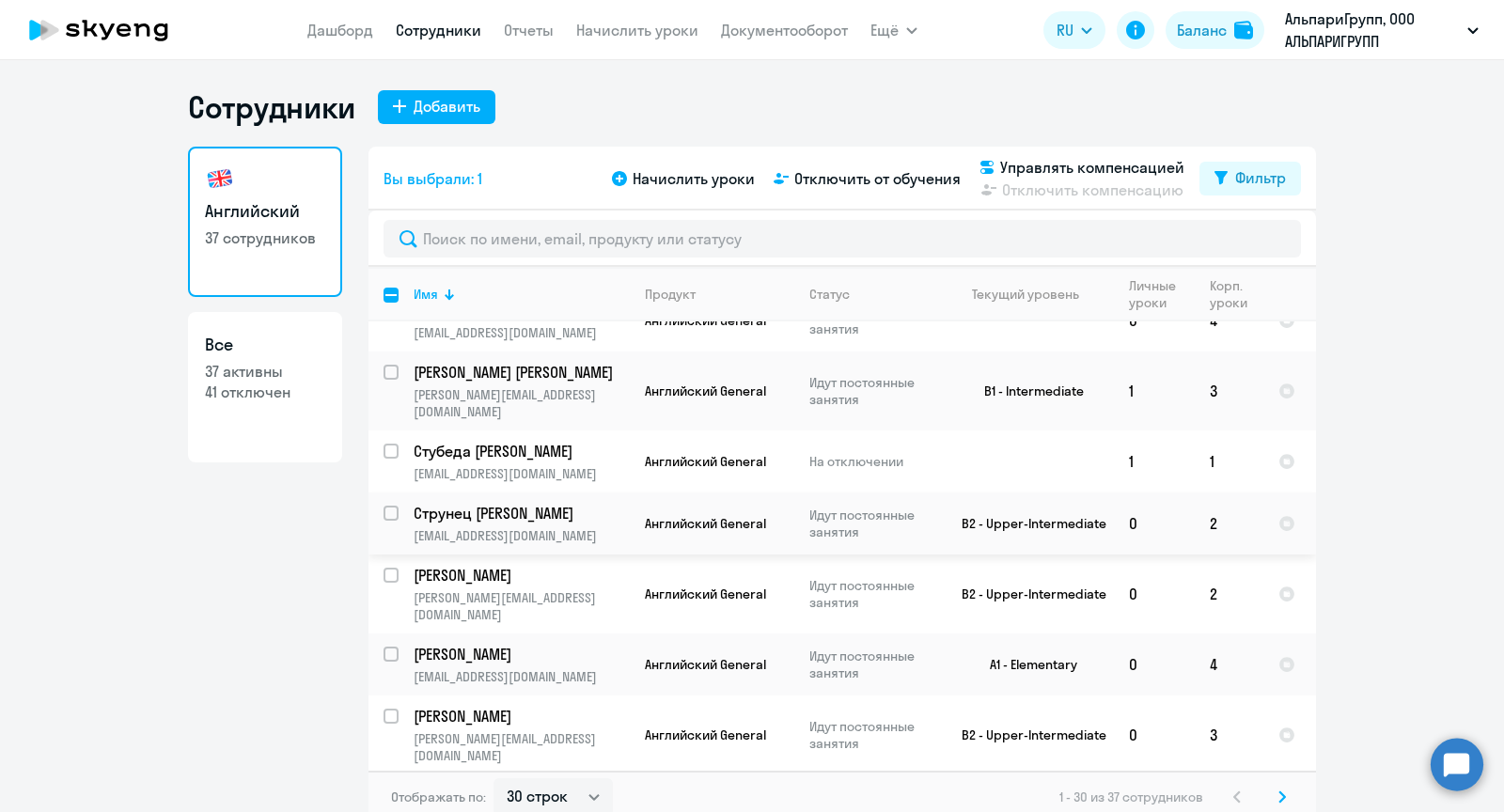
scroll to position [959, 0]
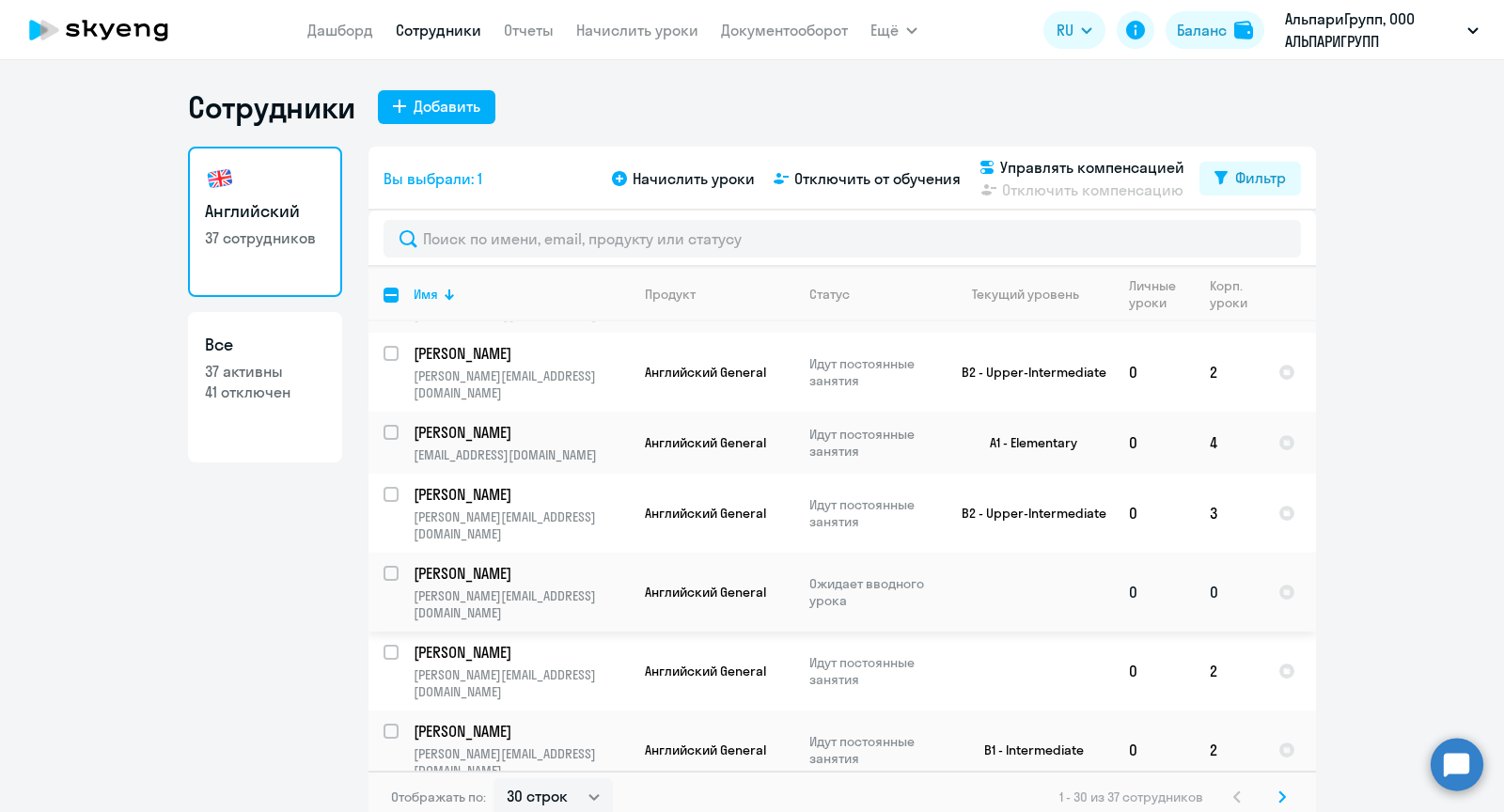
click at [395, 566] on input "select row 42317812" at bounding box center [401, 584] width 37 height 37
checkbox input "true"
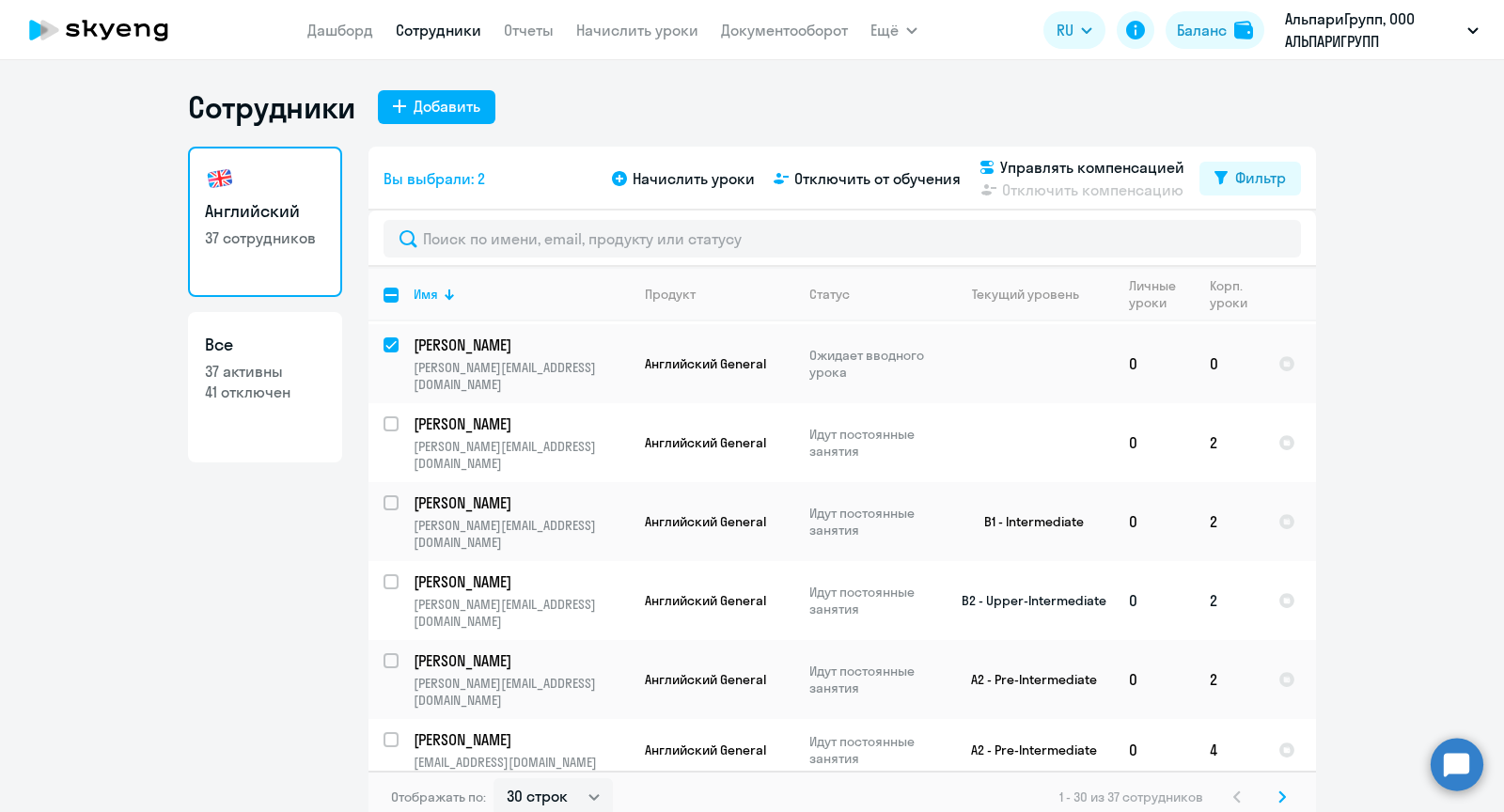
scroll to position [1212, 0]
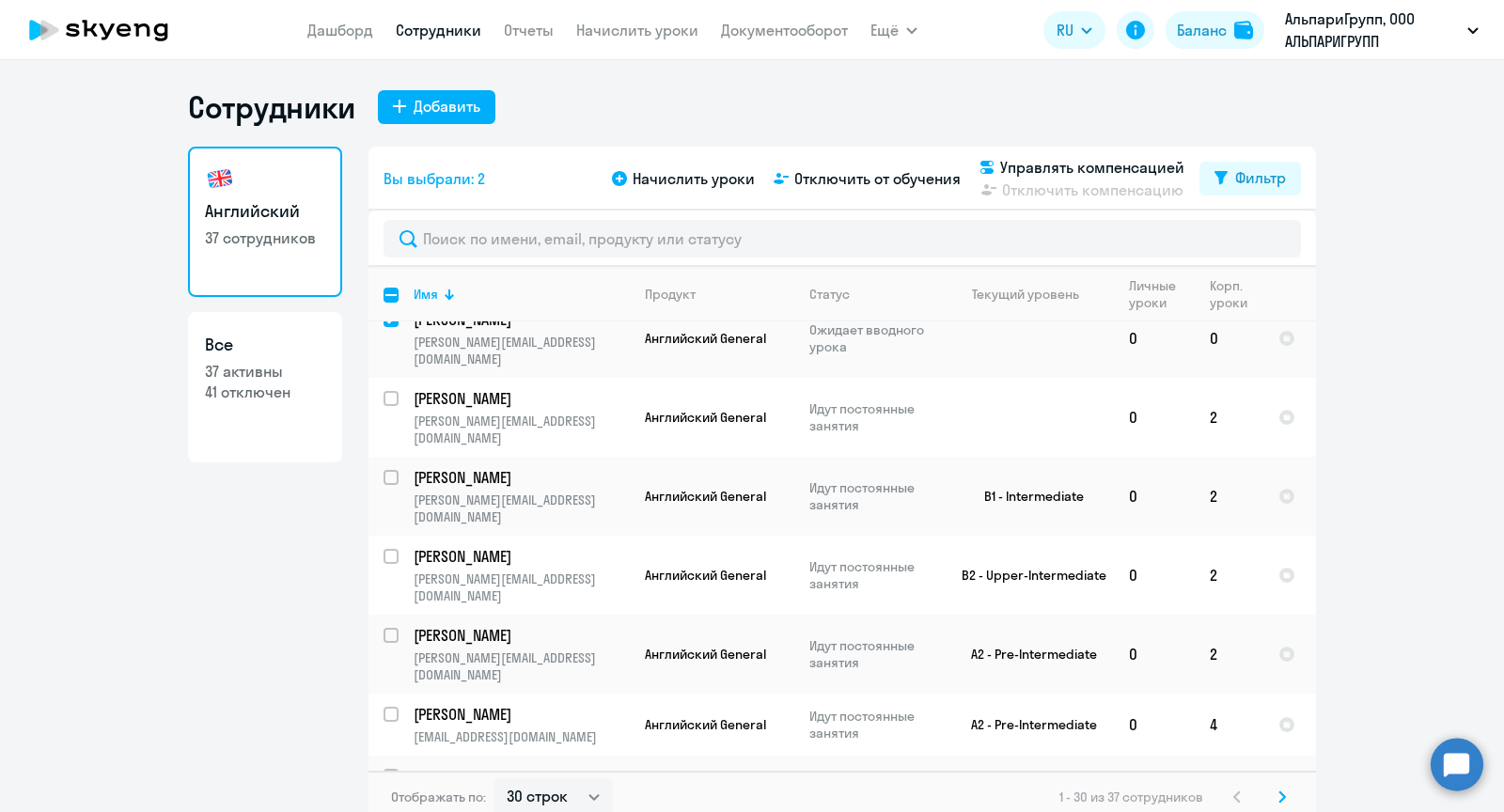
checkbox input "true"
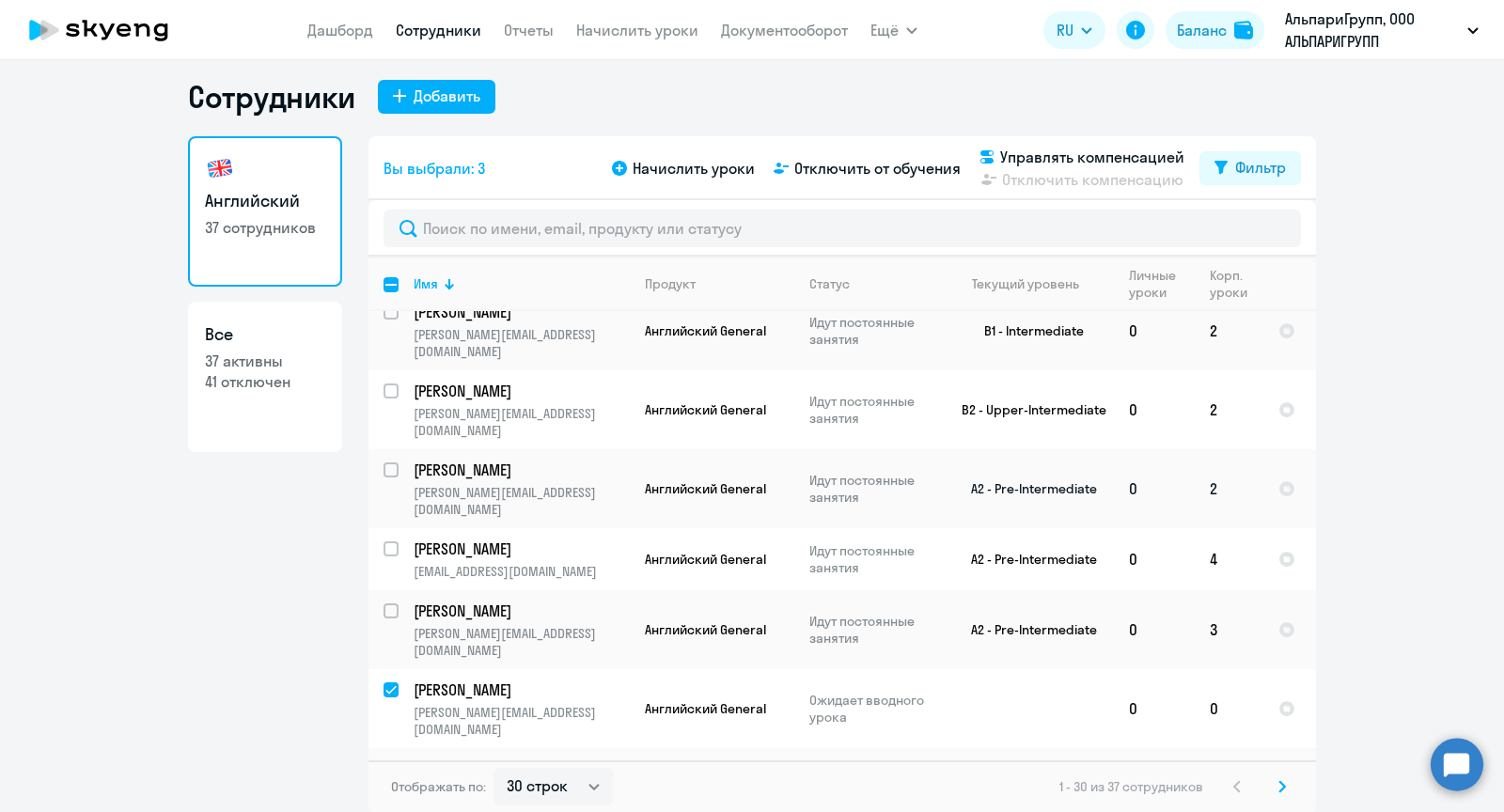
scroll to position [1404, 0]
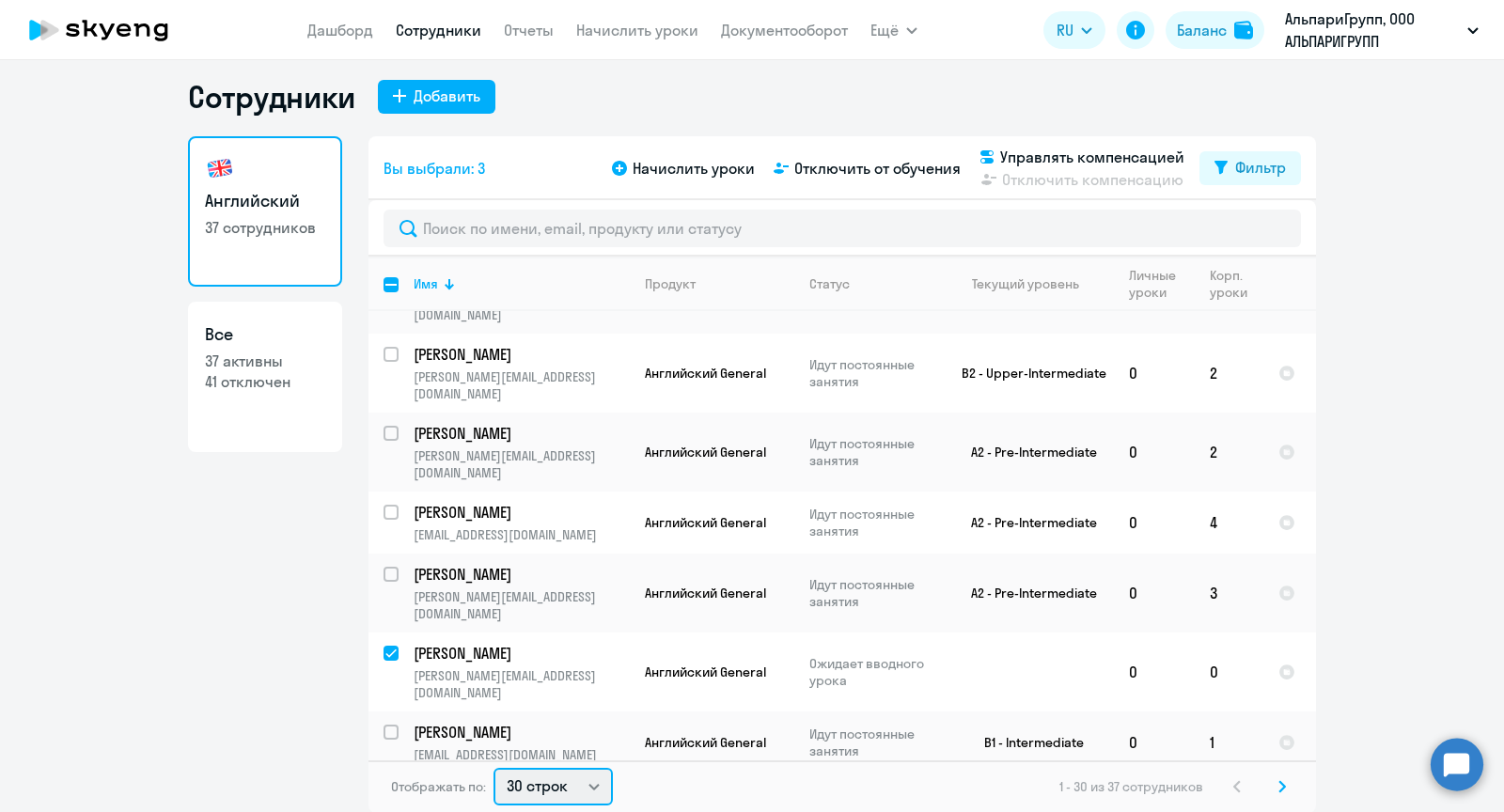
click at [527, 781] on select "30 строк 50 строк 100 строк" at bounding box center [553, 786] width 120 height 37
select select "50"
click at [493, 768] on select "30 строк 50 строк 100 строк" at bounding box center [553, 786] width 120 height 37
checkbox input "false"
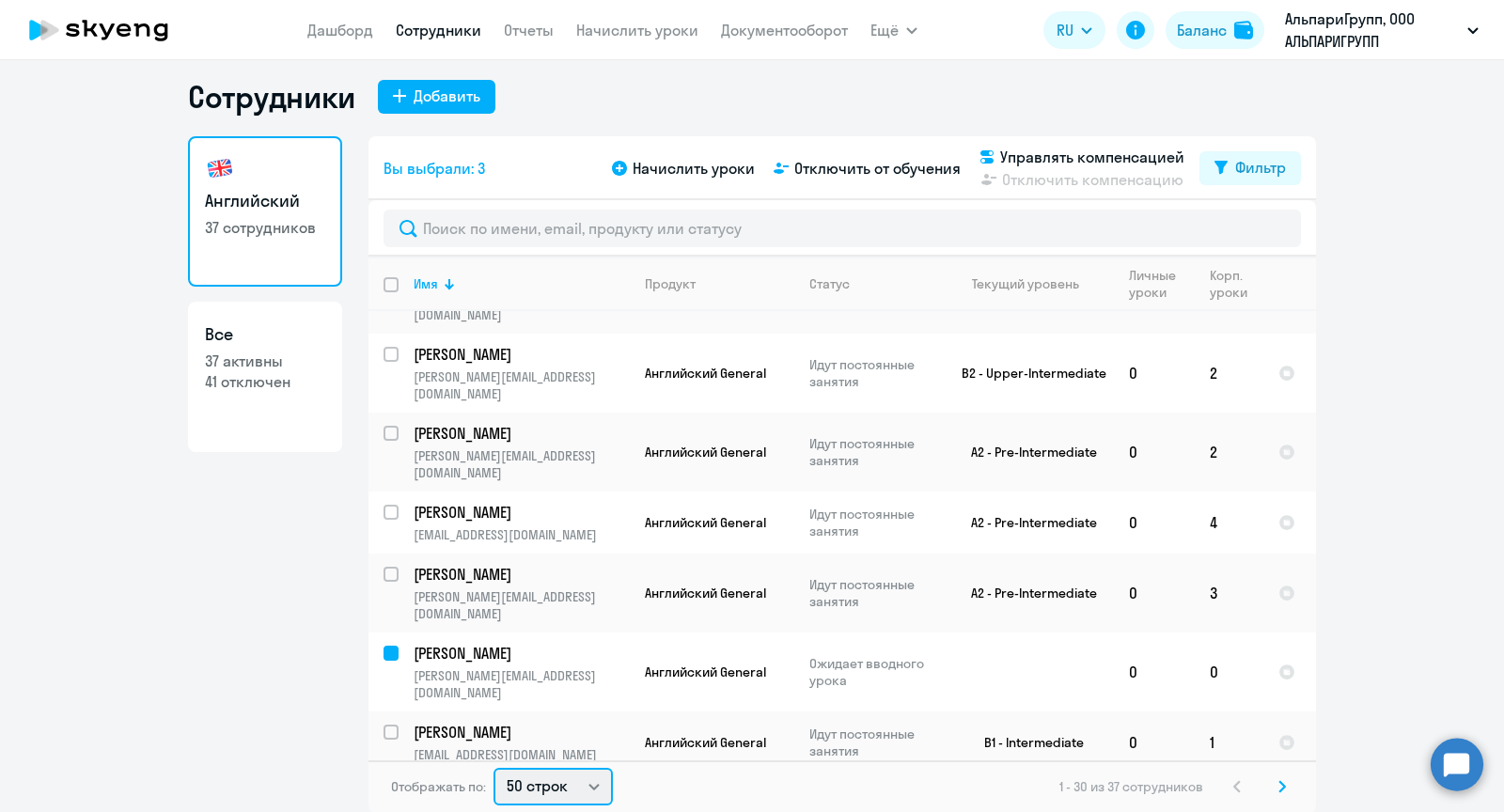
checkbox input "false"
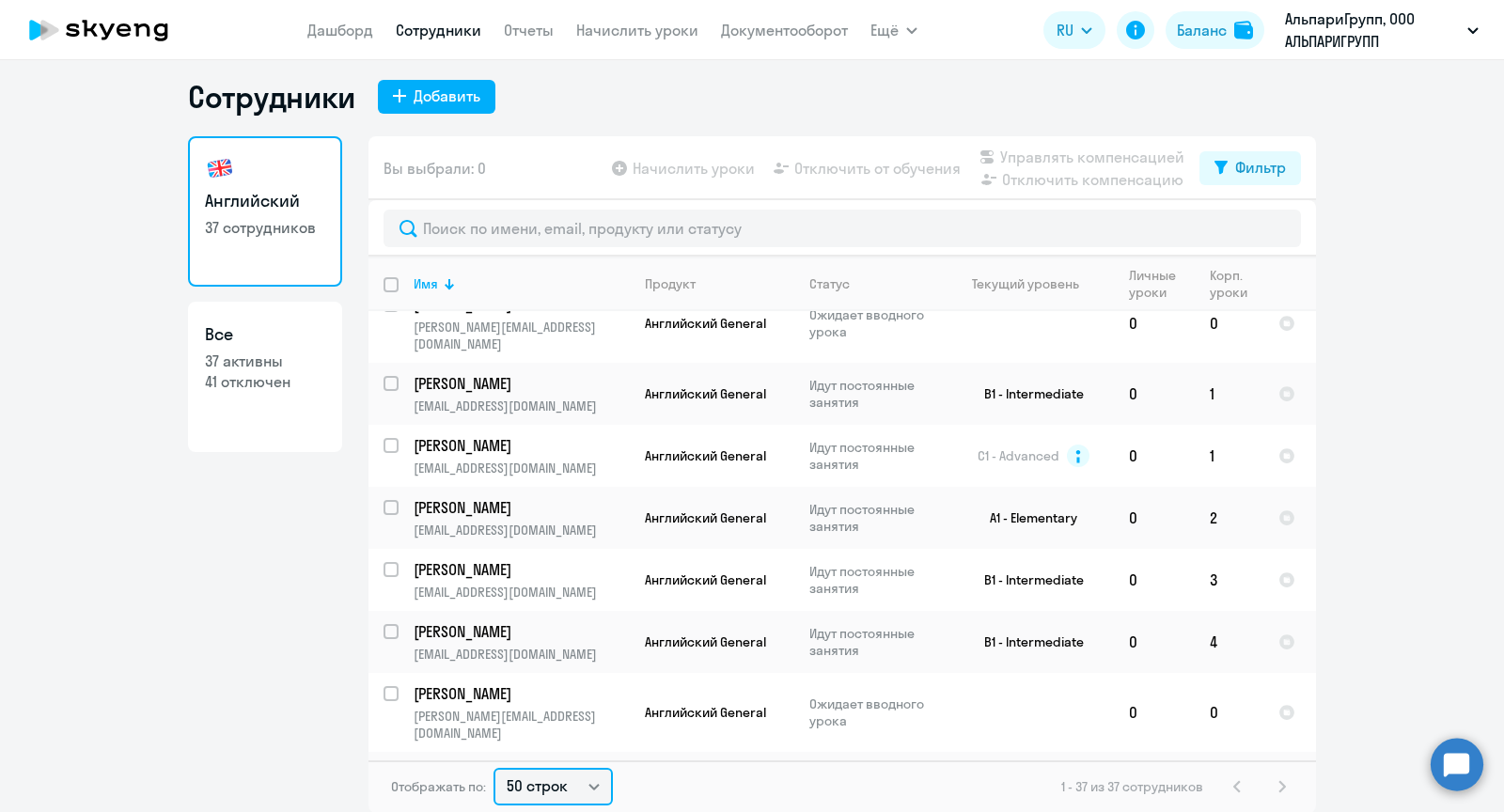
scroll to position [1716, 0]
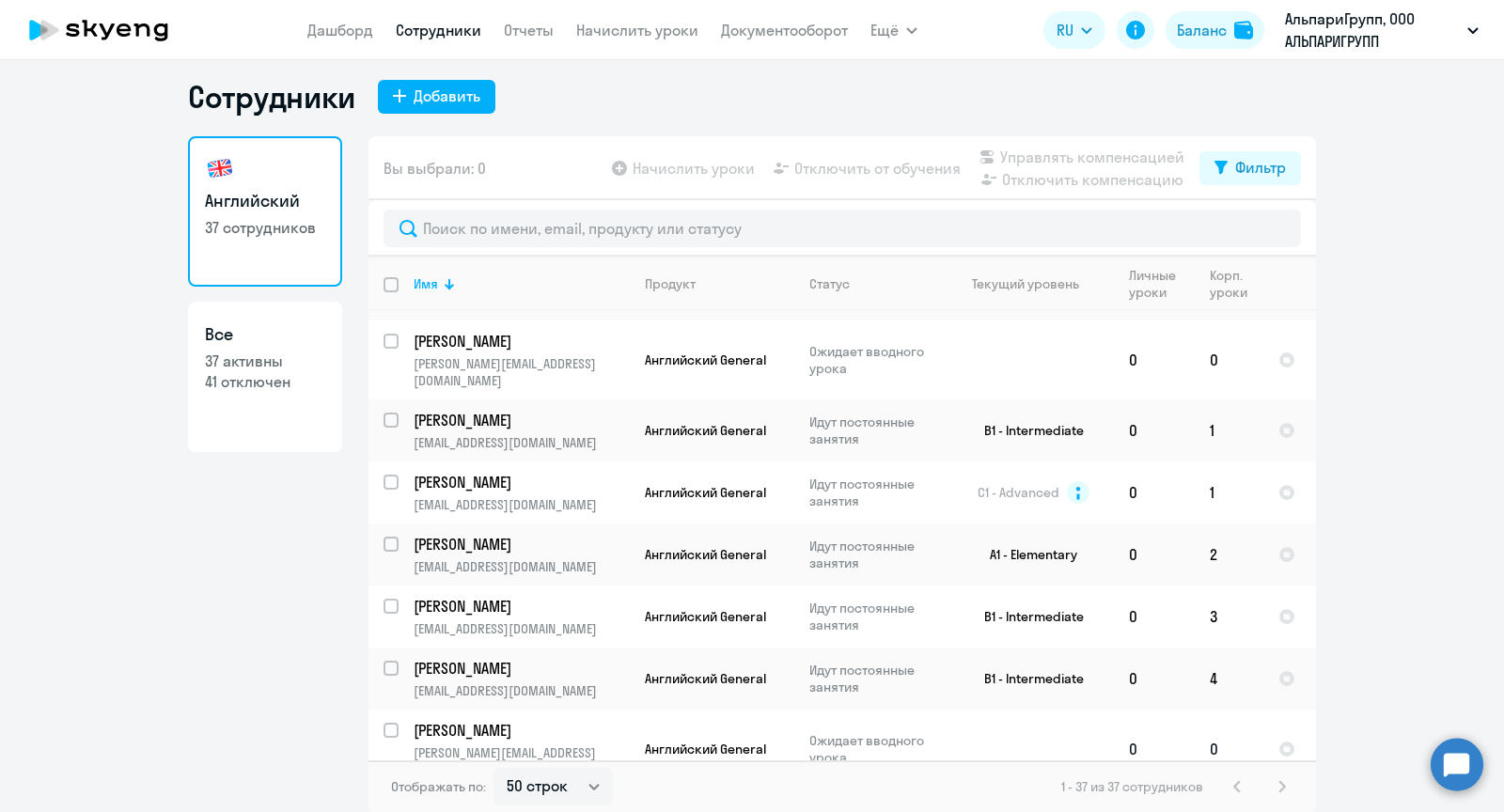
click at [391, 723] on input "select row 42317824" at bounding box center [401, 741] width 37 height 37
checkbox input "true"
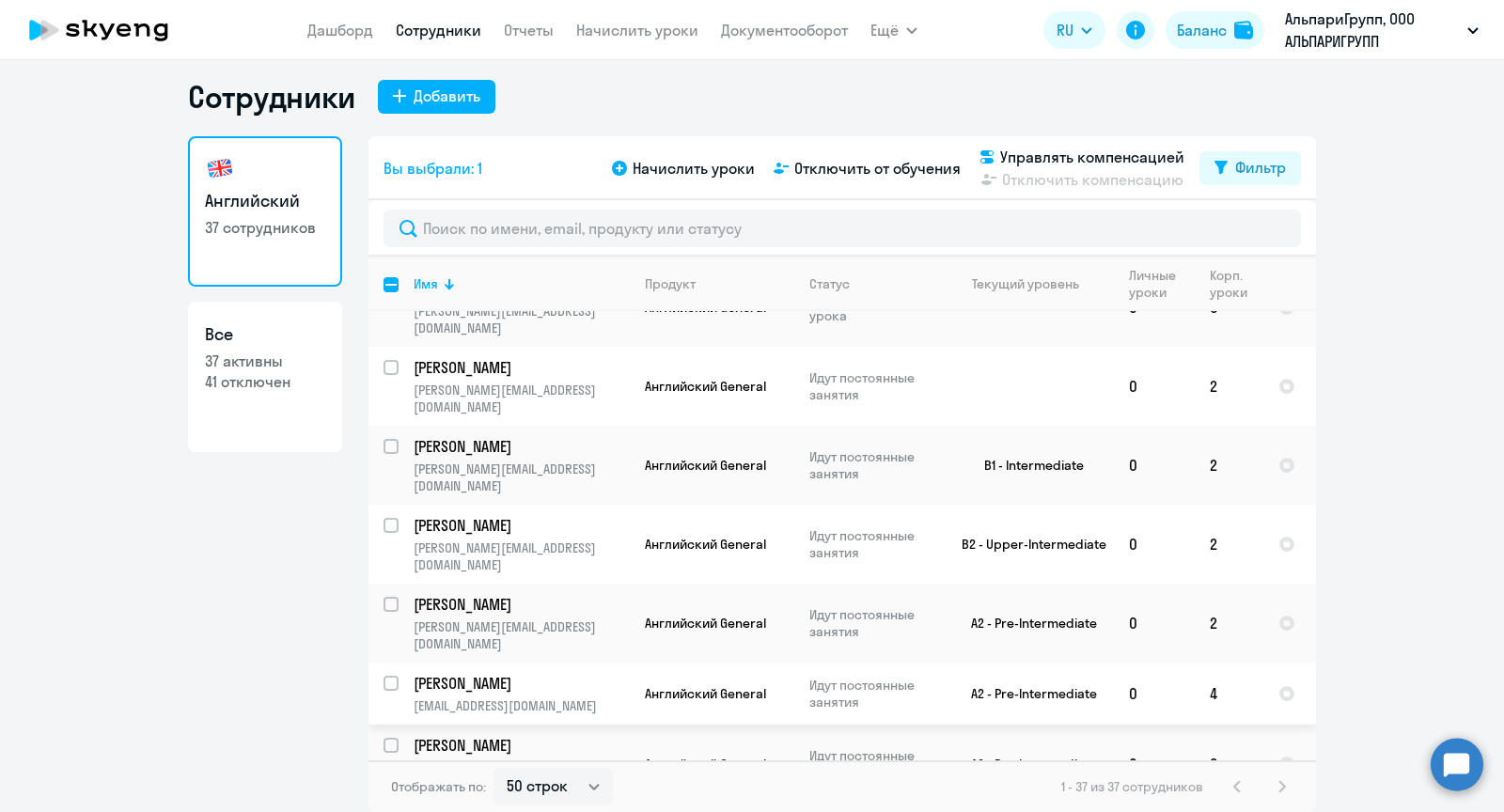
scroll to position [1227, 0]
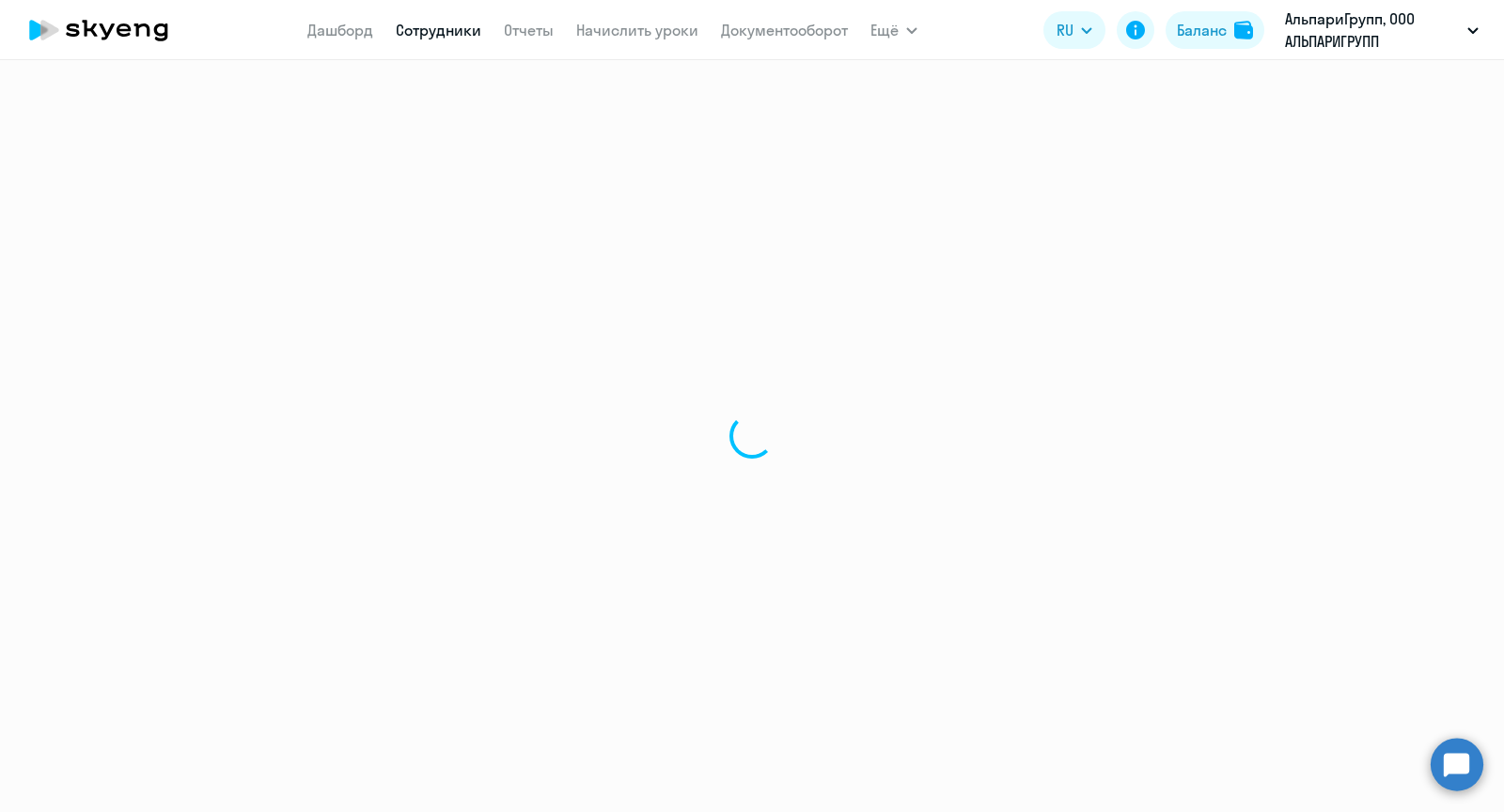
select select "english"
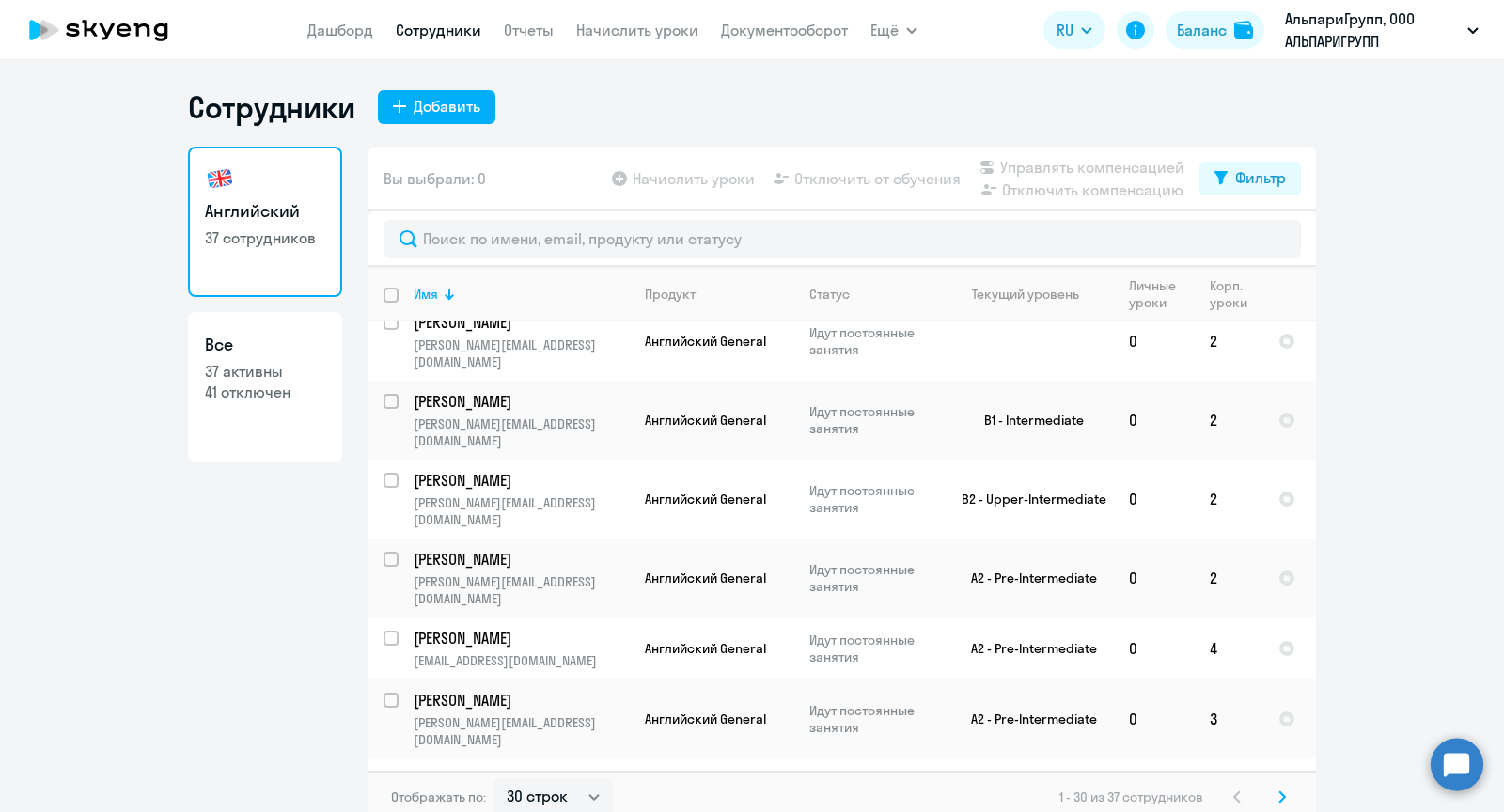
scroll to position [1404, 0]
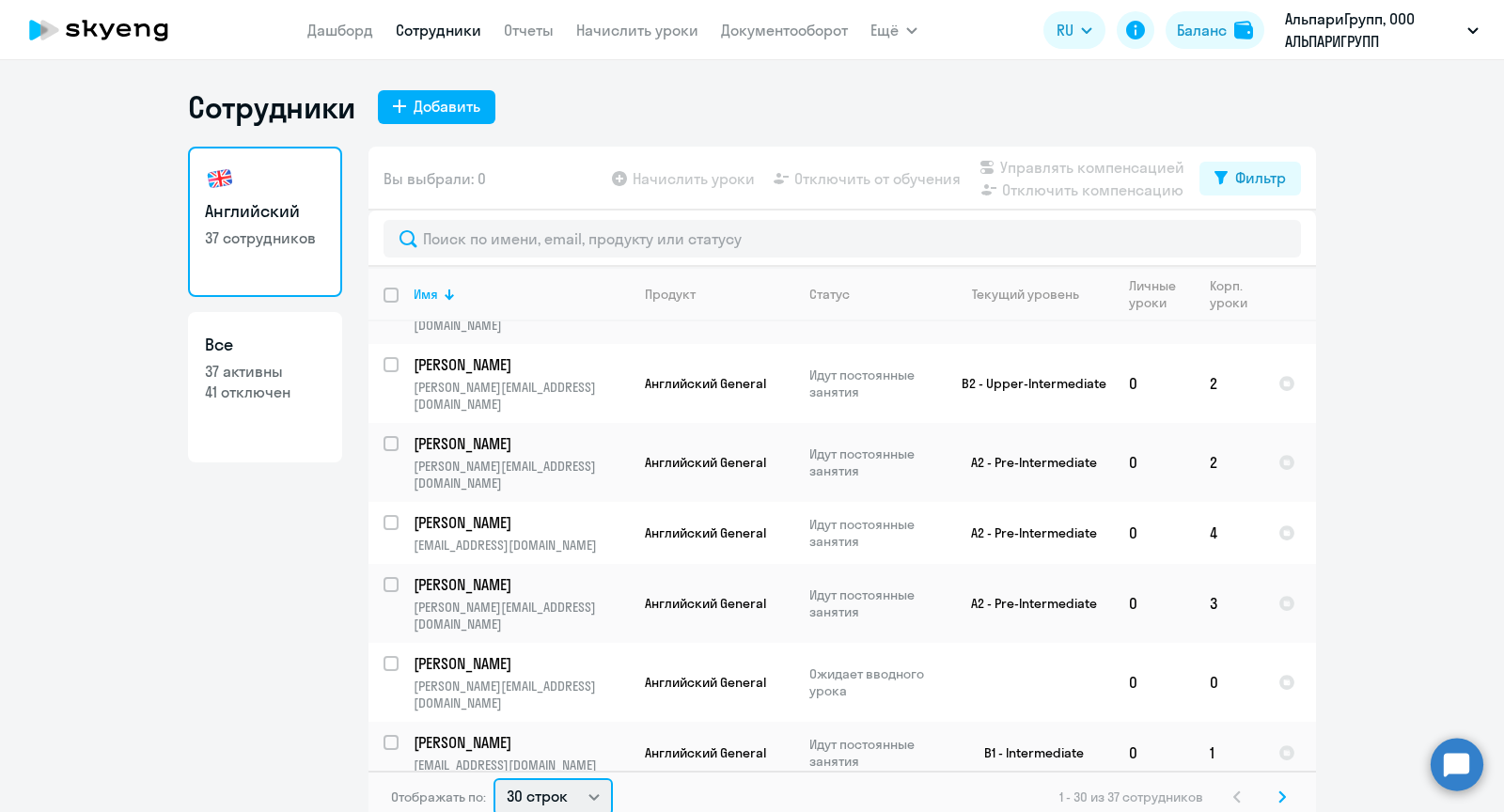
click at [522, 793] on select "30 строк 50 строк 100 строк" at bounding box center [553, 797] width 120 height 37
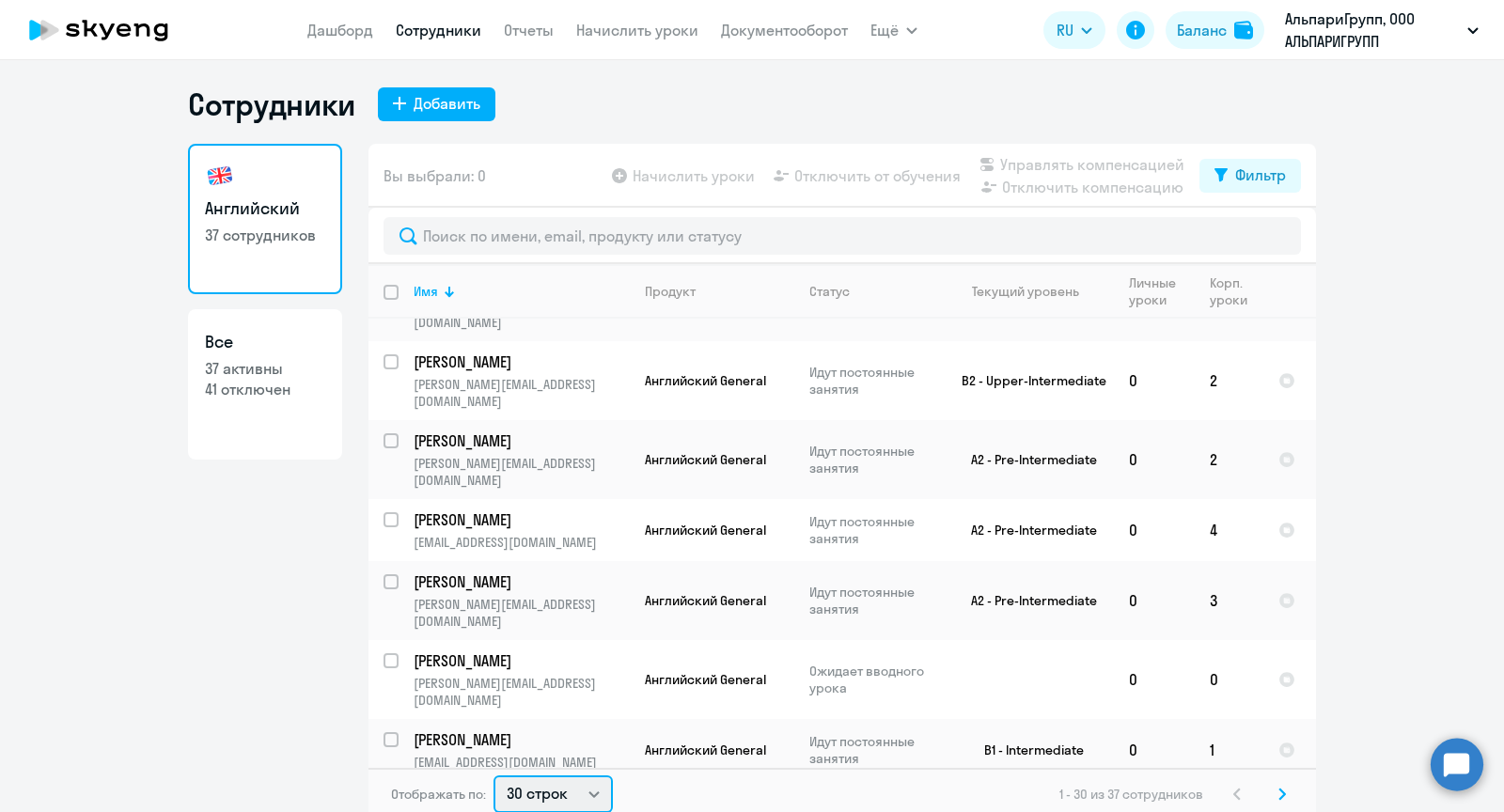
select select "50"
click at [493, 776] on select "30 строк 50 строк 100 строк" at bounding box center [553, 794] width 120 height 37
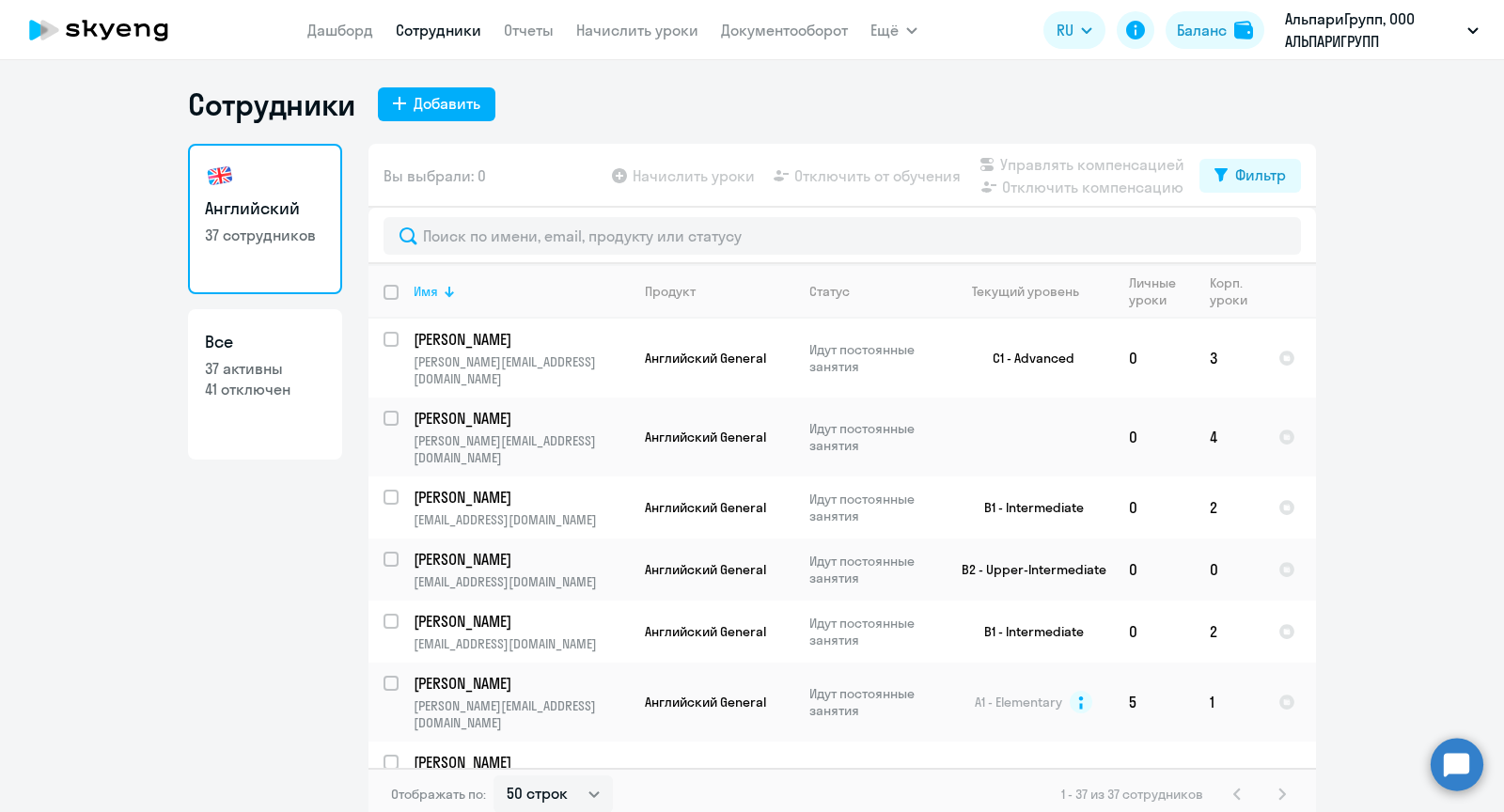
click at [472, 283] on div "Имя" at bounding box center [521, 291] width 216 height 17
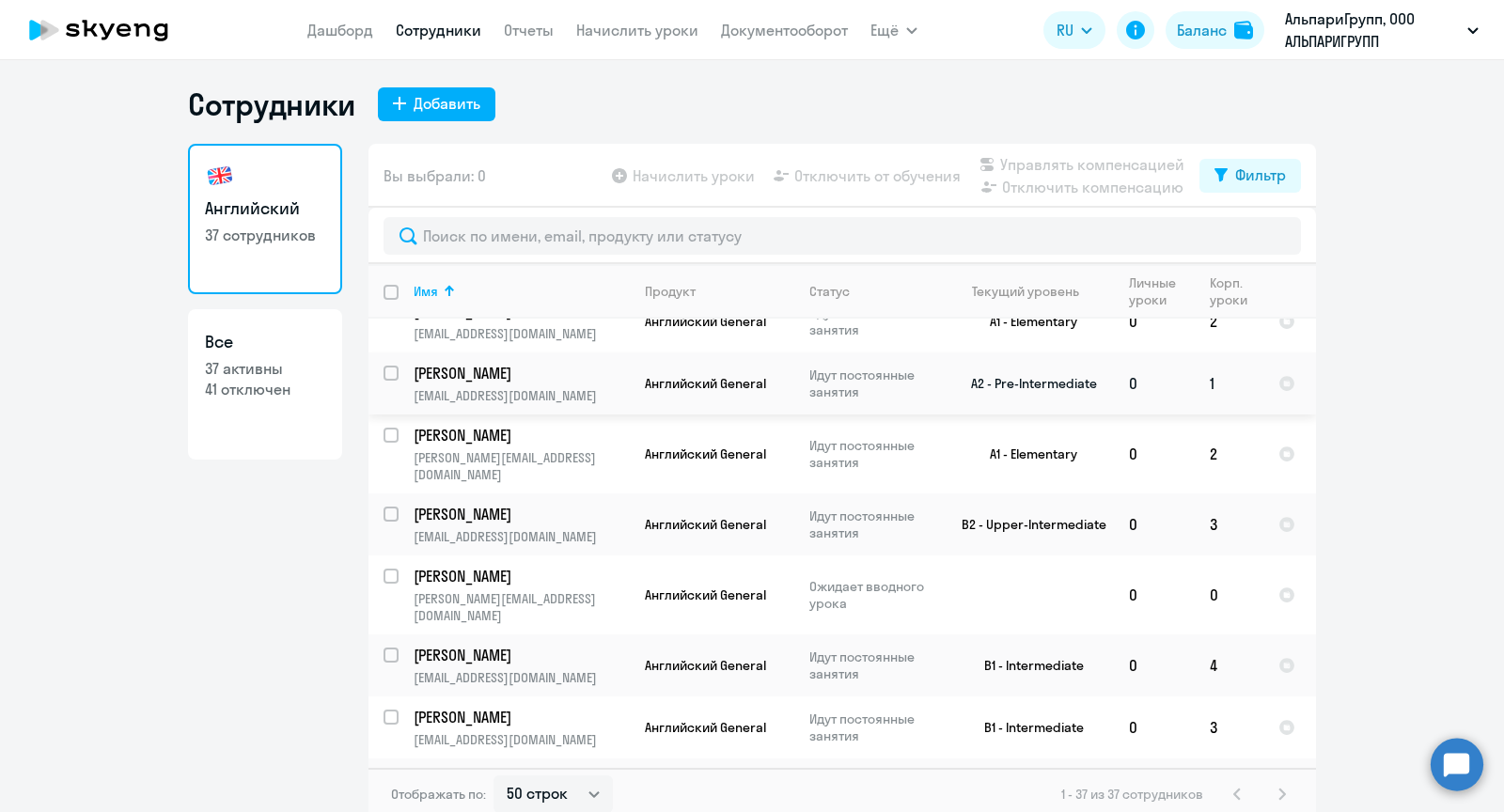
scroll to position [155, 0]
click at [393, 566] on input "select row 42317824" at bounding box center [401, 584] width 37 height 37
checkbox input "true"
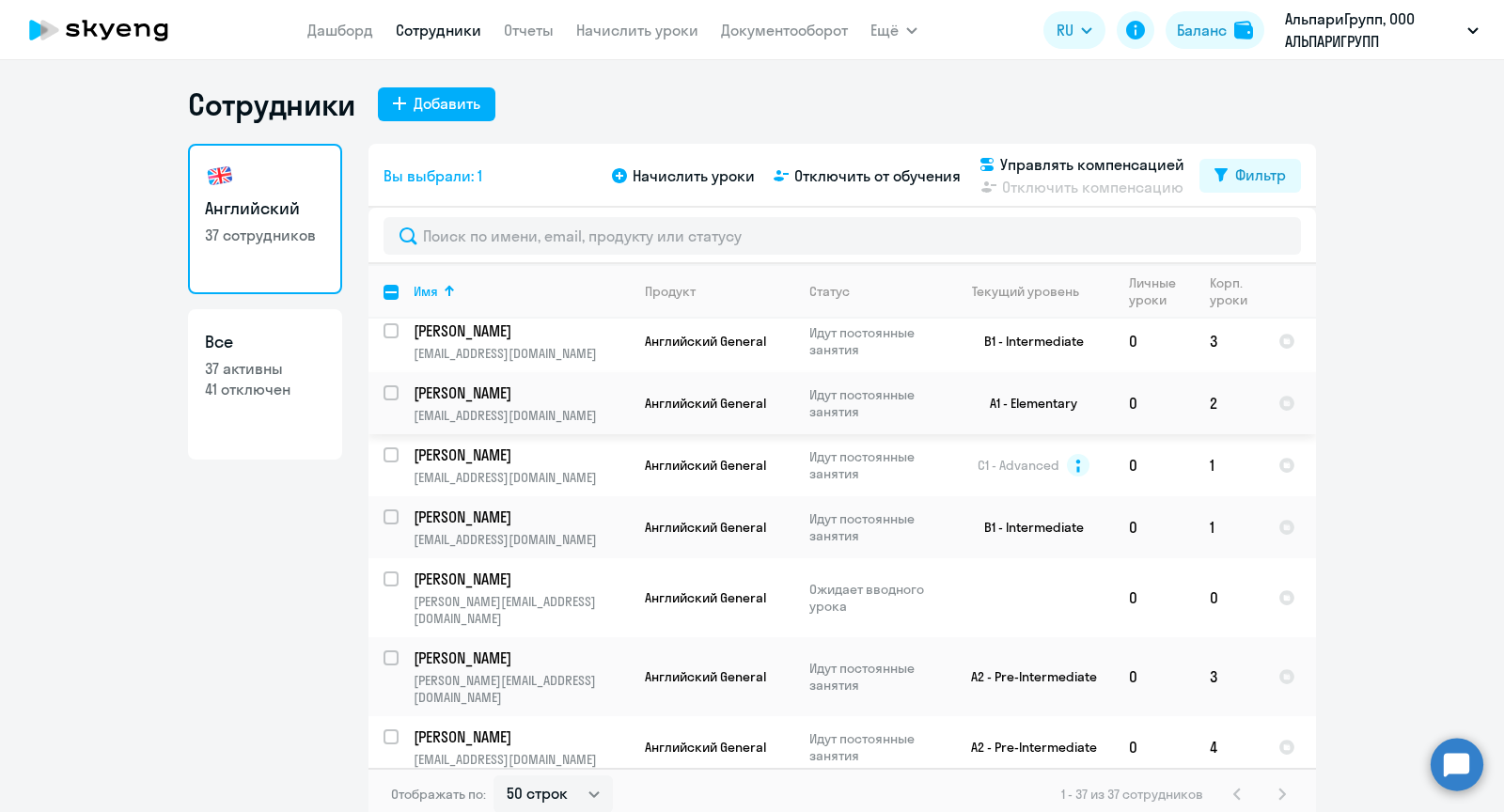
scroll to position [540, 0]
click at [388, 570] on input "select row 42317839" at bounding box center [401, 588] width 37 height 37
checkbox input "true"
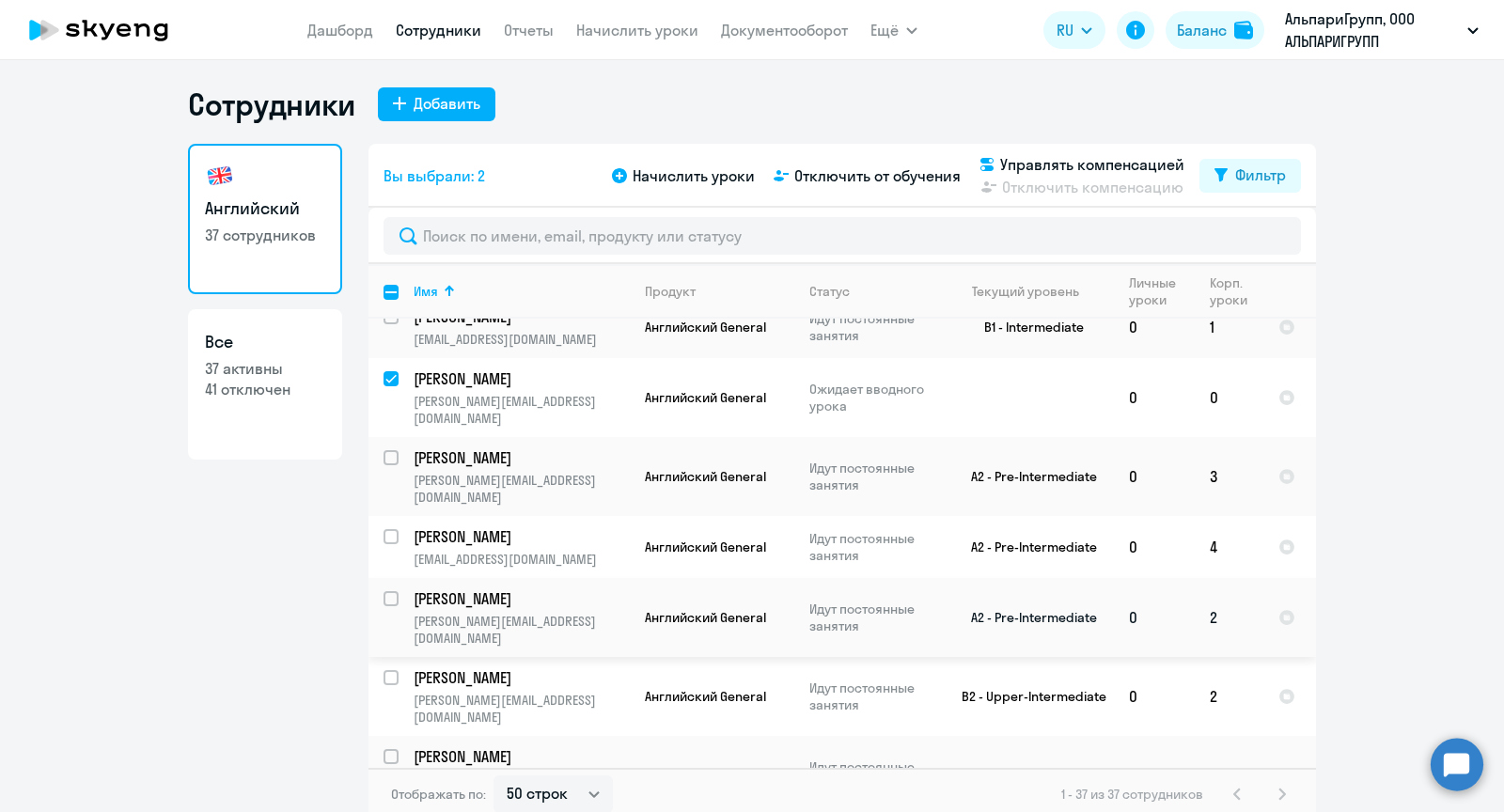
scroll to position [927, 0]
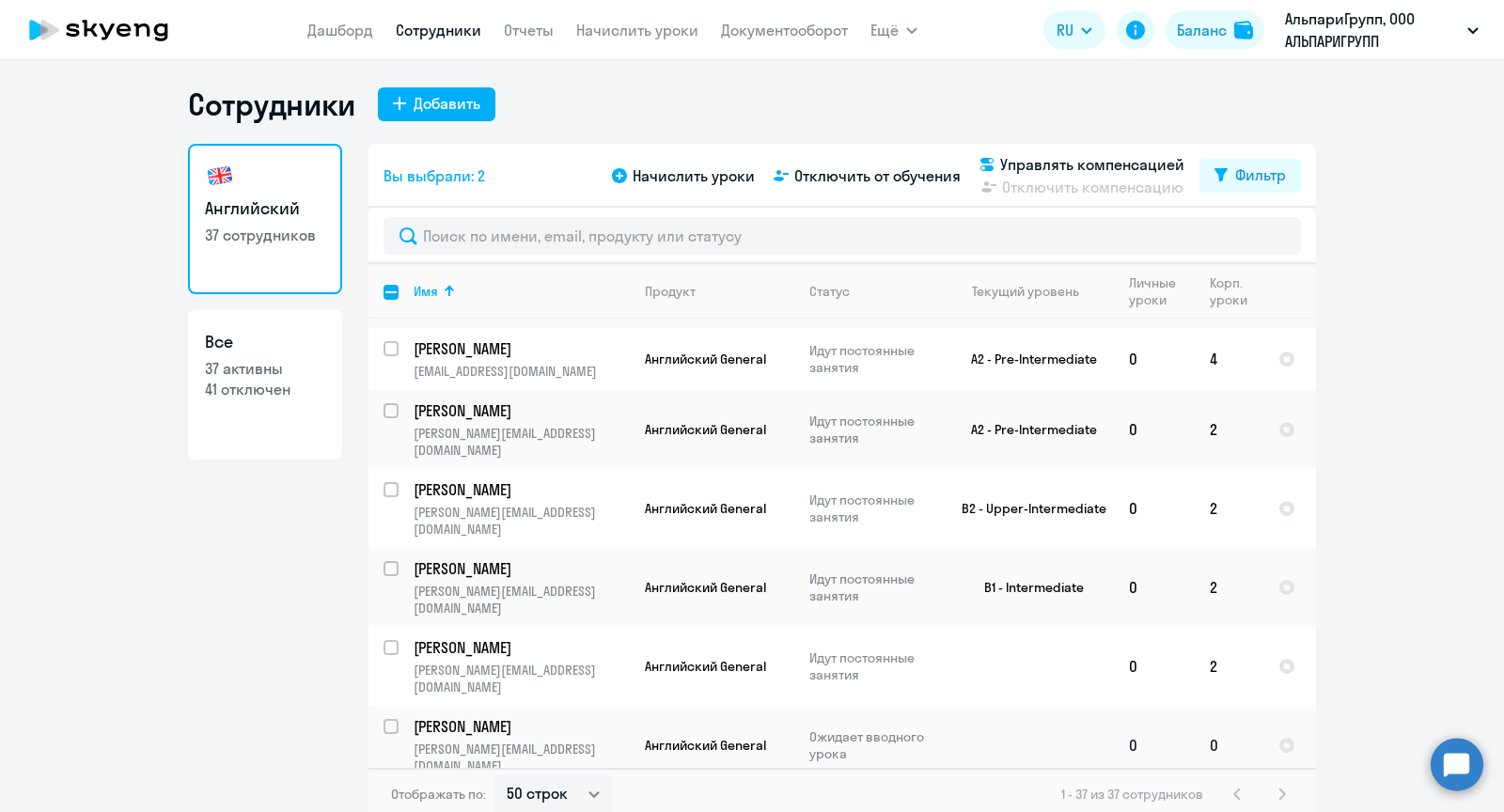
click at [385, 719] on input "select row 42317812" at bounding box center [401, 737] width 37 height 37
checkbox input "true"
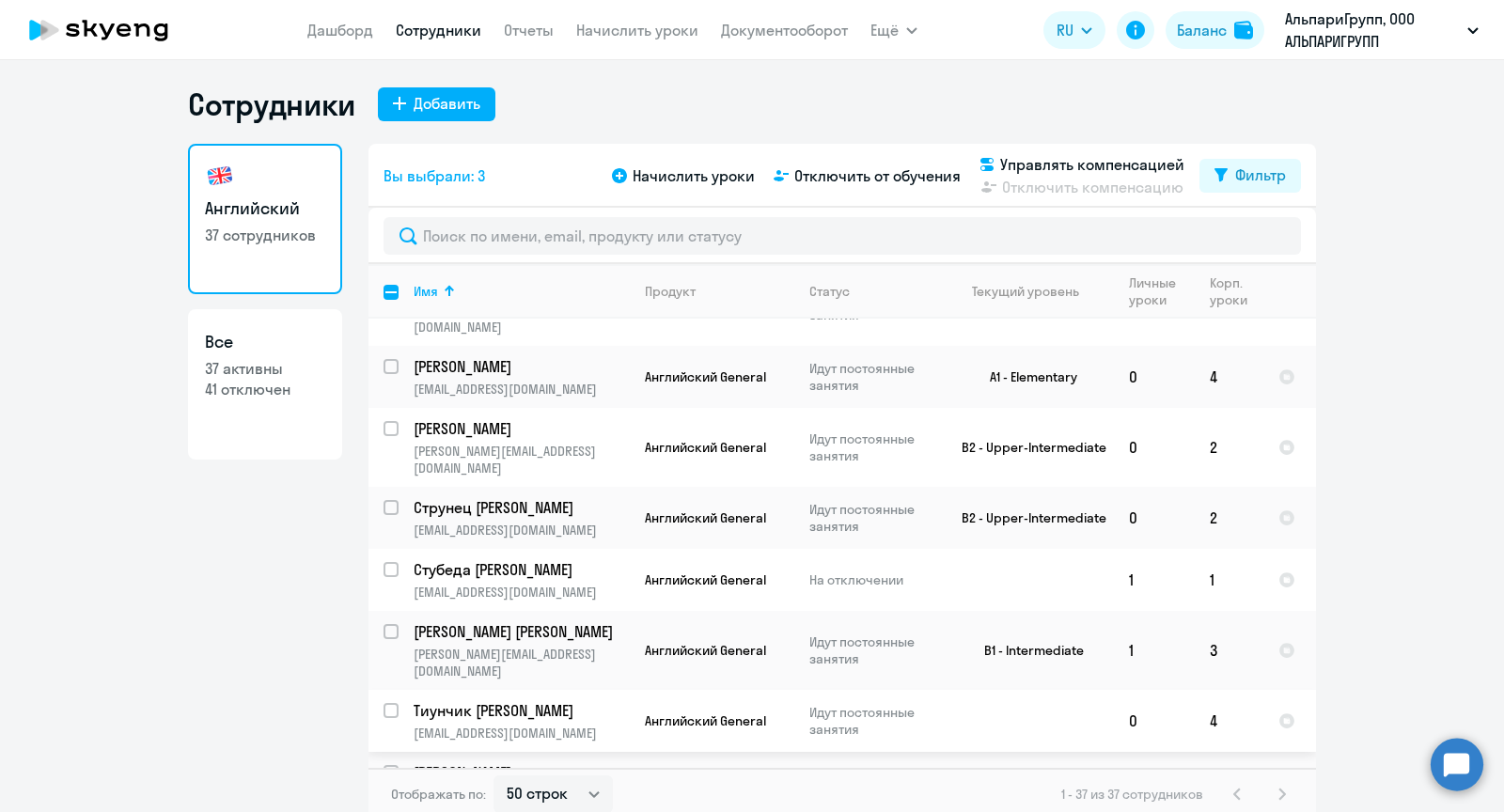
scroll to position [1485, 0]
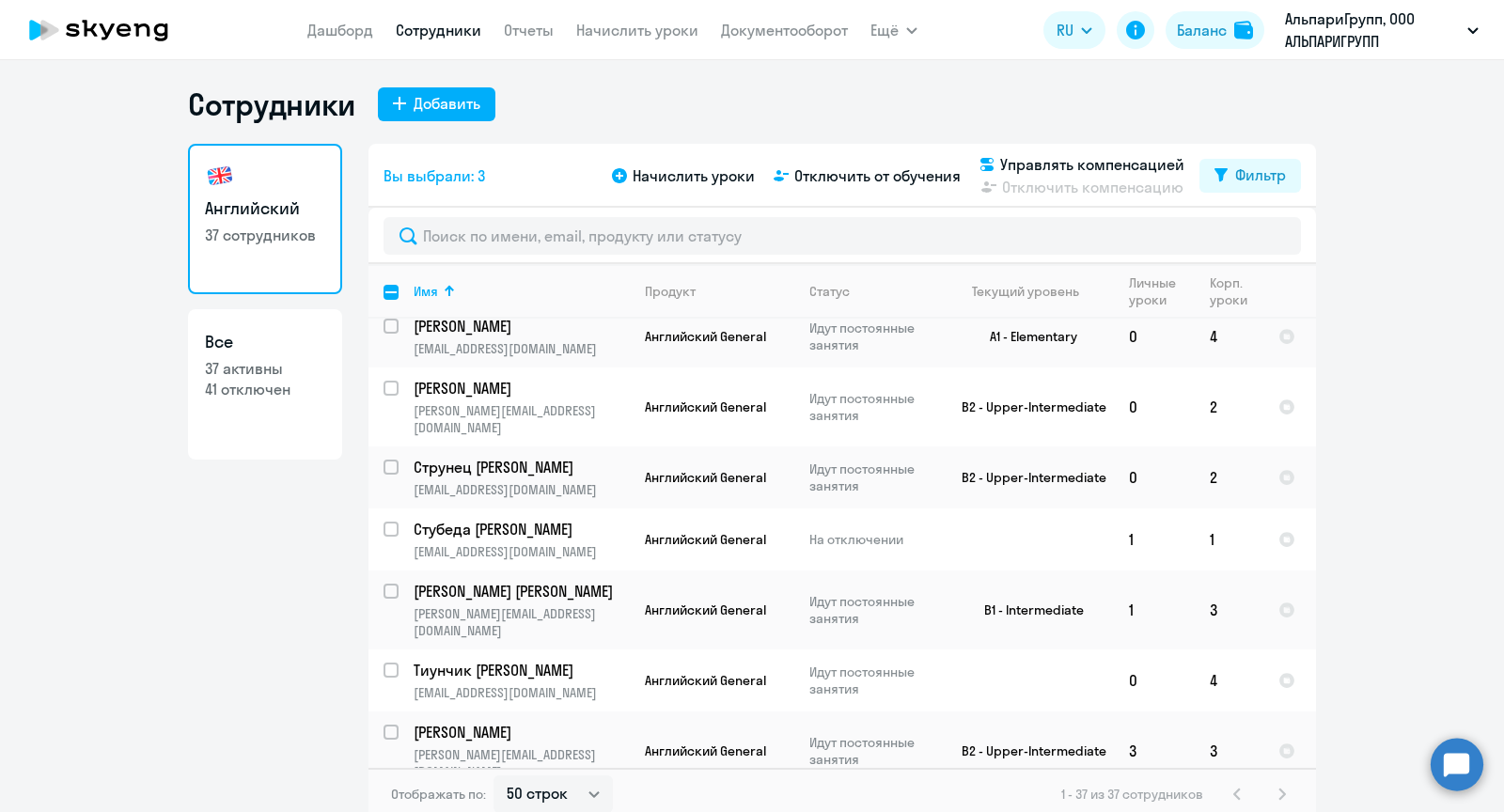
click at [392, 803] on input "select row 42317832" at bounding box center [401, 822] width 37 height 37
checkbox input "true"
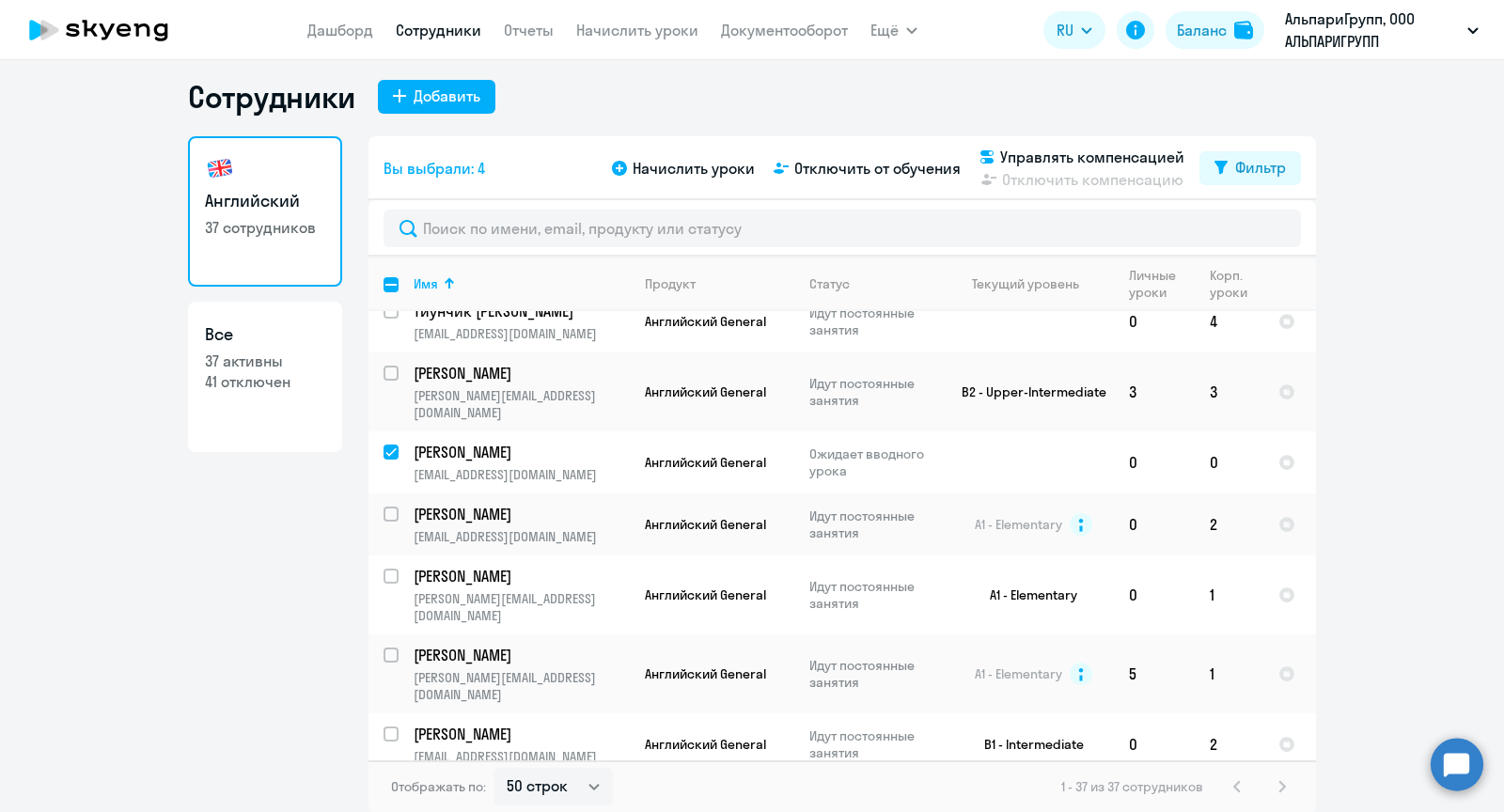
scroll to position [11, 0]
click at [696, 166] on span "Начислить уроки" at bounding box center [695, 169] width 123 height 23
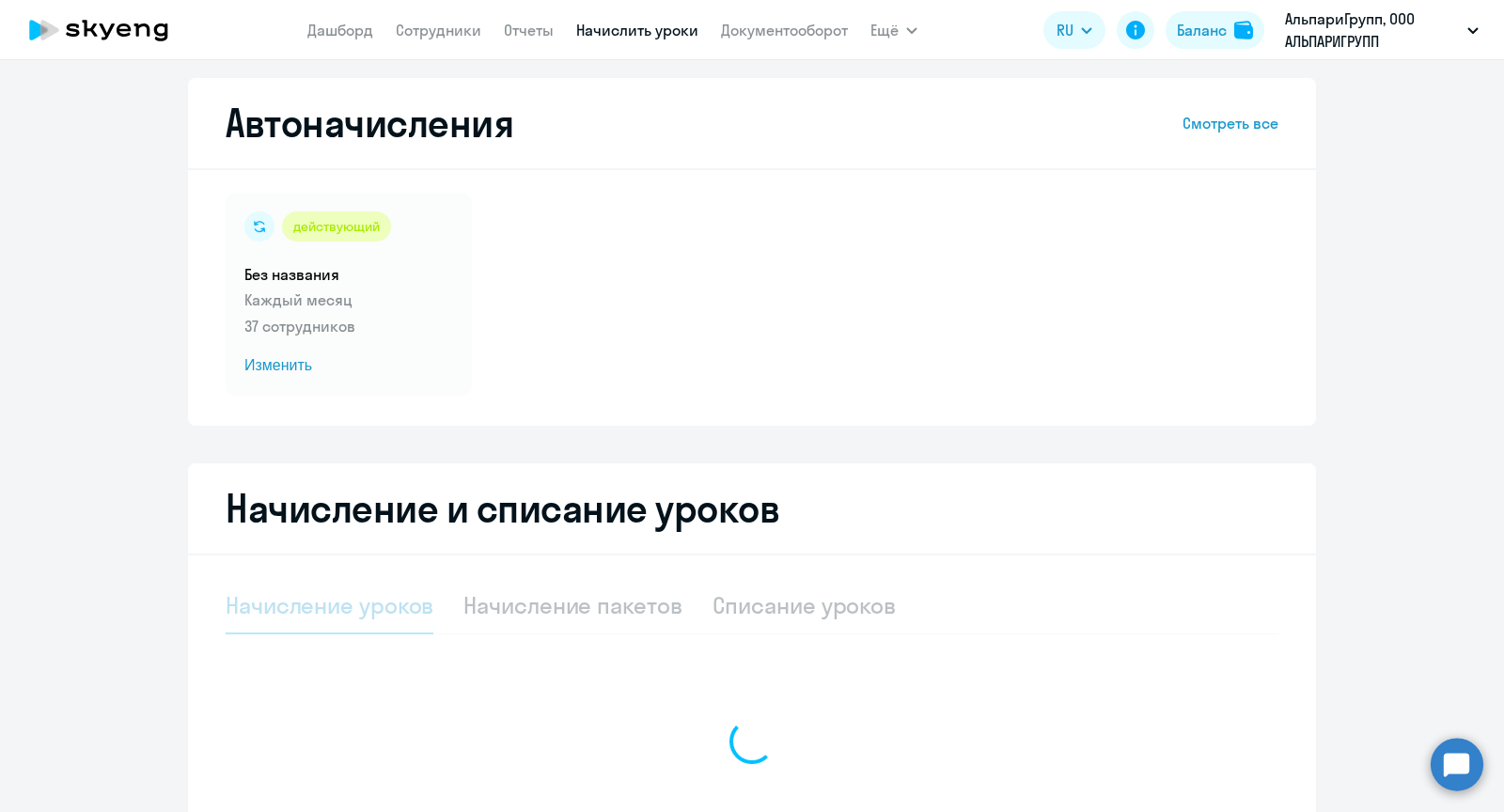
select select "10"
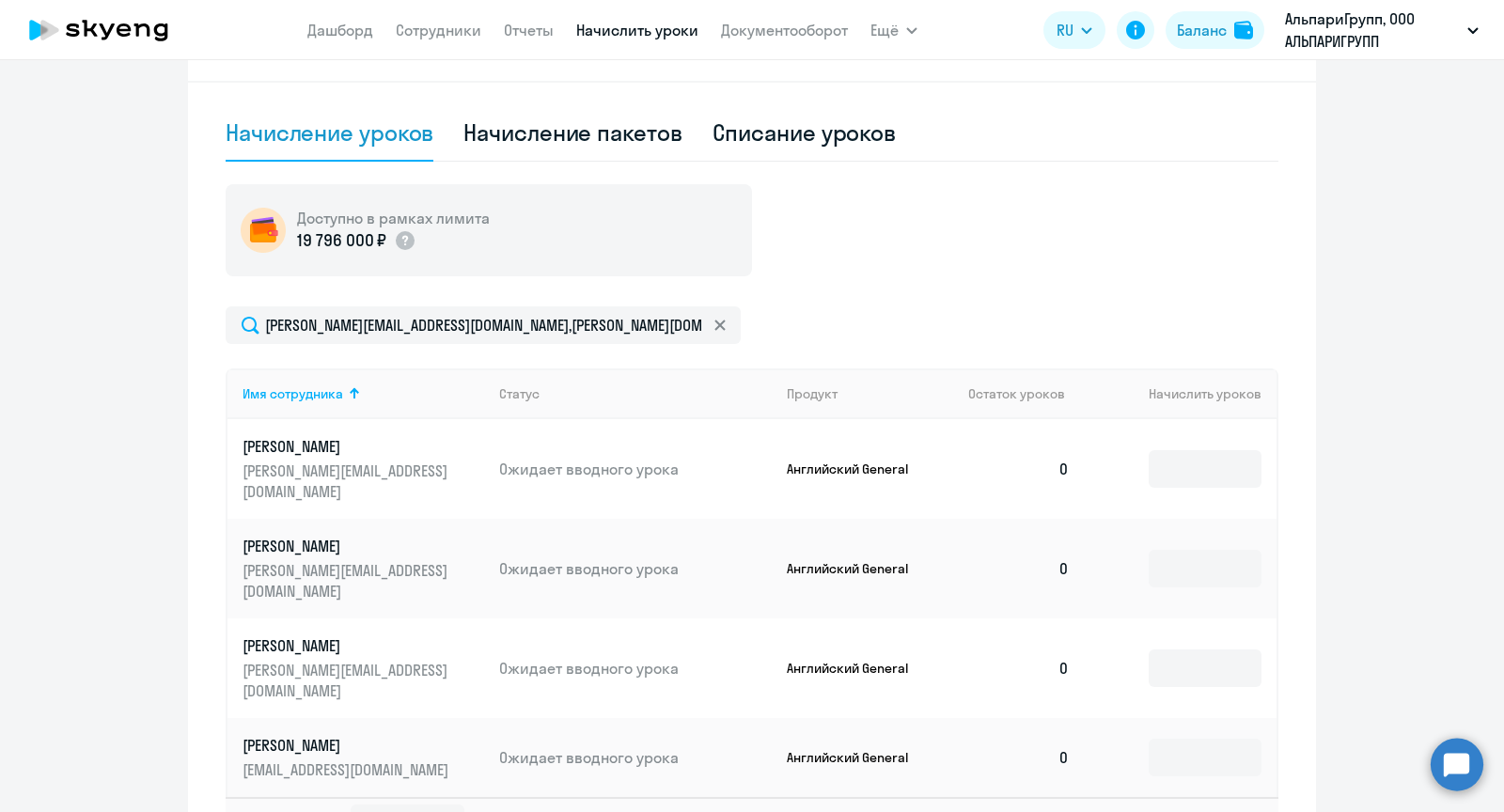
scroll to position [563, 0]
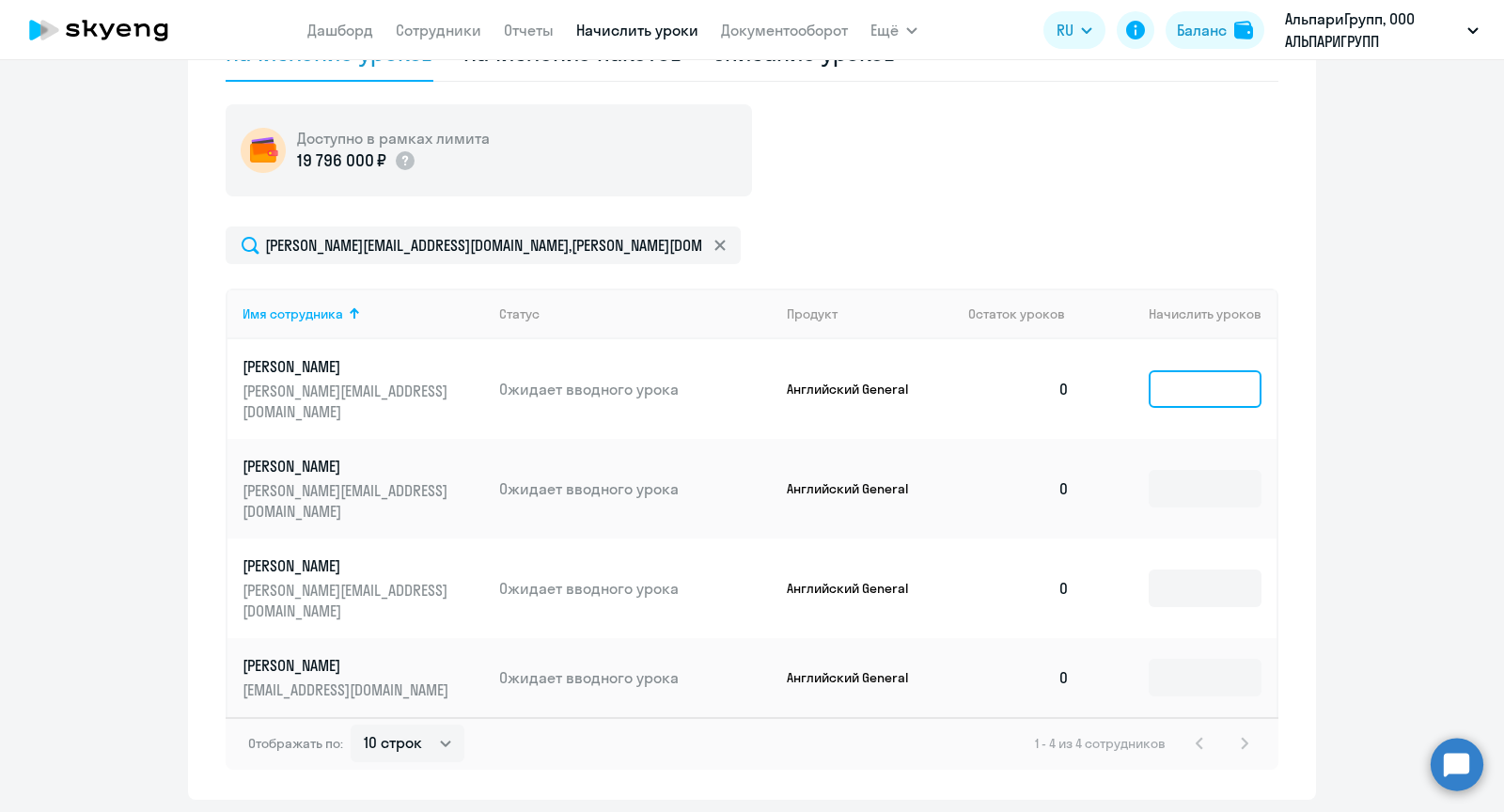
click at [1205, 391] on input at bounding box center [1205, 389] width 113 height 37
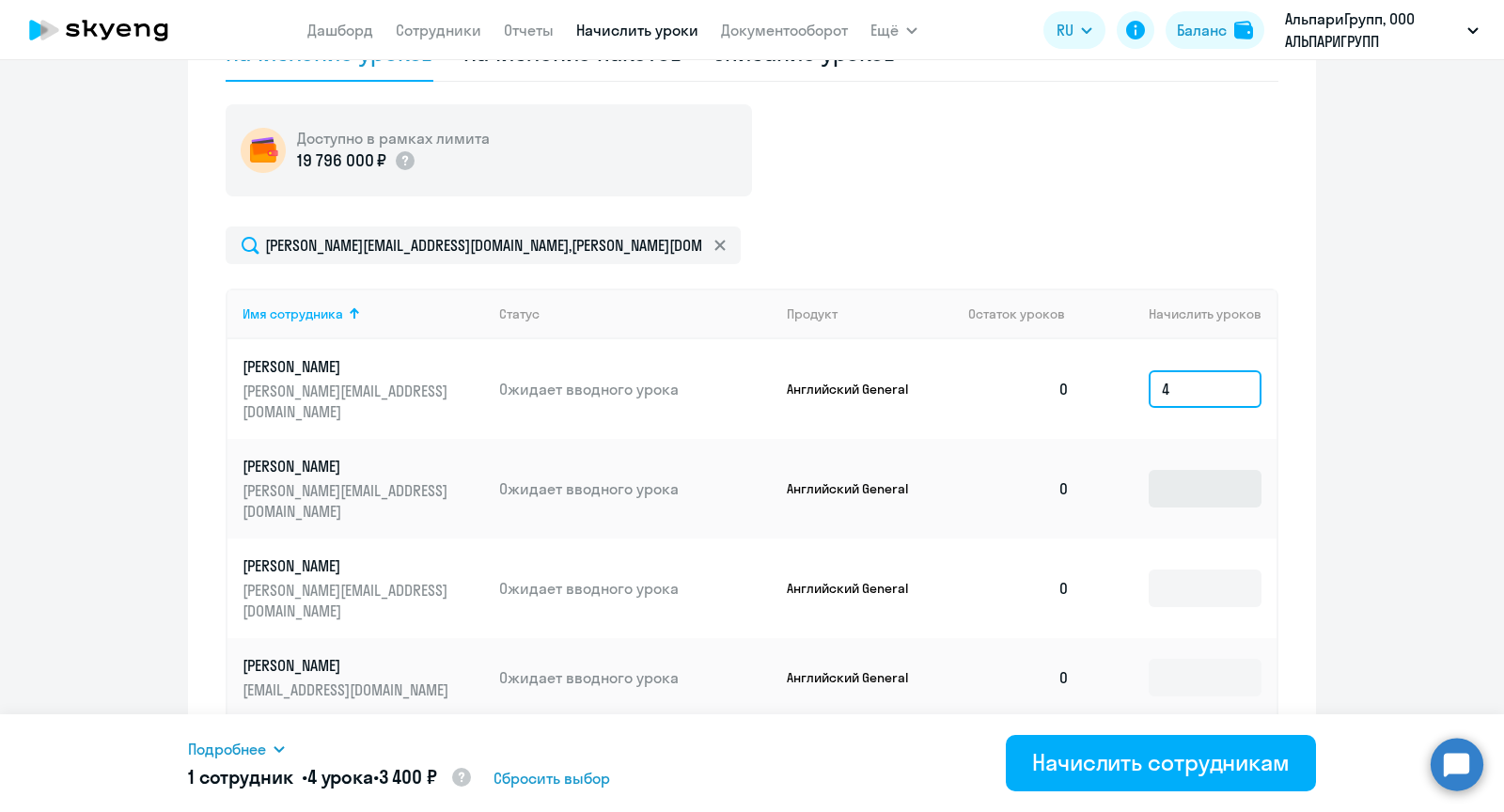
type input "4"
click at [1182, 470] on input at bounding box center [1205, 488] width 113 height 37
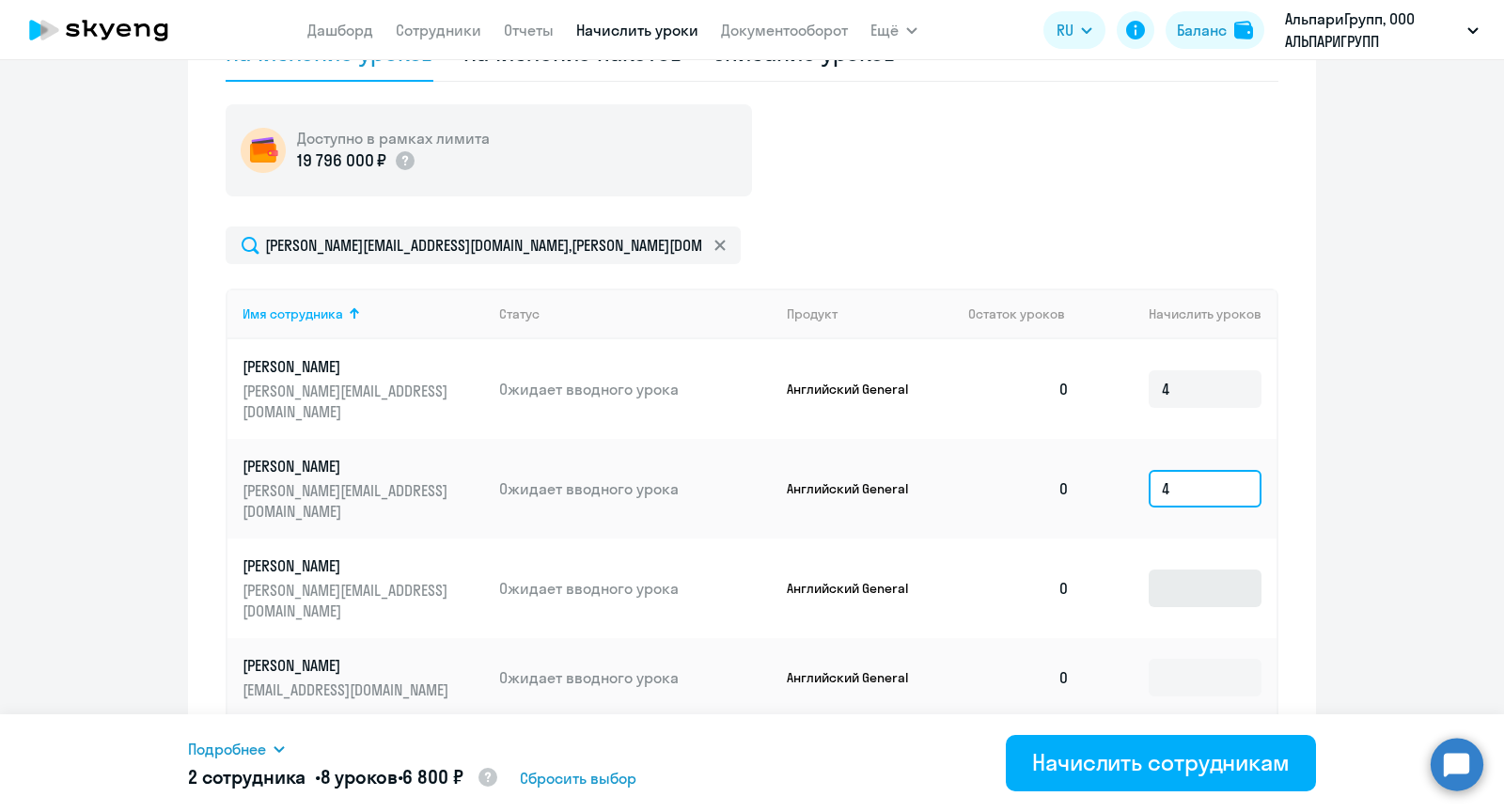
type input "4"
click at [1180, 570] on input at bounding box center [1205, 588] width 113 height 37
type input "4"
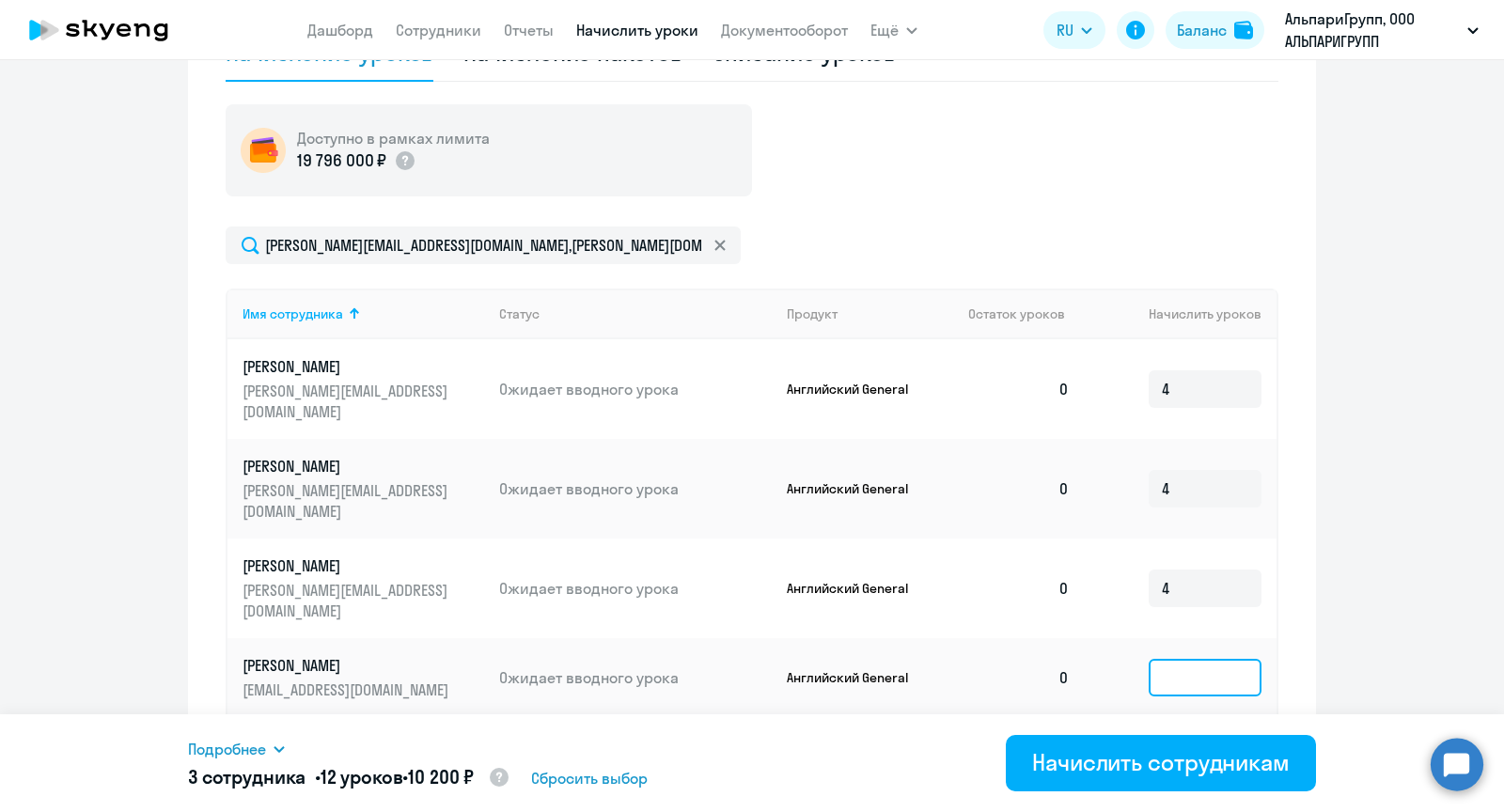
click at [1179, 659] on input at bounding box center [1205, 677] width 113 height 37
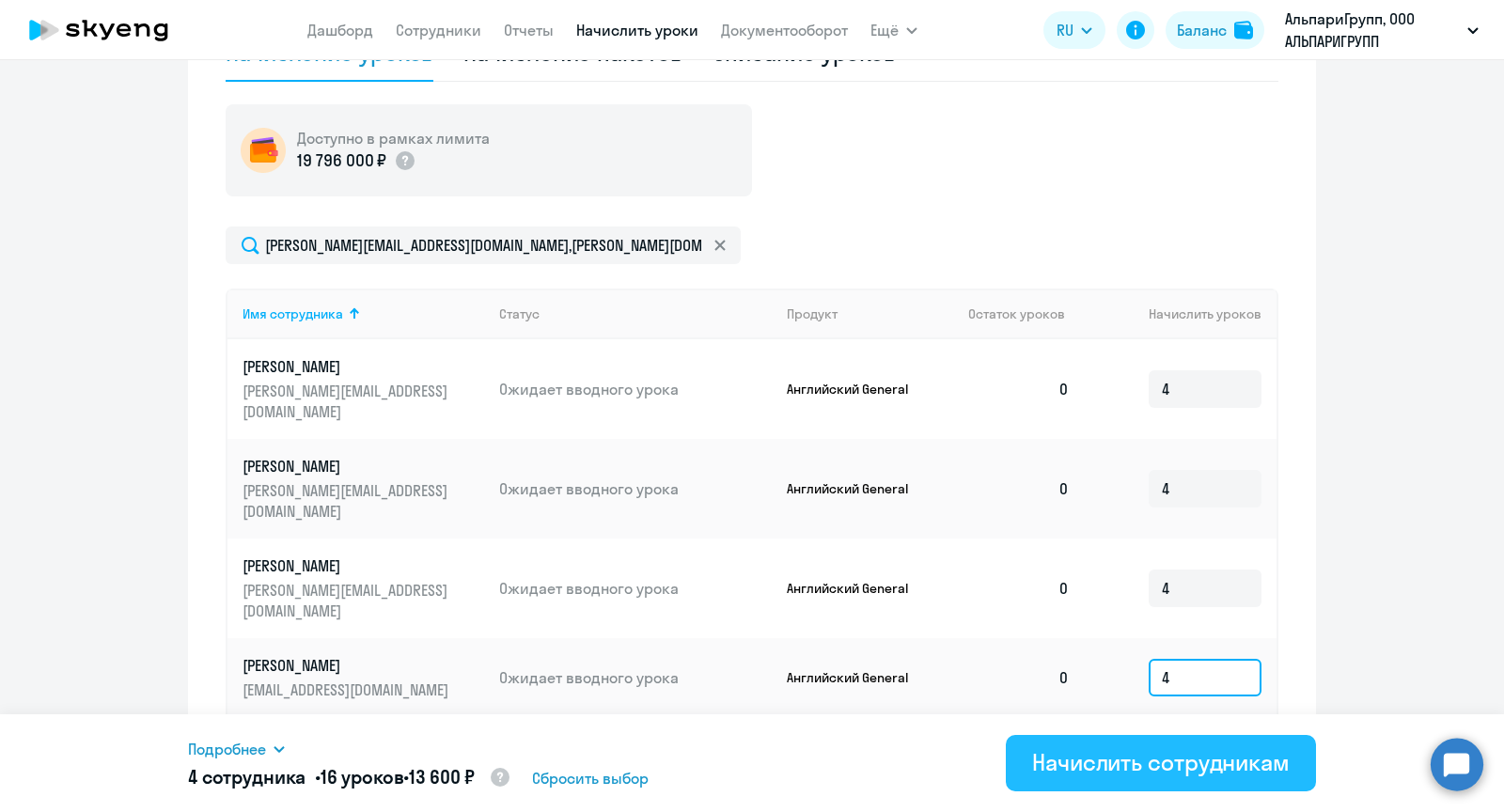
type input "4"
click at [1146, 764] on div "Начислить сотрудникам" at bounding box center [1161, 761] width 258 height 30
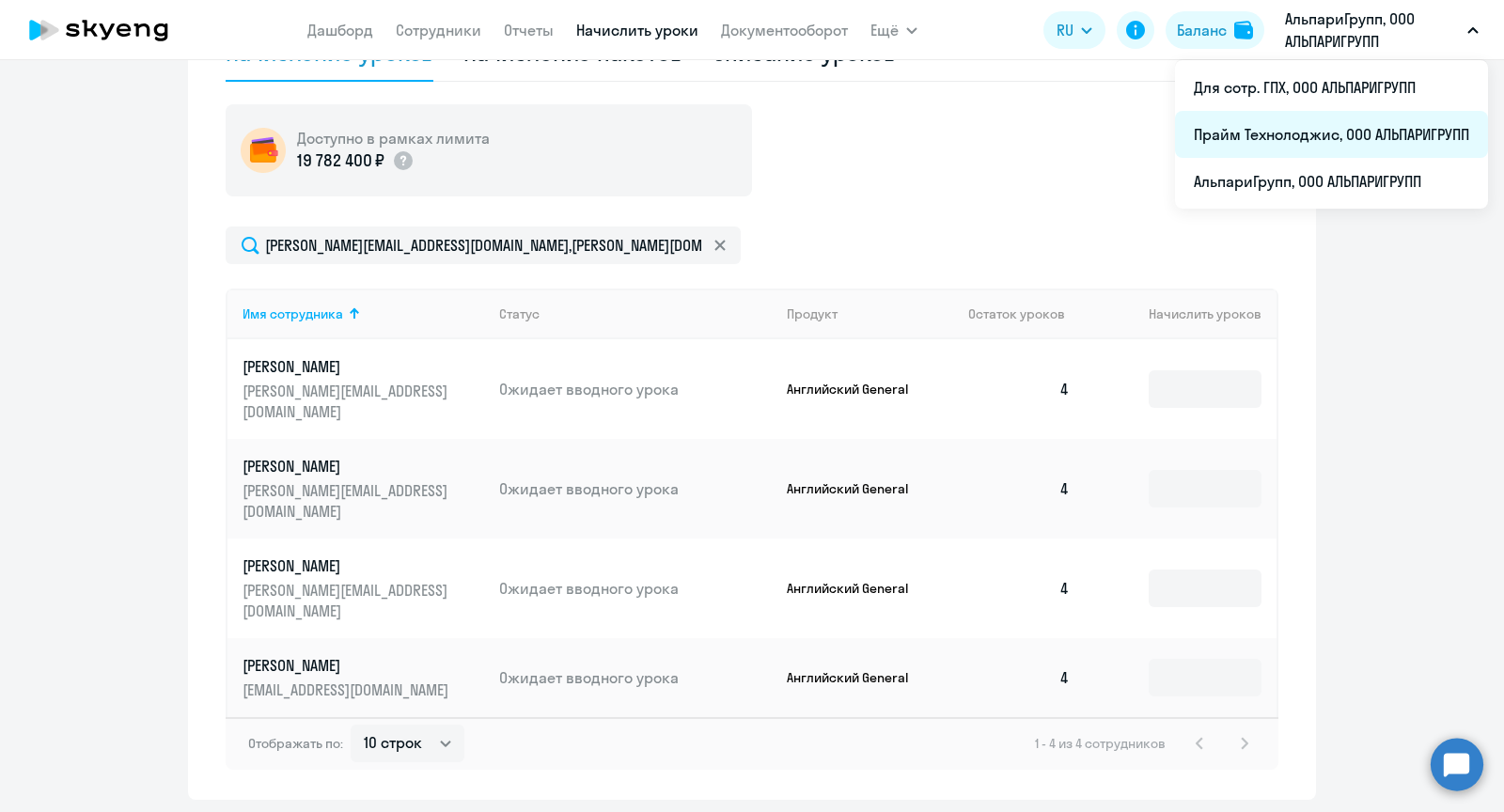
click at [1274, 140] on li "Прайм Технолоджис, ООО АЛЬПАРИГРУПП" at bounding box center [1332, 134] width 313 height 47
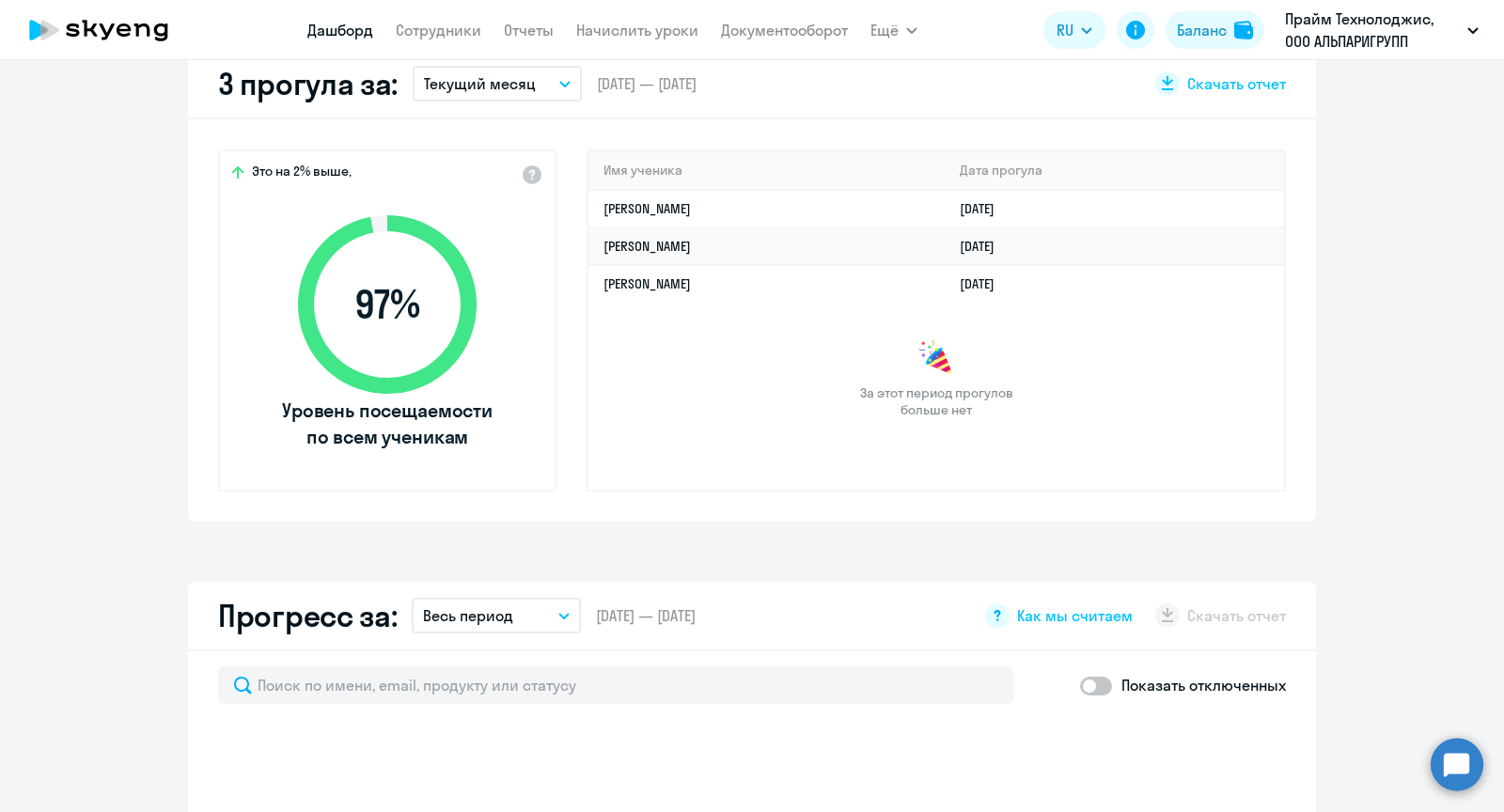
select select "30"
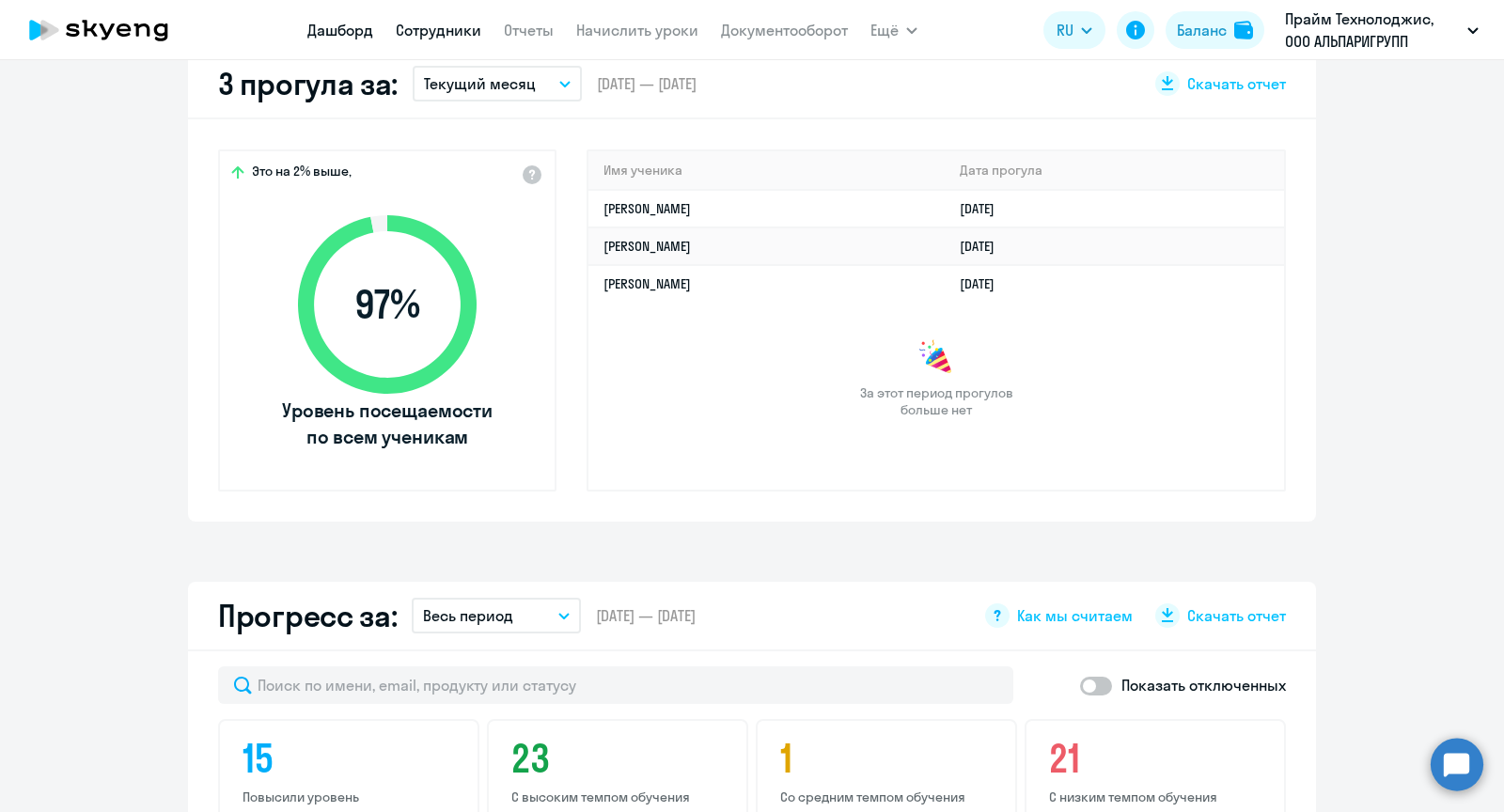
click at [467, 34] on link "Сотрудники" at bounding box center [438, 31] width 85 height 19
select select "30"
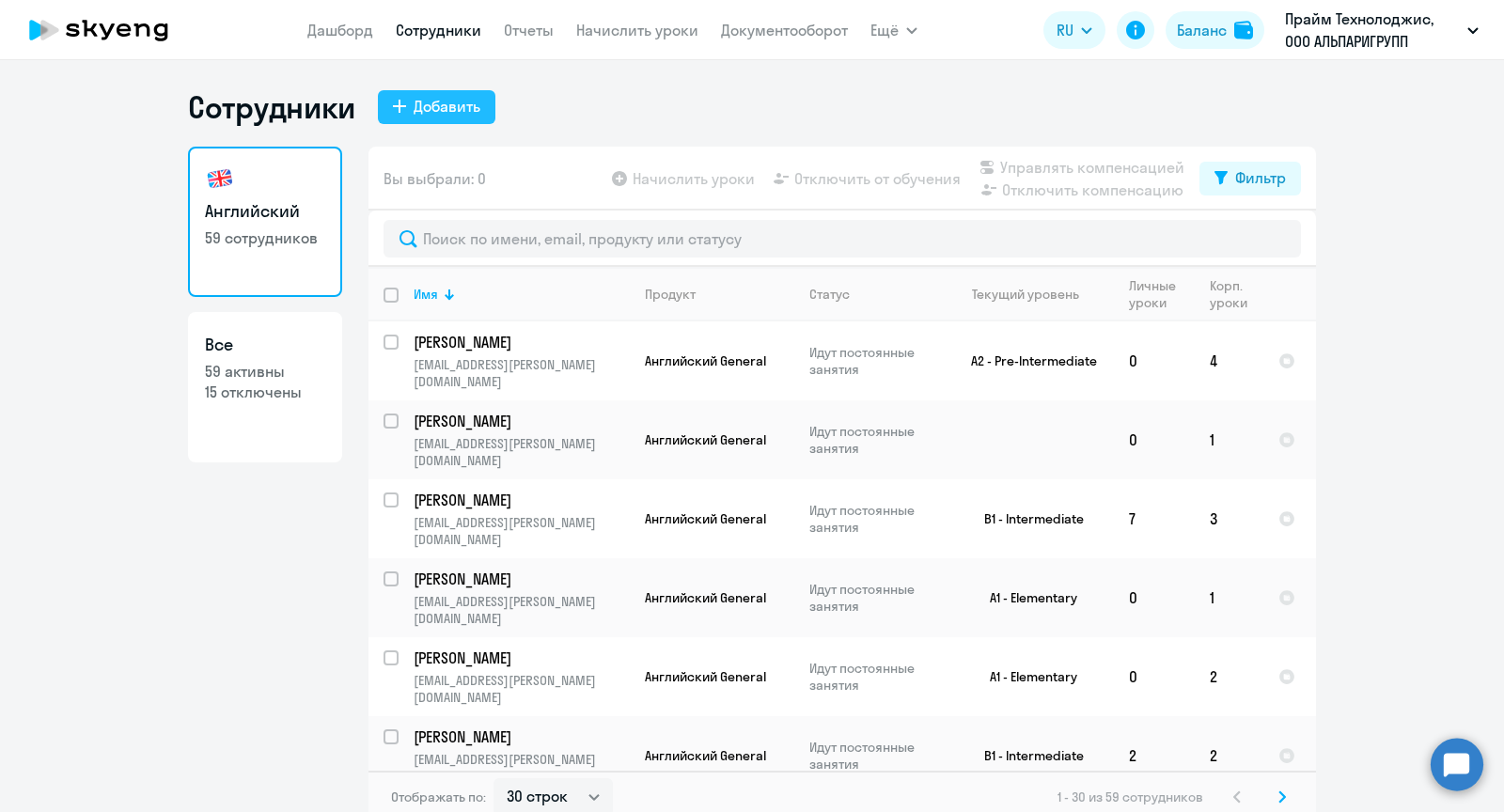
click at [464, 108] on div "Добавить" at bounding box center [447, 106] width 67 height 23
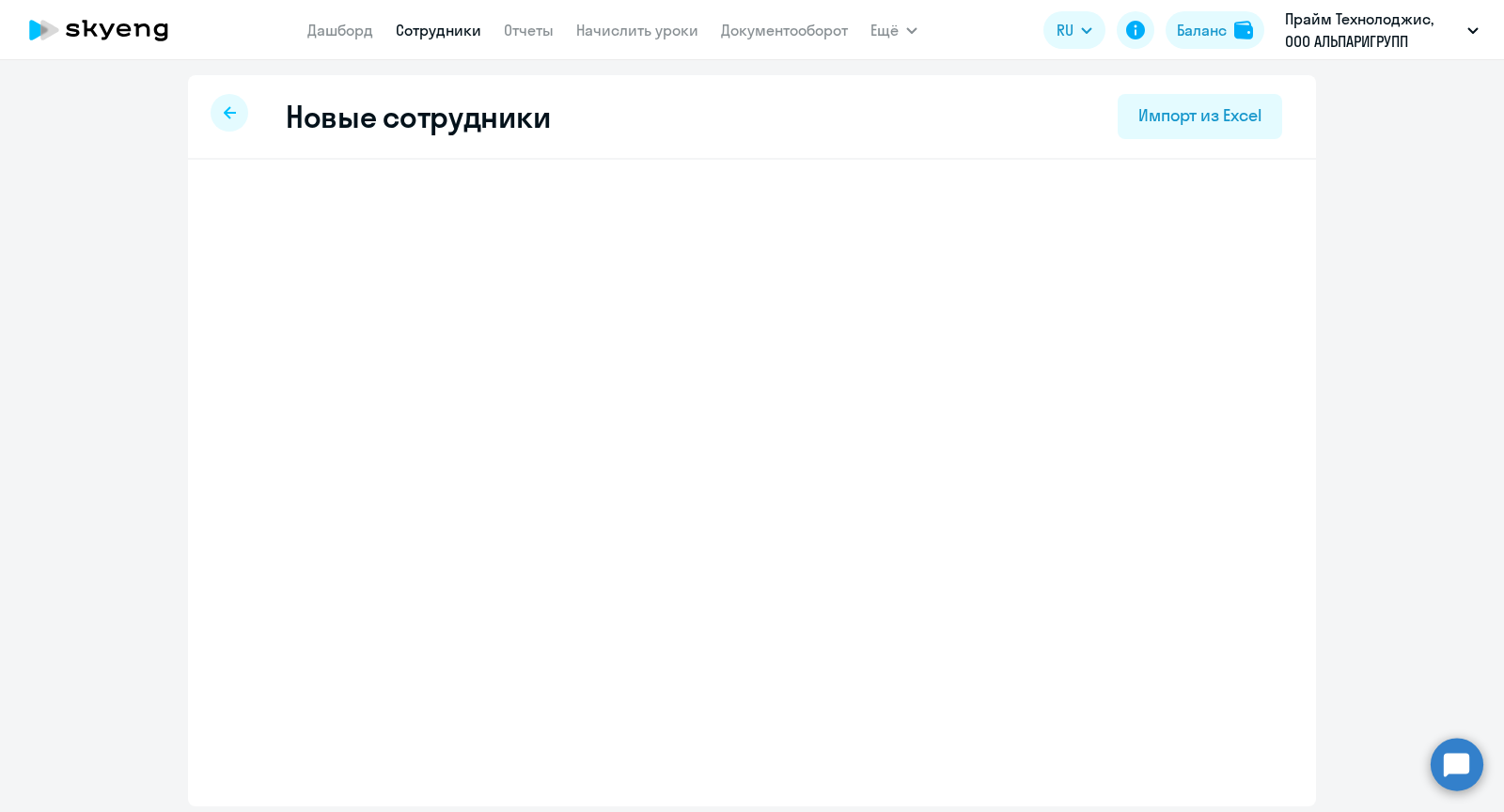
select select "english_adult_not_native_speaker"
select select "3"
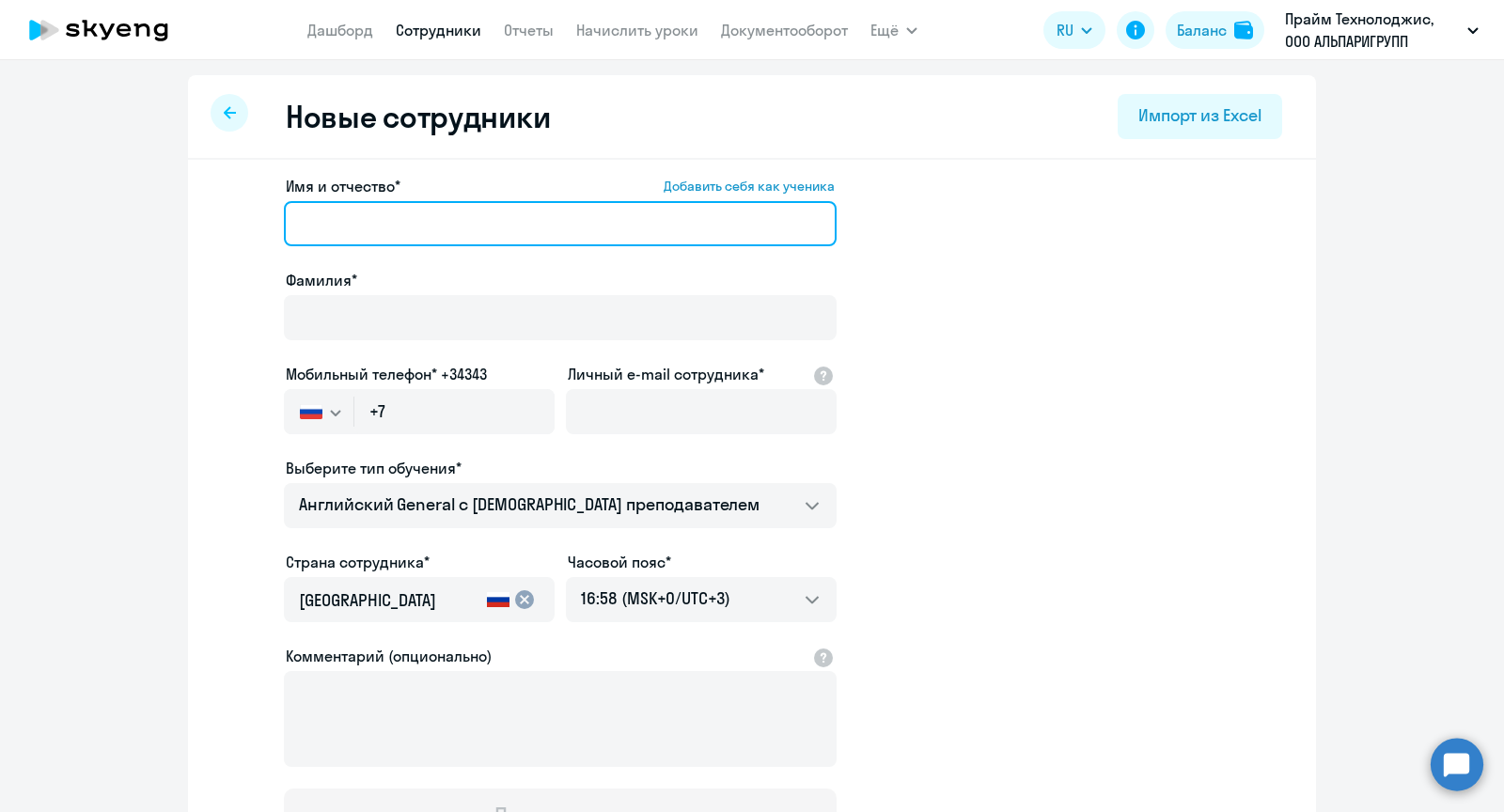
click at [399, 228] on input "Имя и отчество* Добавить себя как ученика" at bounding box center [559, 223] width 553 height 45
paste input "[PERSON_NAME]"
drag, startPoint x: 370, startPoint y: 224, endPoint x: 230, endPoint y: 224, distance: 140.0
click at [230, 224] on app-new-student-form "Имя и отчество* Добавить себя как ученика [PERSON_NAME]* Мобильный телефон* +34…" at bounding box center [752, 510] width 1068 height 670
click at [452, 216] on input "[PERSON_NAME]" at bounding box center [559, 223] width 553 height 45
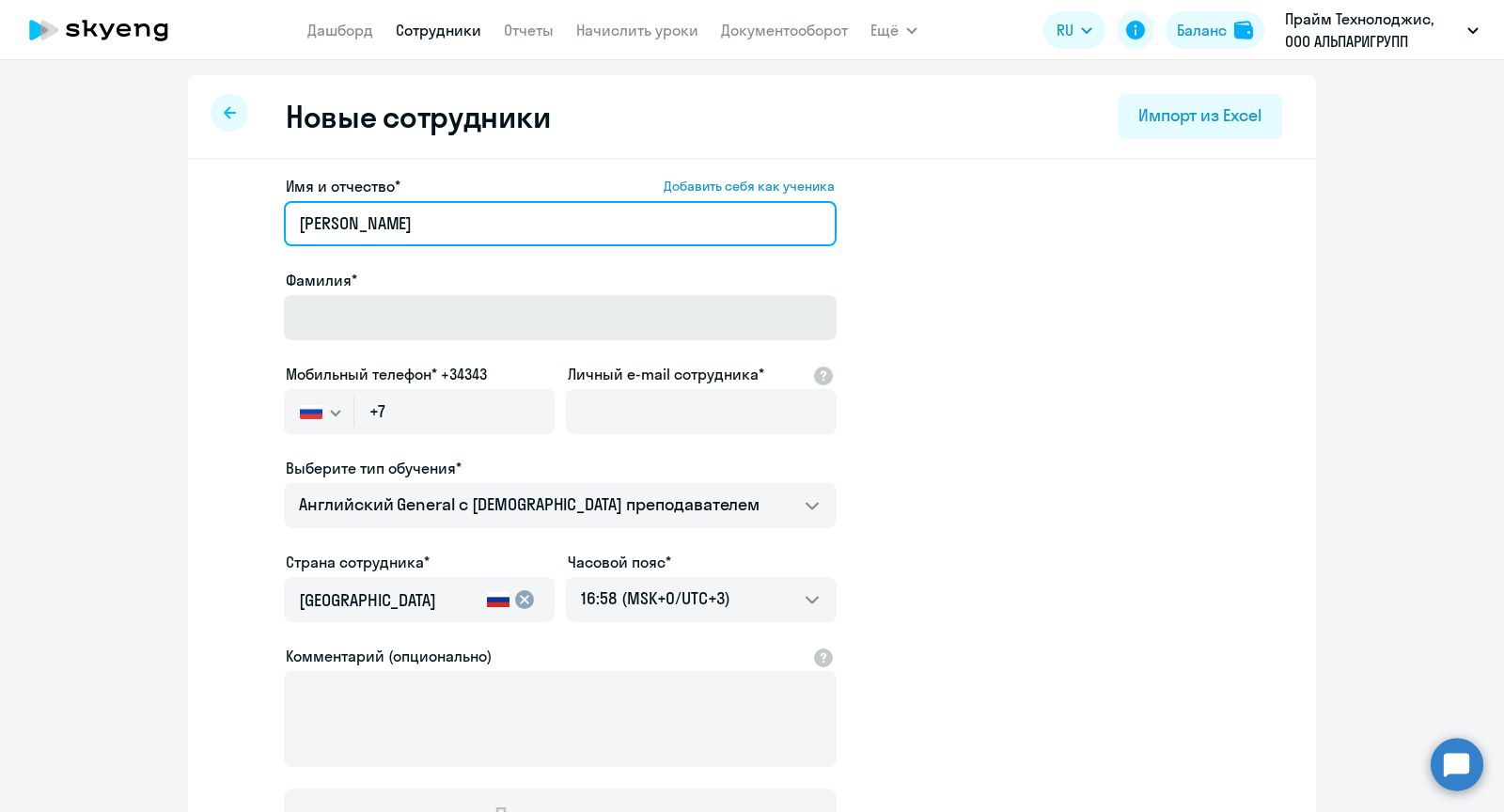
type input "[PERSON_NAME]"
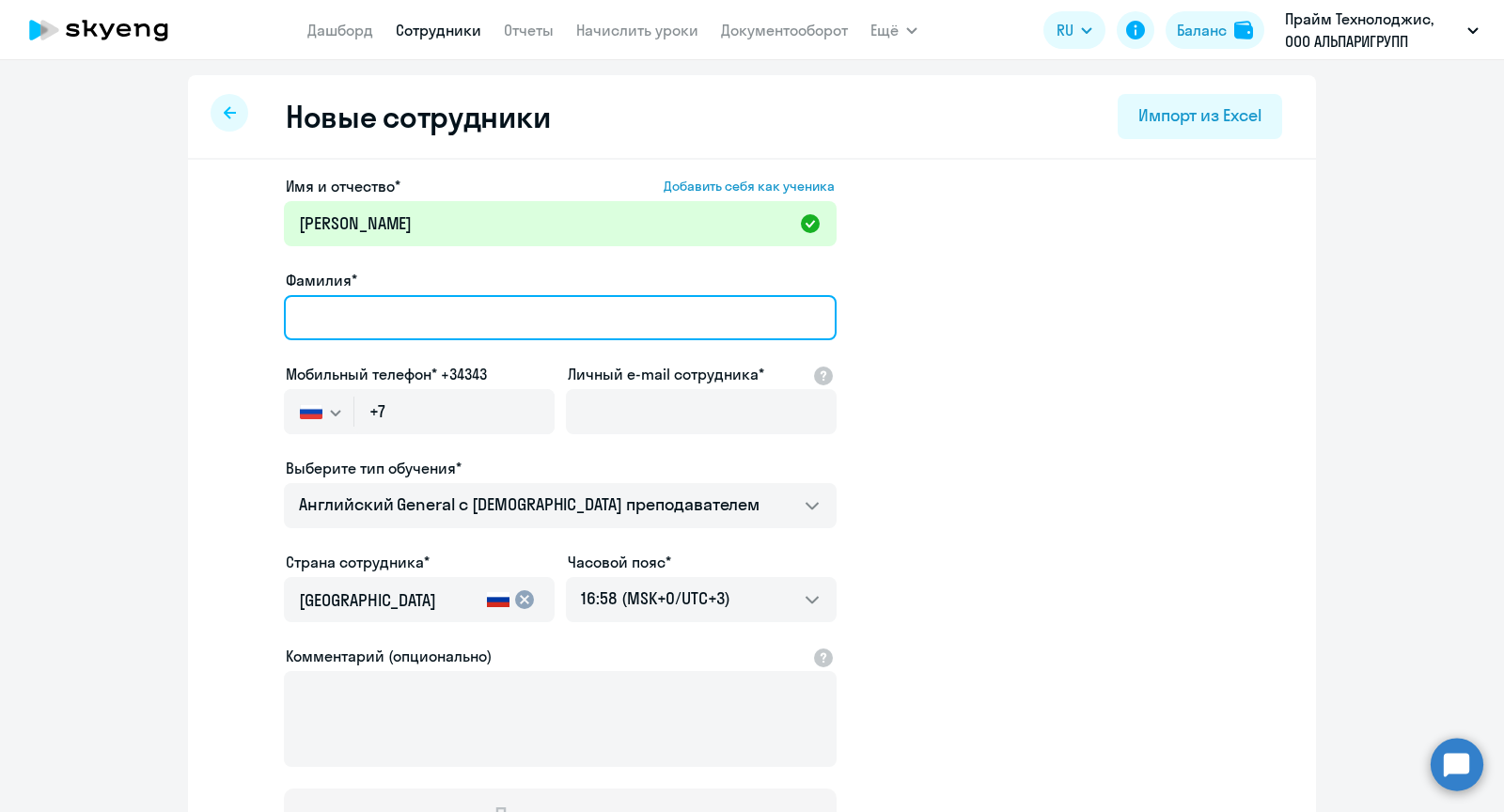
click at [422, 329] on input "Фамилия*" at bounding box center [559, 317] width 553 height 45
paste input "[PERSON_NAME]"
type input "[PERSON_NAME]"
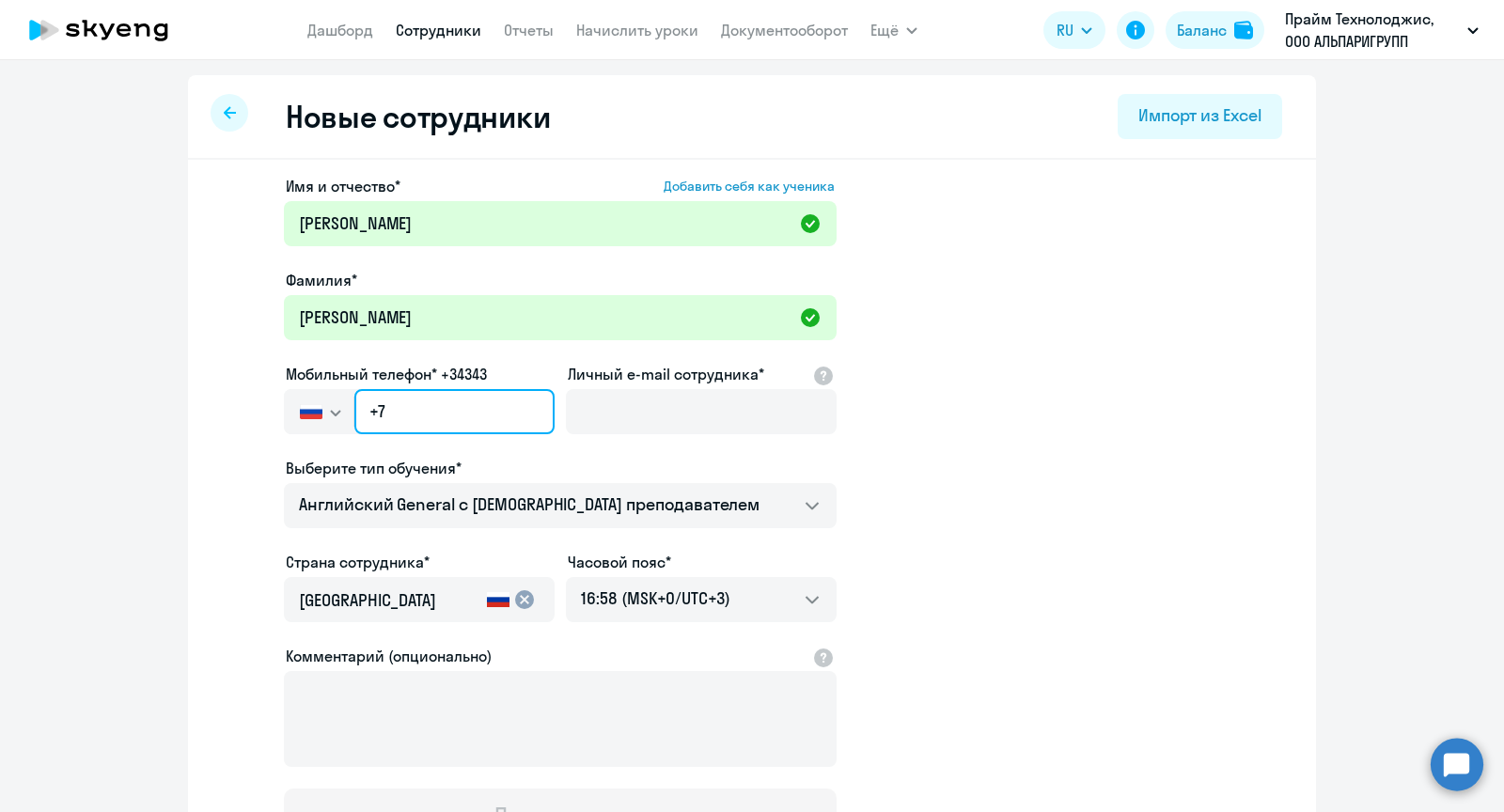
click at [455, 423] on input "+7" at bounding box center [454, 411] width 200 height 45
paste input "[PHONE_NUMBER]"
type input "[PHONE_NUMBER]"
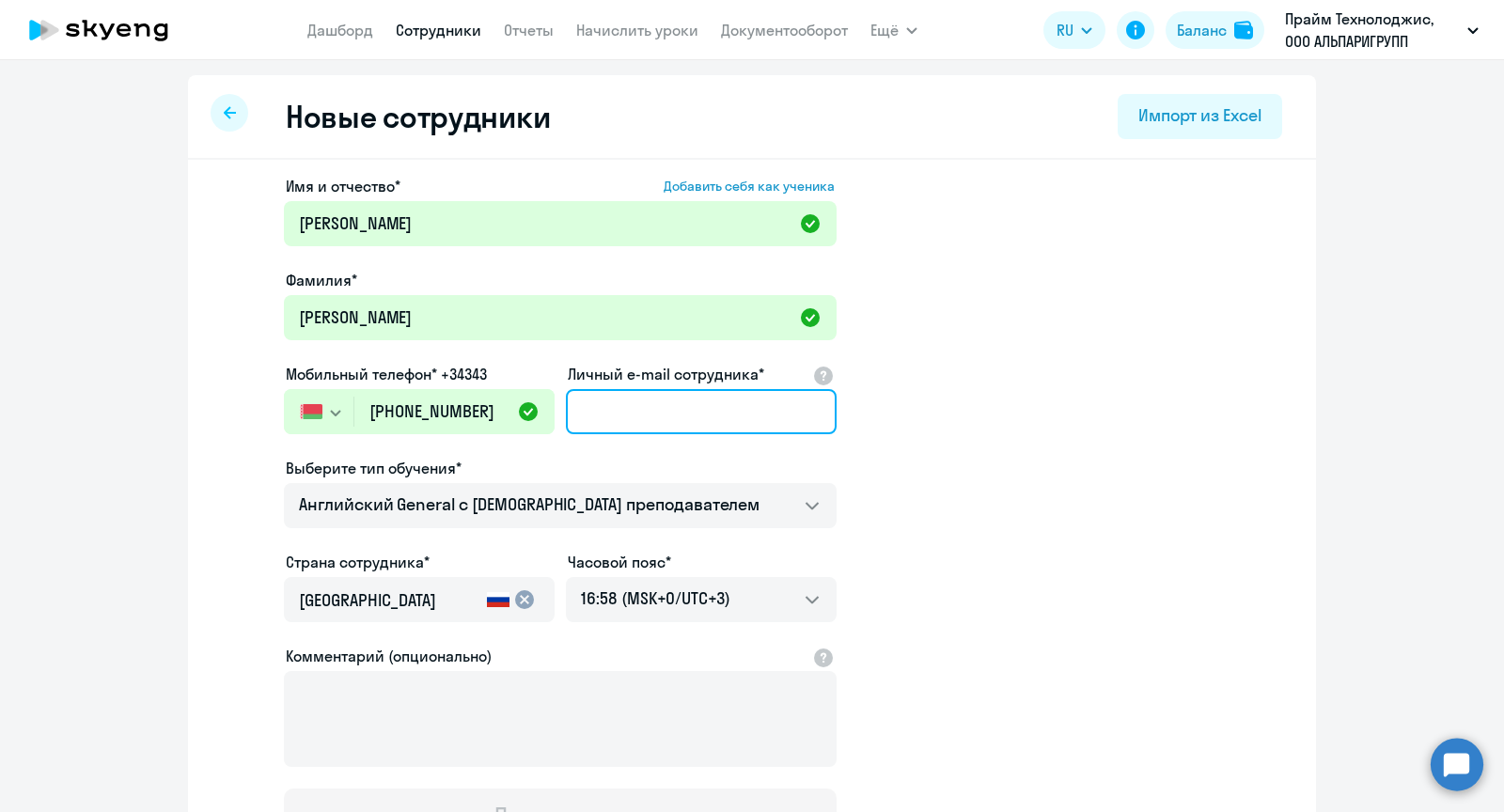
click at [647, 420] on input "Личный e-mail сотрудника*" at bounding box center [701, 411] width 271 height 45
paste input "[EMAIL_ADDRESS][PERSON_NAME][DOMAIN_NAME]"
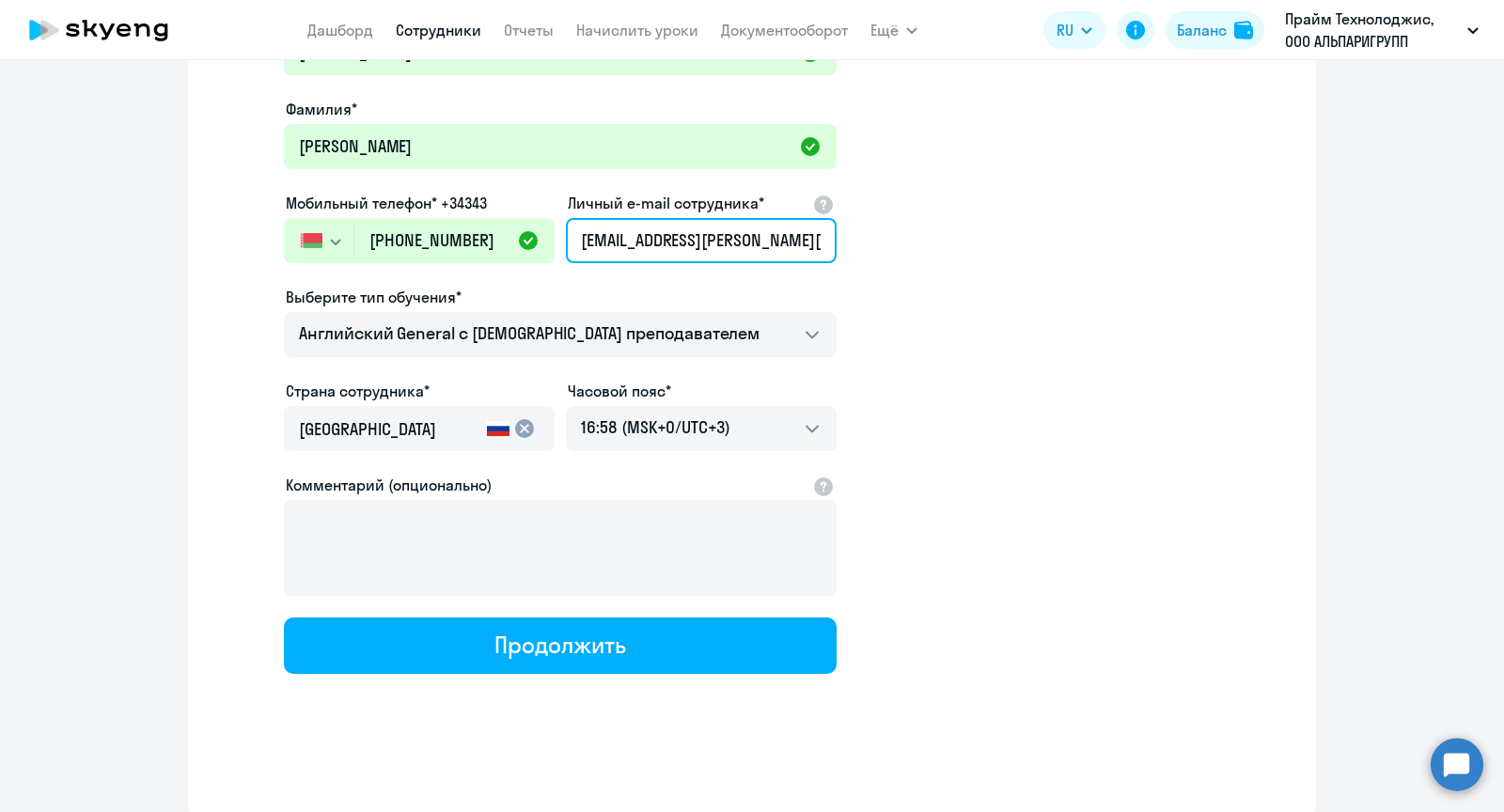
scroll to position [169, 0]
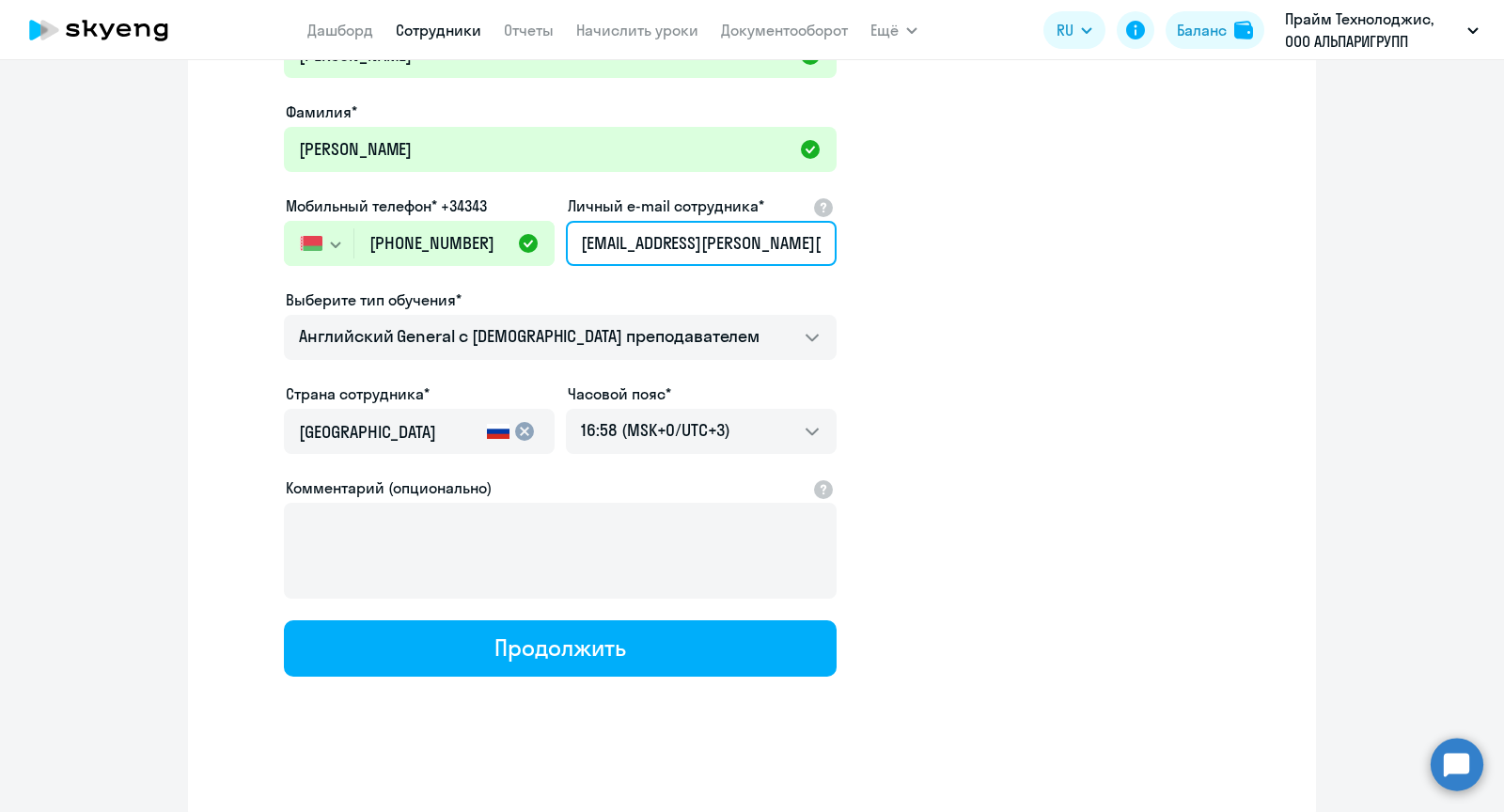
type input "[EMAIL_ADDRESS][PERSON_NAME][DOMAIN_NAME]"
click at [520, 435] on mat-icon "cancel" at bounding box center [525, 432] width 23 height 23
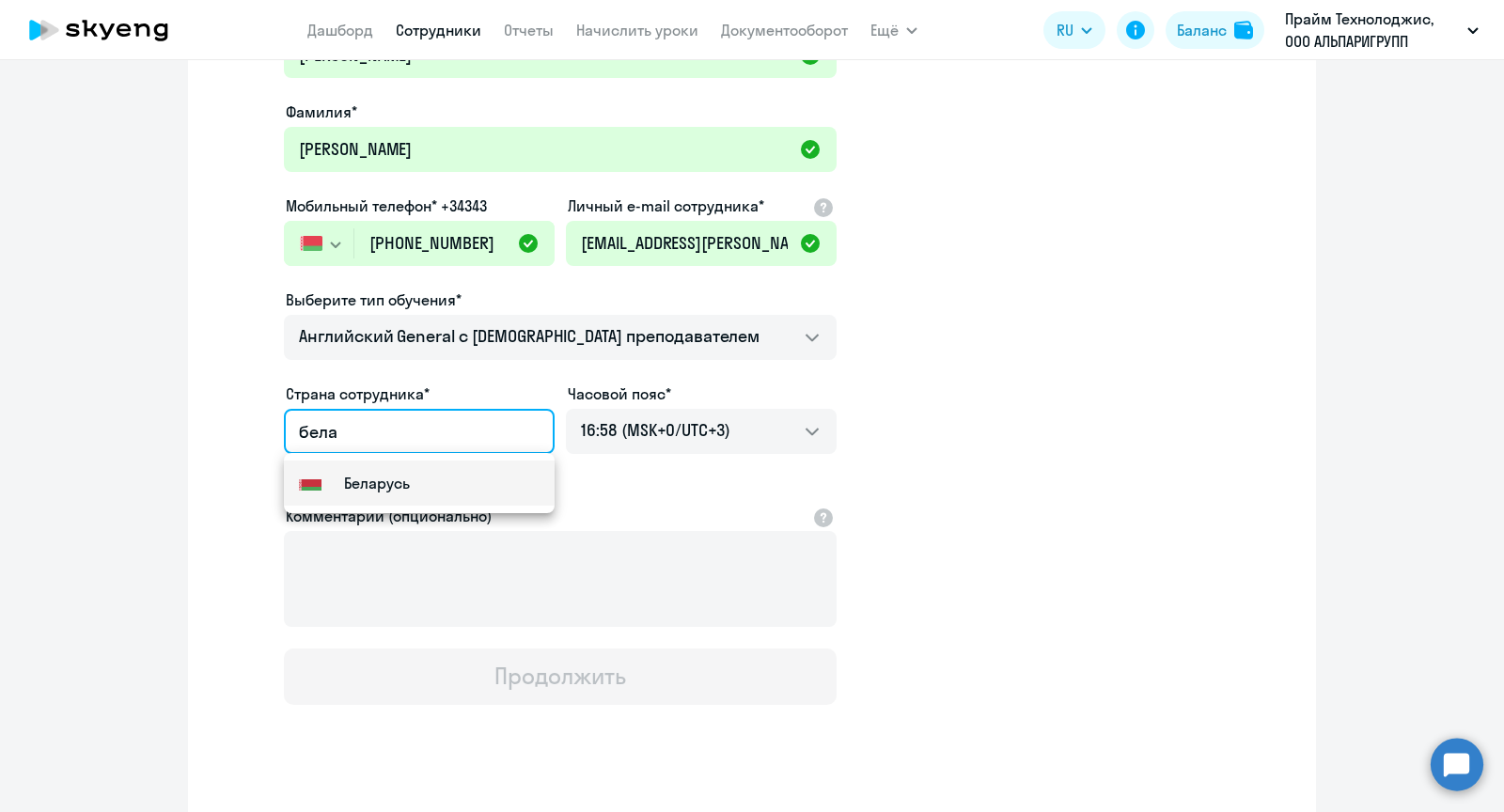
click at [491, 483] on mat-option "Flag of [GEOGRAPHIC_DATA] [GEOGRAPHIC_DATA]" at bounding box center [419, 483] width 271 height 45
type input "Беларусь"
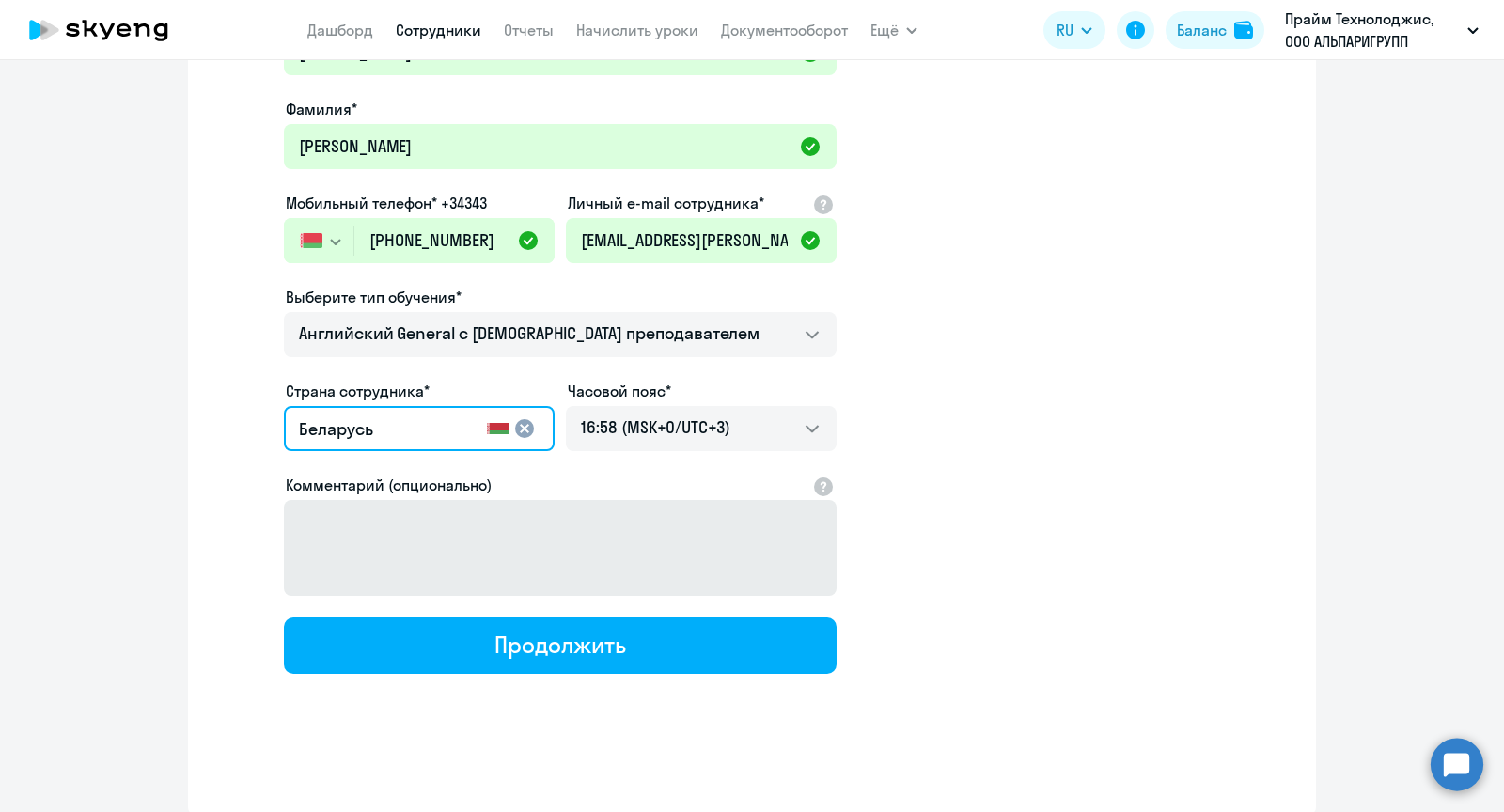
scroll to position [151, 0]
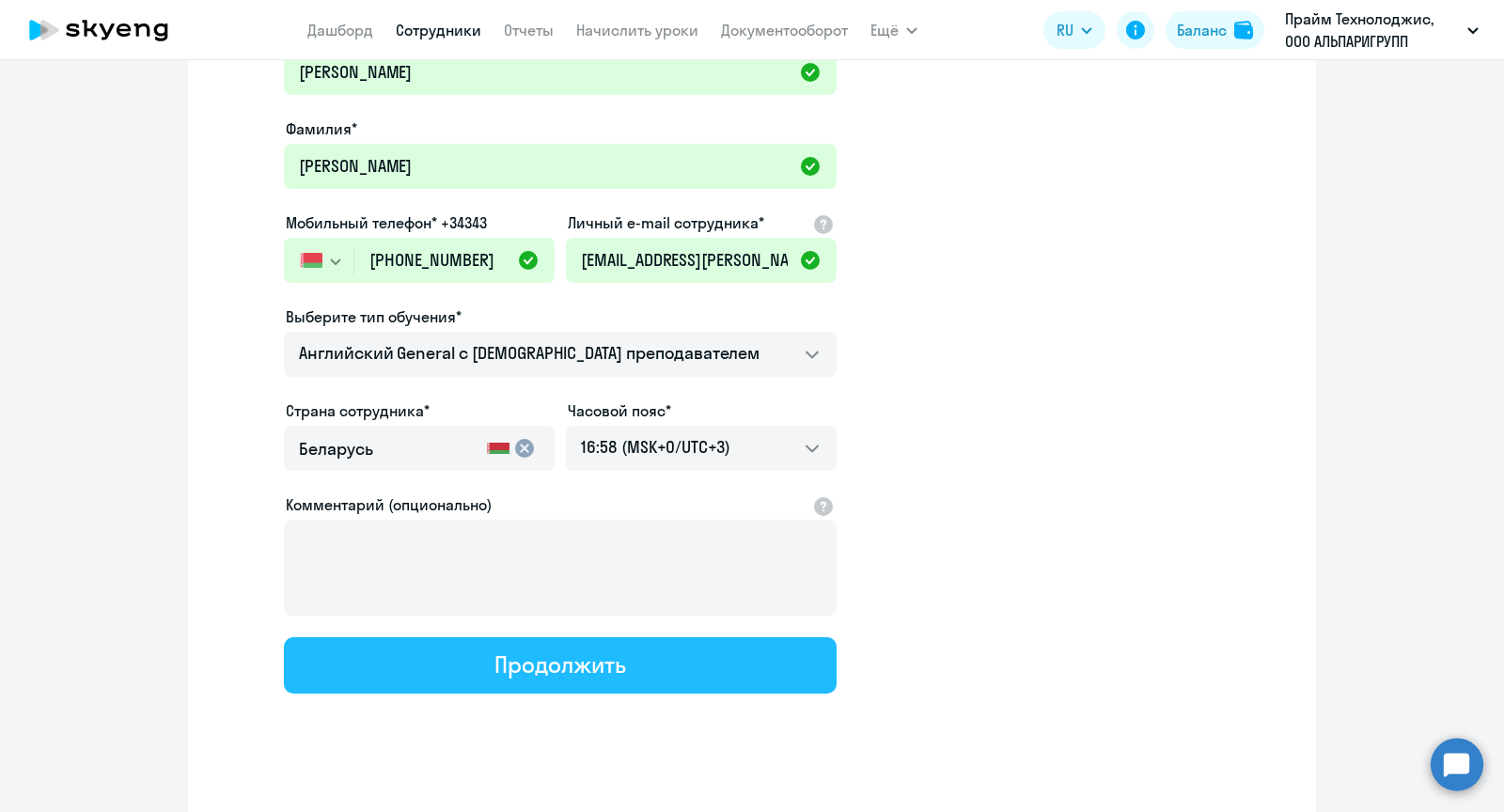
click at [573, 663] on div "Продолжить" at bounding box center [559, 664] width 130 height 30
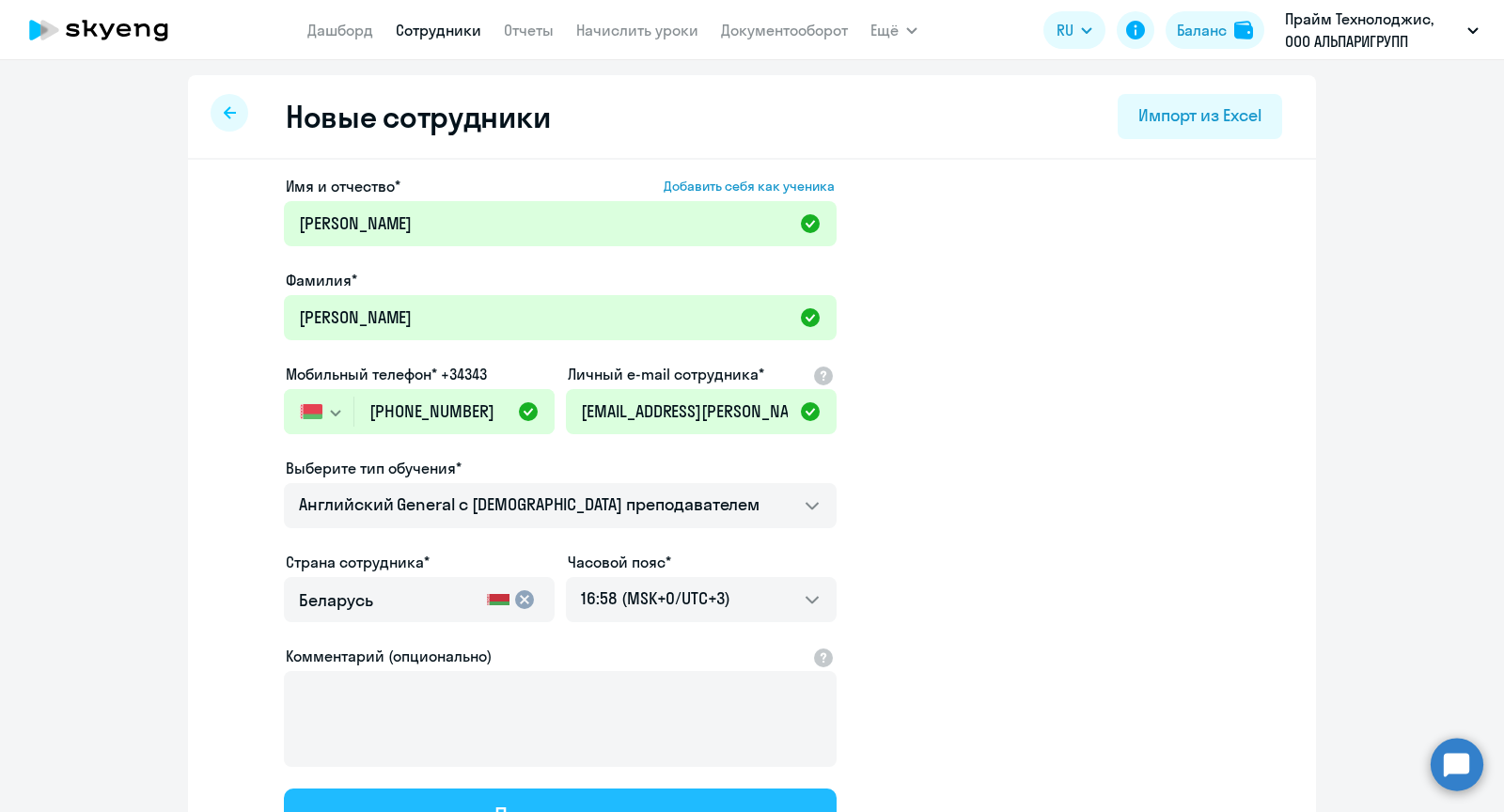
select select "english_adult_not_native_speaker"
select select "3"
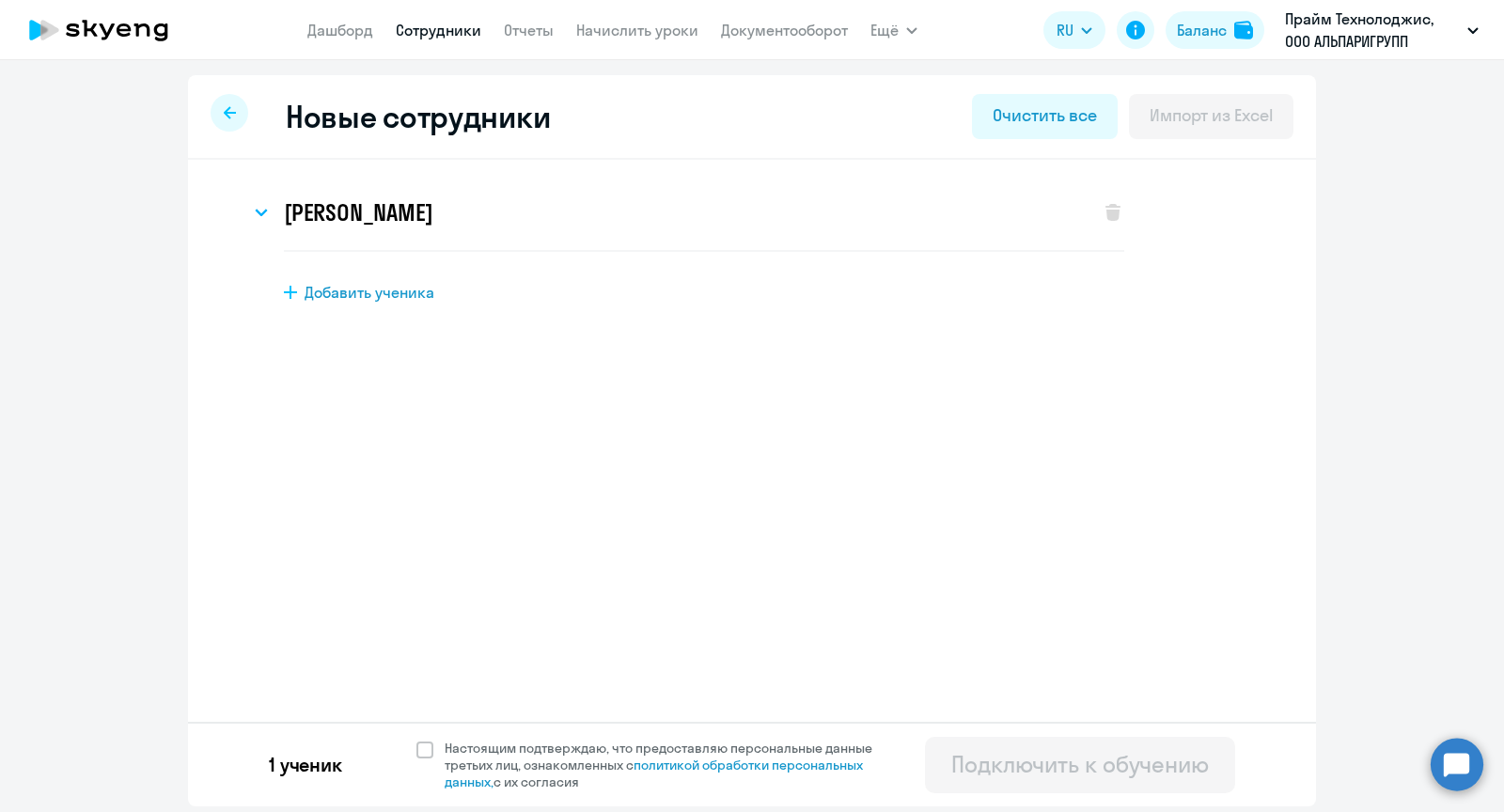
scroll to position [0, 0]
click at [422, 750] on span at bounding box center [425, 750] width 17 height 17
click at [417, 739] on input "Настоящим подтверждаю, что предоставляю персональные данные третьих лиц, ознако…" at bounding box center [416, 738] width 1 height 1
checkbox input "true"
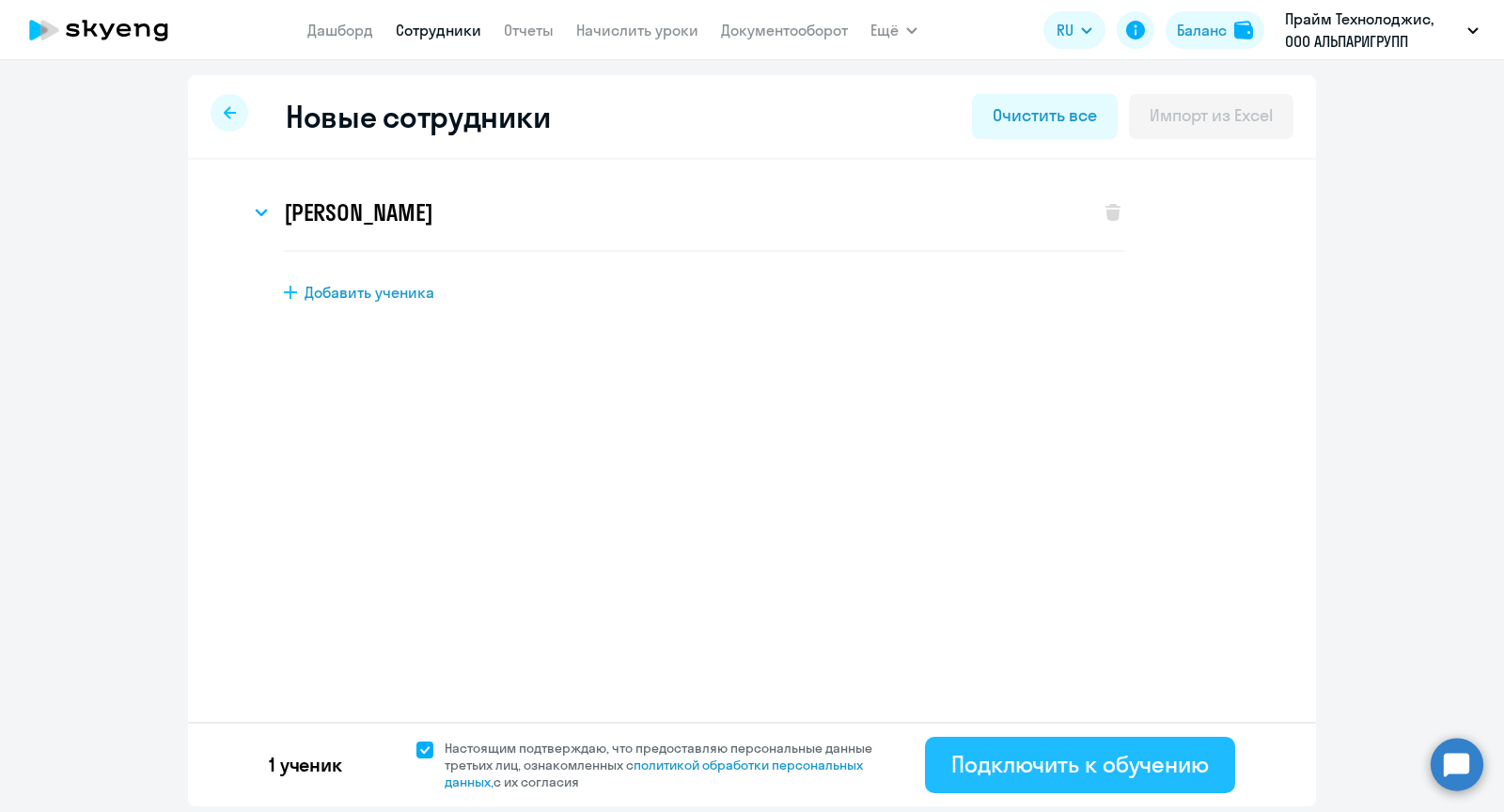
click at [1048, 762] on div "Подключить к обучению" at bounding box center [1080, 763] width 258 height 30
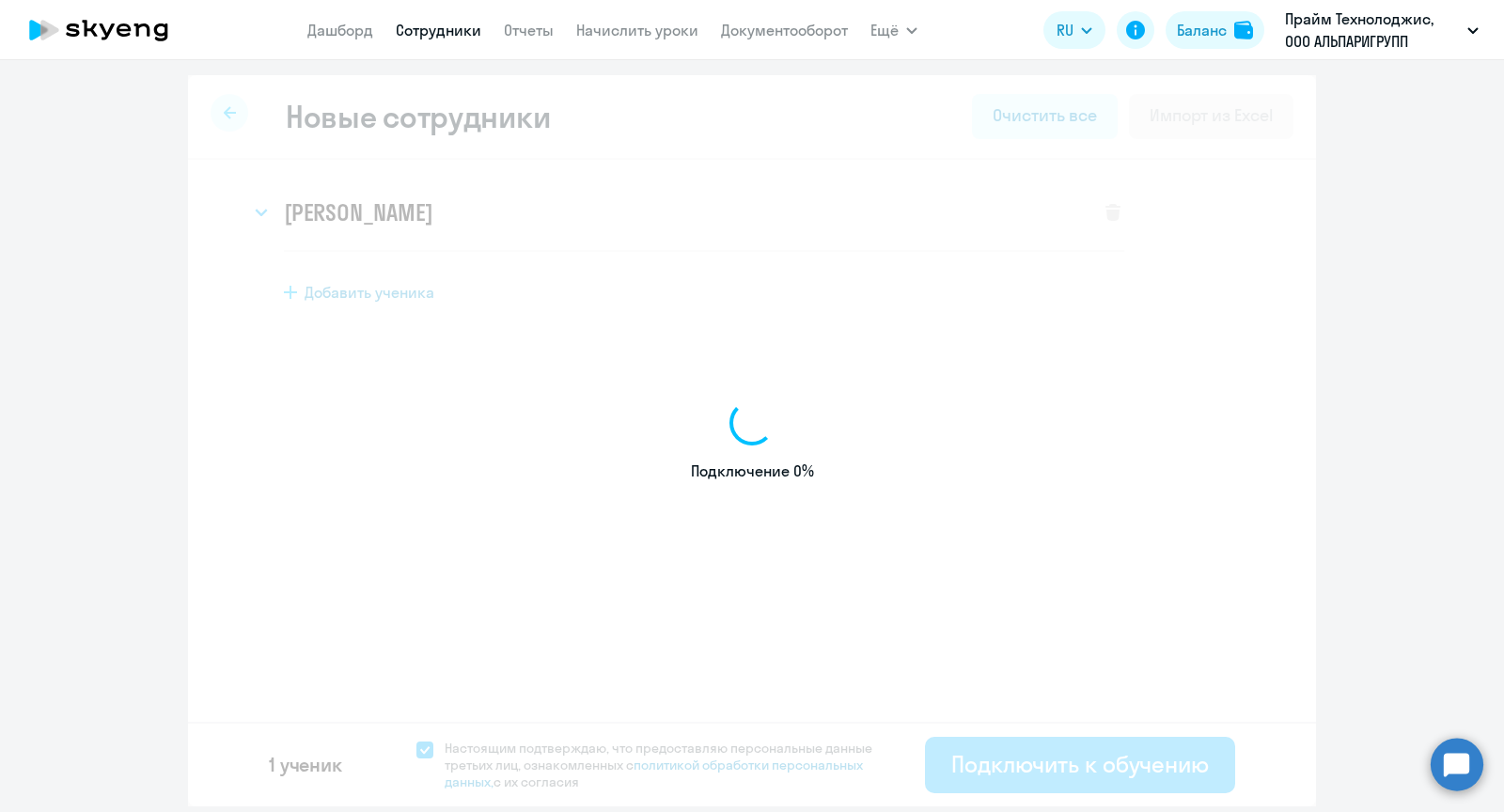
select select "english_adult_not_native_speaker"
select select "3"
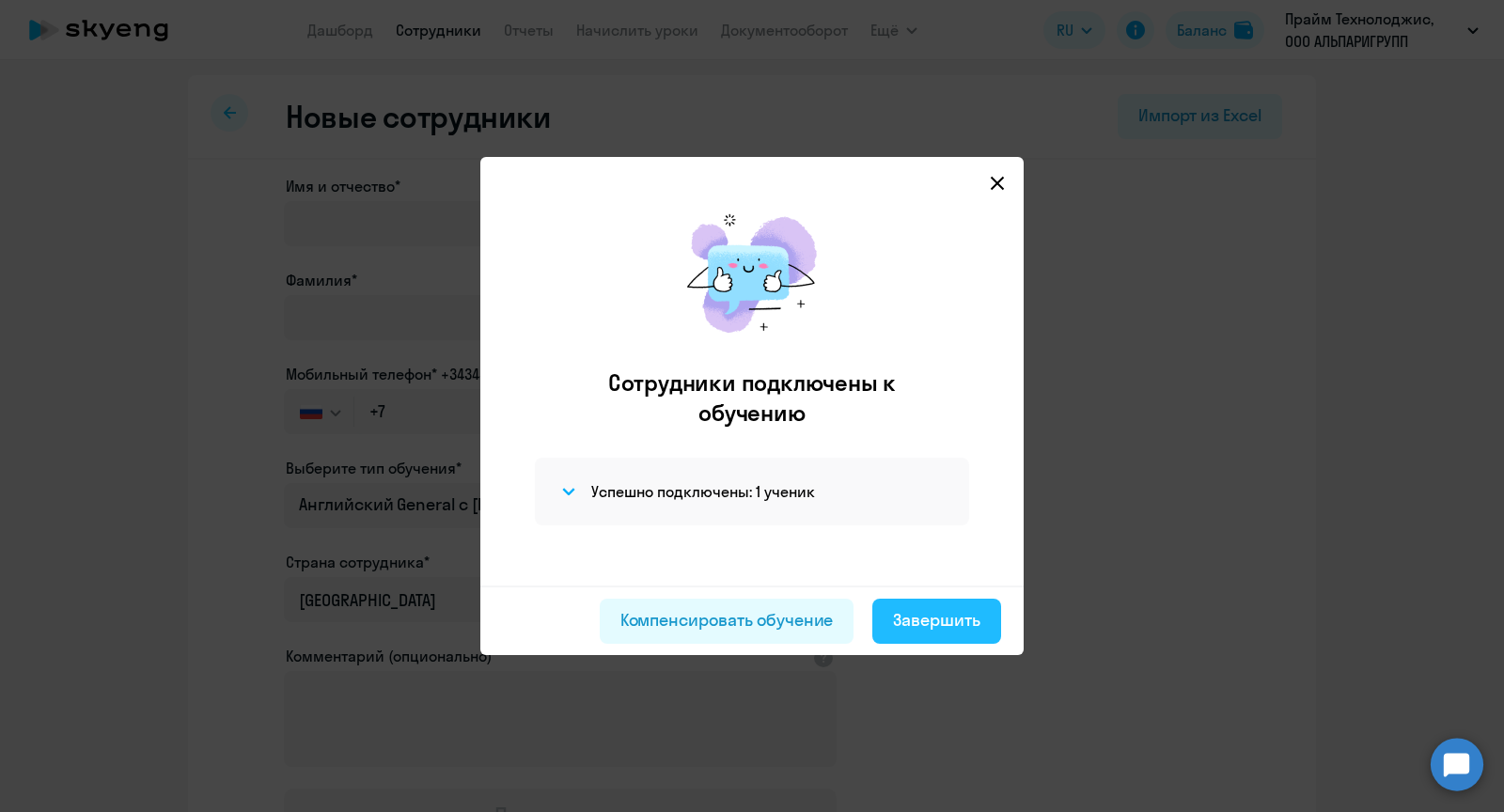
click at [963, 622] on div "Завершить" at bounding box center [936, 620] width 87 height 25
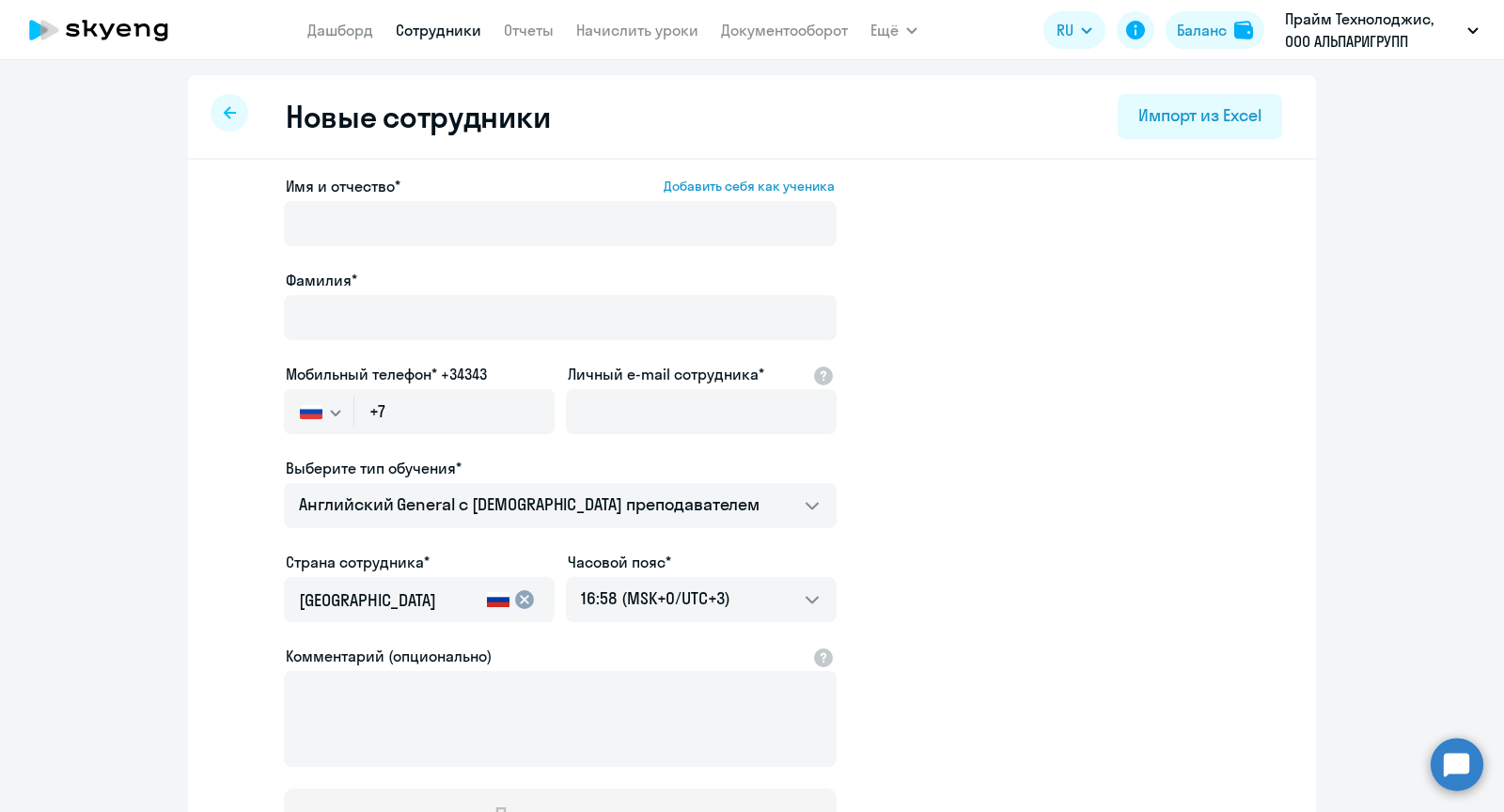
select select "30"
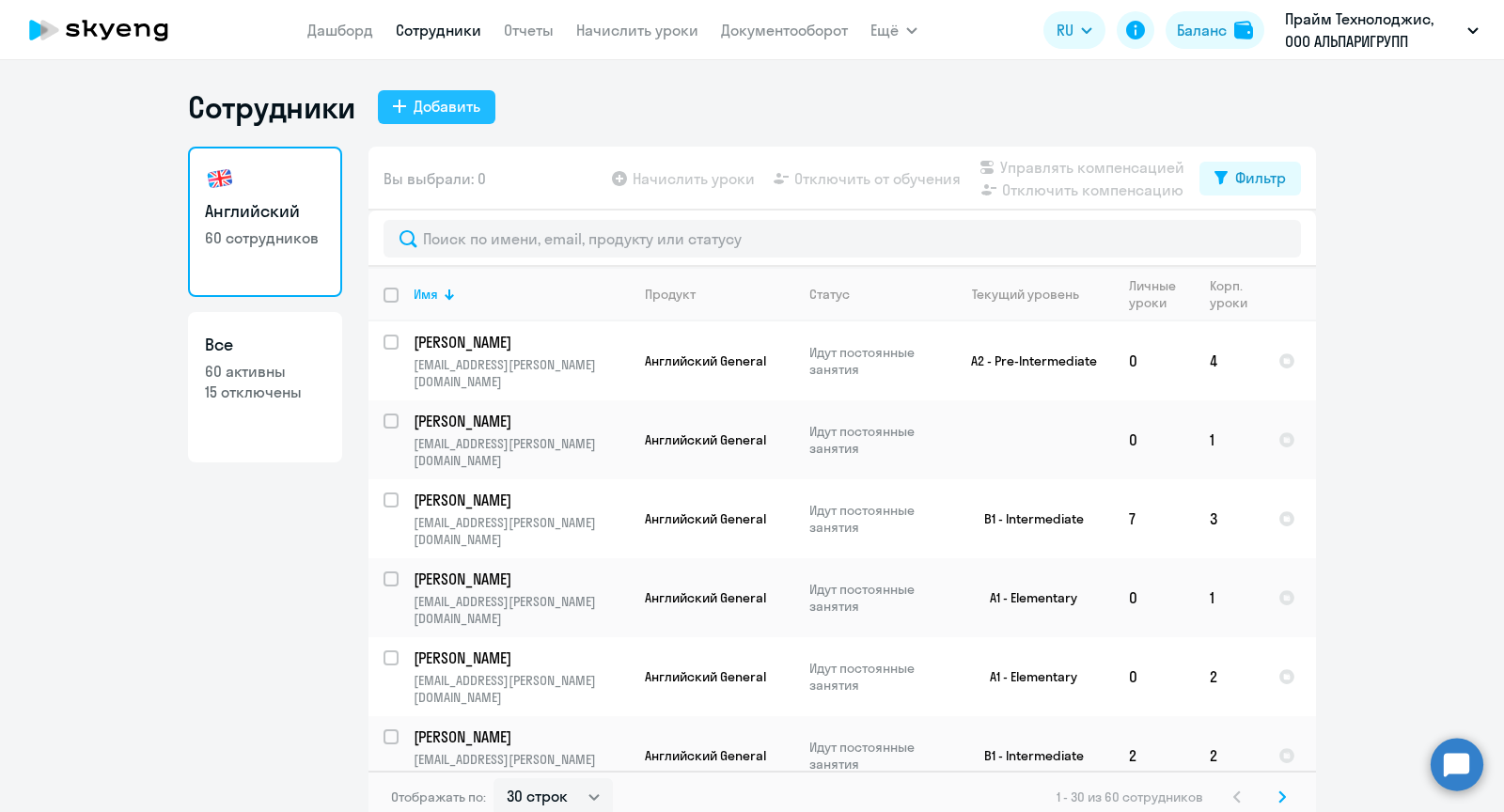
click at [438, 102] on div "Добавить" at bounding box center [447, 106] width 67 height 23
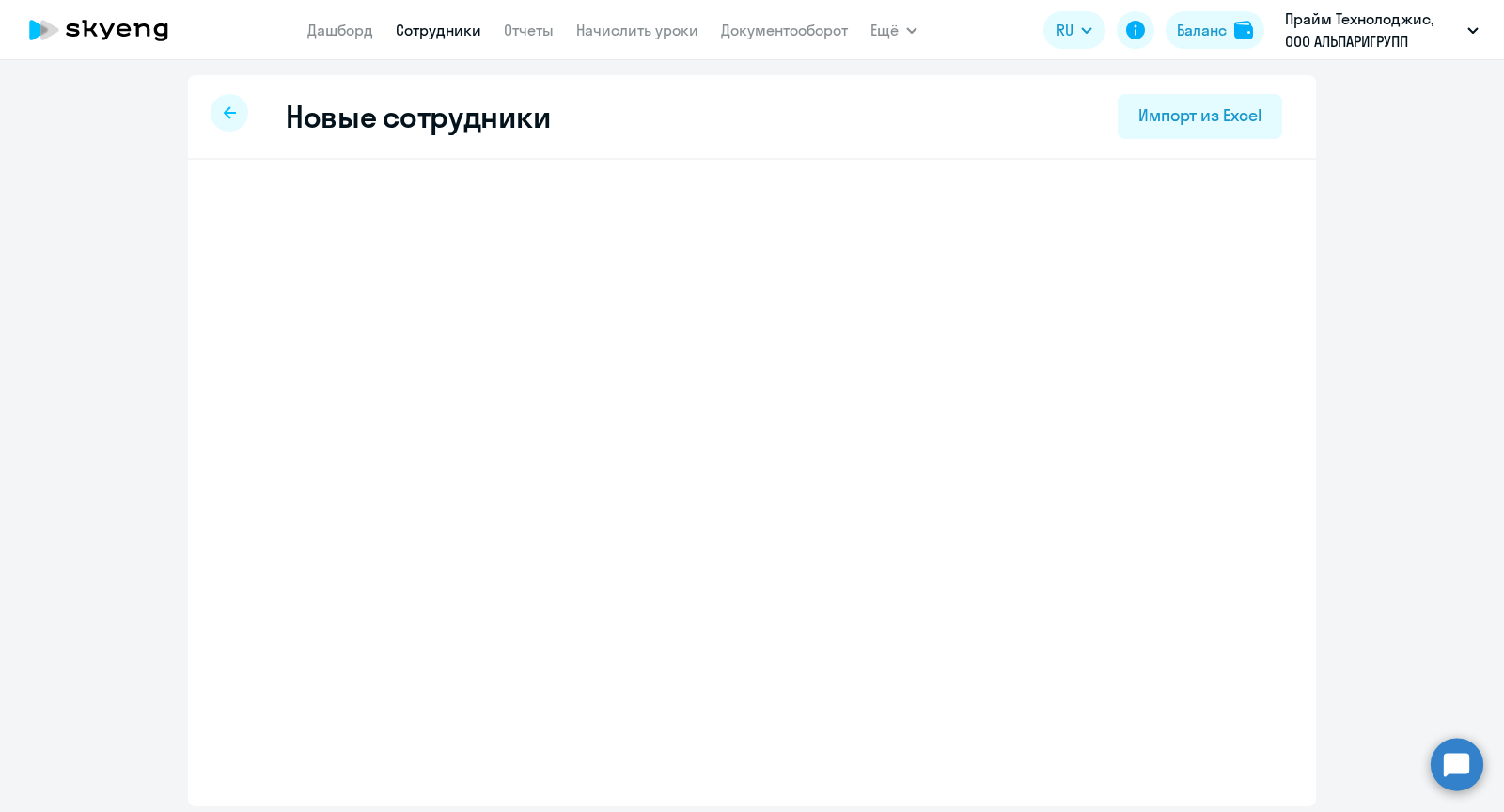
select select "english_adult_not_native_speaker"
select select "3"
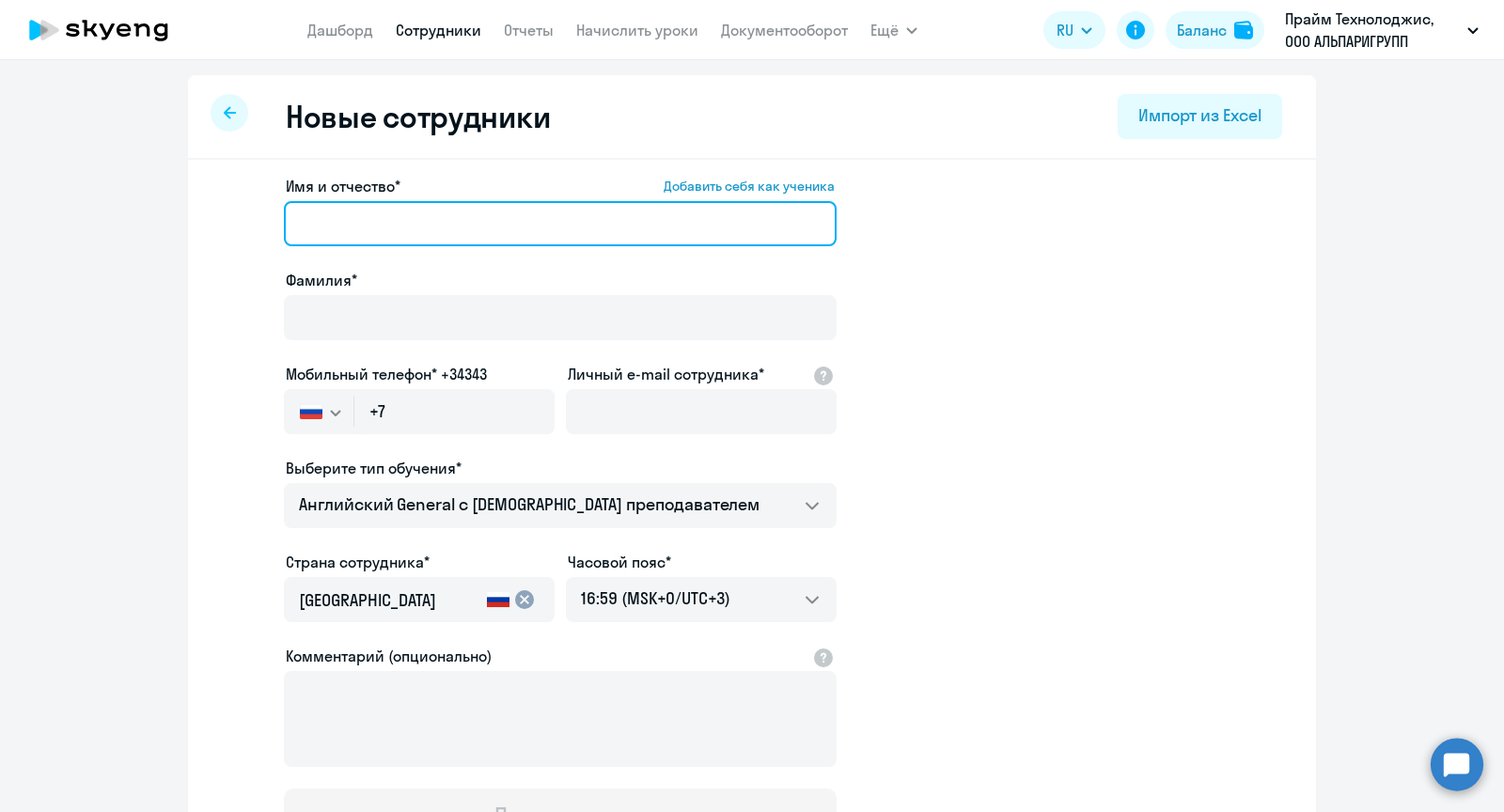
click at [456, 228] on input "Имя и отчество* Добавить себя как ученика" at bounding box center [559, 223] width 553 height 45
paste input "[PERSON_NAME]"
drag, startPoint x: 377, startPoint y: 225, endPoint x: 229, endPoint y: 225, distance: 148.0
click at [229, 225] on app-new-student-form "Имя и отчество* Добавить себя как ученика [PERSON_NAME]* Мобильный телефон* +34…" at bounding box center [752, 510] width 1068 height 670
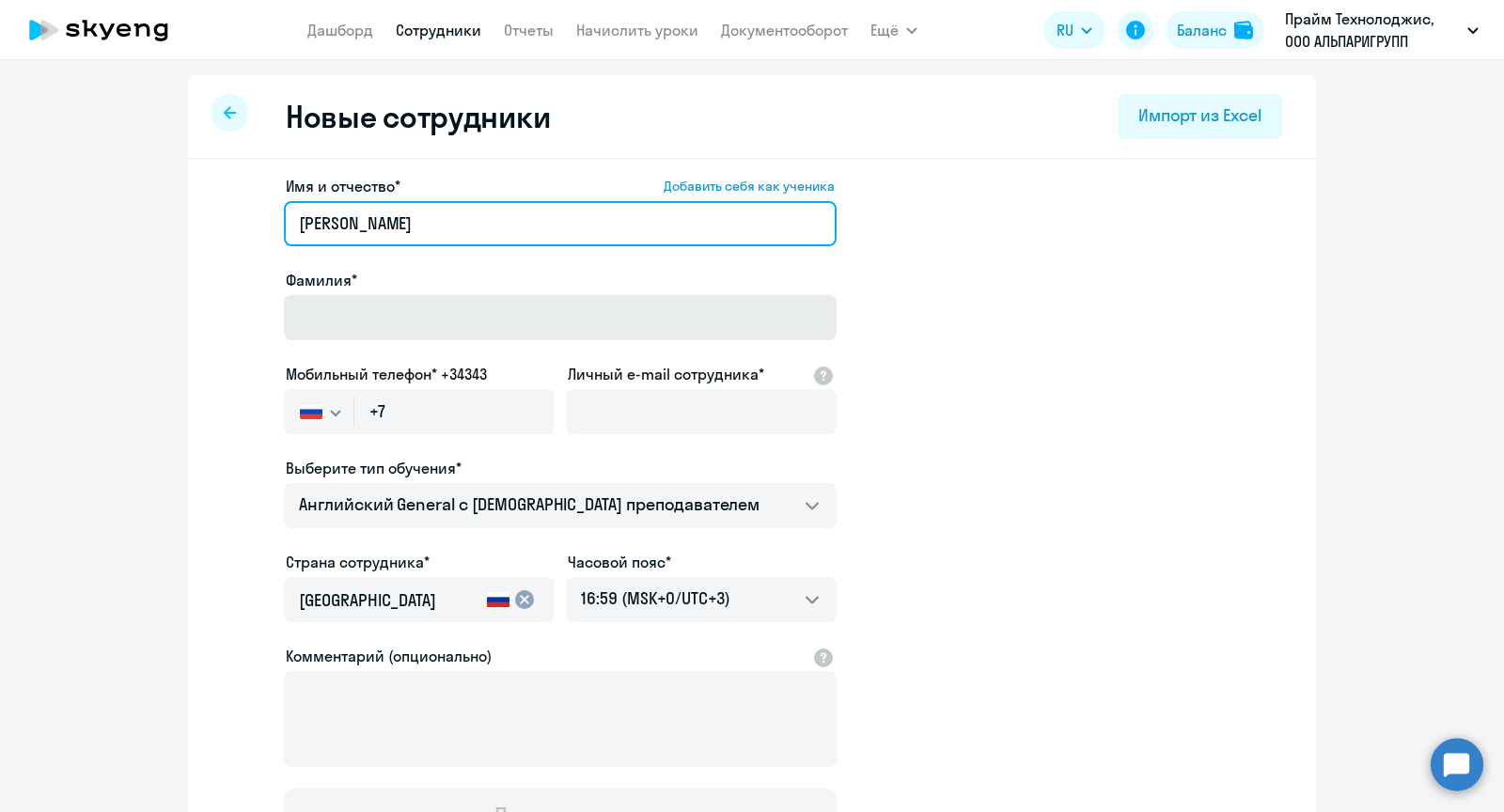
type input "[PERSON_NAME]"
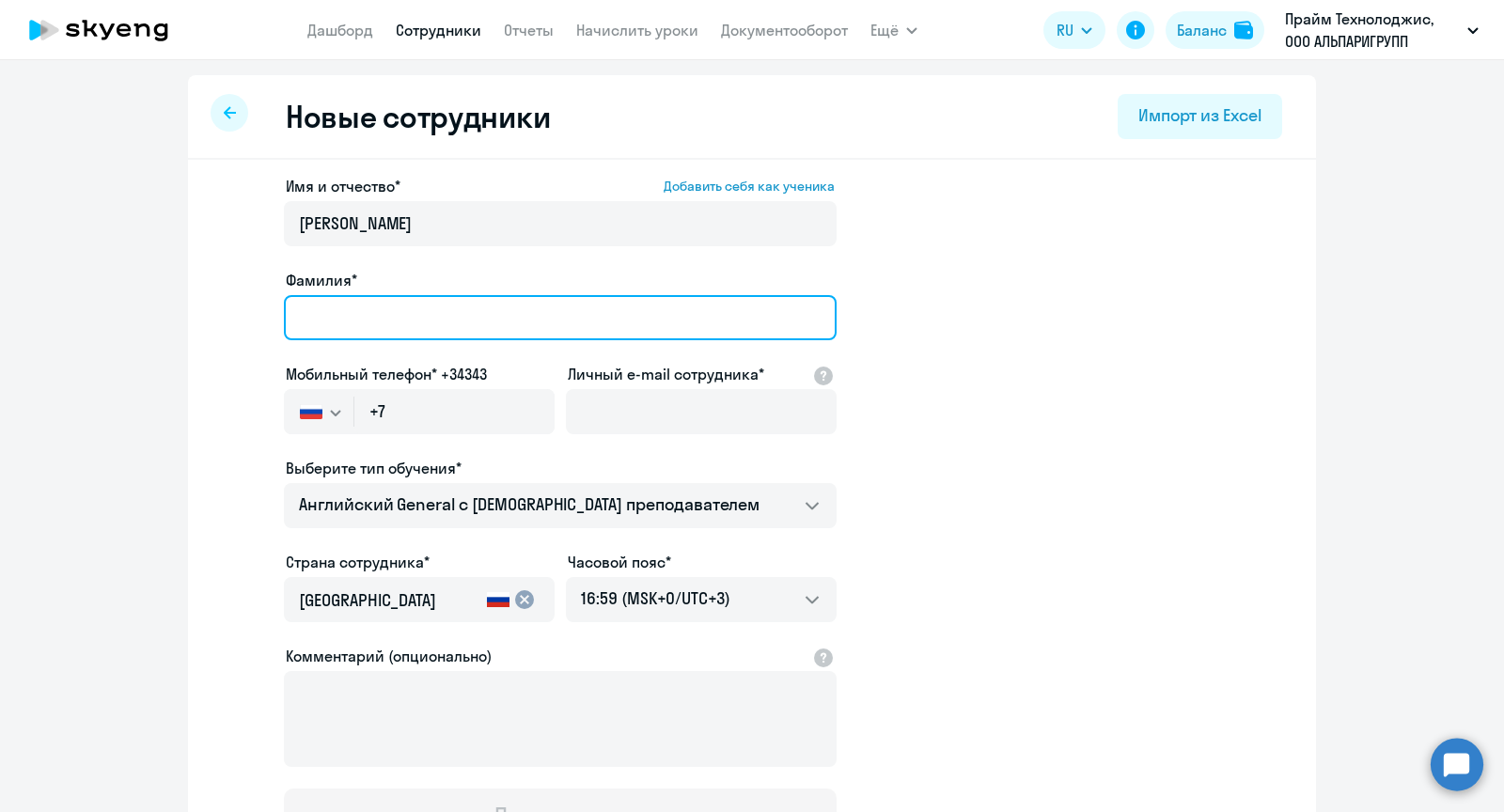
click at [384, 328] on input "Фамилия*" at bounding box center [559, 317] width 553 height 45
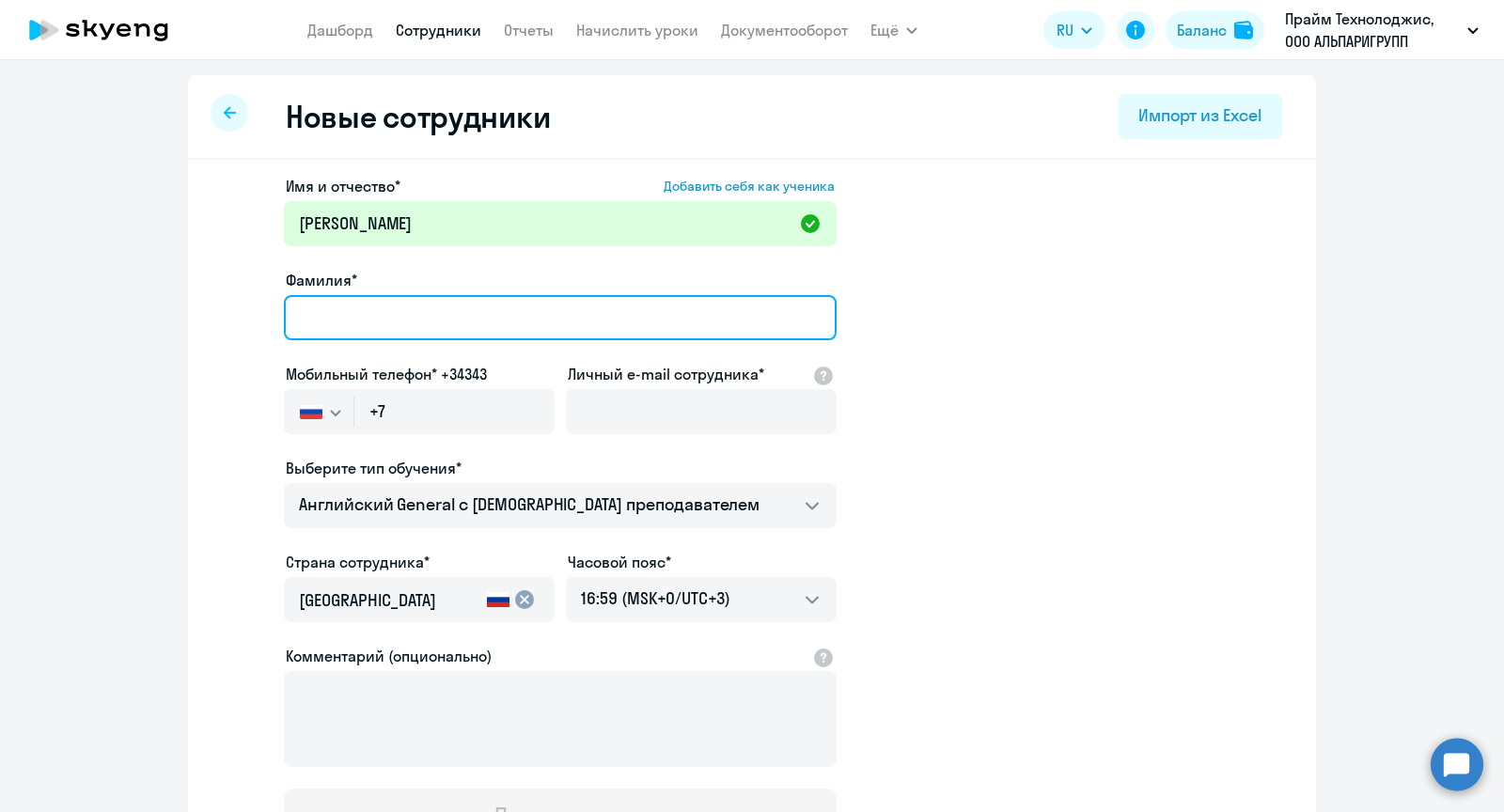
paste input "Панфило"
type input "Панфило"
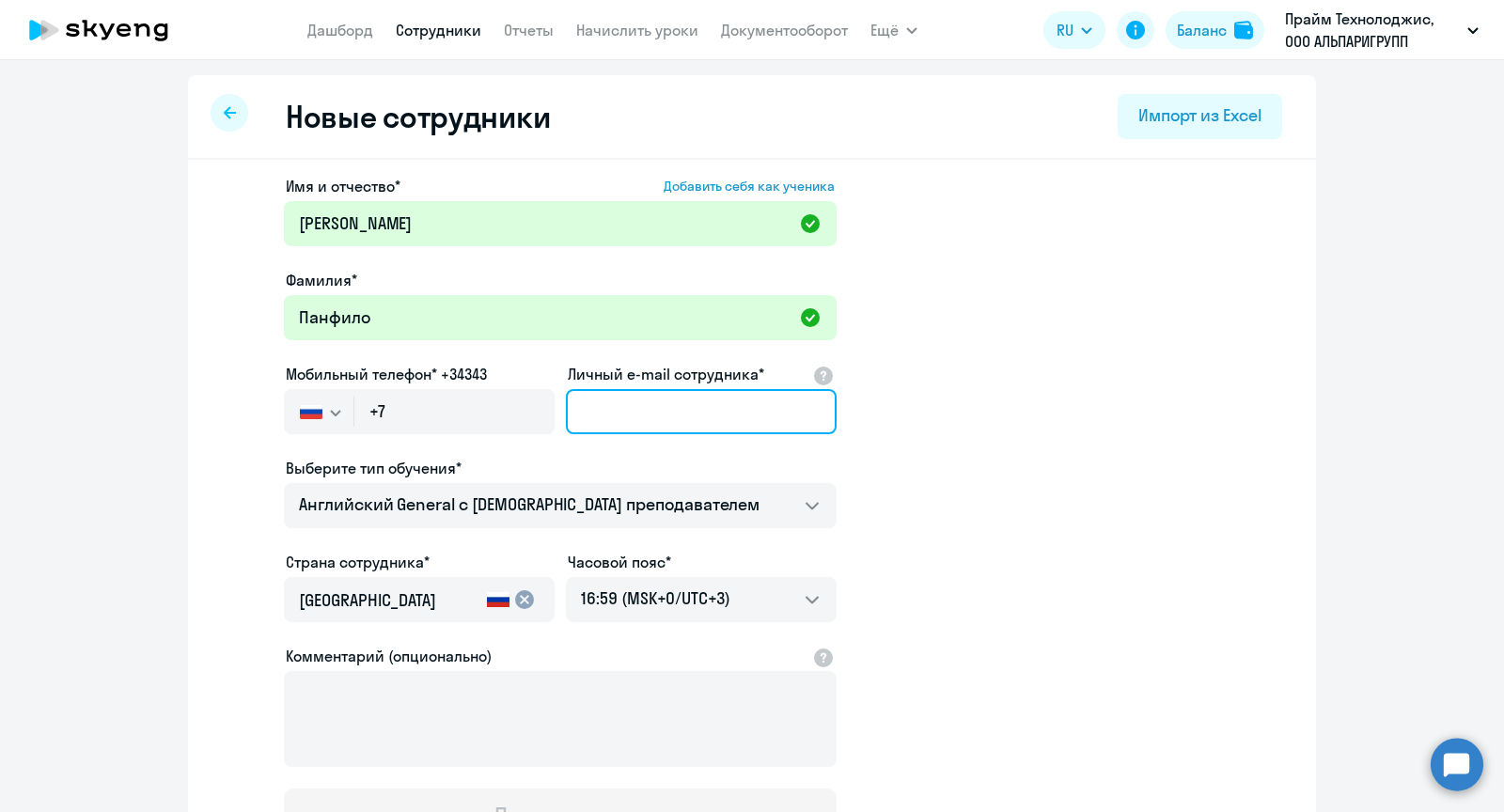
click at [623, 419] on input "Личный e-mail сотрудника*" at bounding box center [701, 411] width 271 height 45
paste input "[EMAIL_ADDRESS][PERSON_NAME][DOMAIN_NAME]"
type input "[EMAIL_ADDRESS][PERSON_NAME][DOMAIN_NAME]"
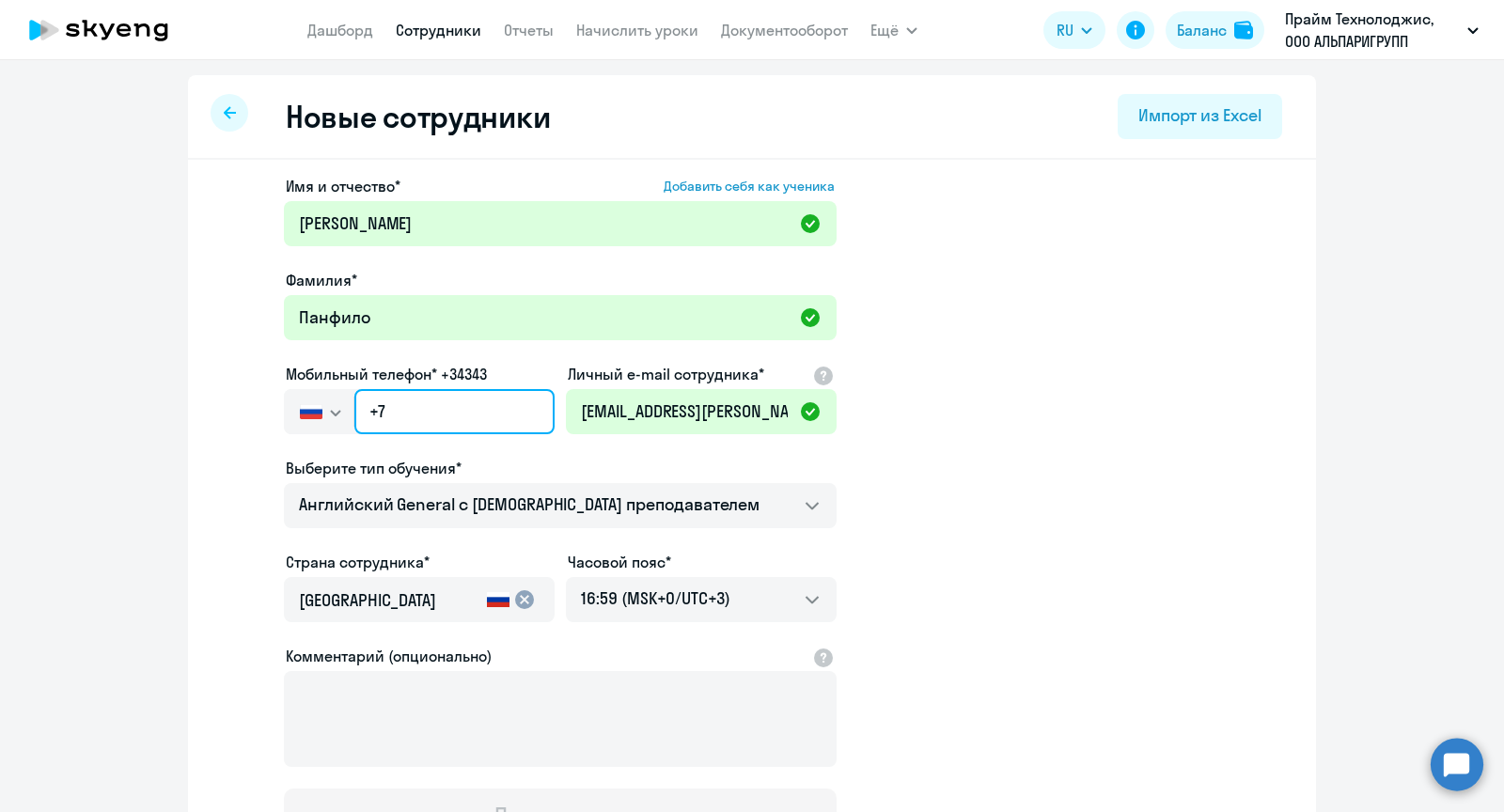
click at [458, 421] on input "+7" at bounding box center [454, 411] width 200 height 45
paste input "[PHONE_NUMBER]"
type input "[PHONE_NUMBER]"
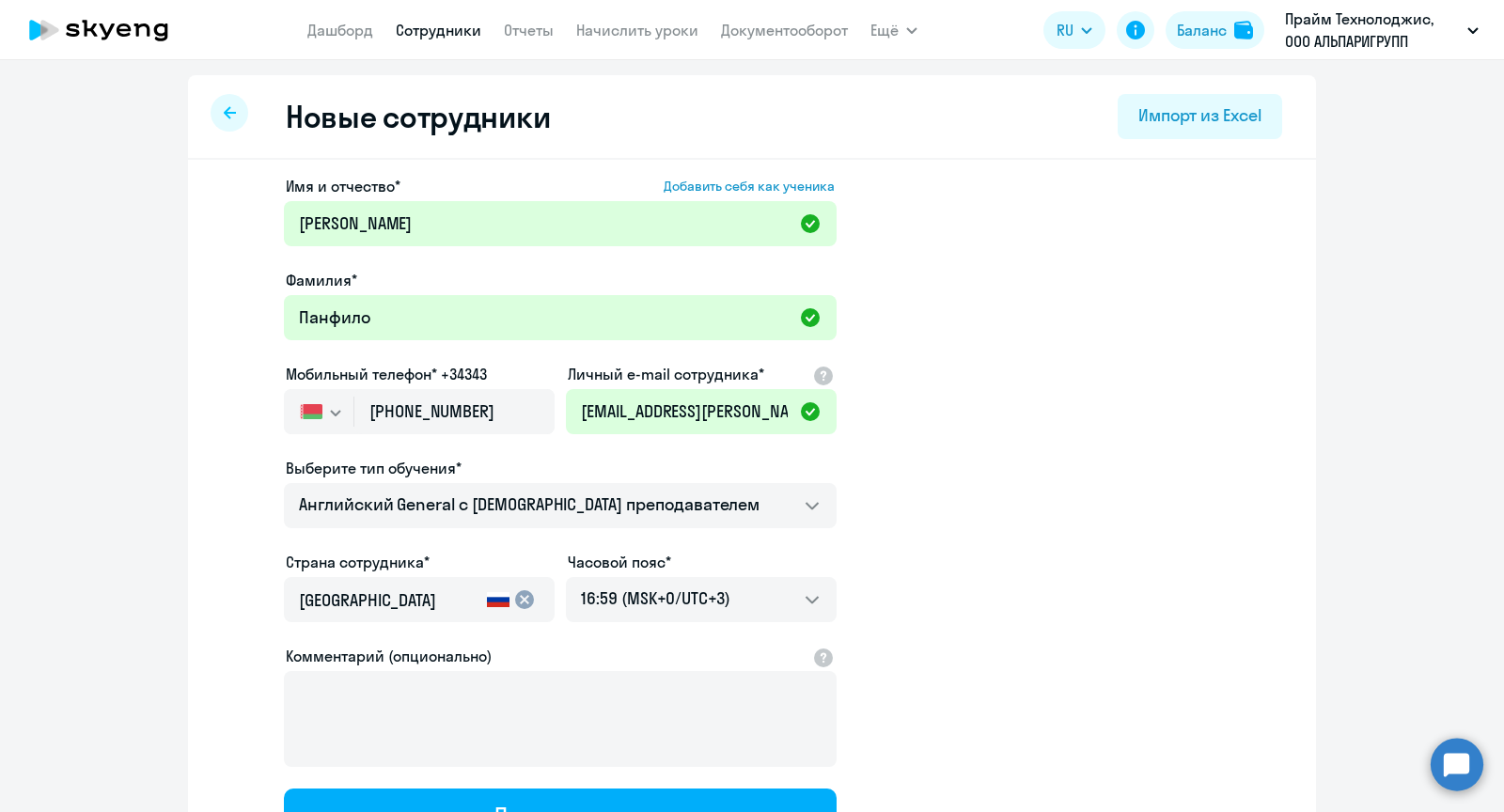
click at [524, 594] on mat-icon "cancel" at bounding box center [525, 599] width 23 height 23
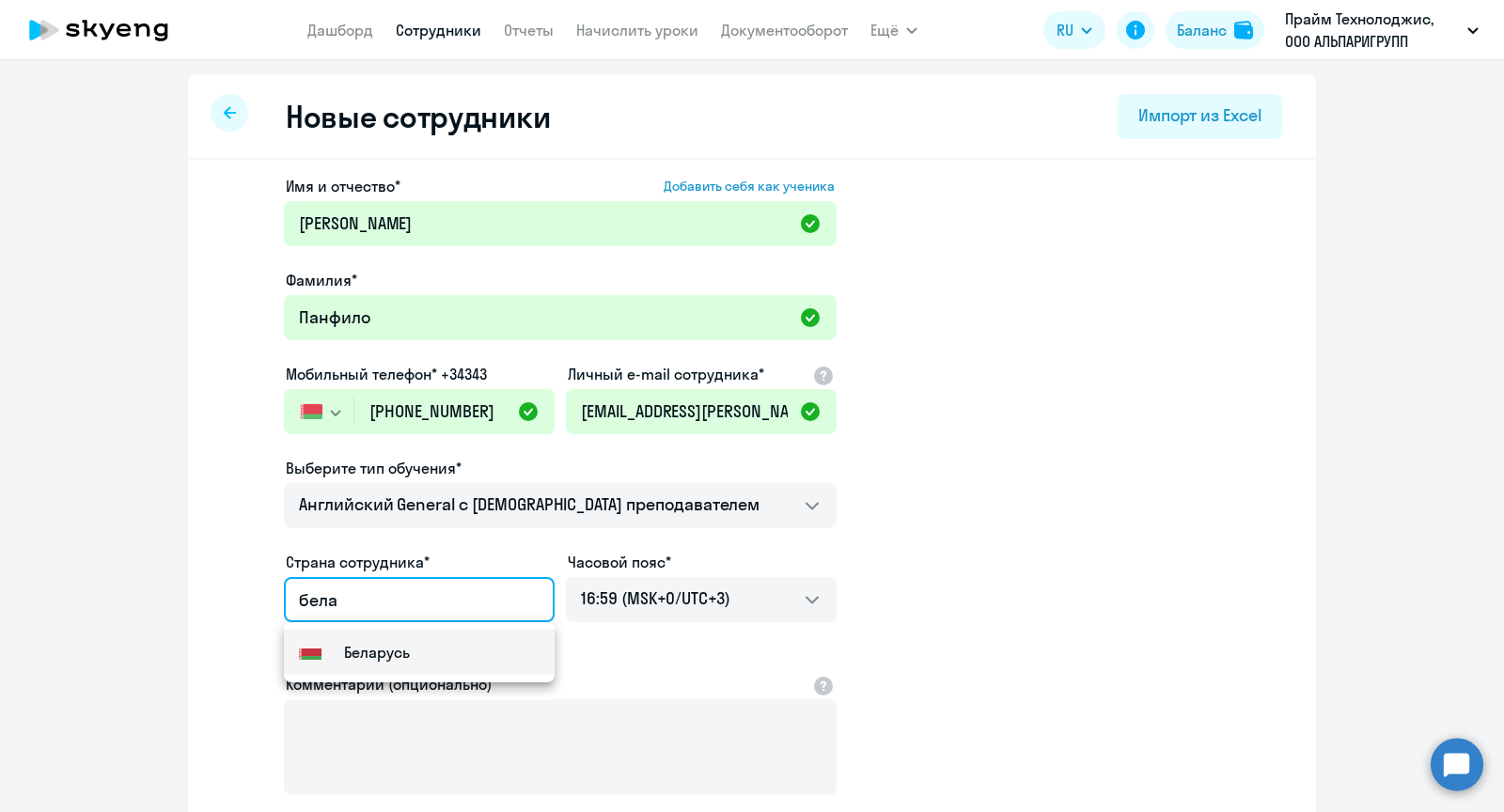
click at [441, 665] on mat-option "Flag of [GEOGRAPHIC_DATA] [GEOGRAPHIC_DATA]" at bounding box center [419, 652] width 271 height 45
type input "Беларусь"
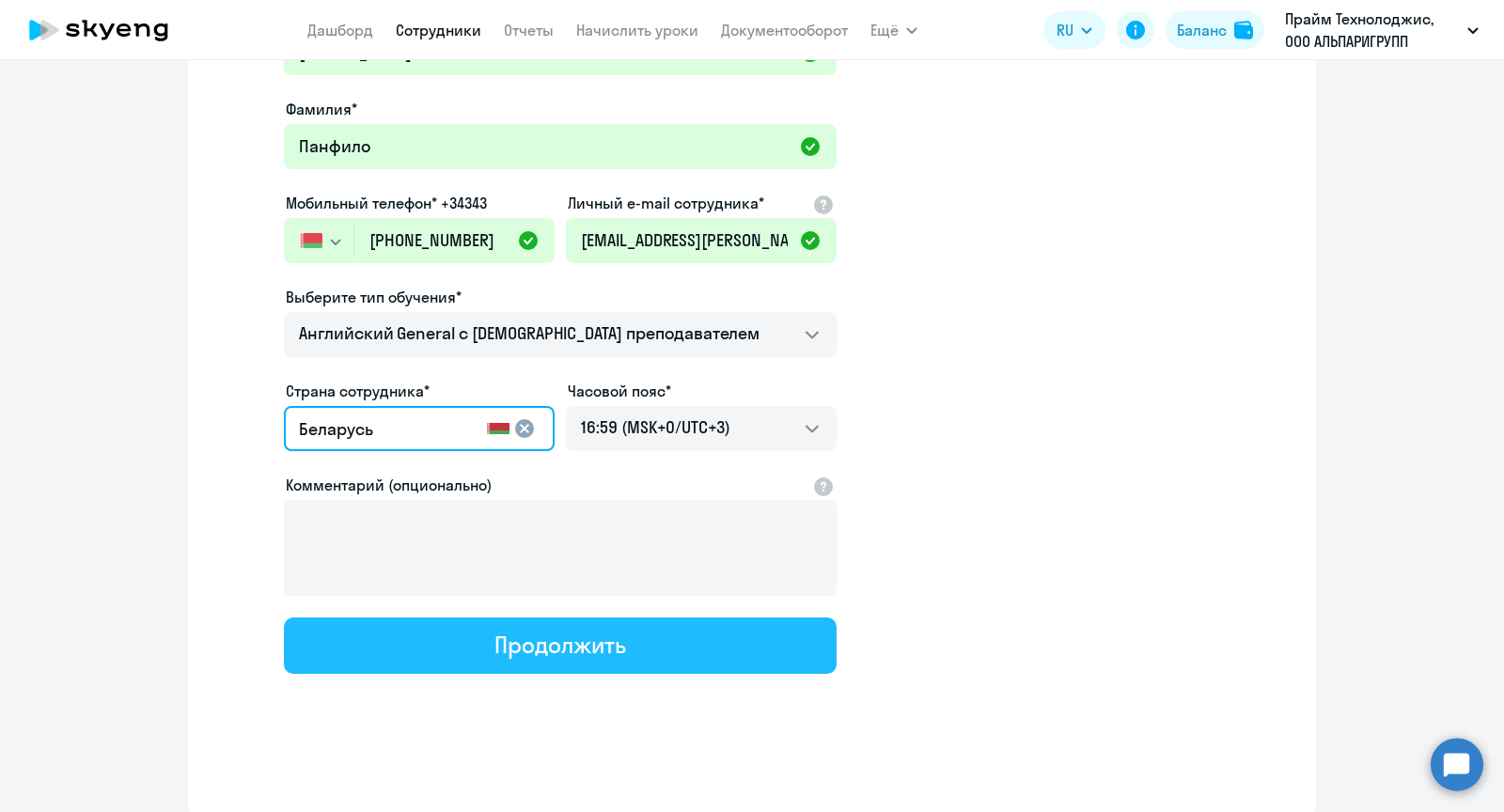
scroll to position [170, 0]
click at [670, 650] on button "Продолжить" at bounding box center [559, 646] width 553 height 56
select select "english_adult_not_native_speaker"
select select "3"
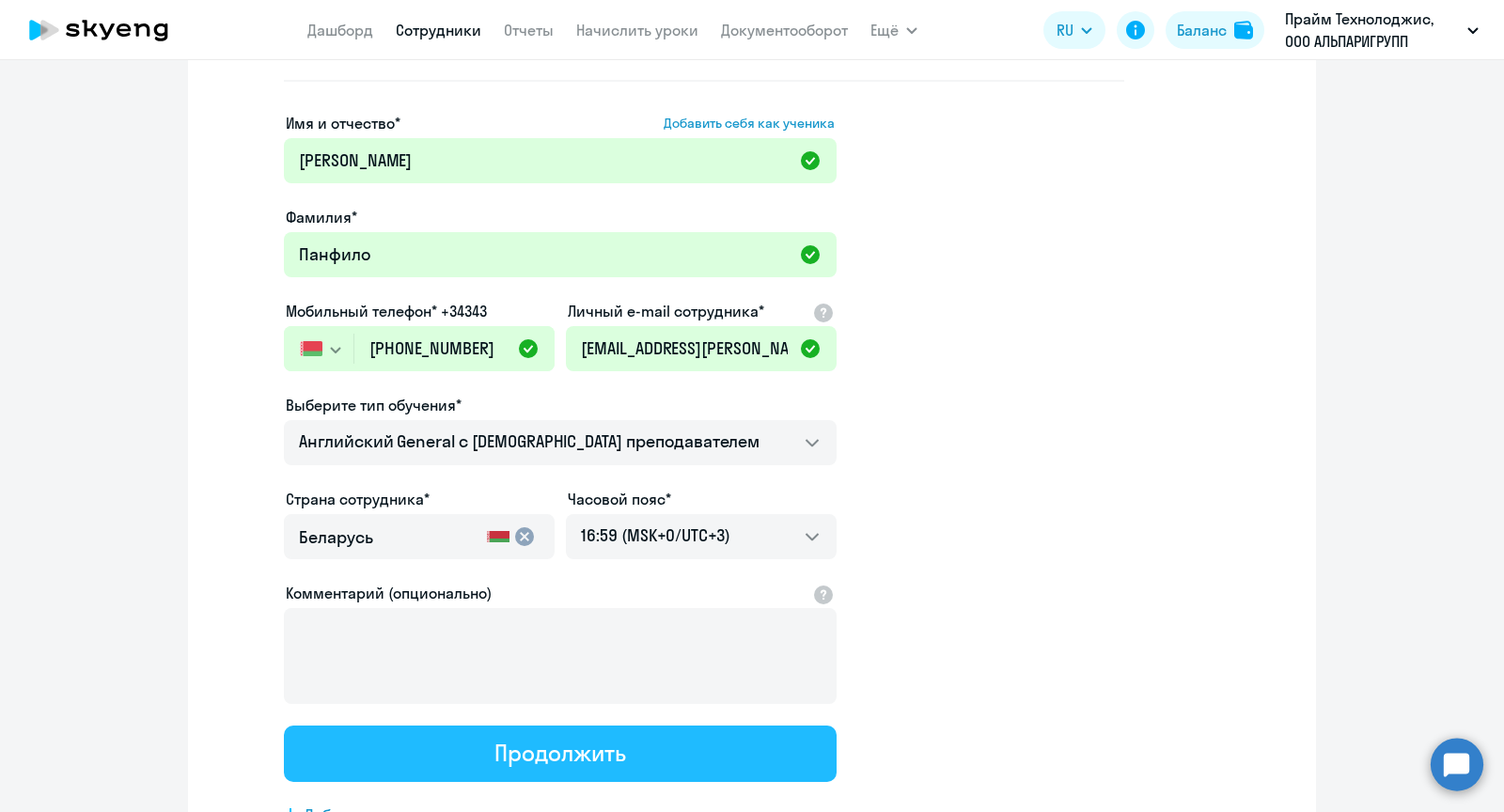
scroll to position [0, 0]
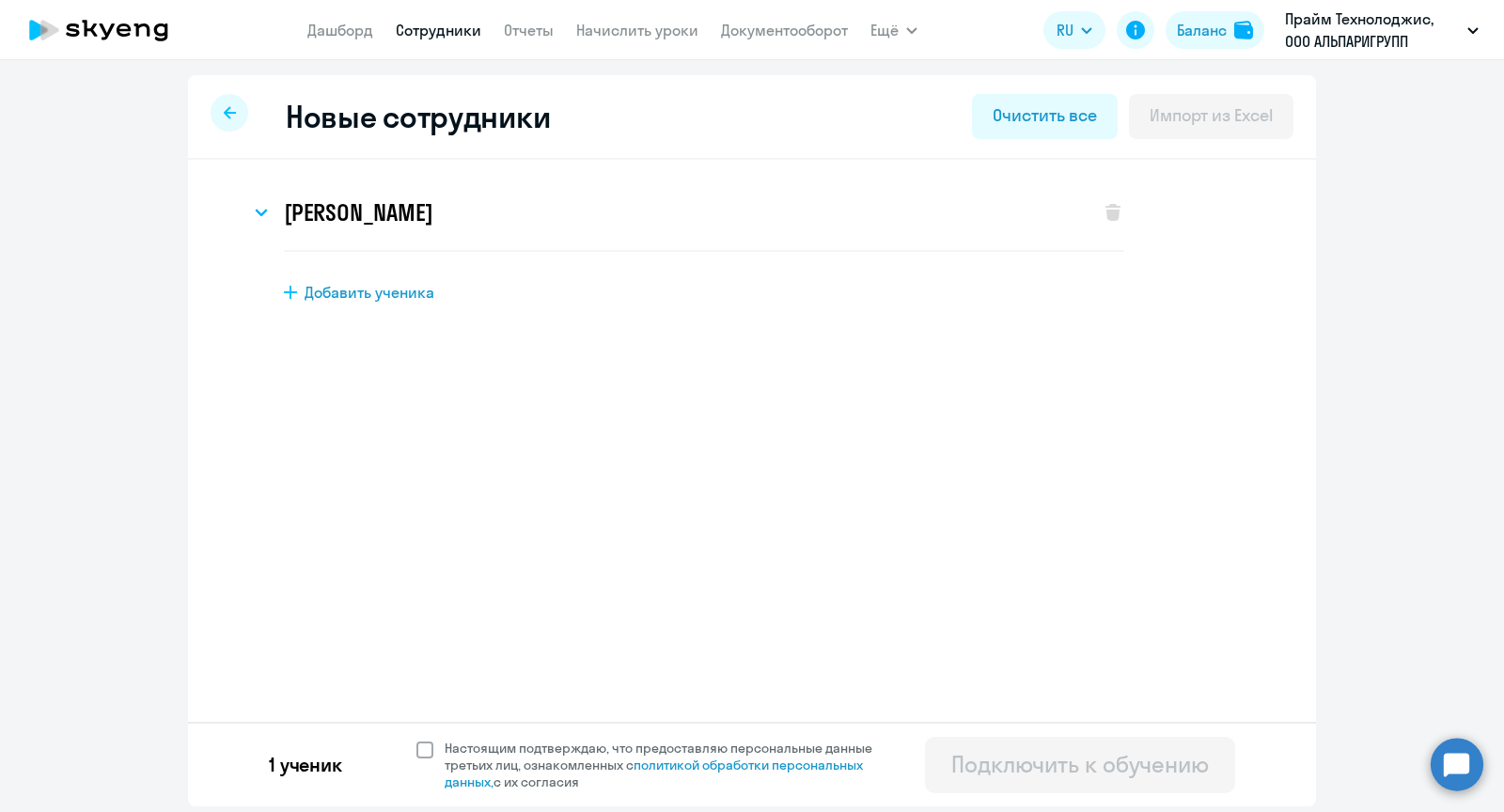
click at [421, 749] on span at bounding box center [425, 750] width 17 height 17
click at [417, 739] on input "Настоящим подтверждаю, что предоставляю персональные данные третьих лиц, ознако…" at bounding box center [416, 738] width 1 height 1
checkbox input "true"
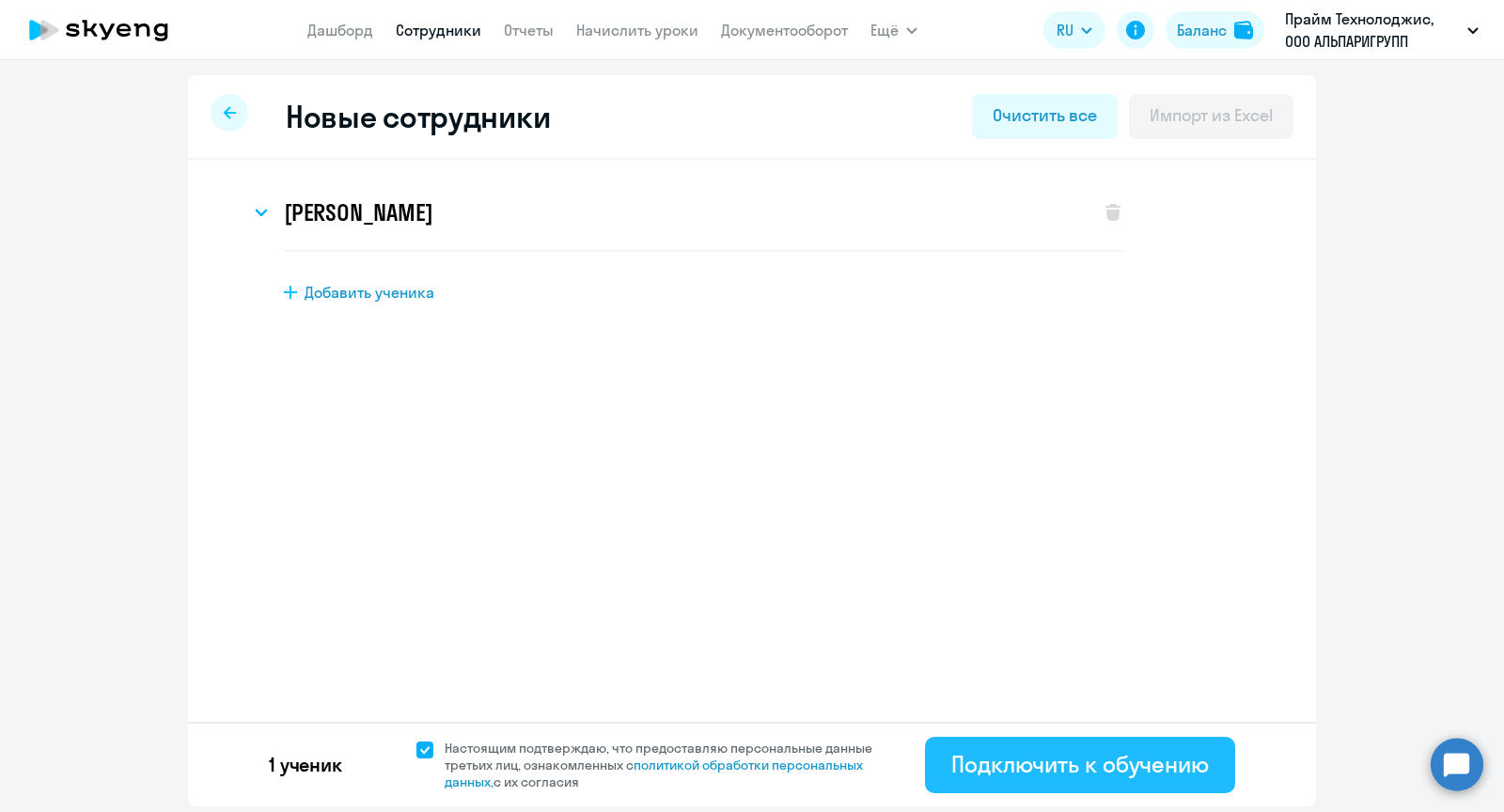
click at [972, 772] on div "Подключить к обучению" at bounding box center [1080, 763] width 258 height 30
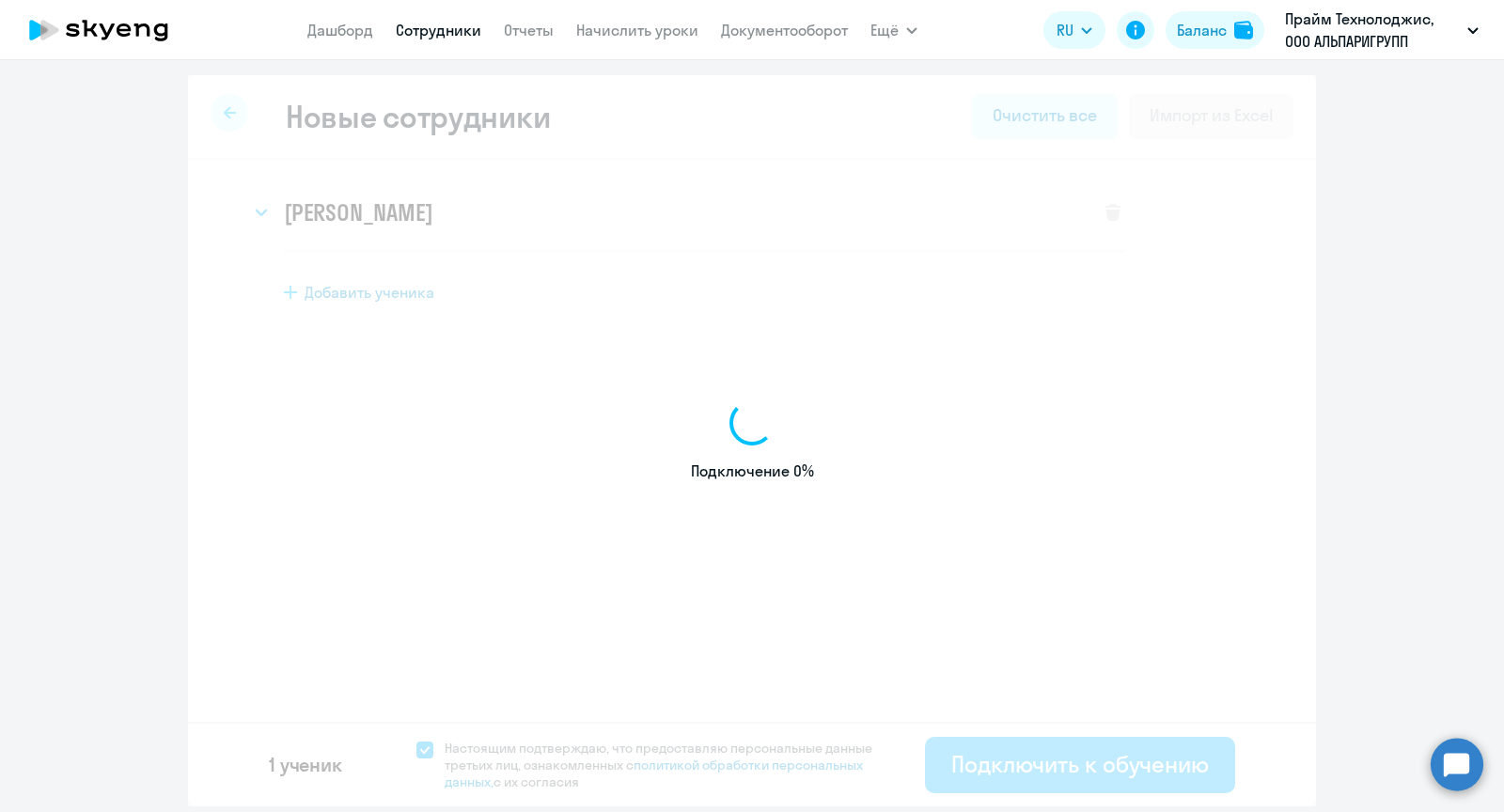
select select "english_adult_not_native_speaker"
select select "3"
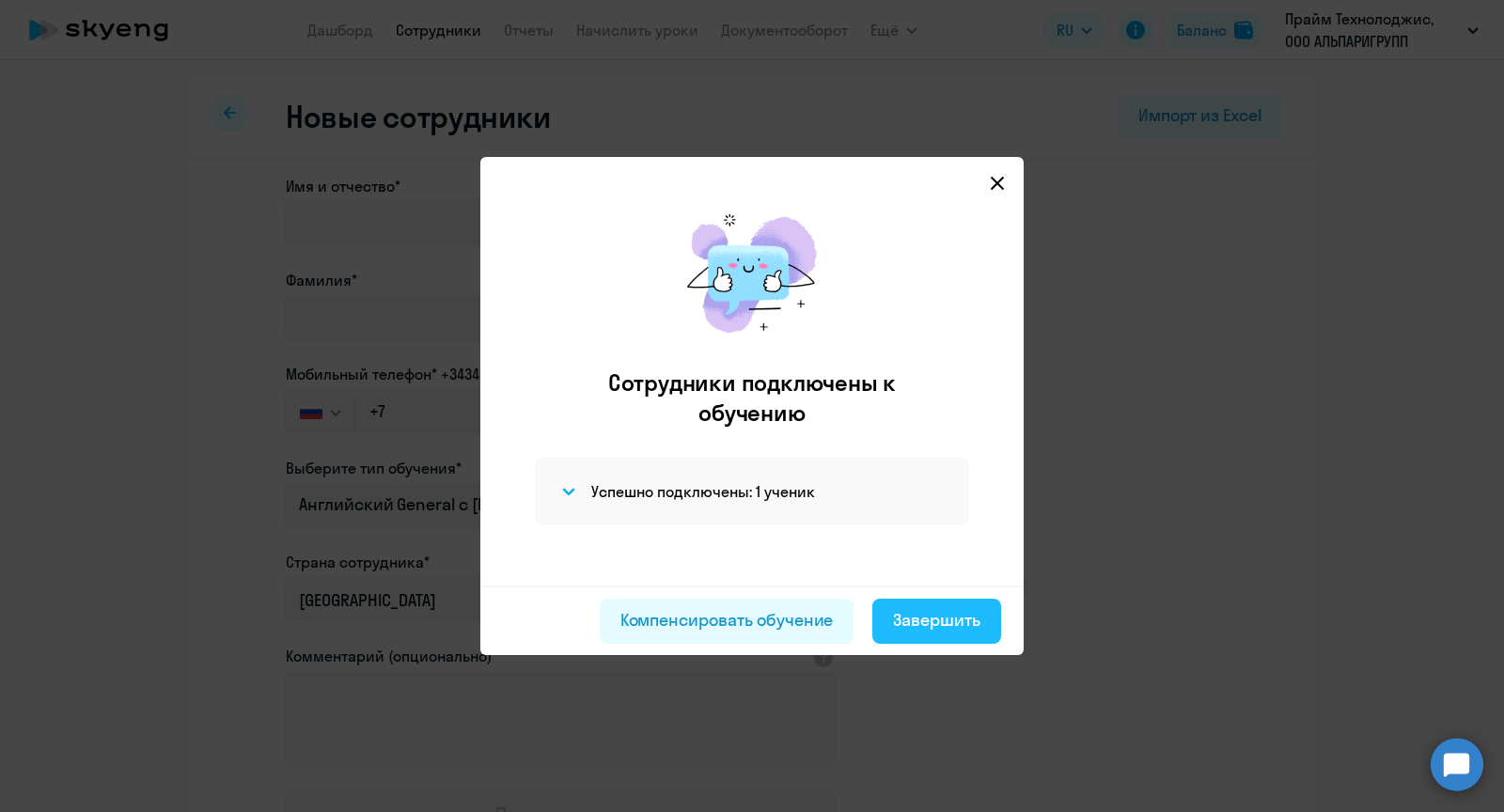
click at [964, 625] on div "Завершить" at bounding box center [936, 620] width 87 height 25
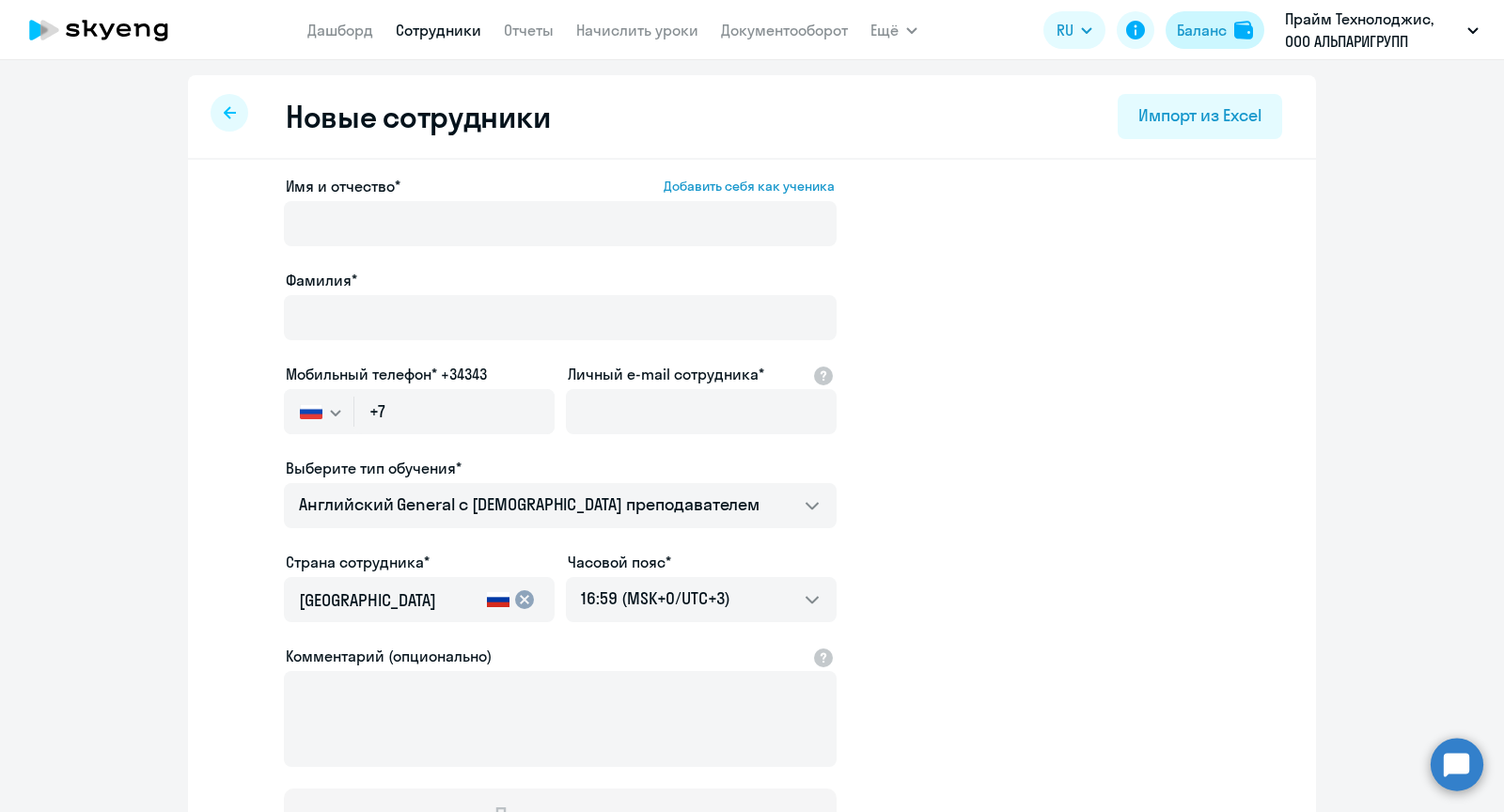
select select "30"
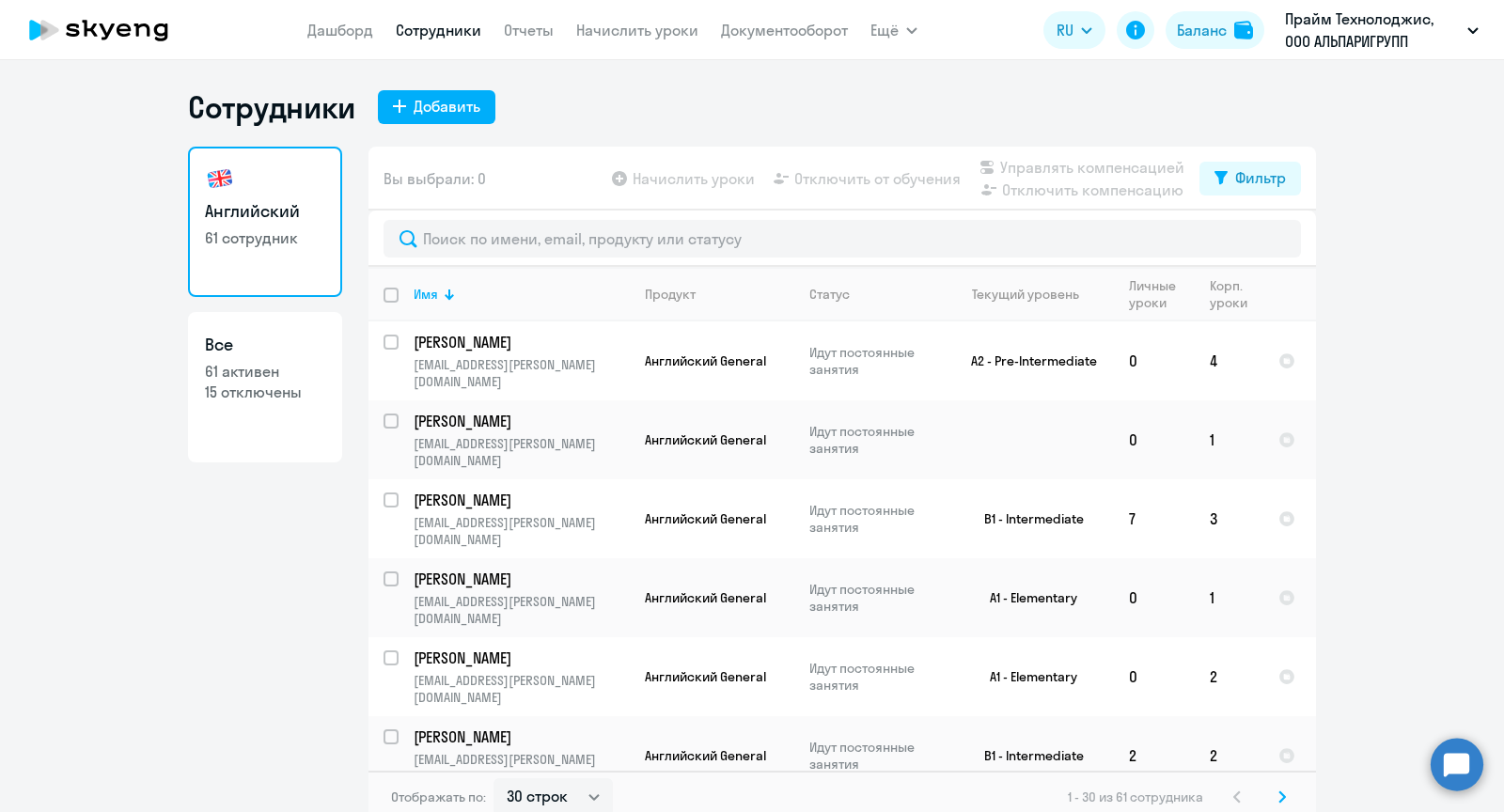
click at [298, 18] on app-header "[PERSON_NAME] Отчеты Начислить уроки Документооборот Ещё Дашборд Сотрудники Отч…" at bounding box center [752, 30] width 1504 height 60
click at [319, 19] on app-menu-item-link "Дашборд" at bounding box center [340, 31] width 66 height 24
click at [319, 30] on link "Дашборд" at bounding box center [340, 31] width 66 height 19
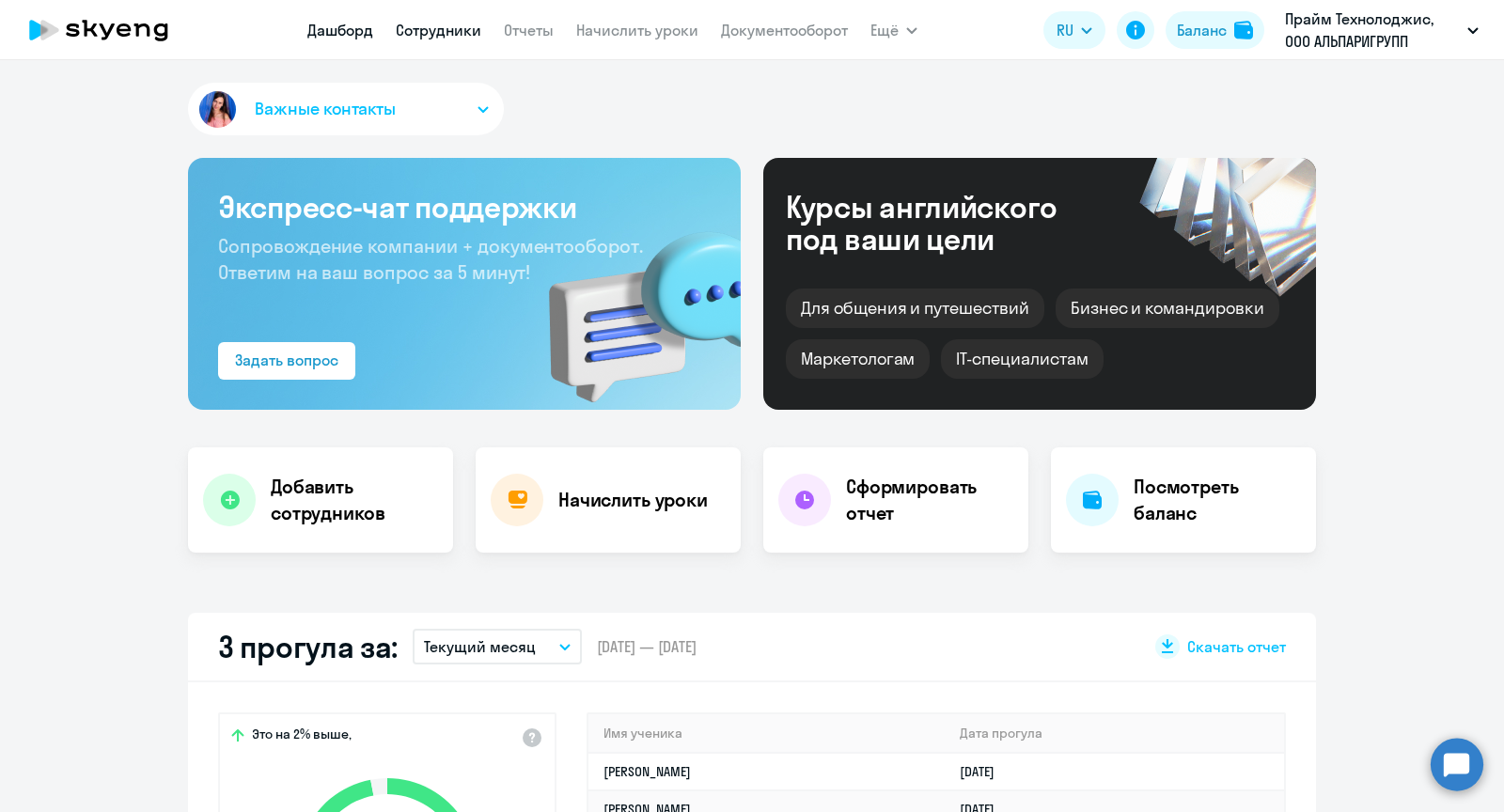
click at [424, 22] on link "Сотрудники" at bounding box center [438, 31] width 85 height 19
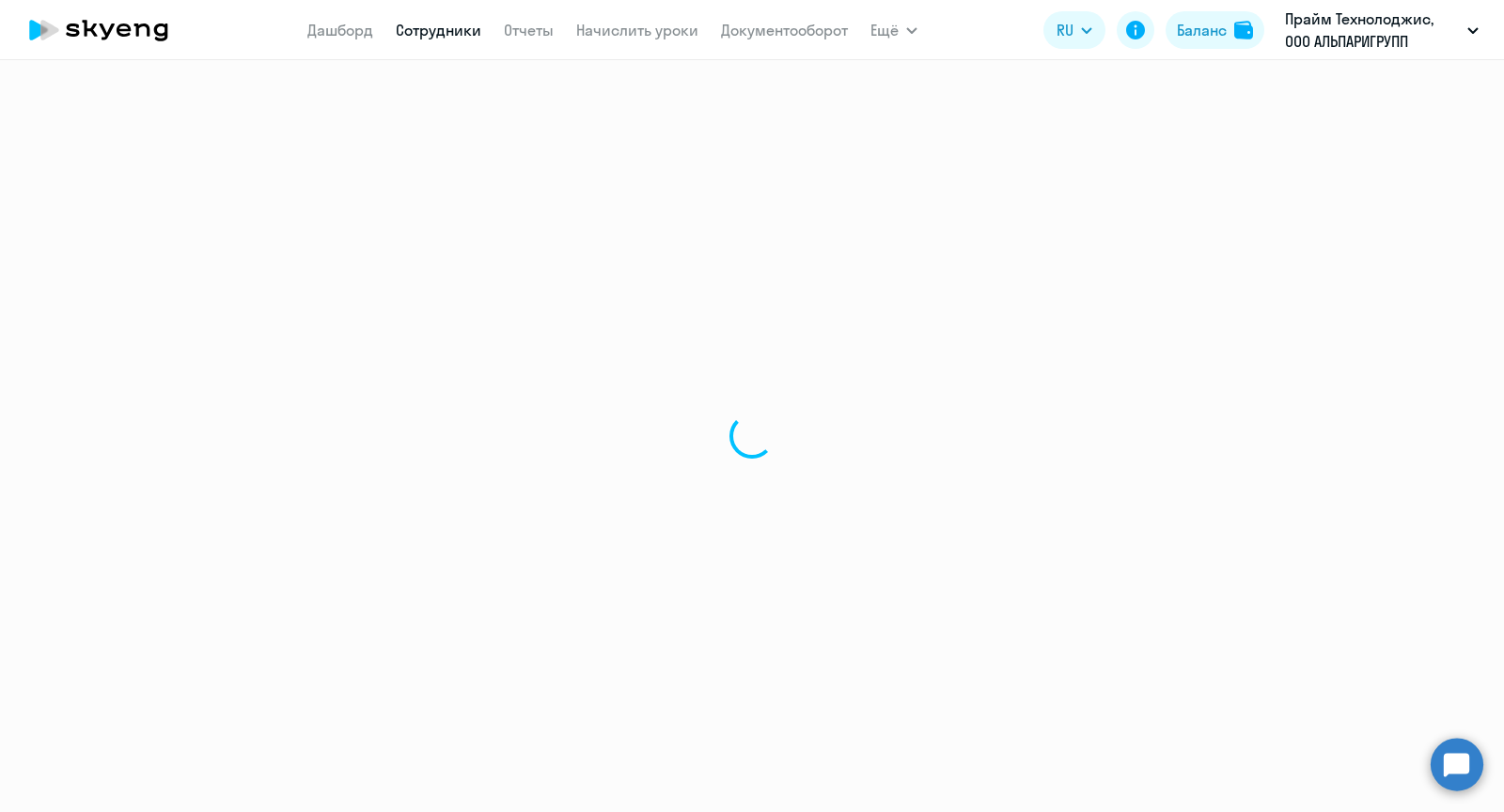
select select "30"
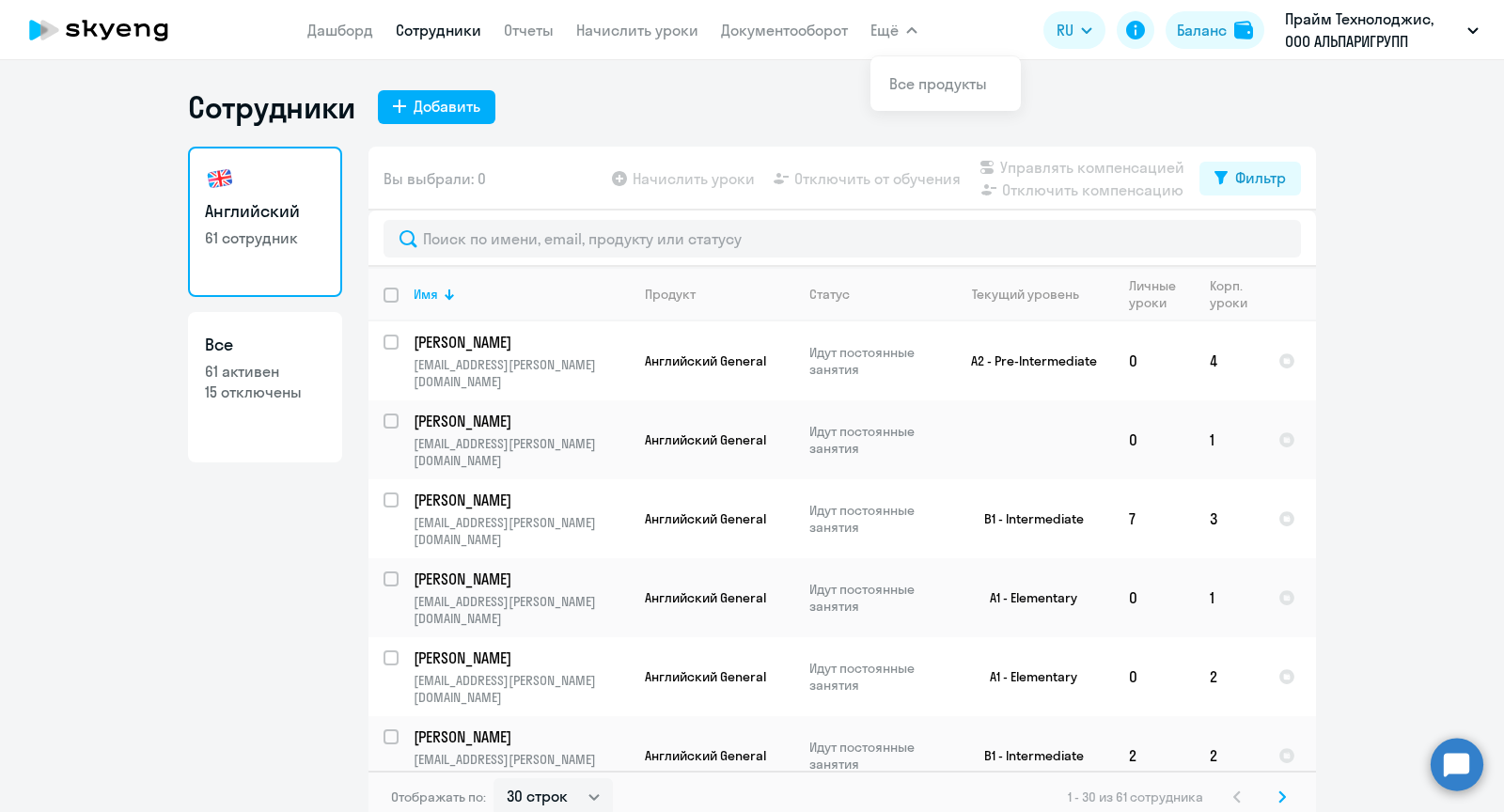
click at [874, 25] on span "Ещё" at bounding box center [884, 31] width 28 height 23
click at [616, 31] on link "Начислить уроки" at bounding box center [638, 31] width 123 height 19
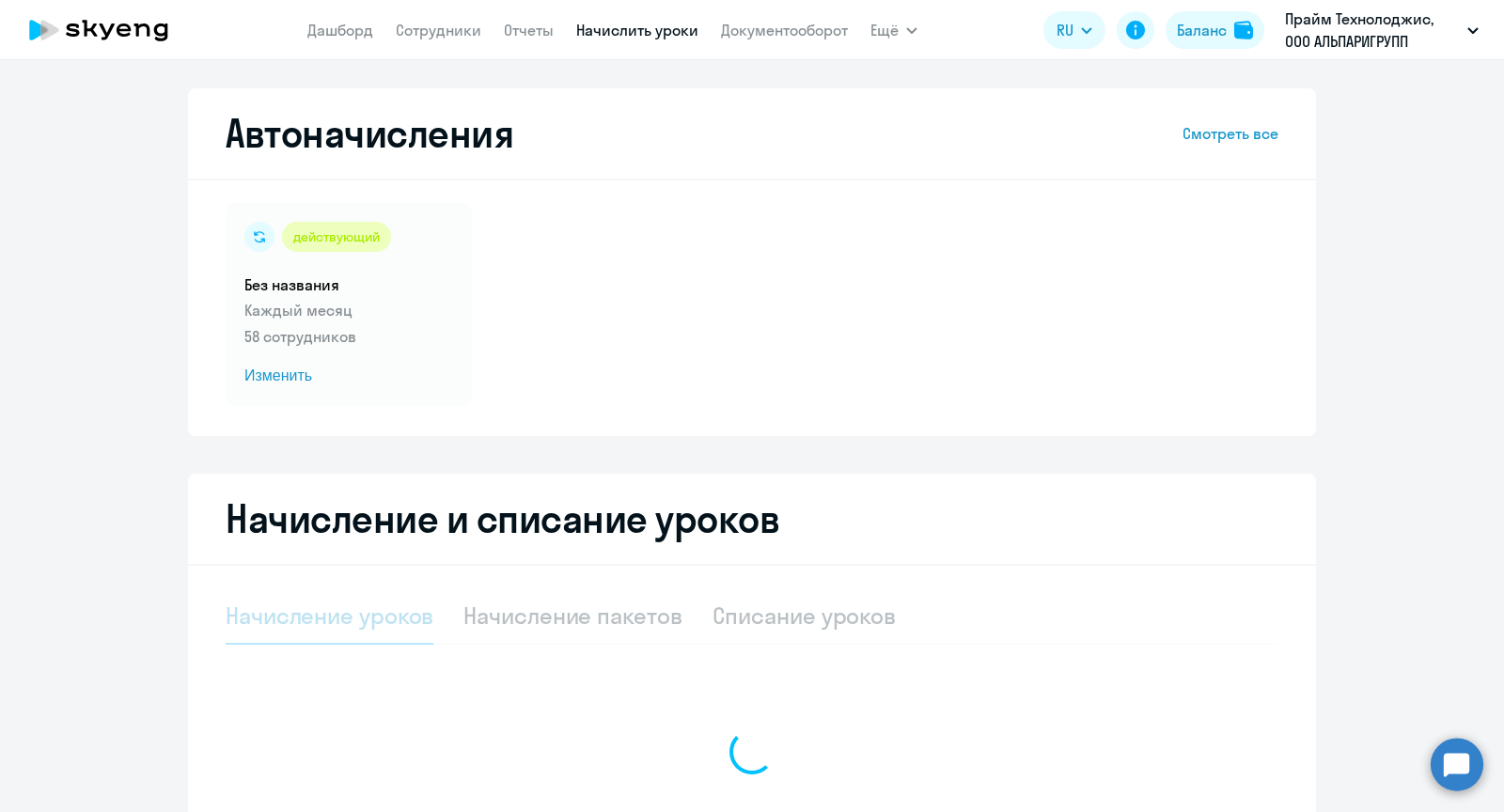
select select "10"
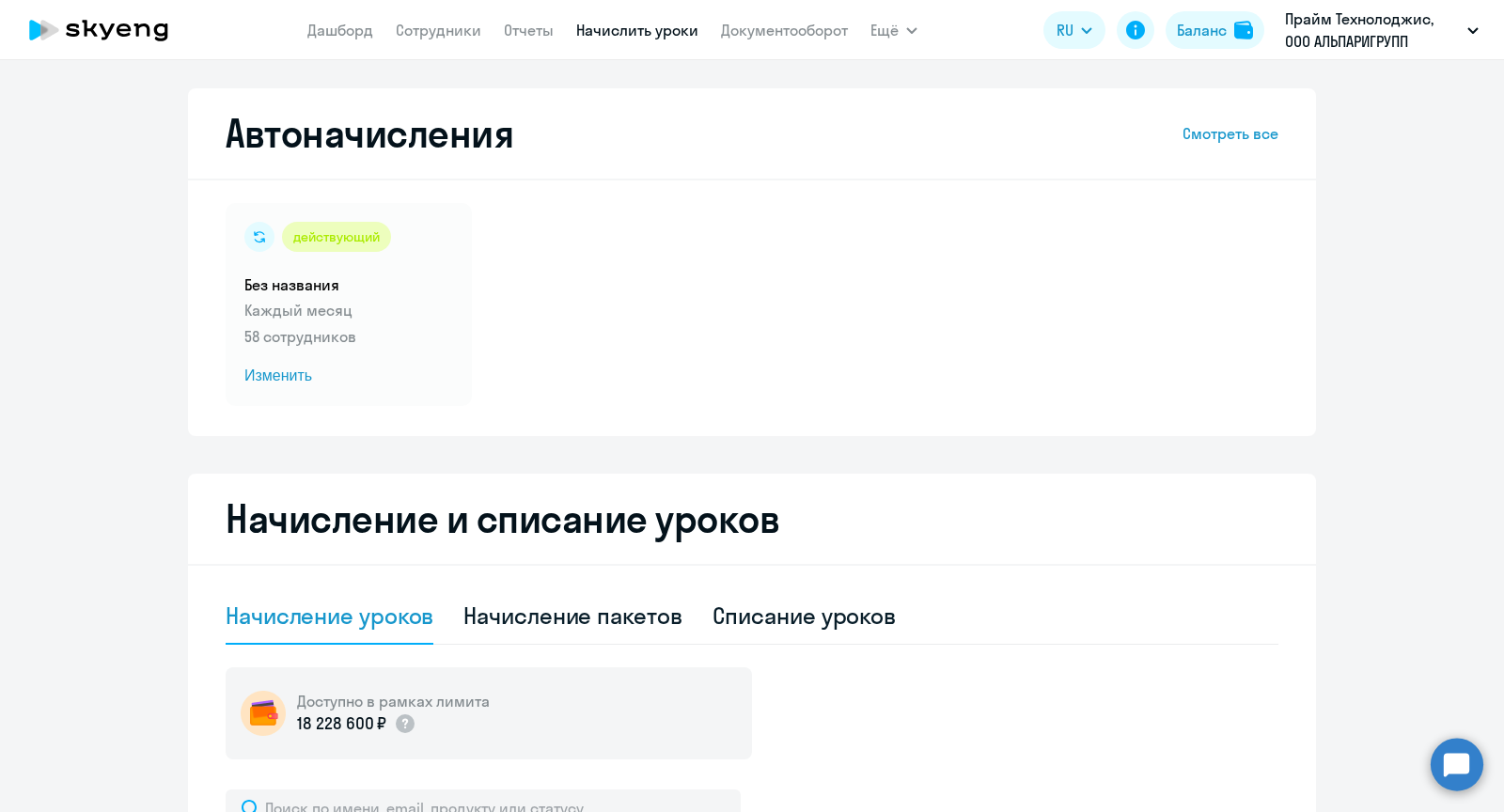
click at [1245, 145] on div "Автоначисления Смотреть все" at bounding box center [752, 133] width 1053 height 45
click at [1247, 139] on link "Смотреть все" at bounding box center [1231, 134] width 96 height 23
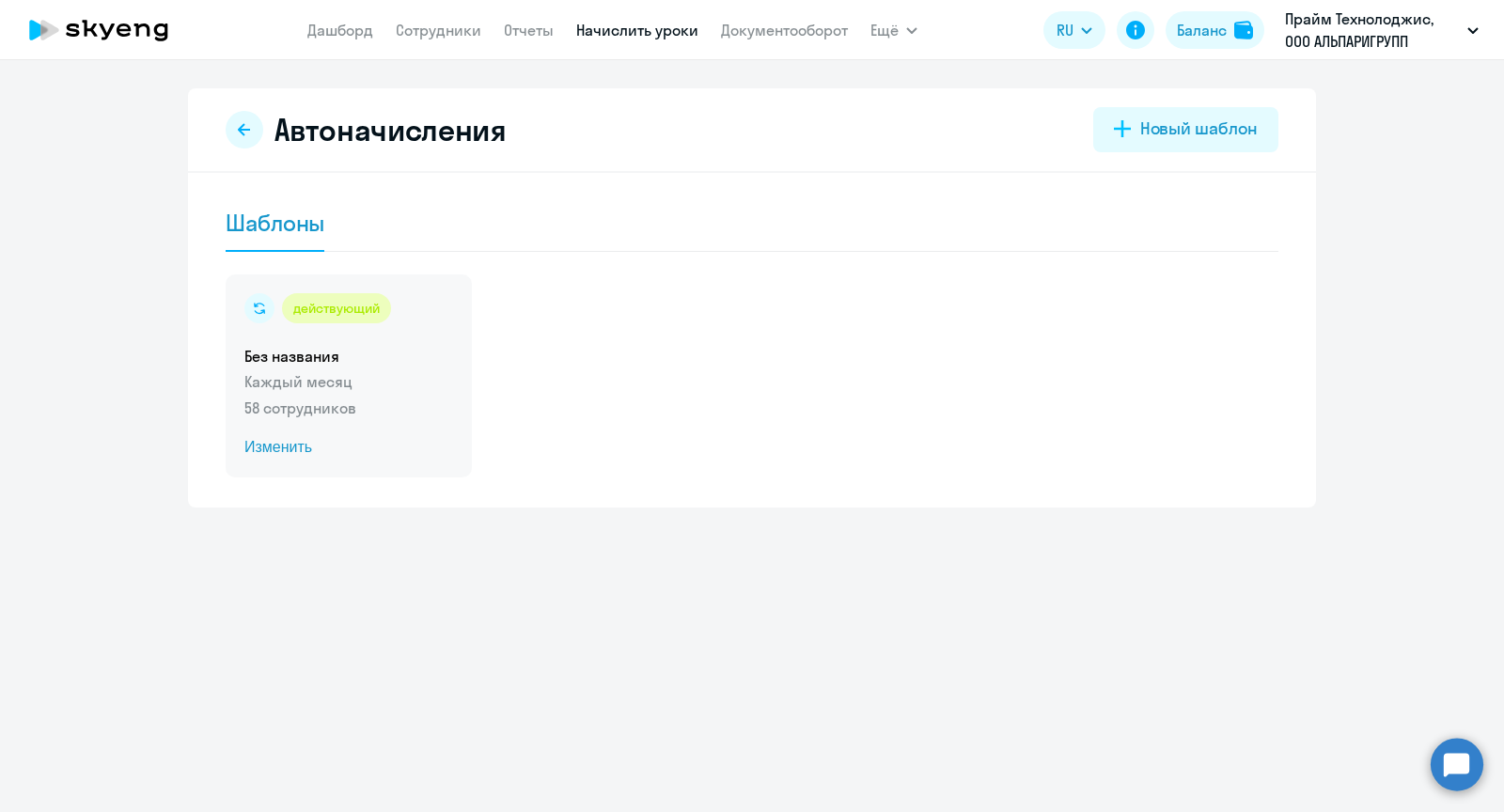
click at [287, 445] on span "Изменить" at bounding box center [349, 447] width 209 height 23
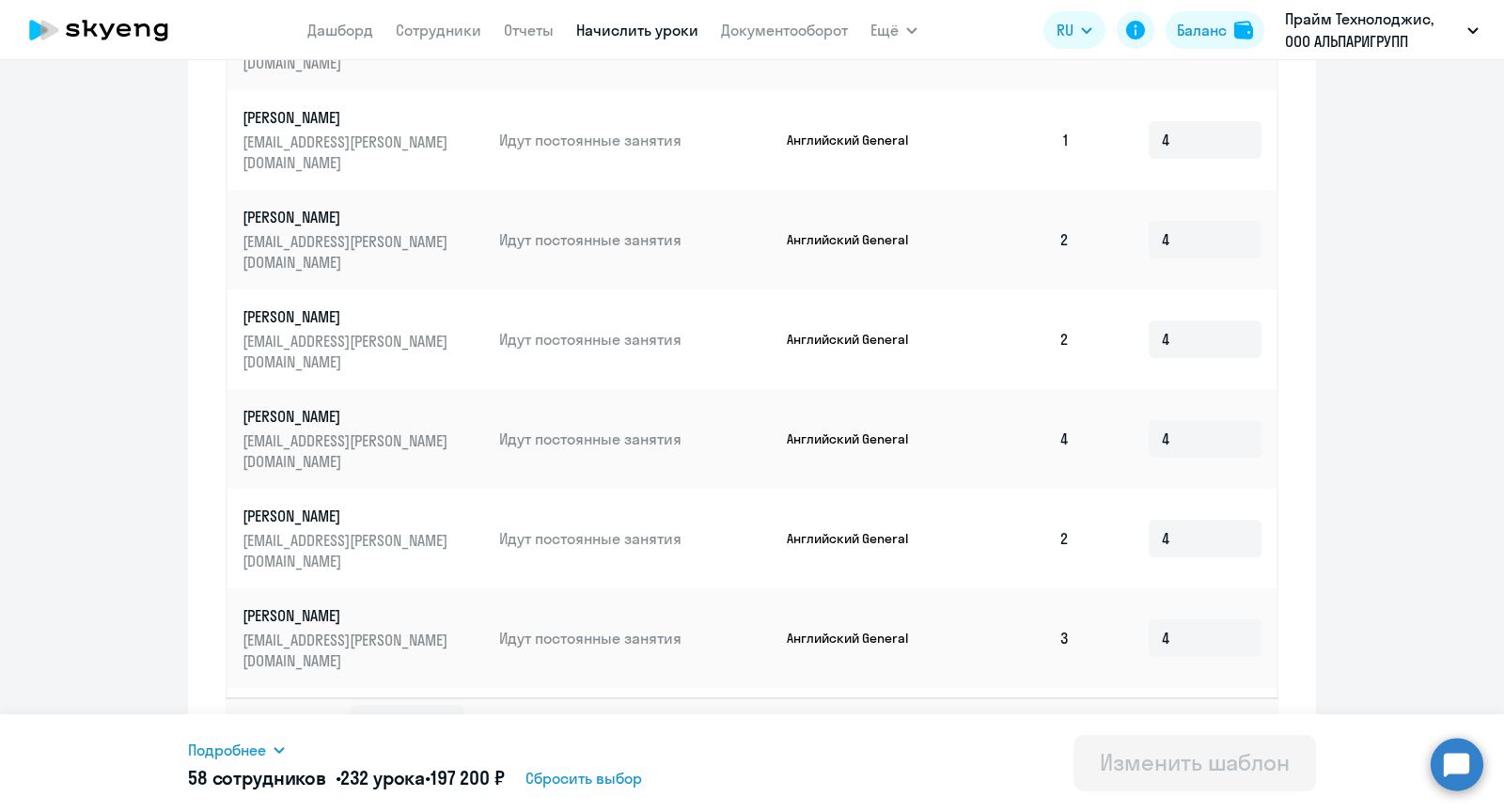
scroll to position [934, 0]
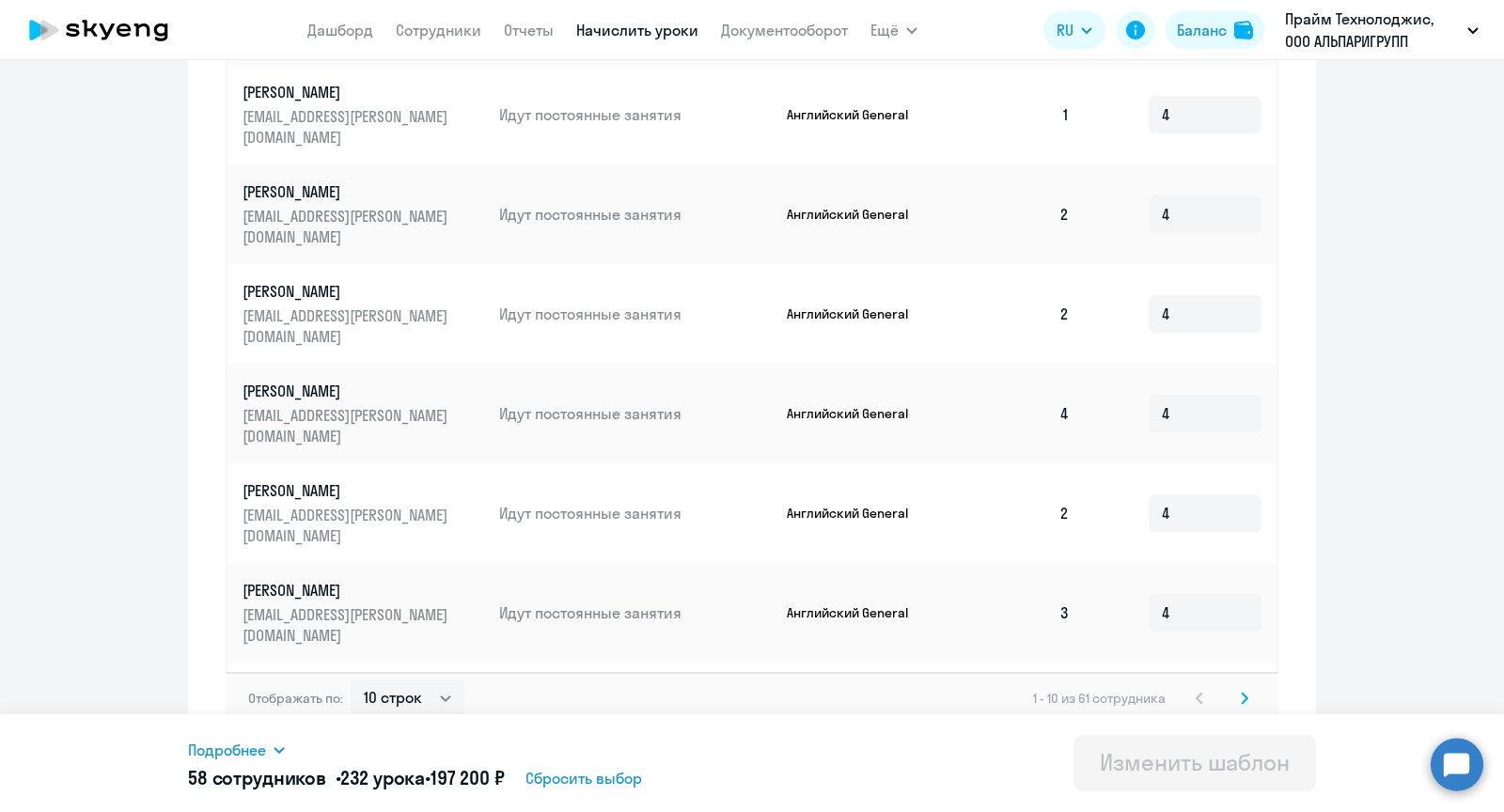
click at [1249, 697] on div "Отображать по: 10 строк 30 строк 50 строк 1 - 10 из 61 сотрудника" at bounding box center [752, 698] width 1053 height 53
click at [387, 680] on select "10 строк 30 строк 50 строк" at bounding box center [407, 698] width 114 height 37
select select "50"
click at [351, 680] on select "10 строк 30 строк 50 строк" at bounding box center [407, 698] width 114 height 37
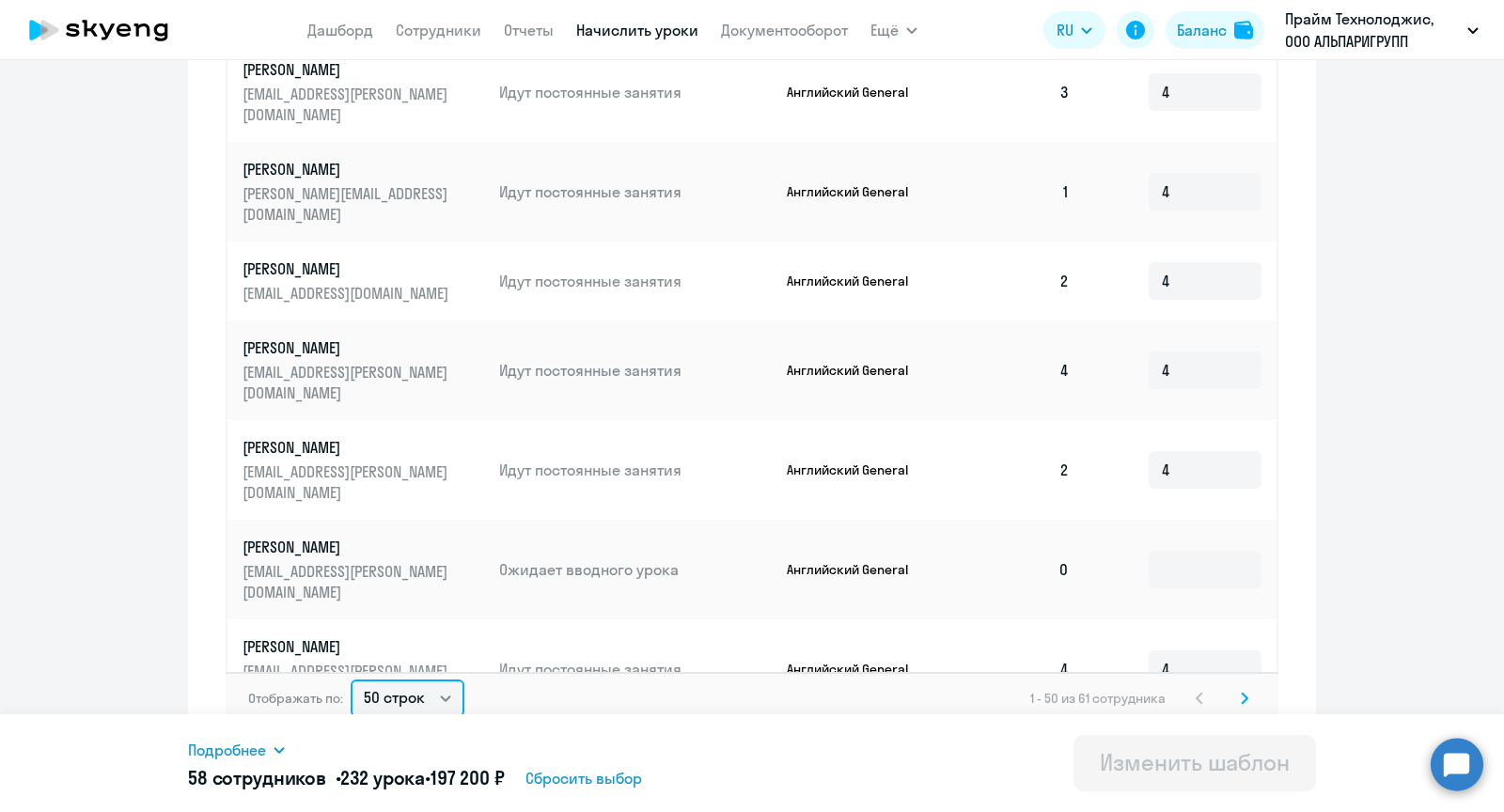
scroll to position [1198, 0]
click at [1202, 550] on input at bounding box center [1205, 568] width 113 height 37
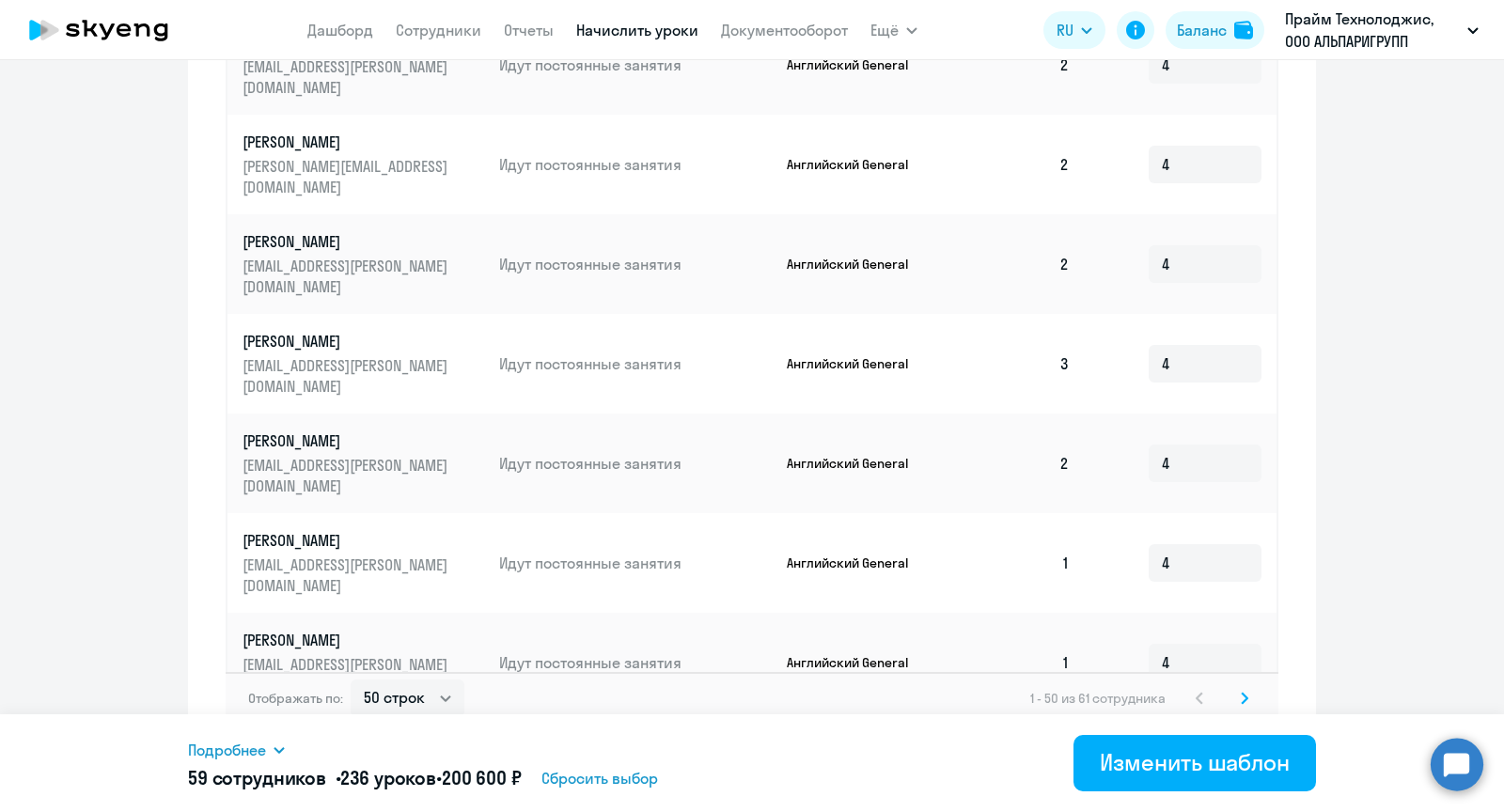
scroll to position [2890, 0]
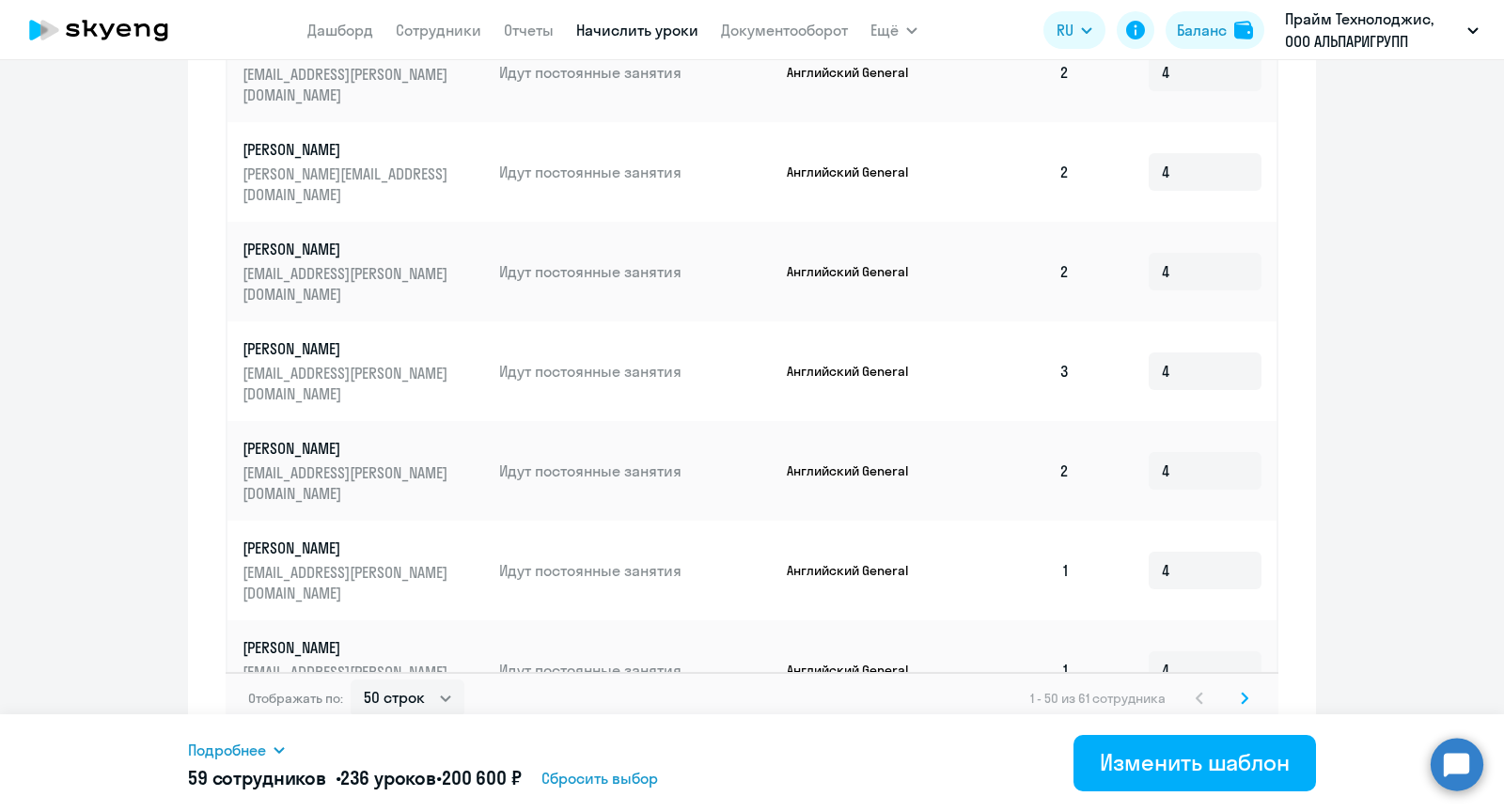
type input "4"
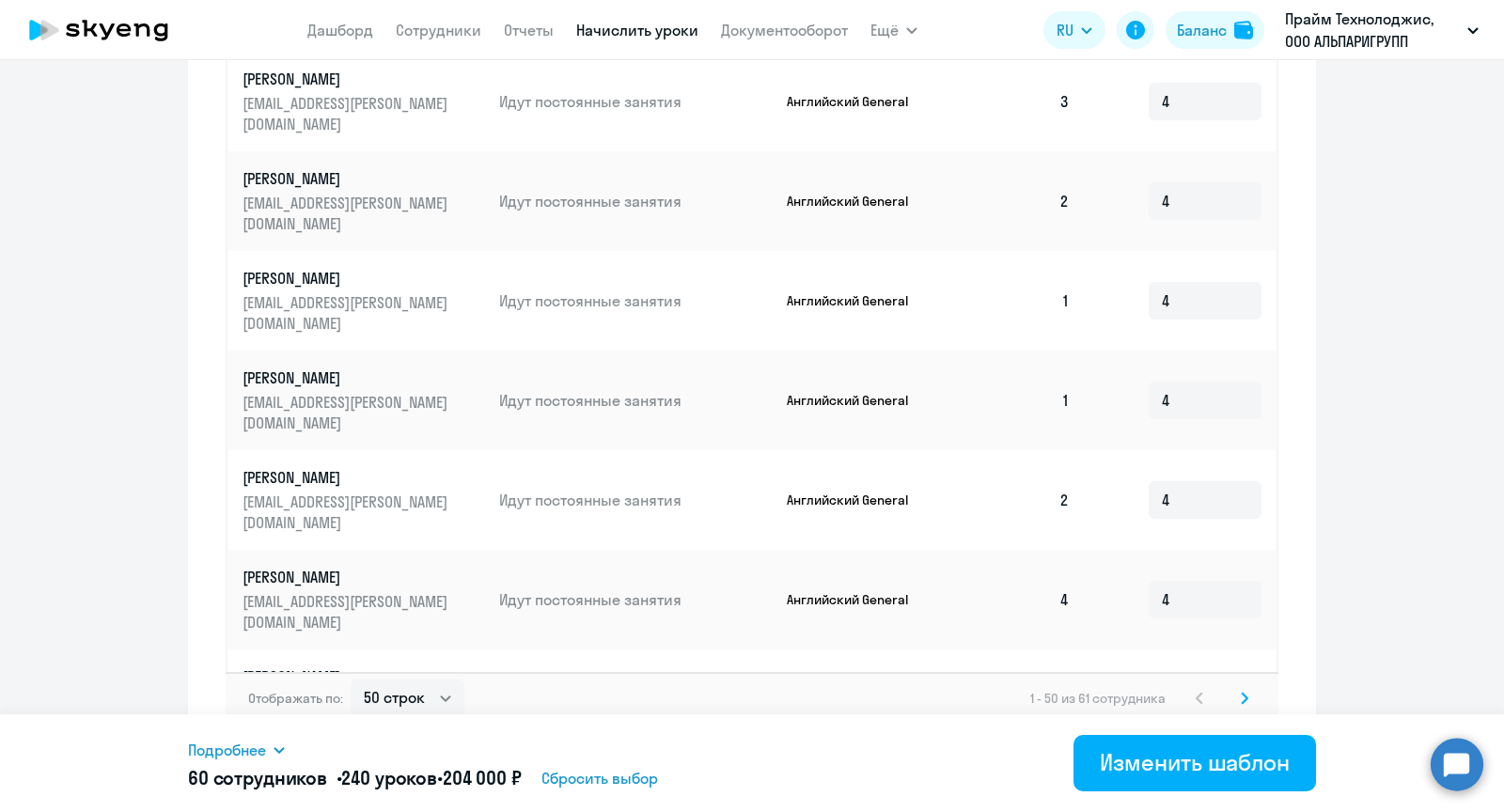
scroll to position [950, 0]
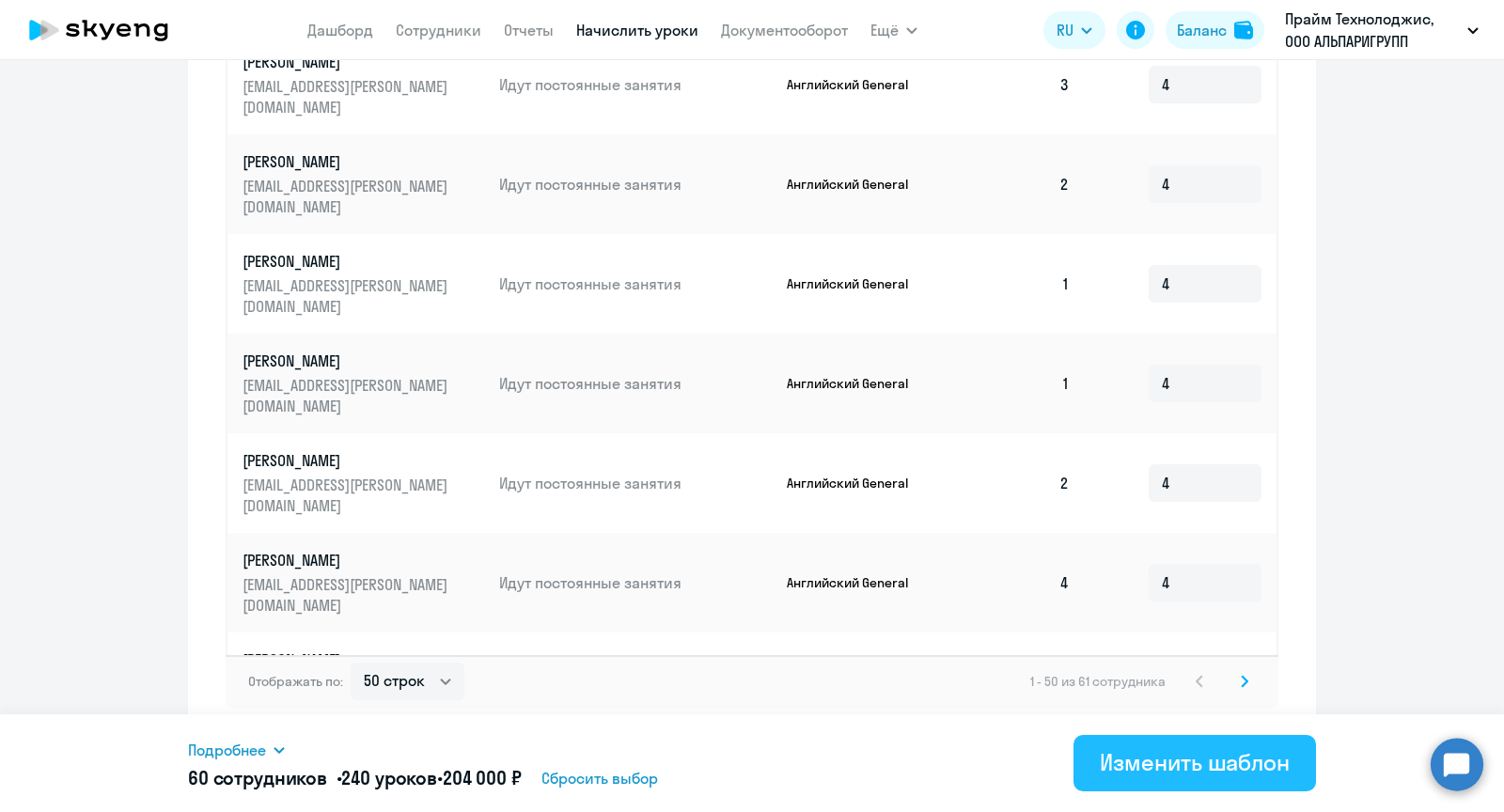
type input "4"
click at [1170, 756] on div "Изменить шаблон" at bounding box center [1195, 761] width 190 height 30
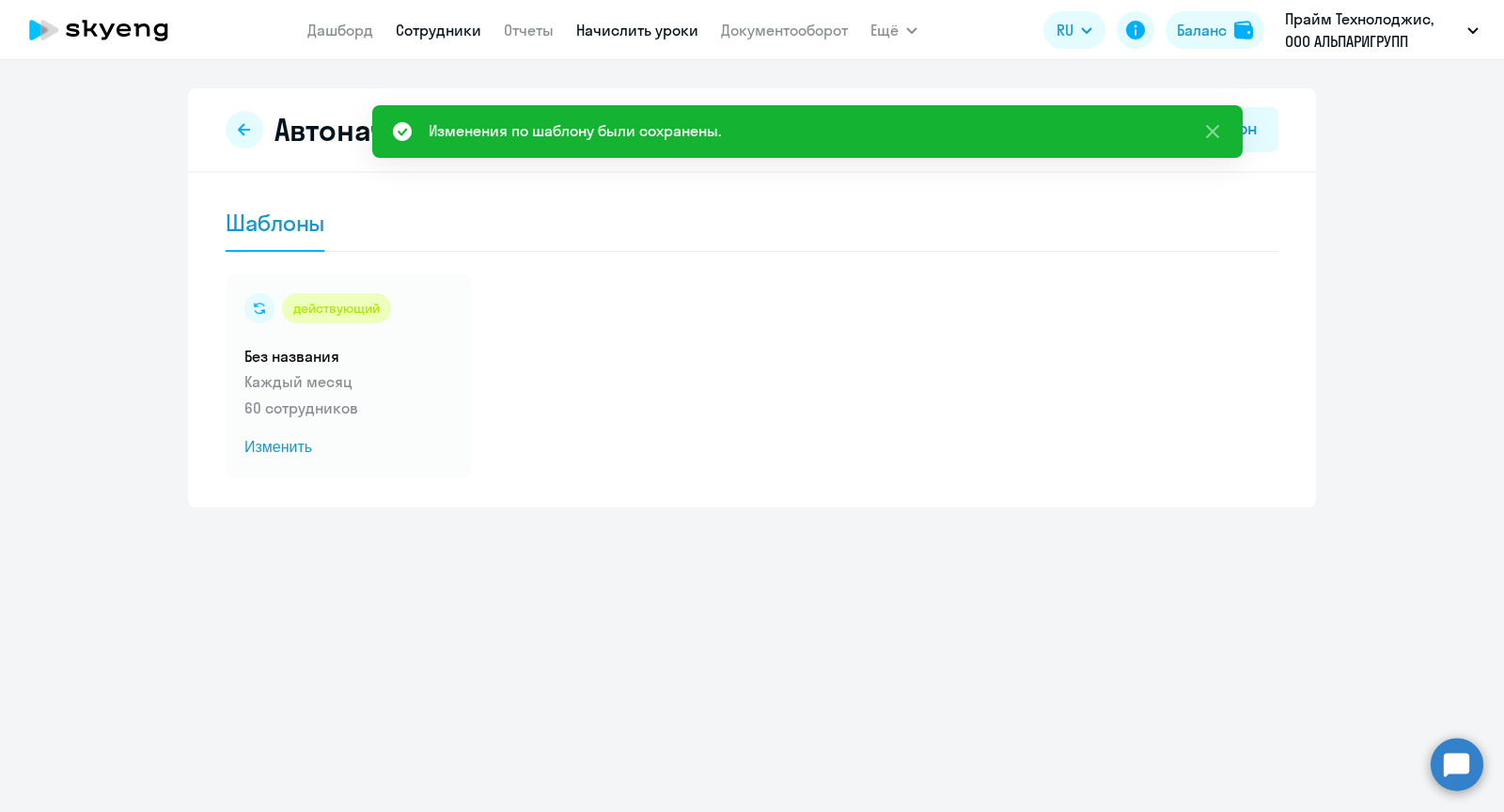
click at [450, 31] on link "Сотрудники" at bounding box center [438, 31] width 85 height 19
select select "30"
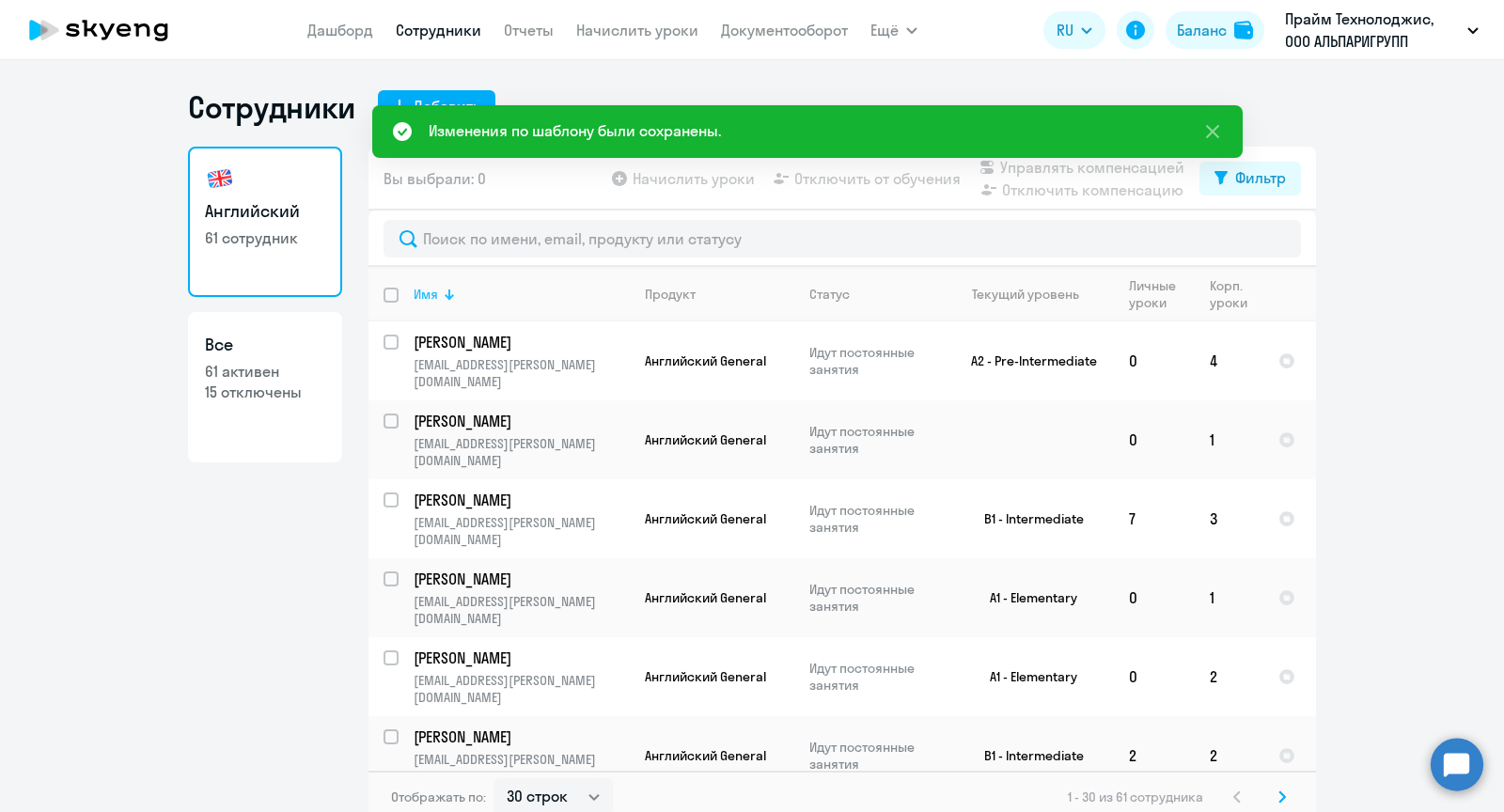
click at [472, 309] on th "Имя" at bounding box center [513, 294] width 231 height 55
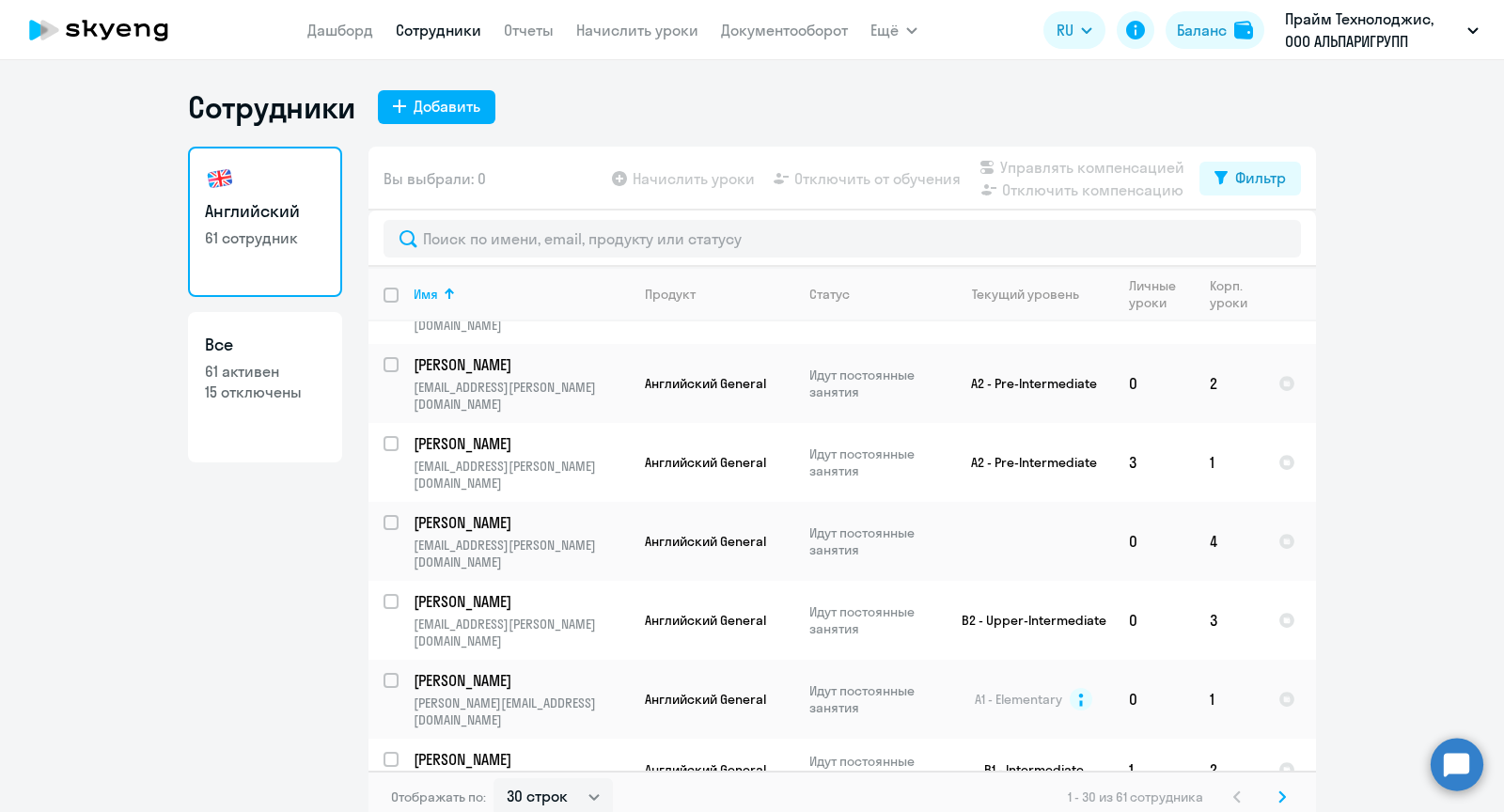
scroll to position [939, 0]
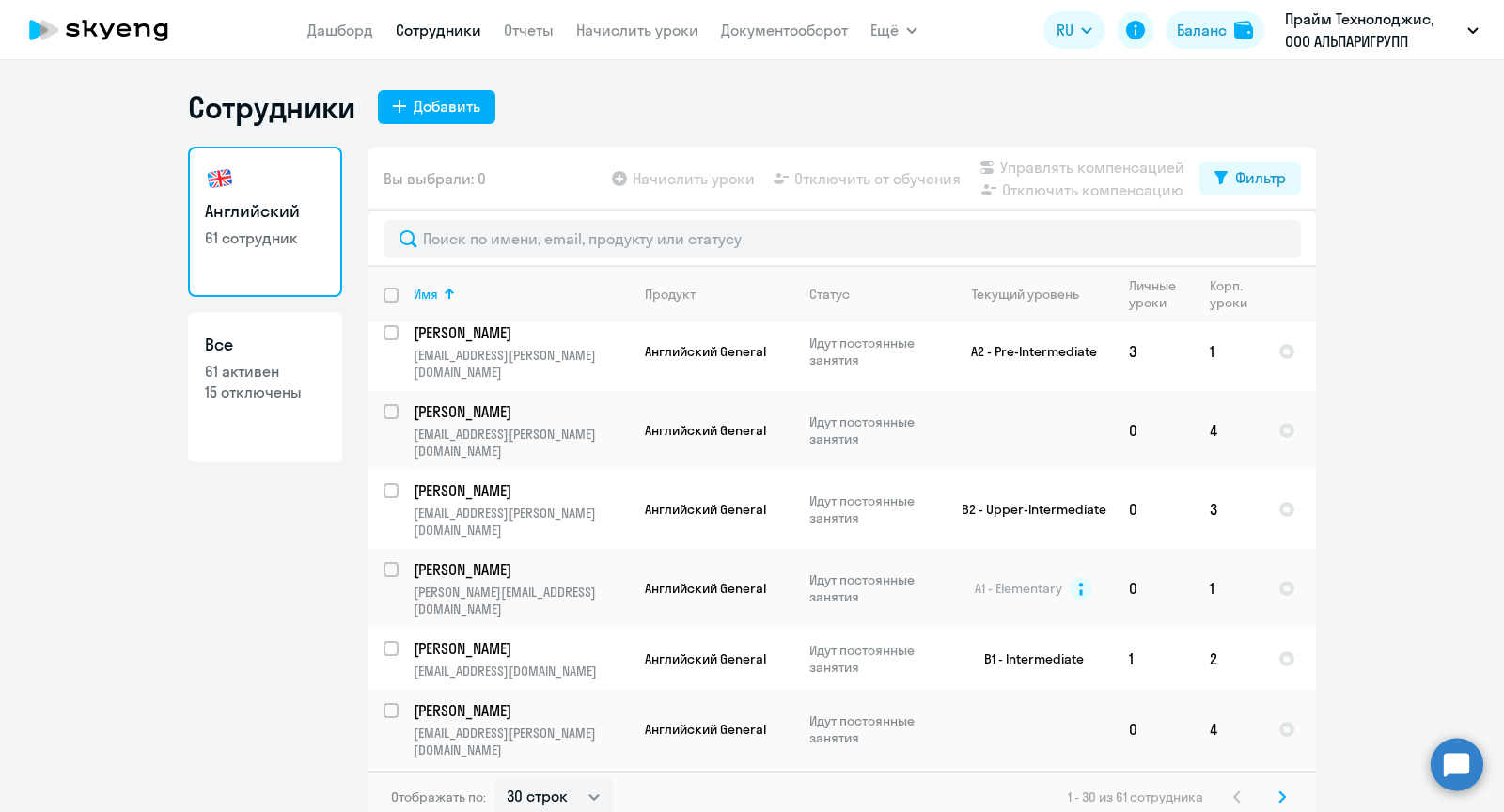
checkbox input "true"
click at [696, 174] on span "Начислить уроки" at bounding box center [695, 179] width 123 height 23
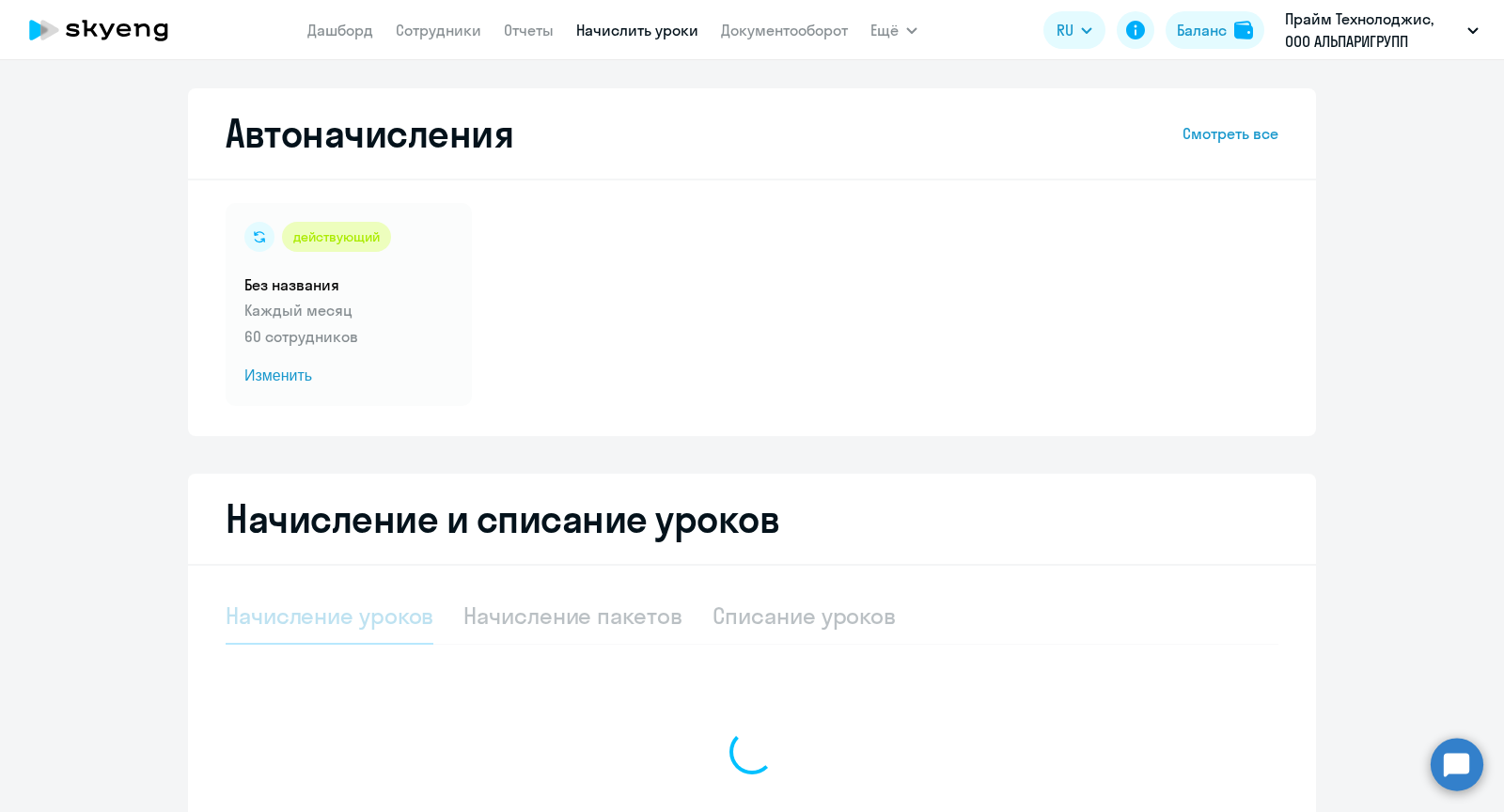
select select "10"
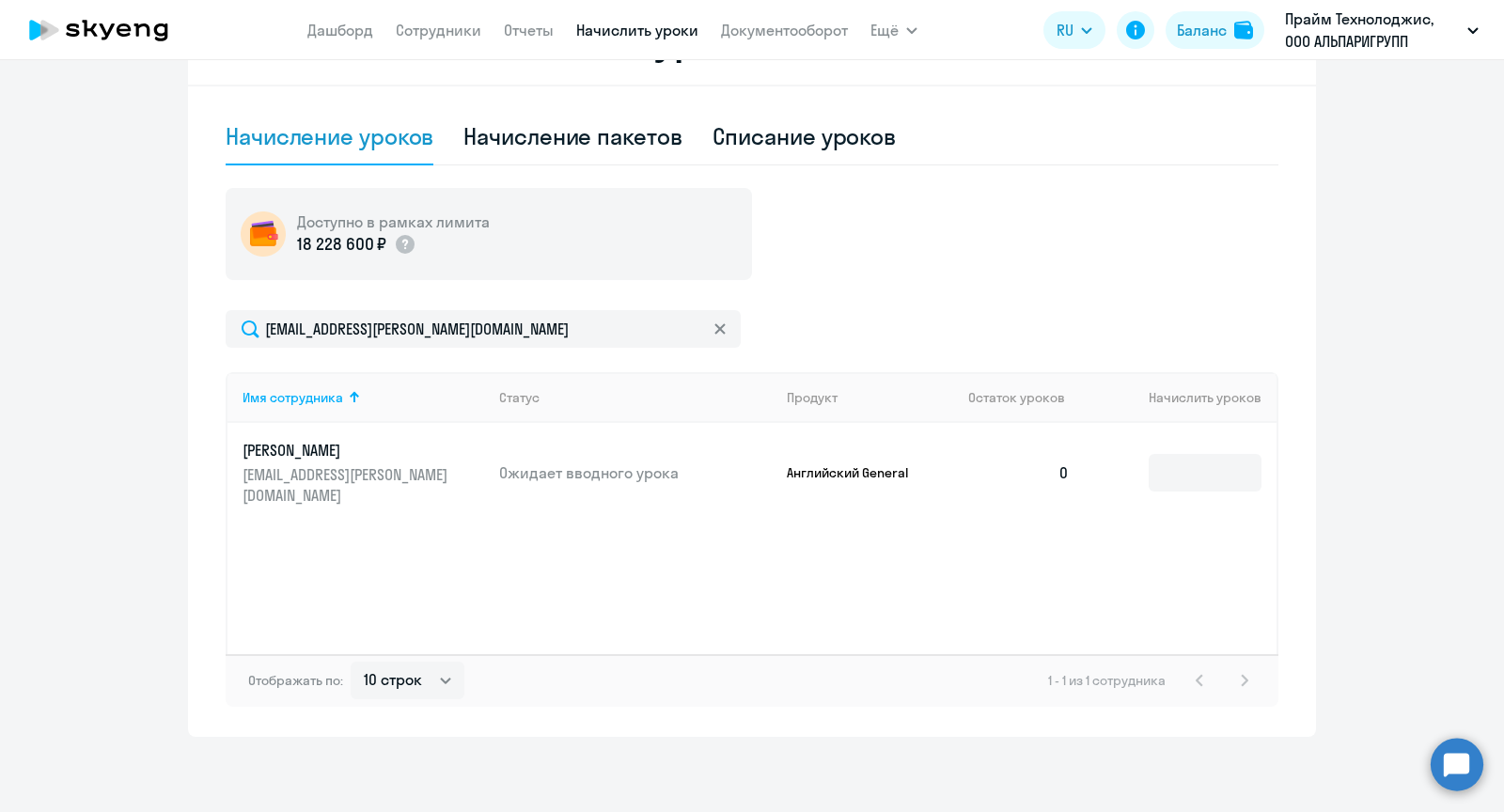
scroll to position [479, 0]
click at [1157, 473] on input at bounding box center [1205, 473] width 113 height 37
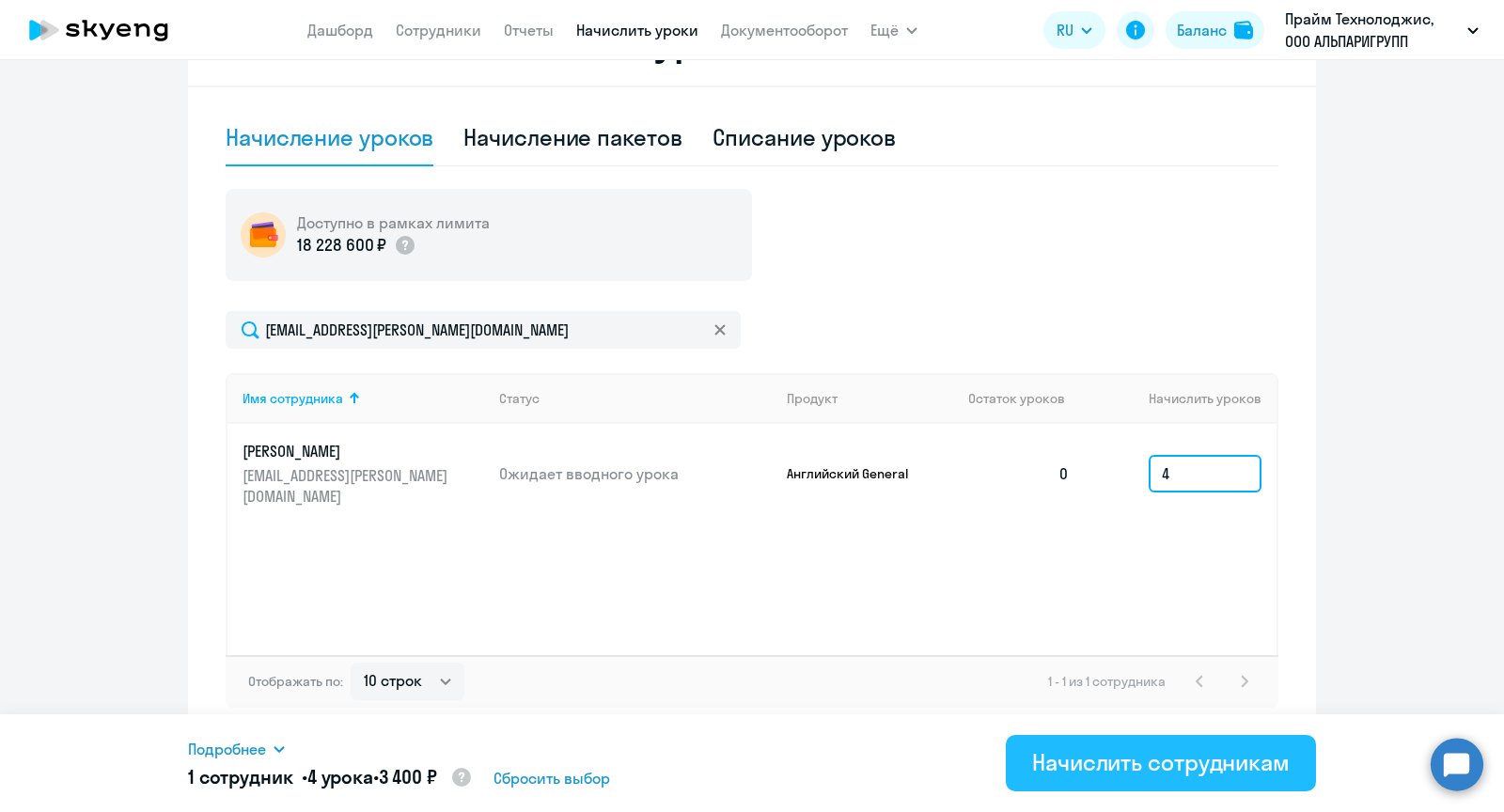
type input "4"
click at [1124, 763] on div "Начислить сотрудникам" at bounding box center [1161, 761] width 258 height 30
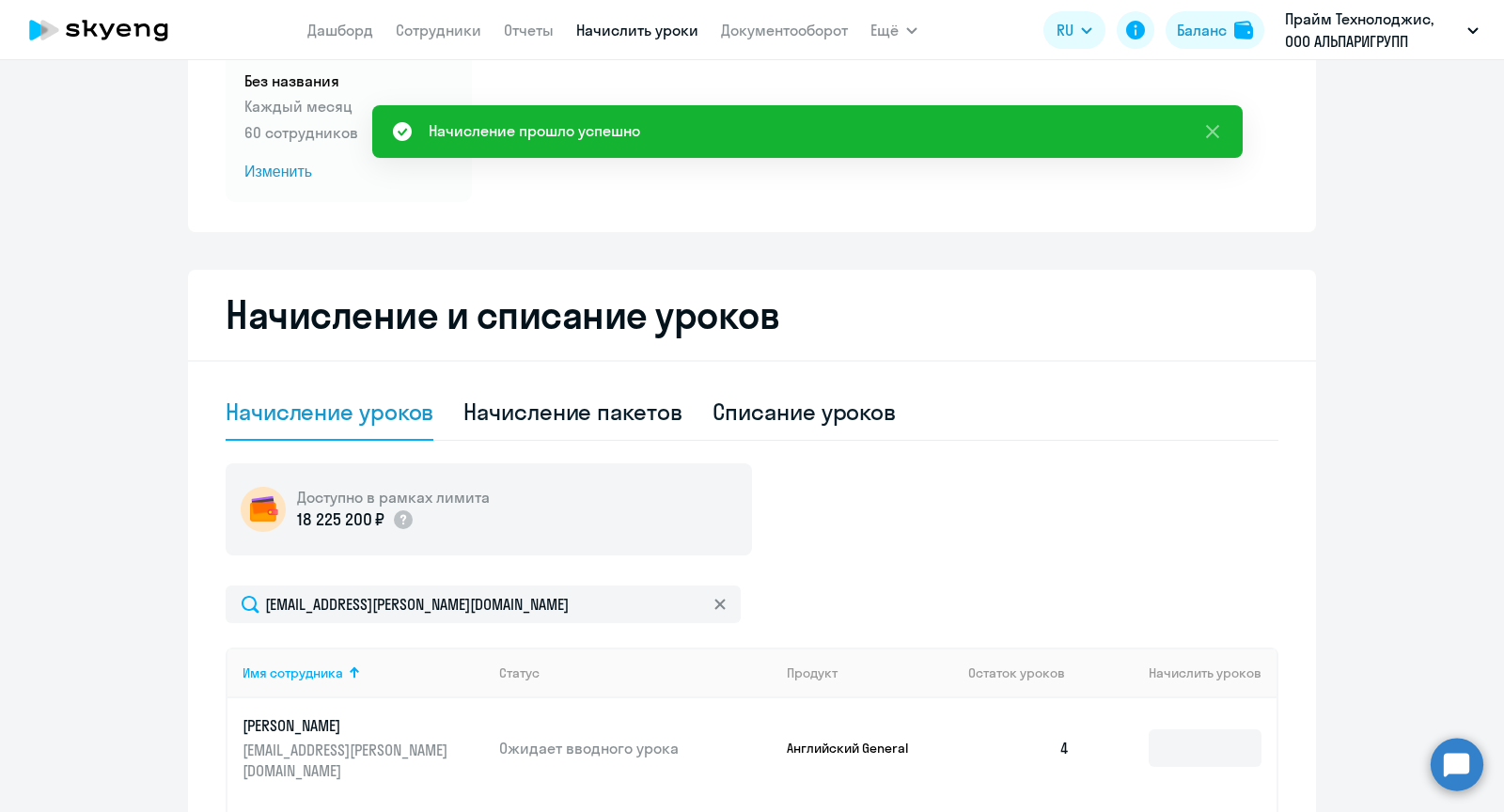
scroll to position [0, 0]
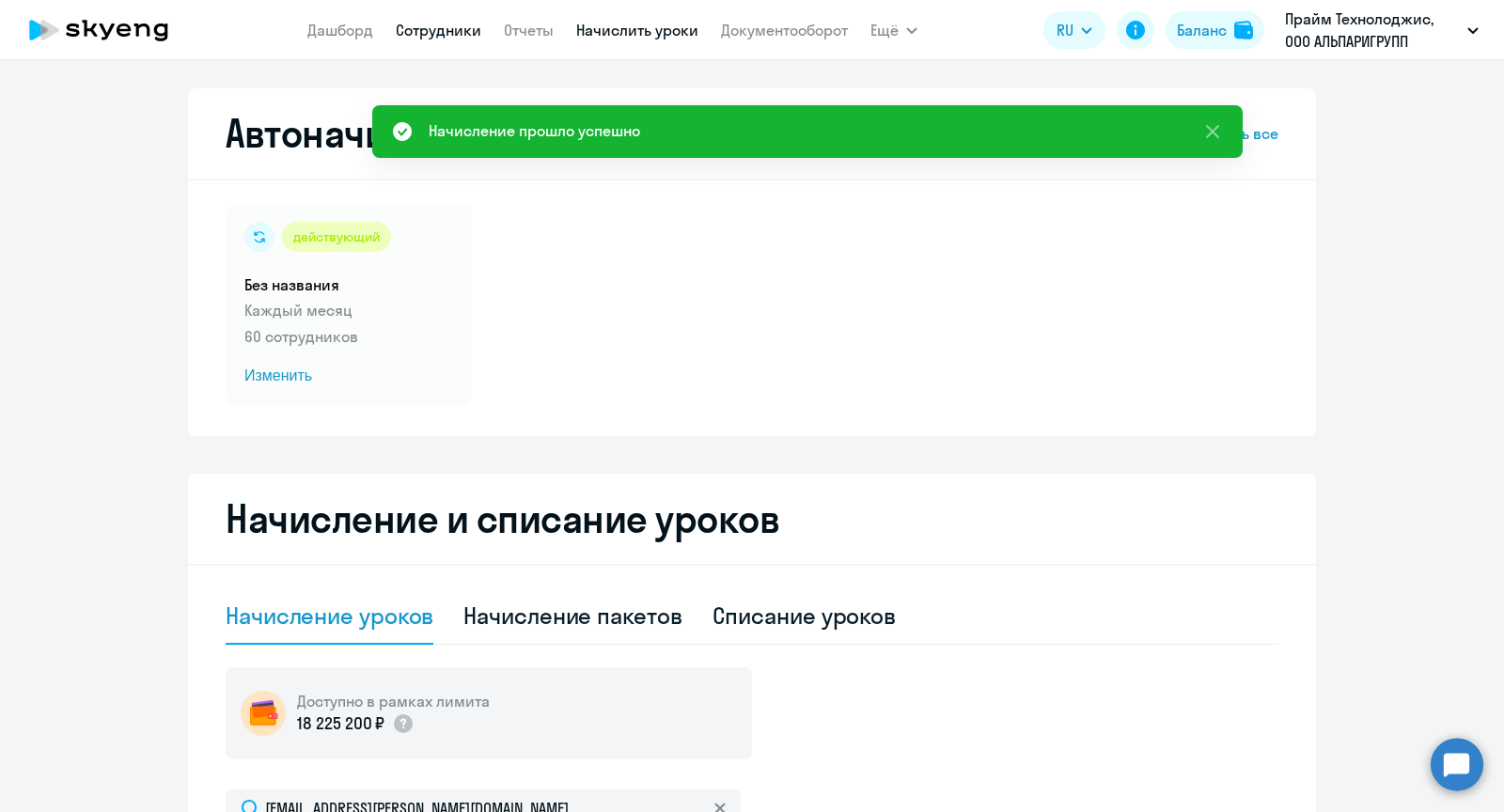
click at [420, 34] on link "Сотрудники" at bounding box center [438, 31] width 85 height 19
select select "30"
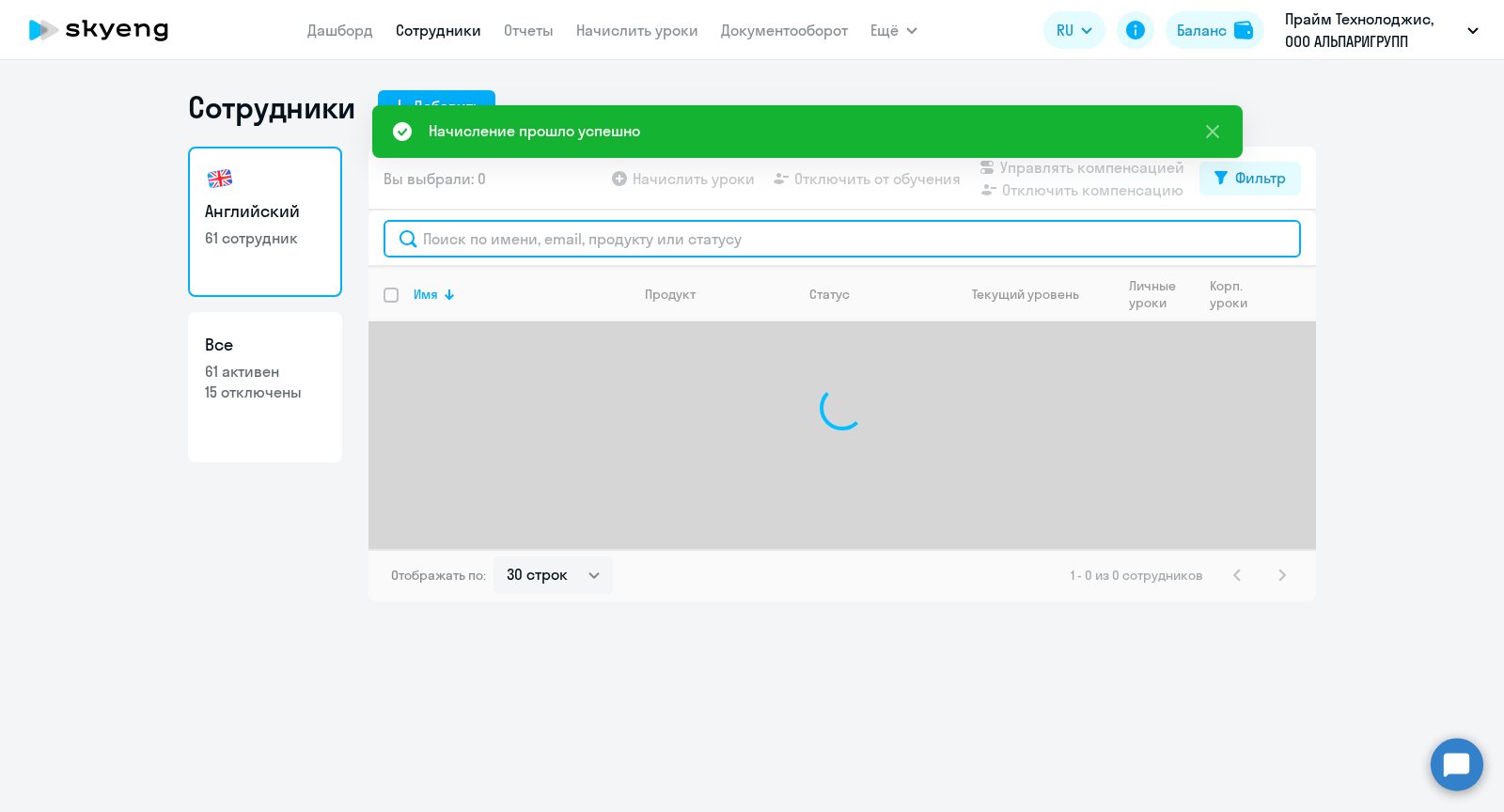
click at [444, 225] on input "text" at bounding box center [842, 238] width 918 height 37
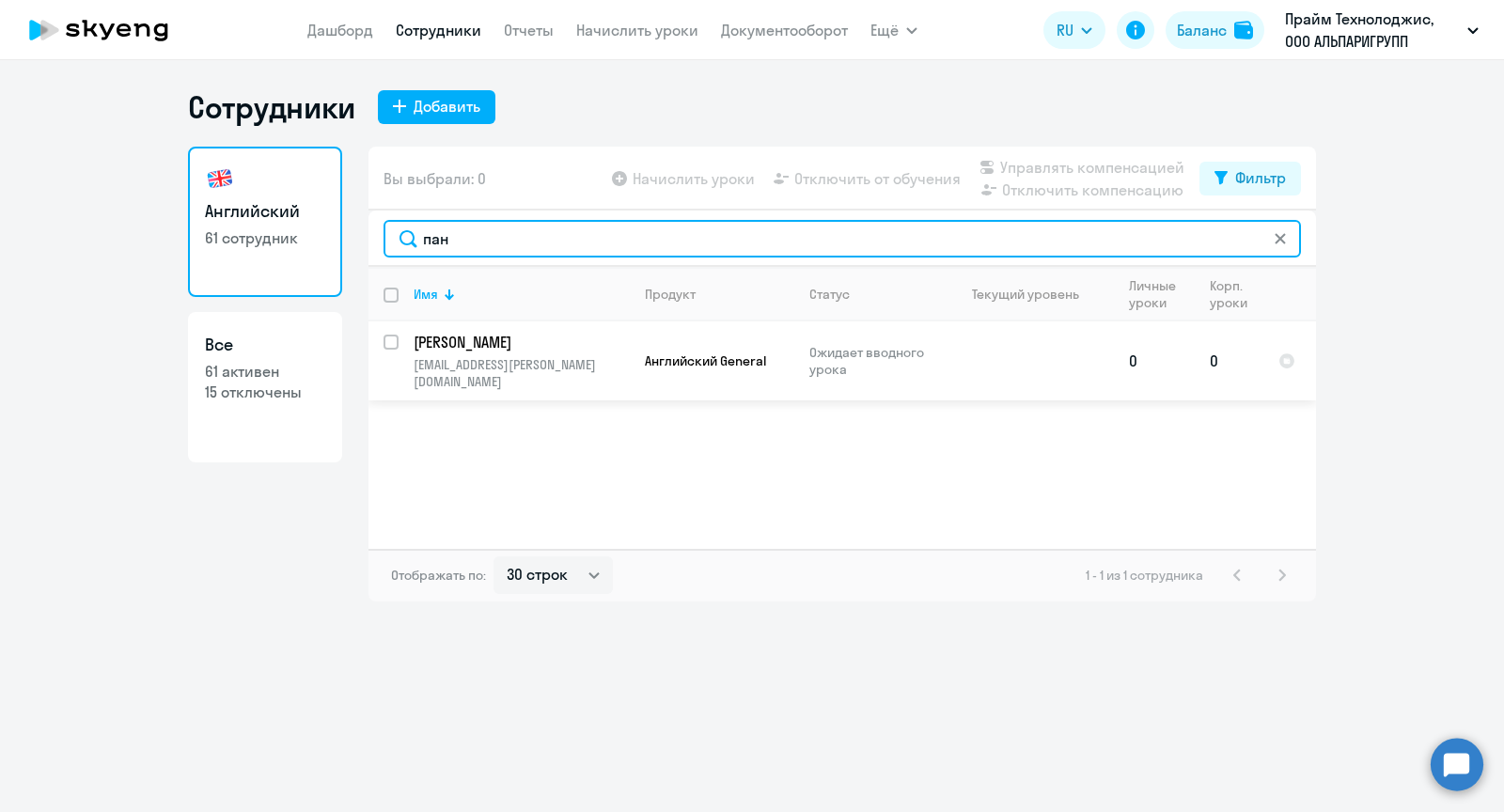
type input "пан"
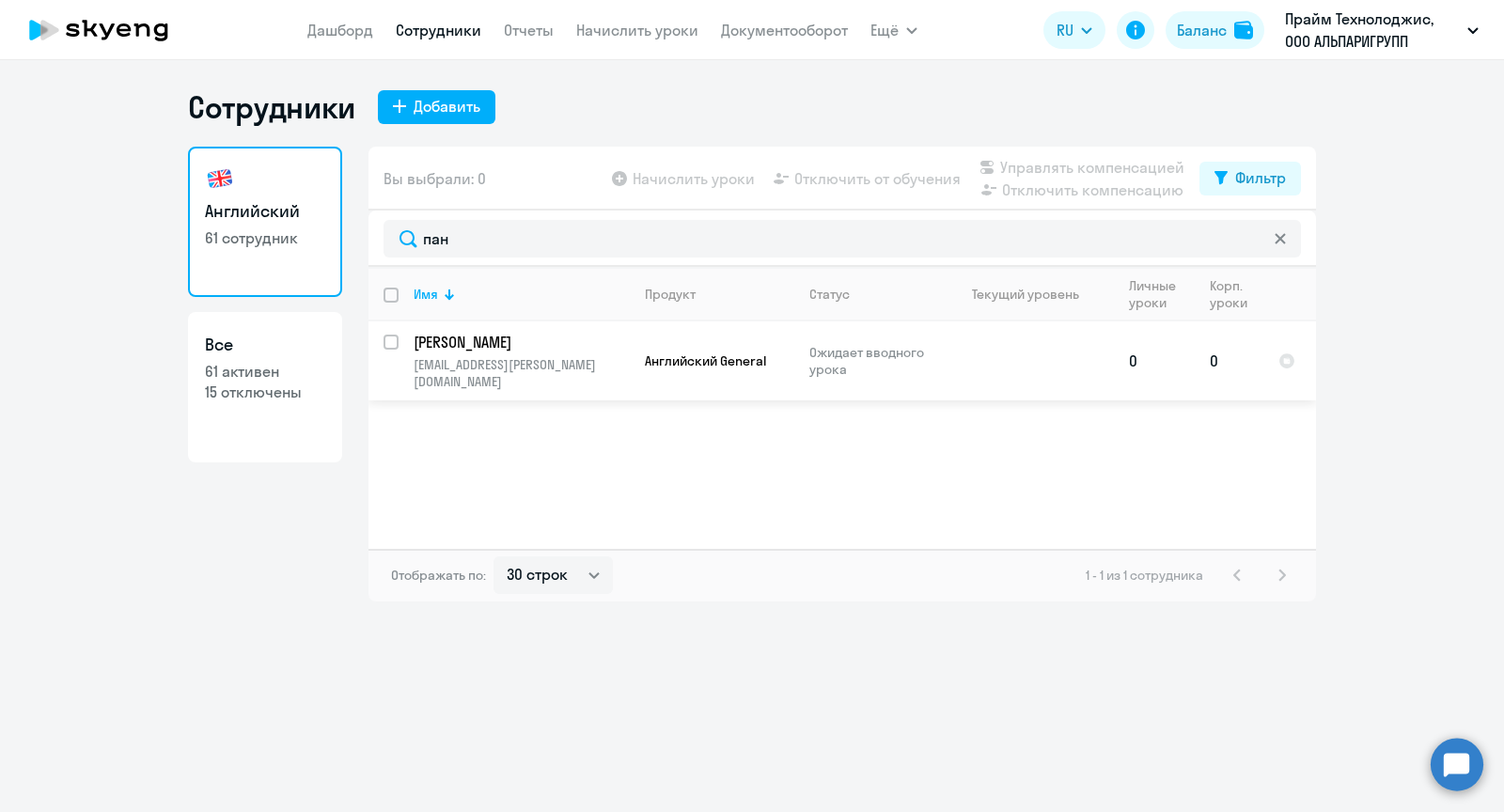
click at [395, 340] on input "select row 42317867" at bounding box center [401, 352] width 37 height 37
checkbox input "true"
click at [735, 178] on span "Начислить уроки" at bounding box center [695, 179] width 123 height 23
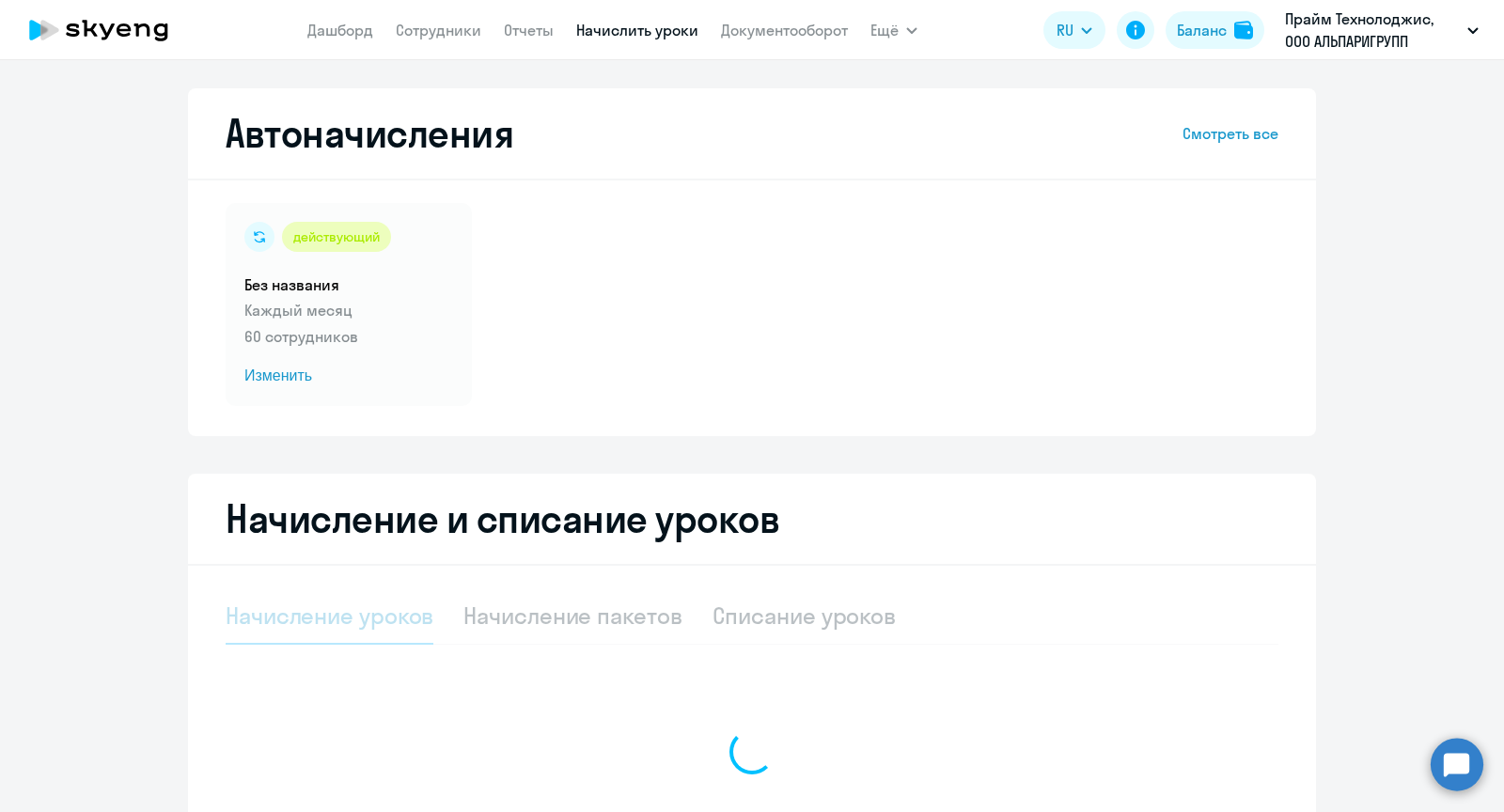
select select "10"
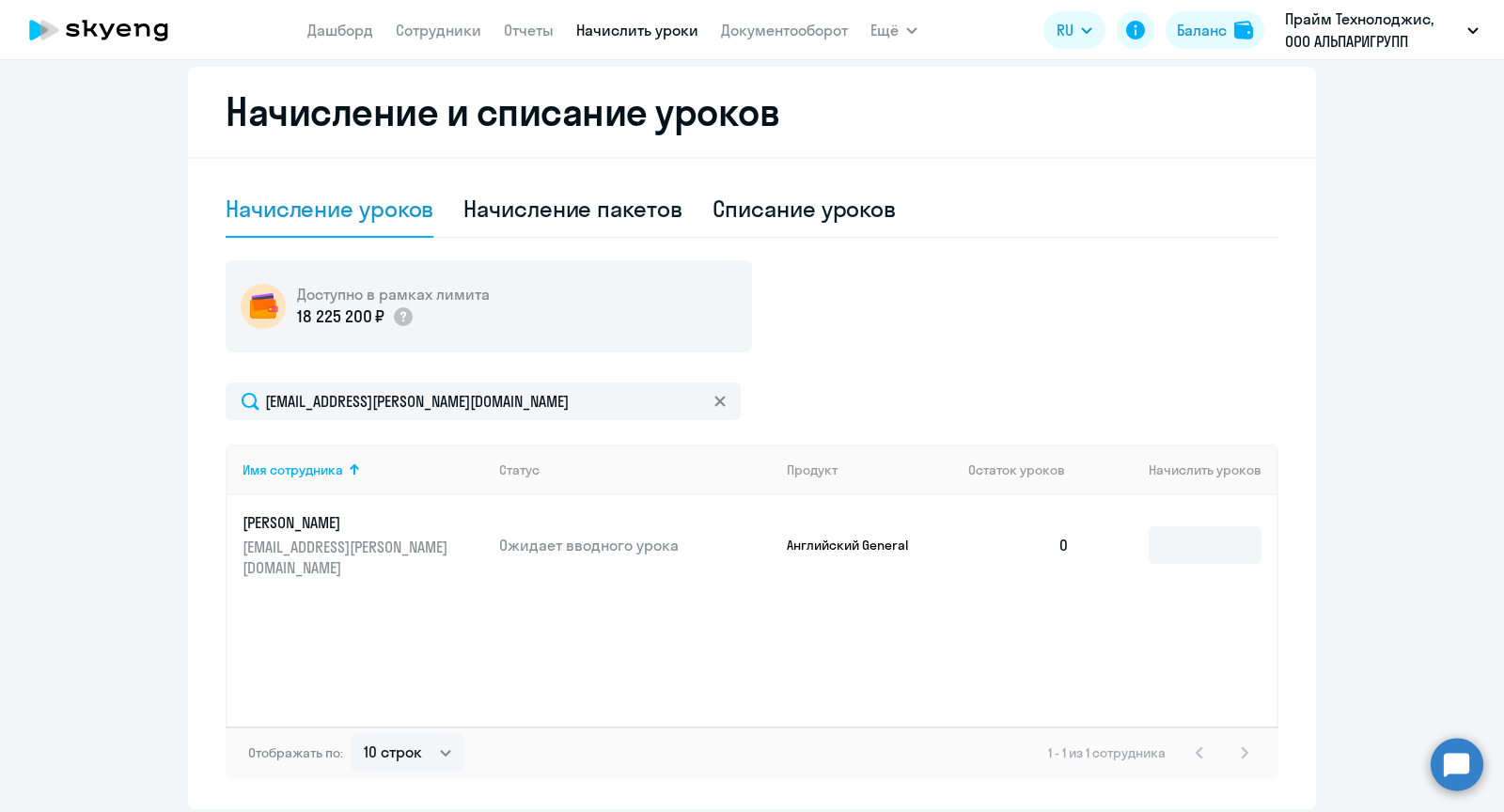
scroll to position [412, 0]
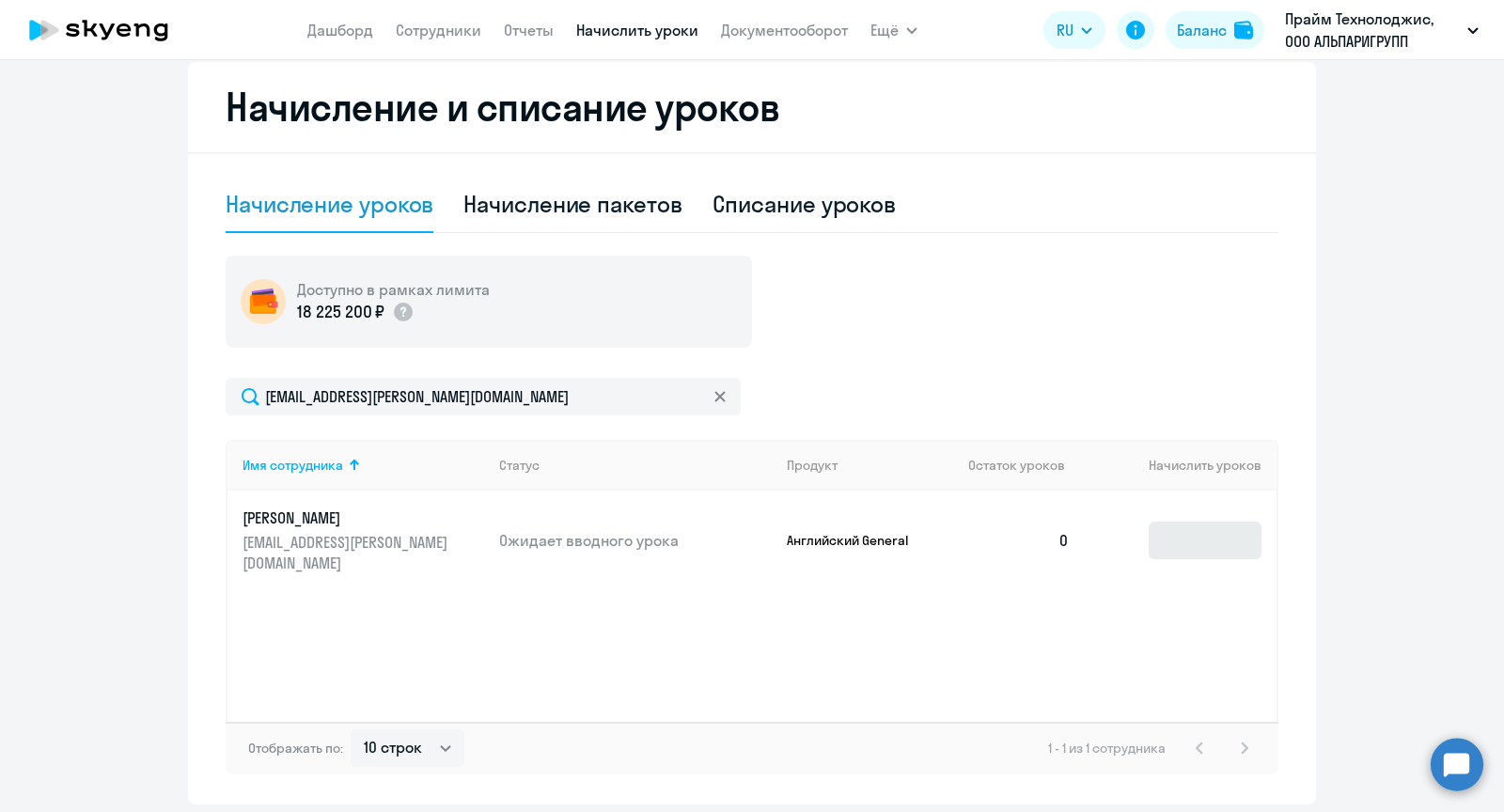
click at [1199, 509] on td at bounding box center [1181, 540] width 192 height 100
click at [1186, 523] on input at bounding box center [1205, 540] width 113 height 37
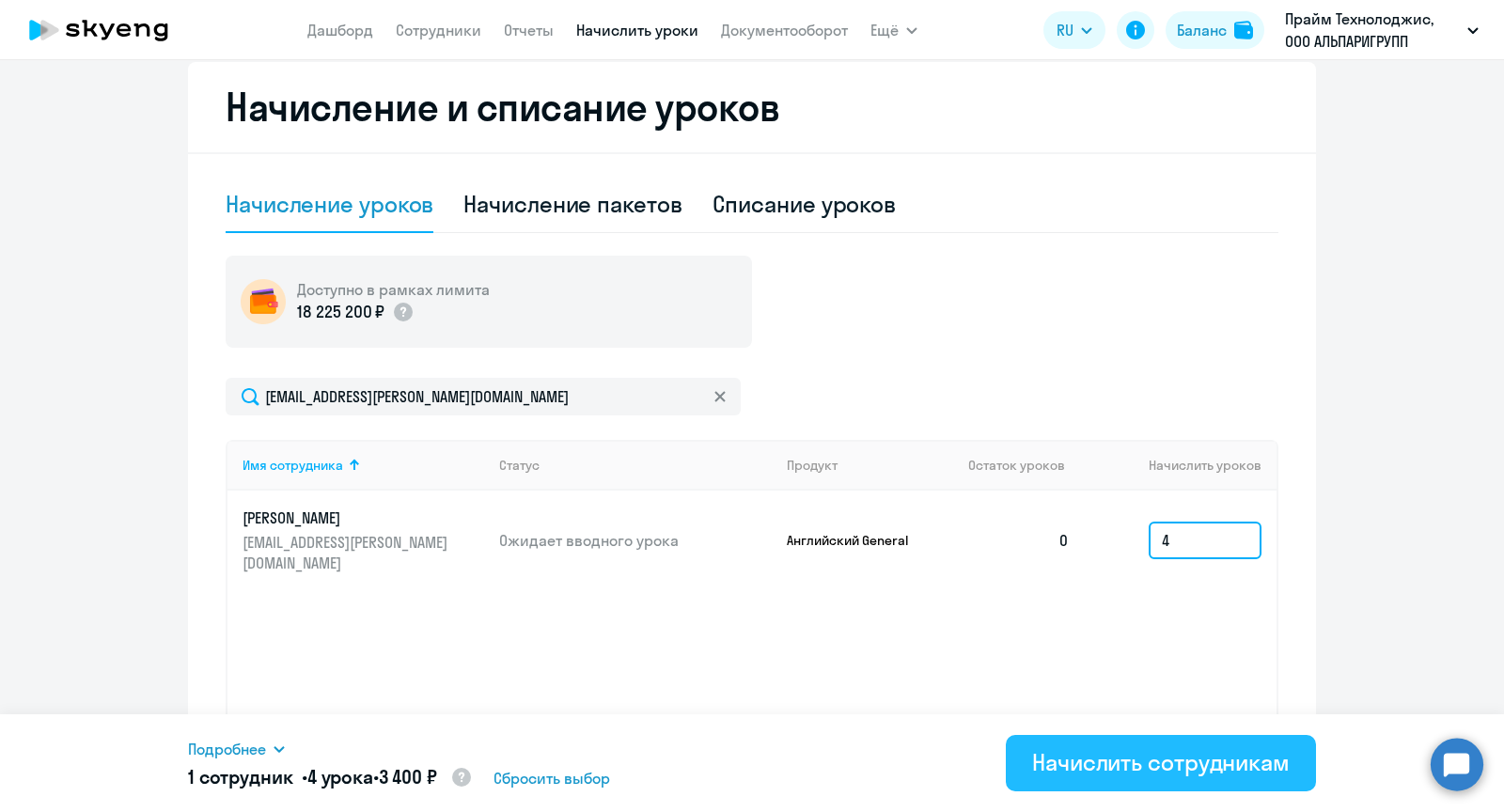
type input "4"
click at [1113, 761] on div "Начислить сотрудникам" at bounding box center [1161, 761] width 258 height 30
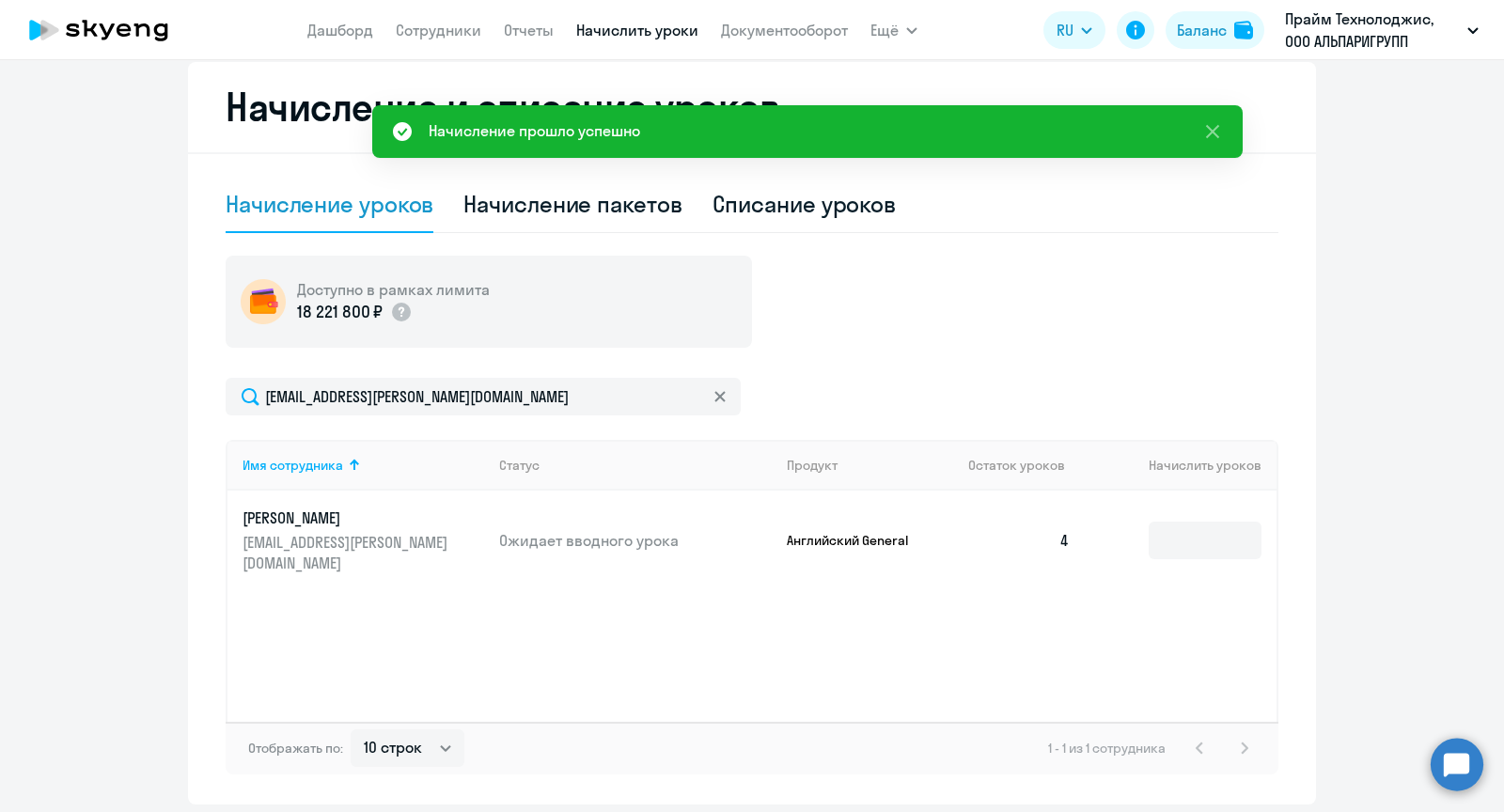
scroll to position [479, 0]
